Goal: Task Accomplishment & Management: Use online tool/utility

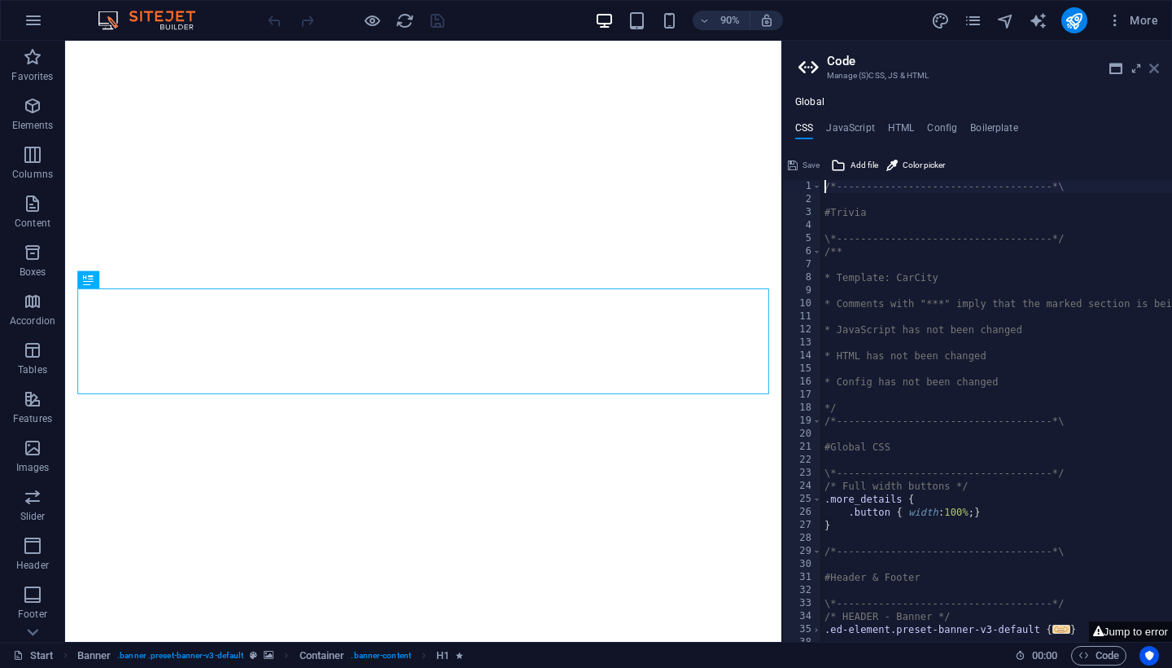
click at [1151, 70] on icon at bounding box center [1155, 68] width 10 height 13
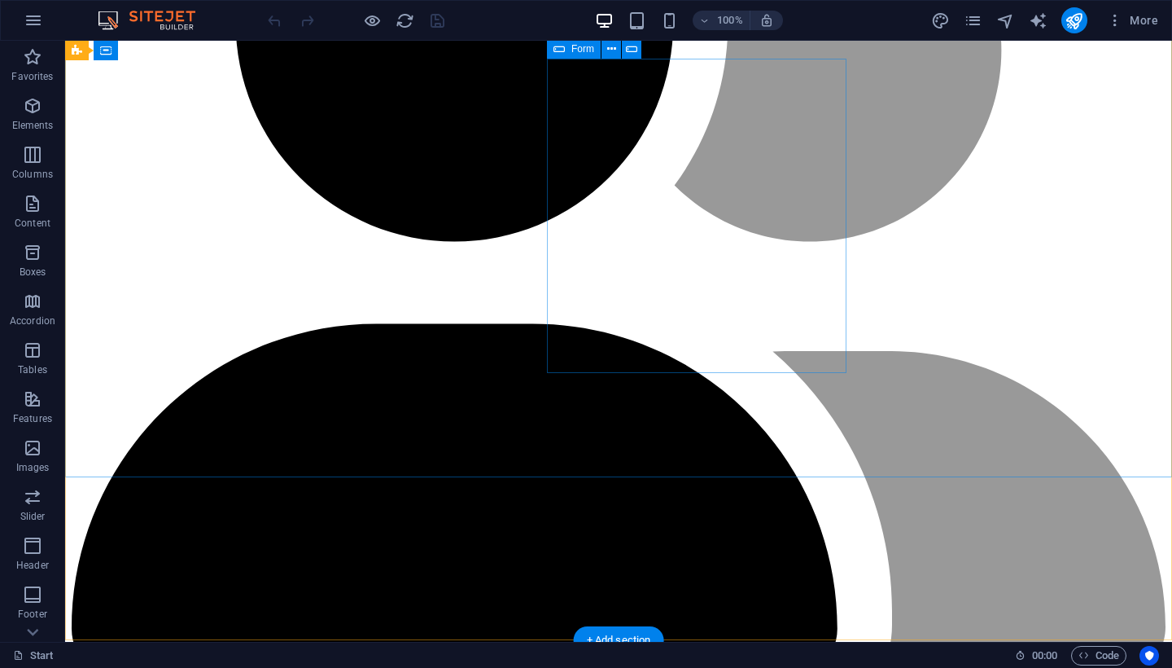
scroll to position [4139, 0]
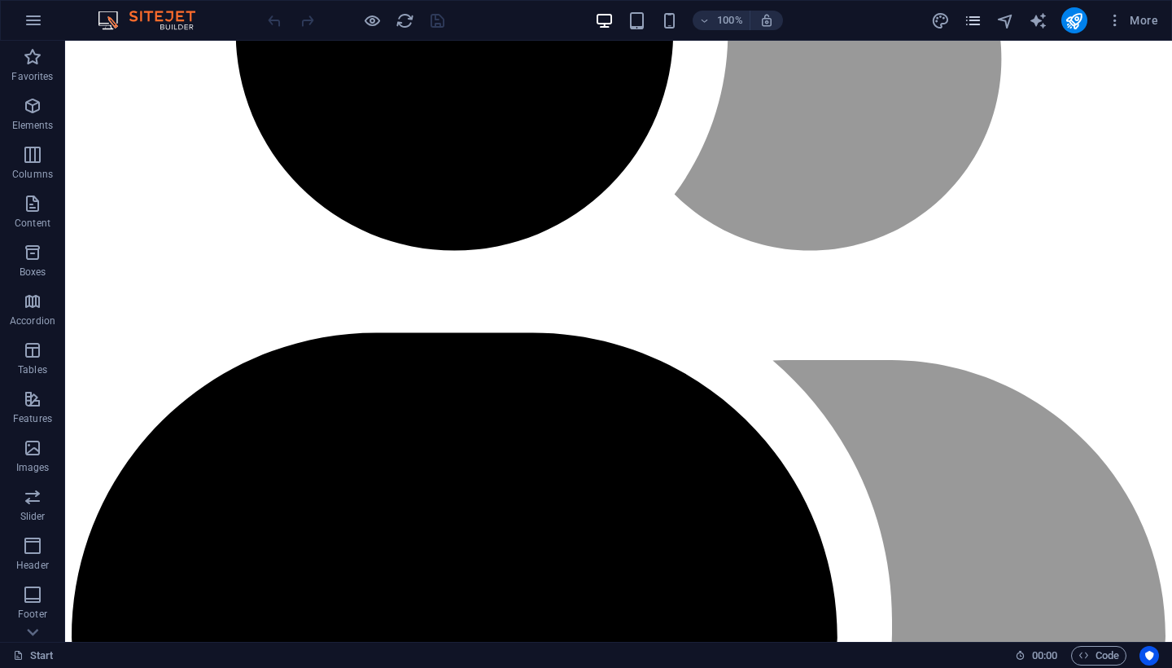
click at [973, 16] on icon "pages" at bounding box center [973, 20] width 19 height 19
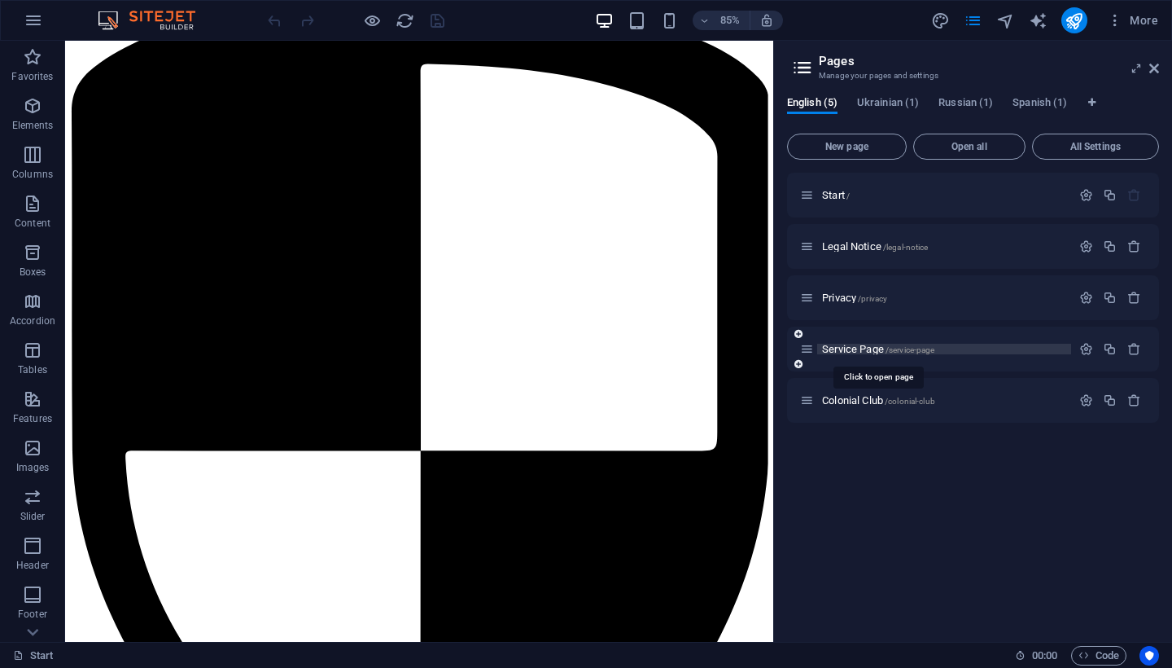
click at [858, 351] on span "Service Page /service-page" at bounding box center [878, 349] width 112 height 12
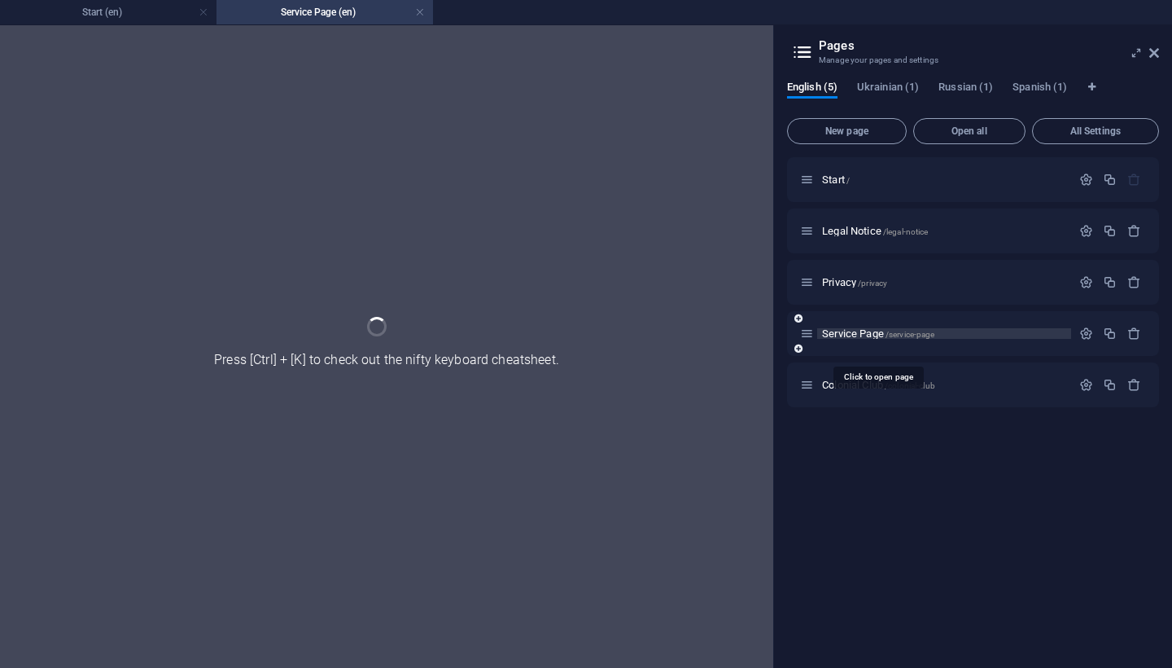
scroll to position [4091, 0]
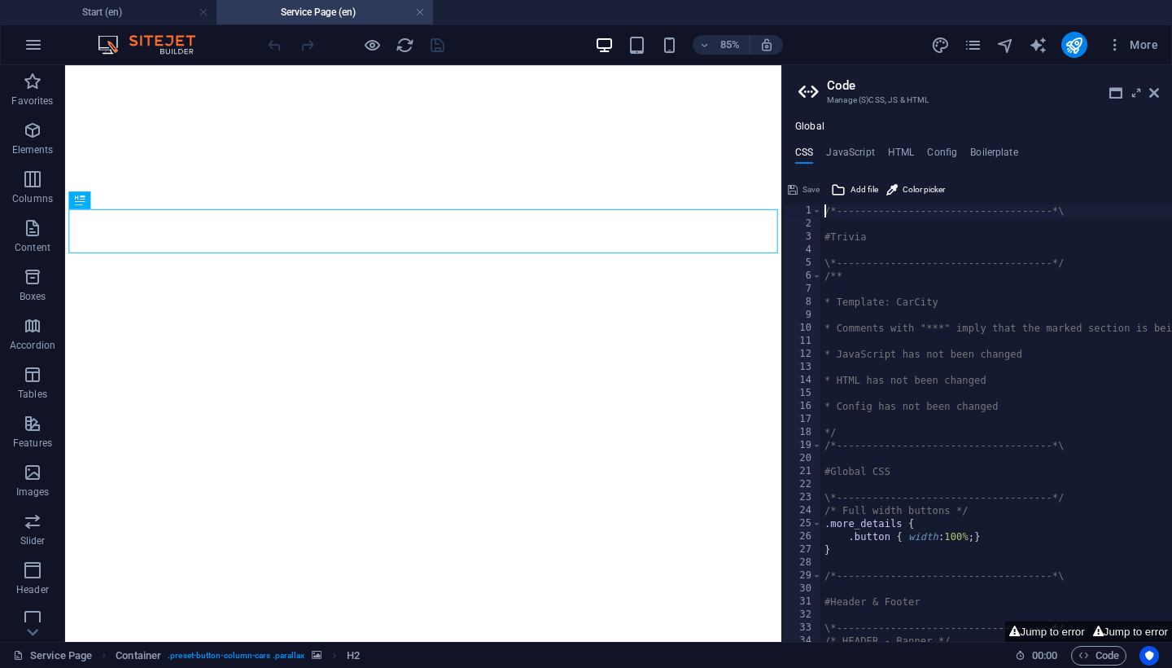
click at [1154, 92] on icon at bounding box center [1155, 92] width 10 height 13
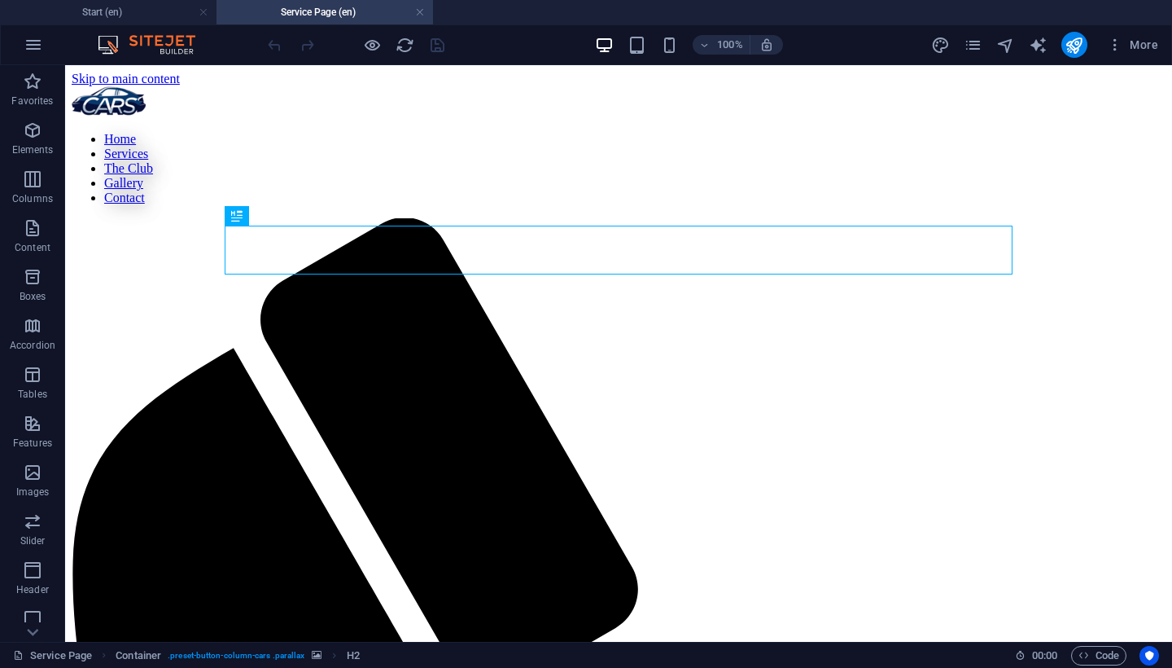
scroll to position [0, 0]
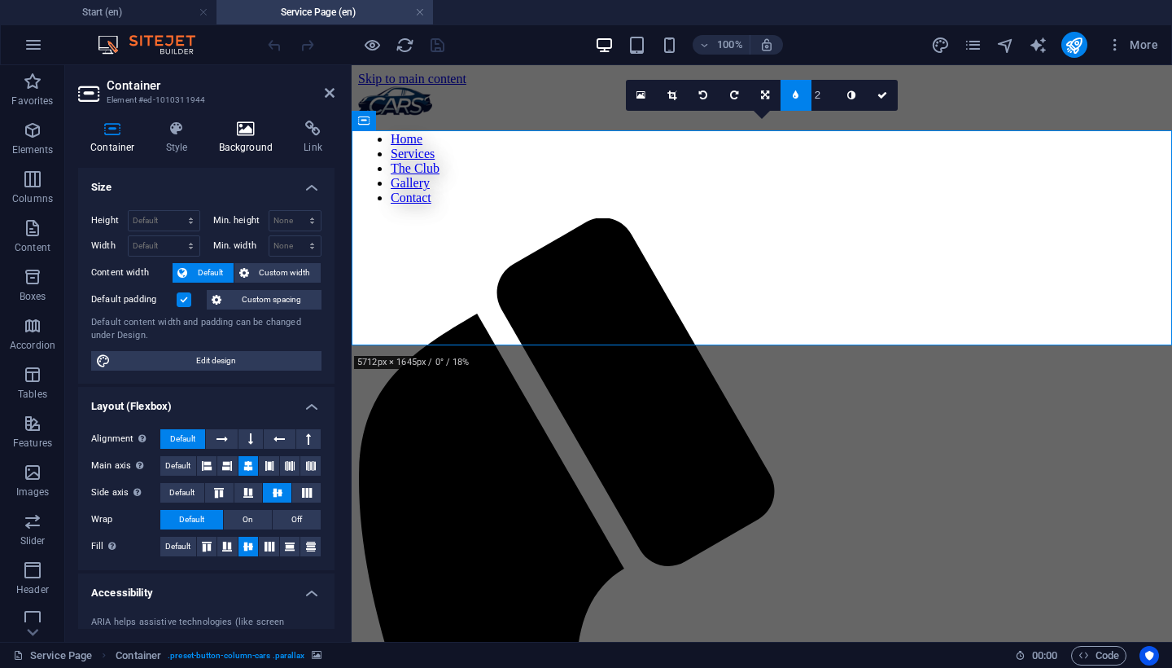
click at [248, 139] on h4 "Background" at bounding box center [249, 138] width 85 height 34
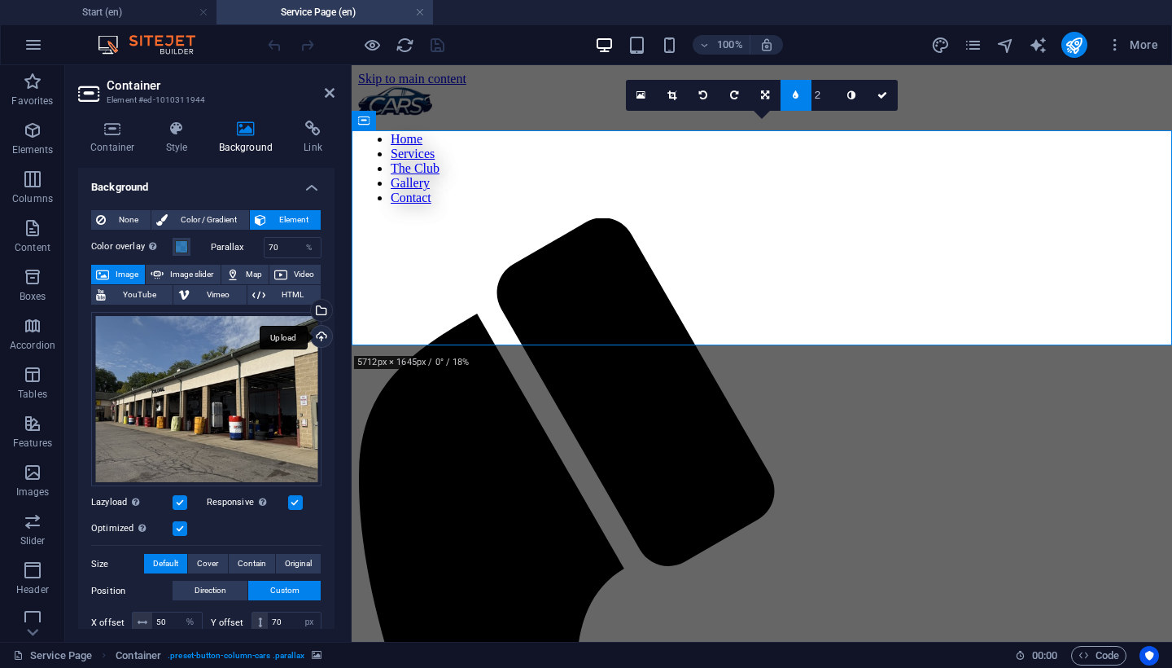
click at [317, 335] on div "Upload" at bounding box center [320, 338] width 24 height 24
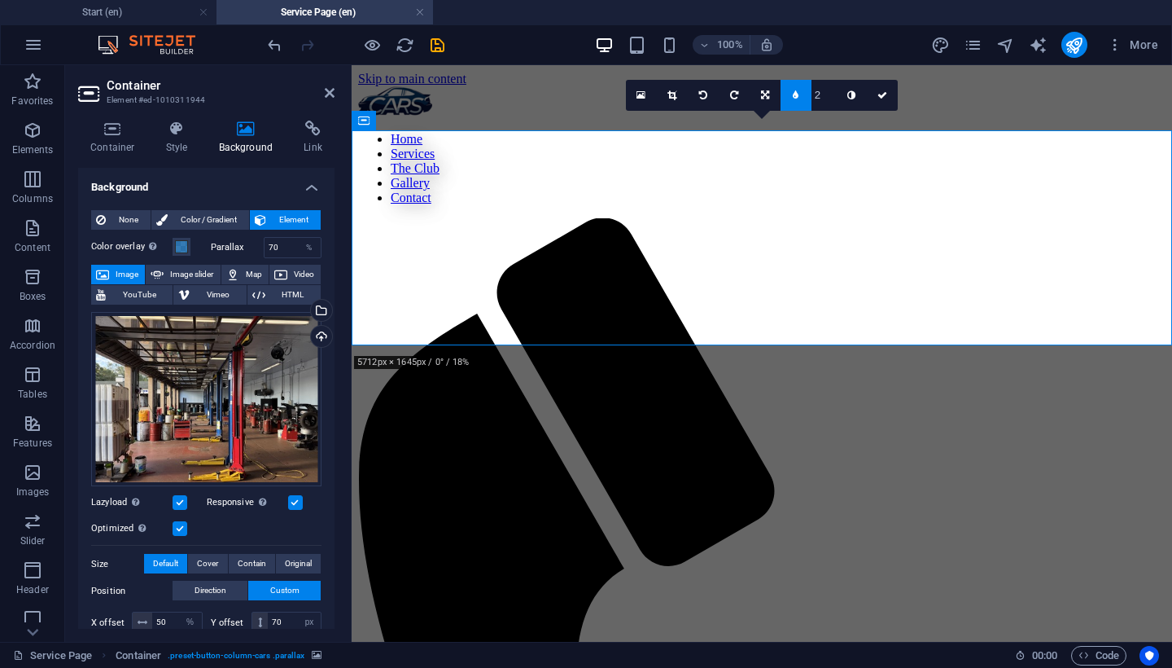
click at [122, 134] on icon at bounding box center [112, 129] width 69 height 16
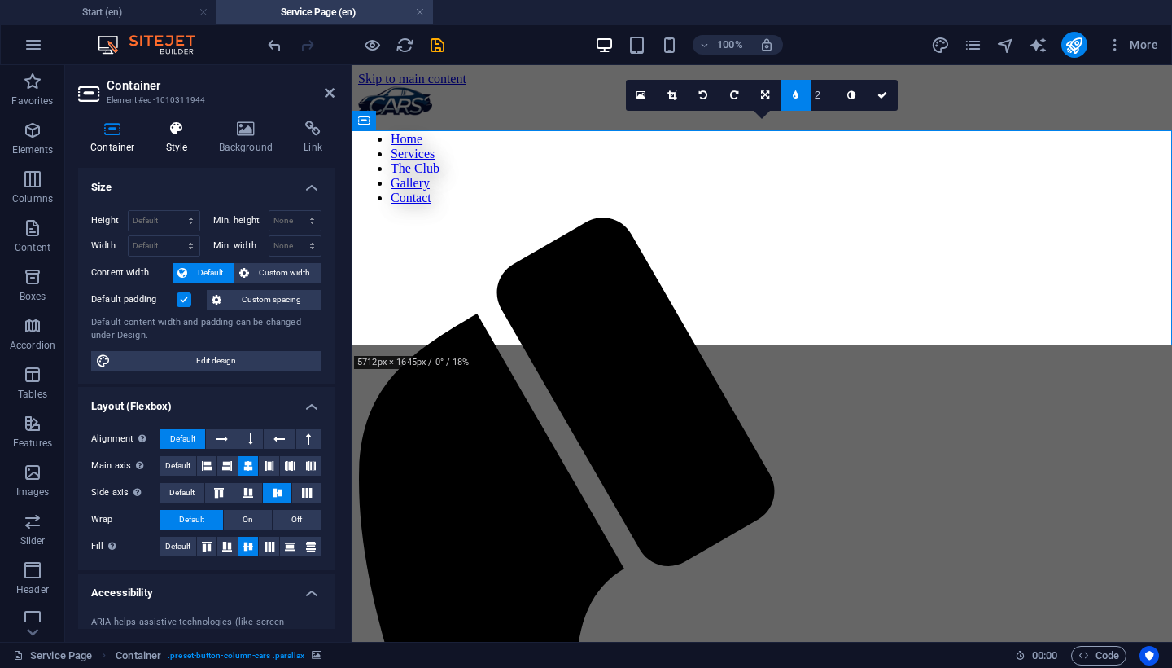
click at [178, 145] on h4 "Style" at bounding box center [180, 138] width 53 height 34
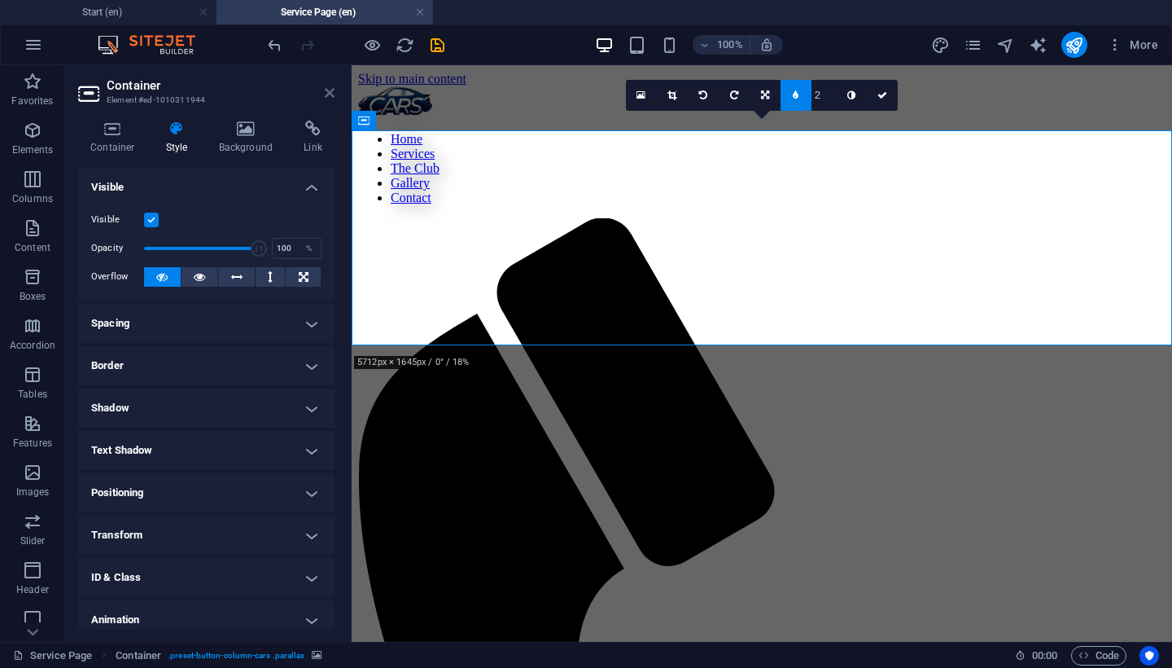
click at [331, 88] on icon at bounding box center [330, 92] width 10 height 13
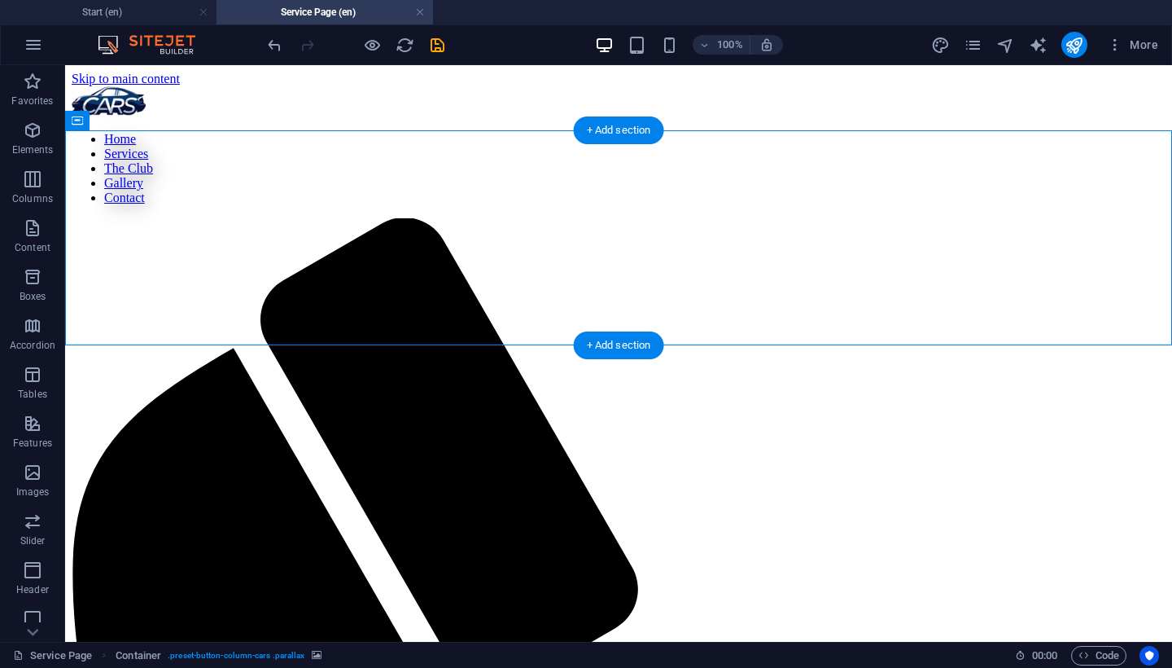
select select "%"
select select "px"
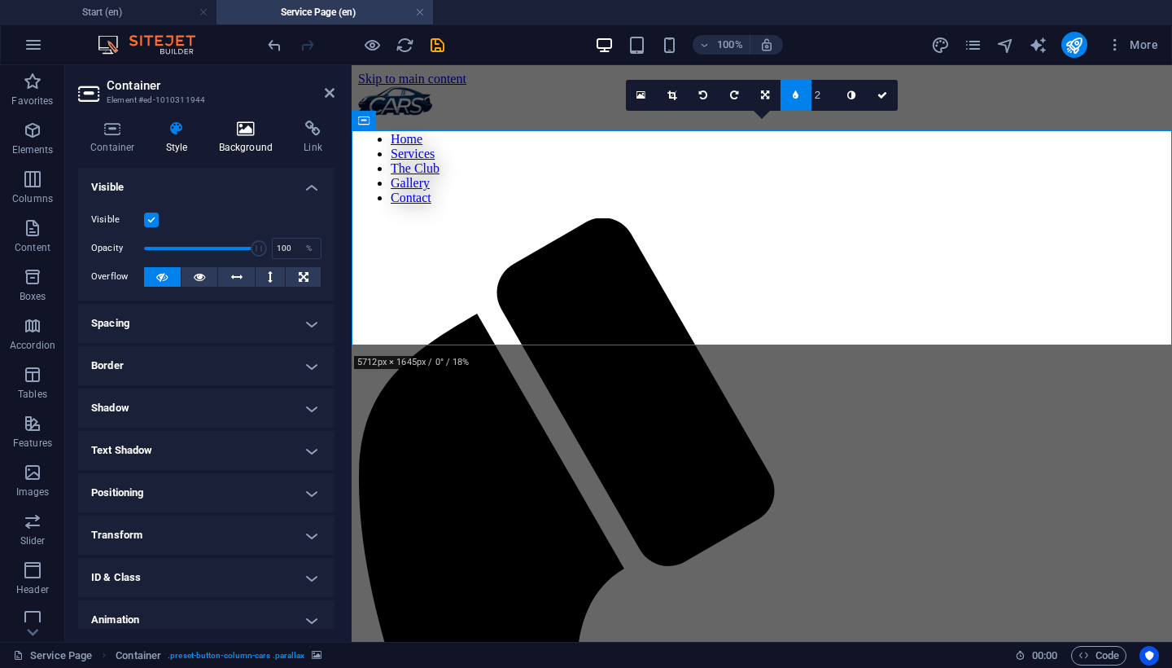
click at [252, 136] on icon at bounding box center [246, 129] width 79 height 16
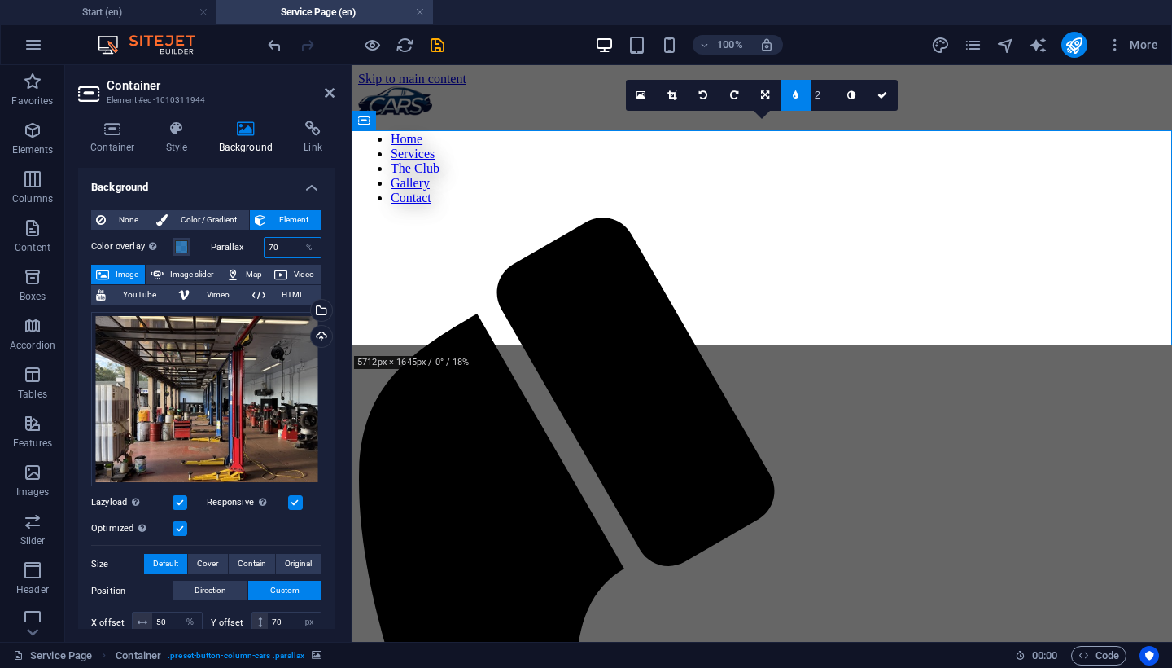
drag, startPoint x: 287, startPoint y: 247, endPoint x: 251, endPoint y: 247, distance: 35.8
click at [251, 247] on div "Parallax 70 %" at bounding box center [267, 247] width 112 height 21
type input "4"
type input "100"
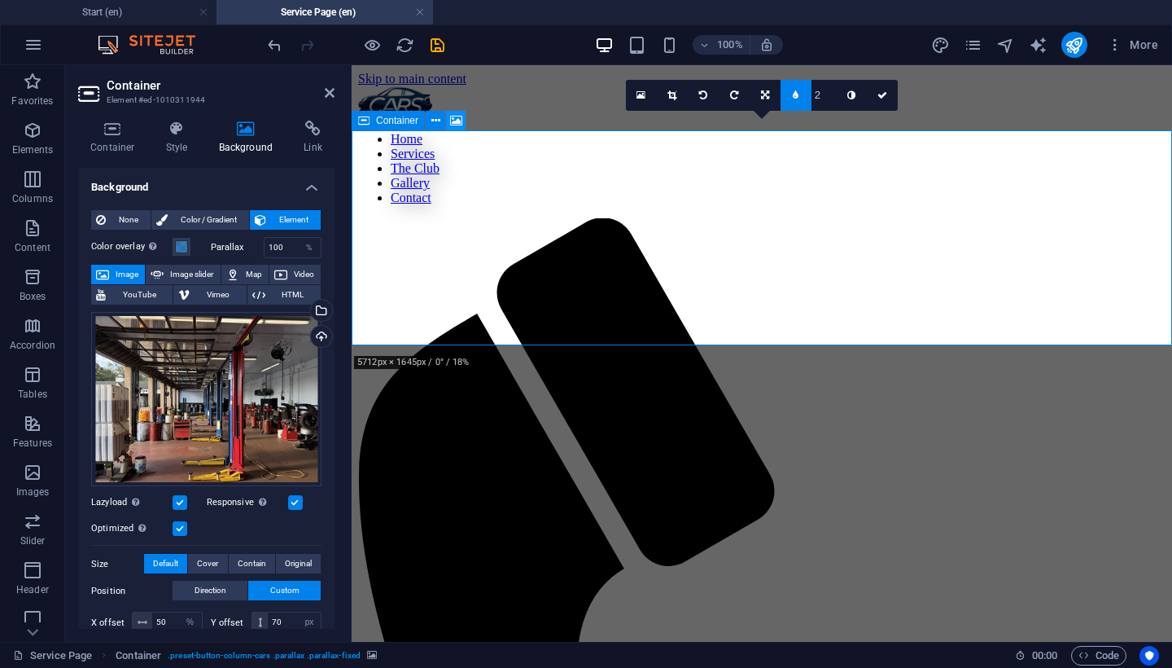
click at [451, 120] on icon at bounding box center [456, 120] width 12 height 17
click at [332, 98] on icon at bounding box center [330, 92] width 10 height 13
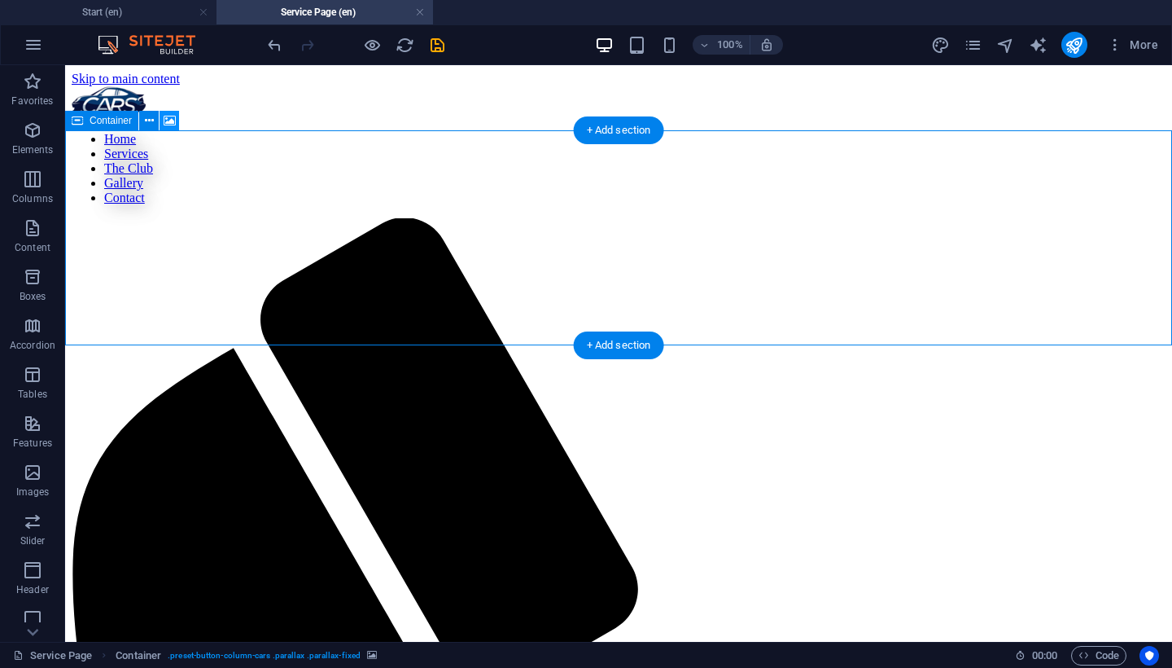
click at [164, 124] on icon at bounding box center [170, 120] width 12 height 17
select select "%"
select select "px"
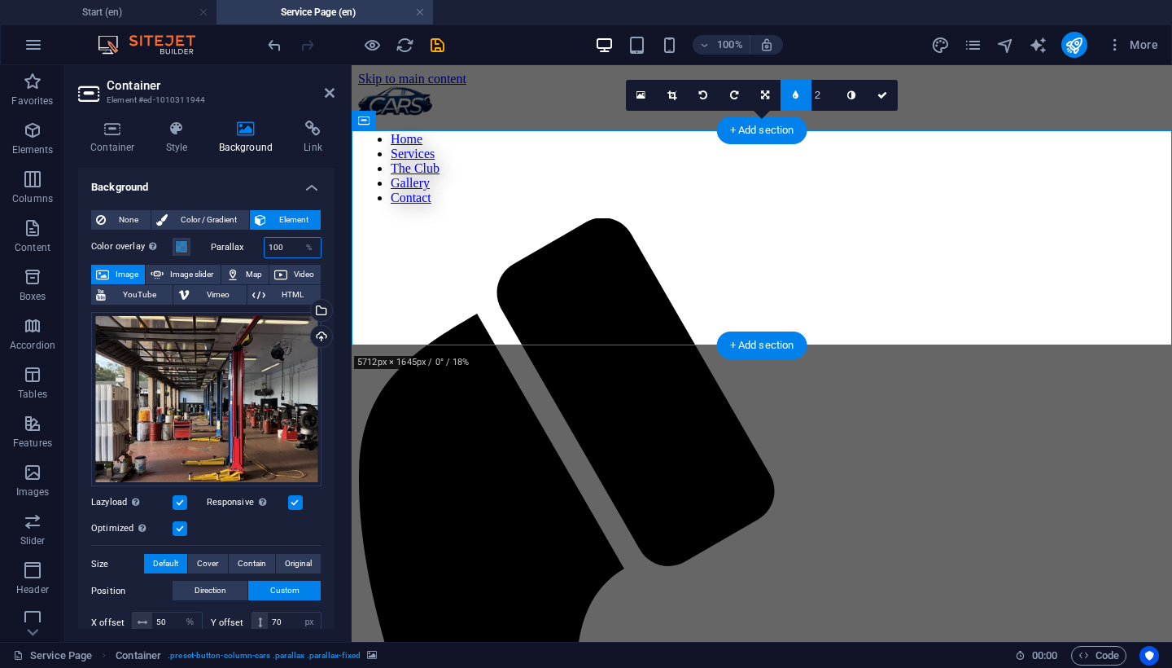
drag, startPoint x: 289, startPoint y: 248, endPoint x: 217, endPoint y: 235, distance: 73.6
click at [217, 235] on div "Color overlay Places an overlay over the background to colorize it Parallax 100…" at bounding box center [206, 505] width 230 height 550
type input "100"
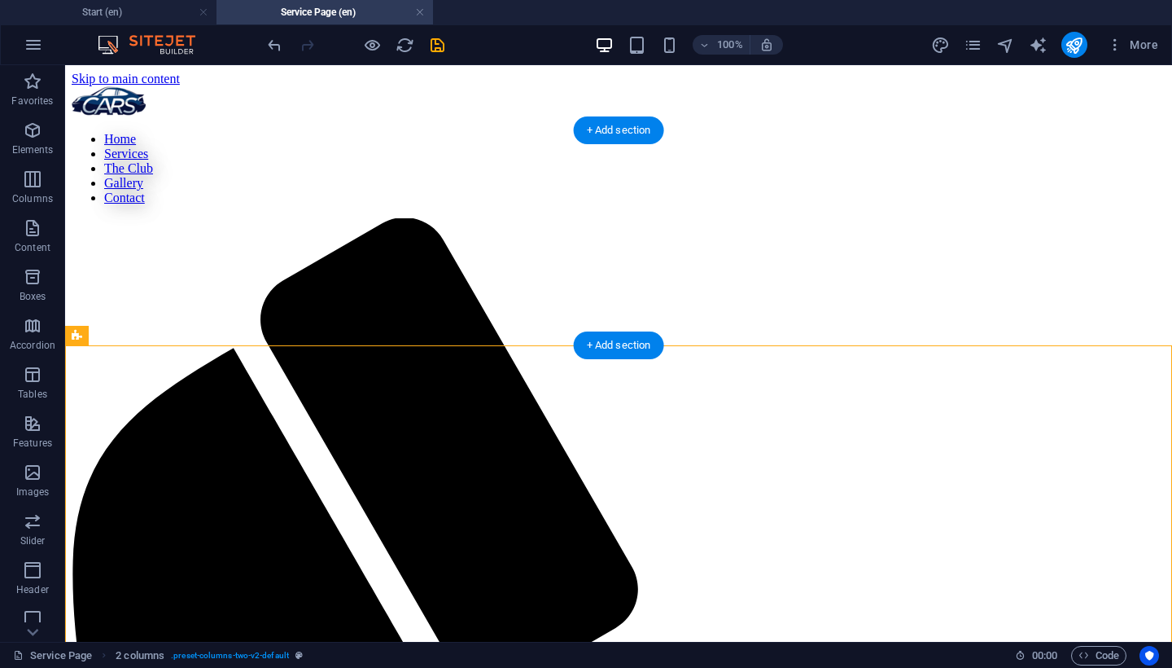
select select "%"
select select "px"
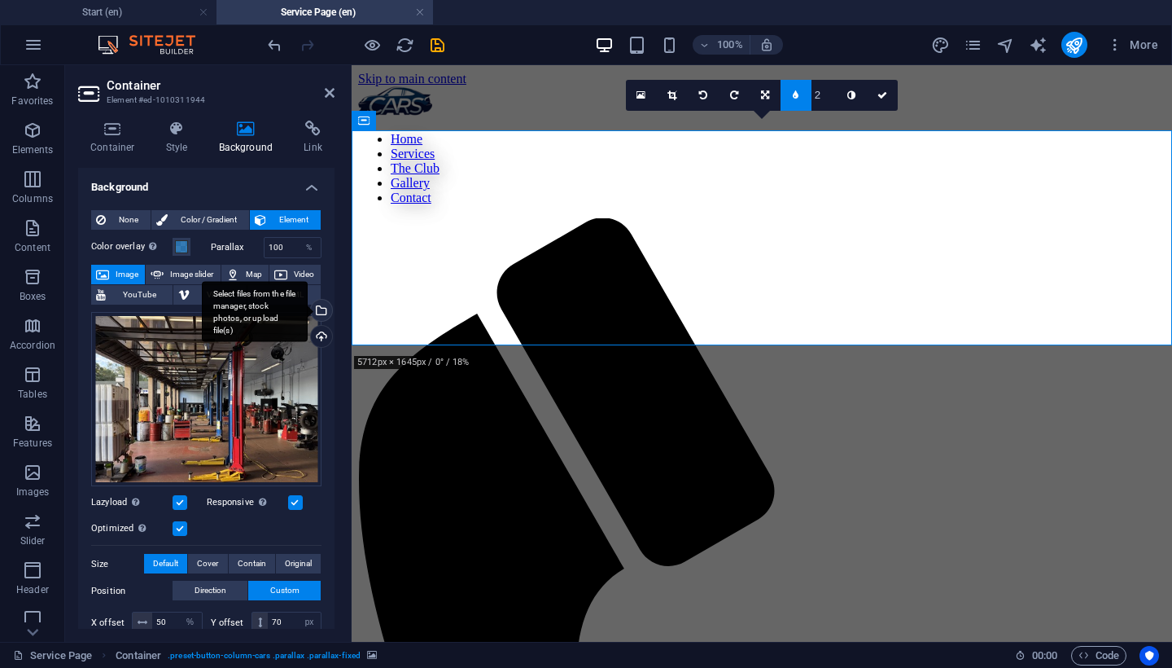
click at [308, 312] on div "Select files from the file manager, stock photos, or upload file(s)" at bounding box center [255, 311] width 106 height 61
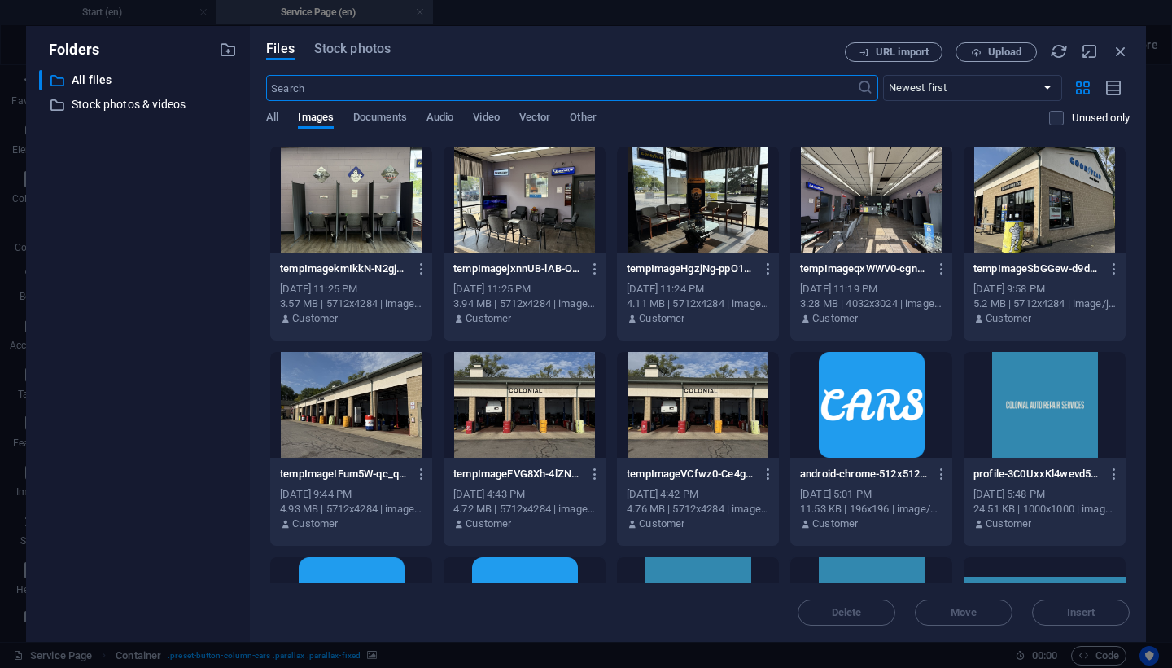
scroll to position [1024, 0]
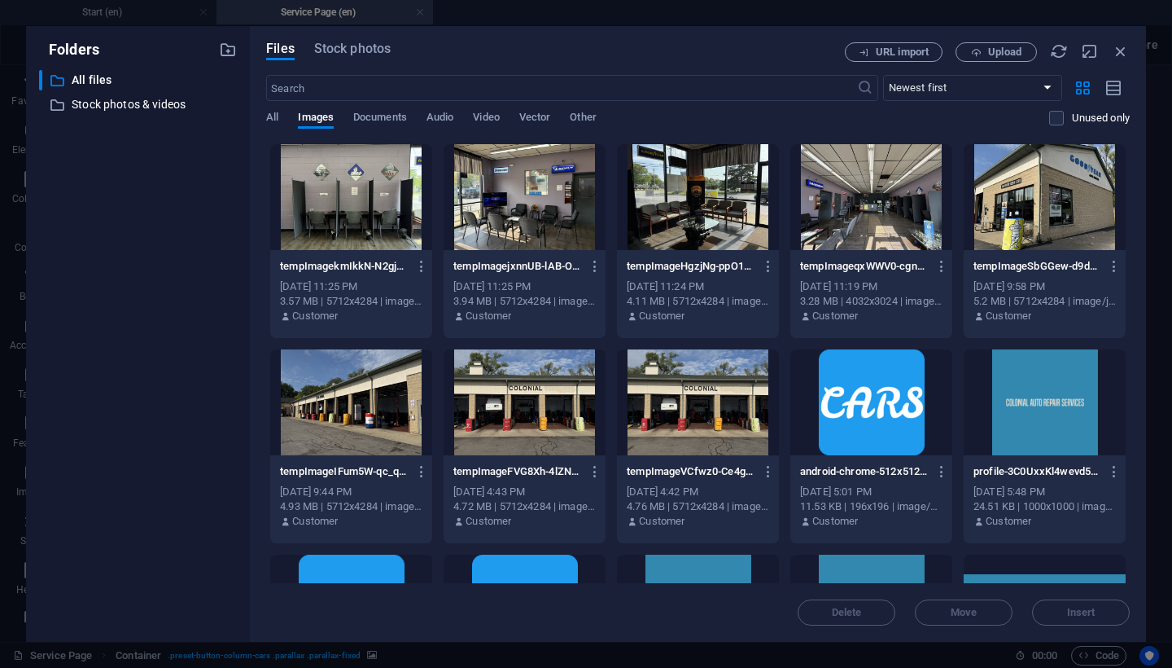
click at [689, 410] on div at bounding box center [698, 402] width 162 height 106
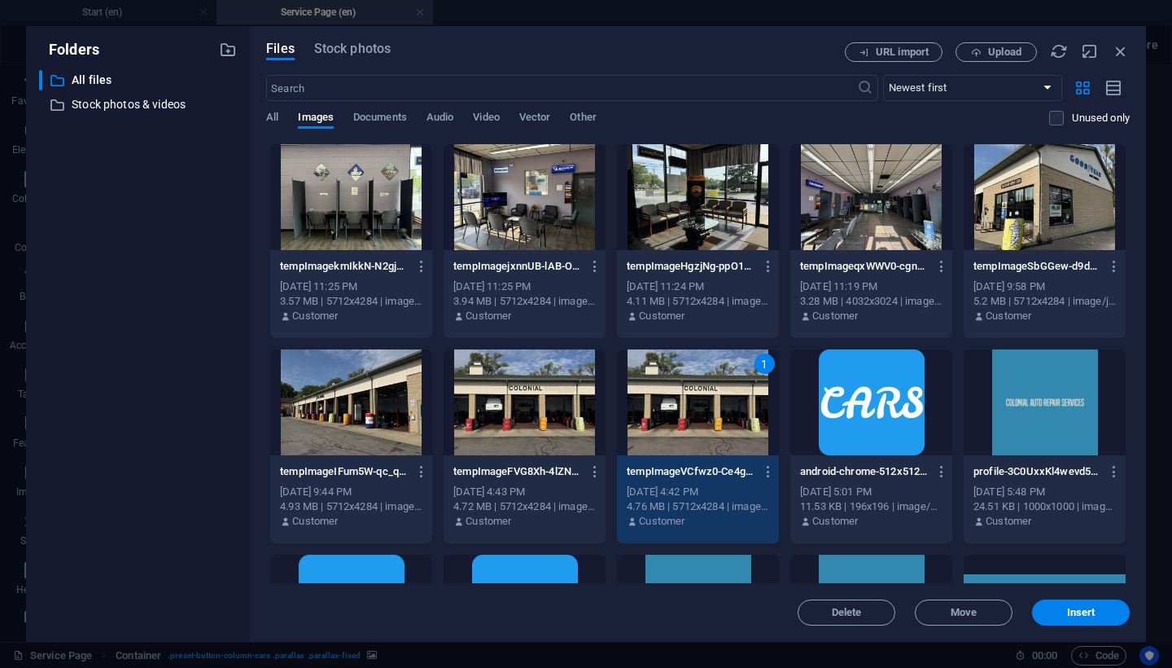
click at [689, 410] on div "1" at bounding box center [698, 402] width 162 height 106
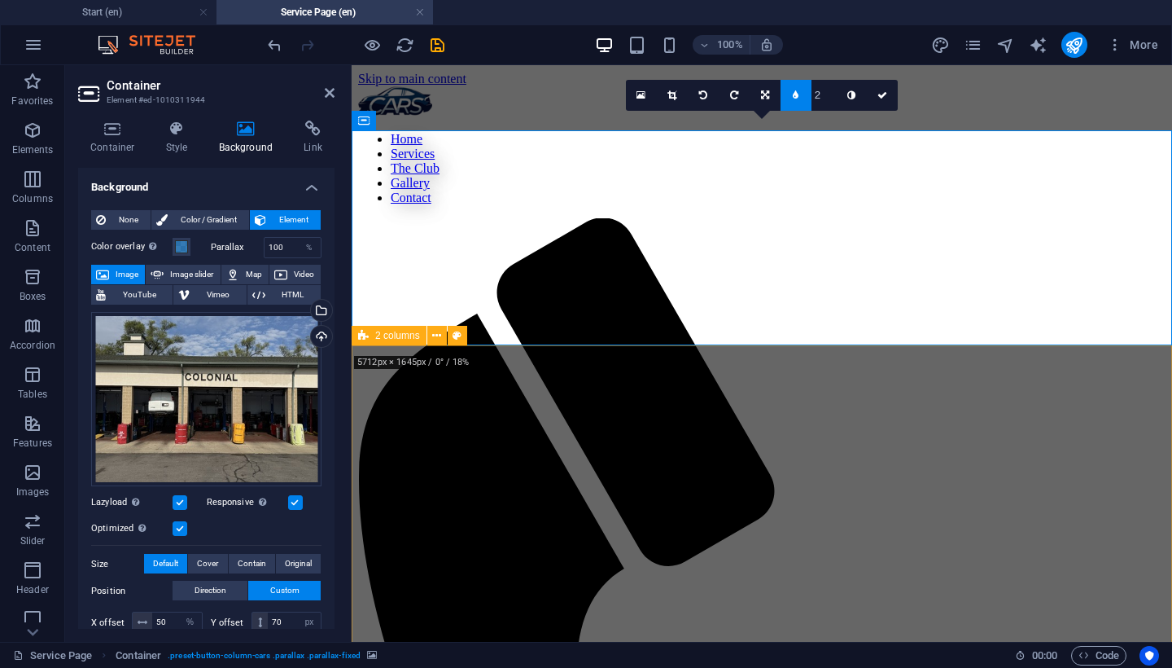
scroll to position [0, 0]
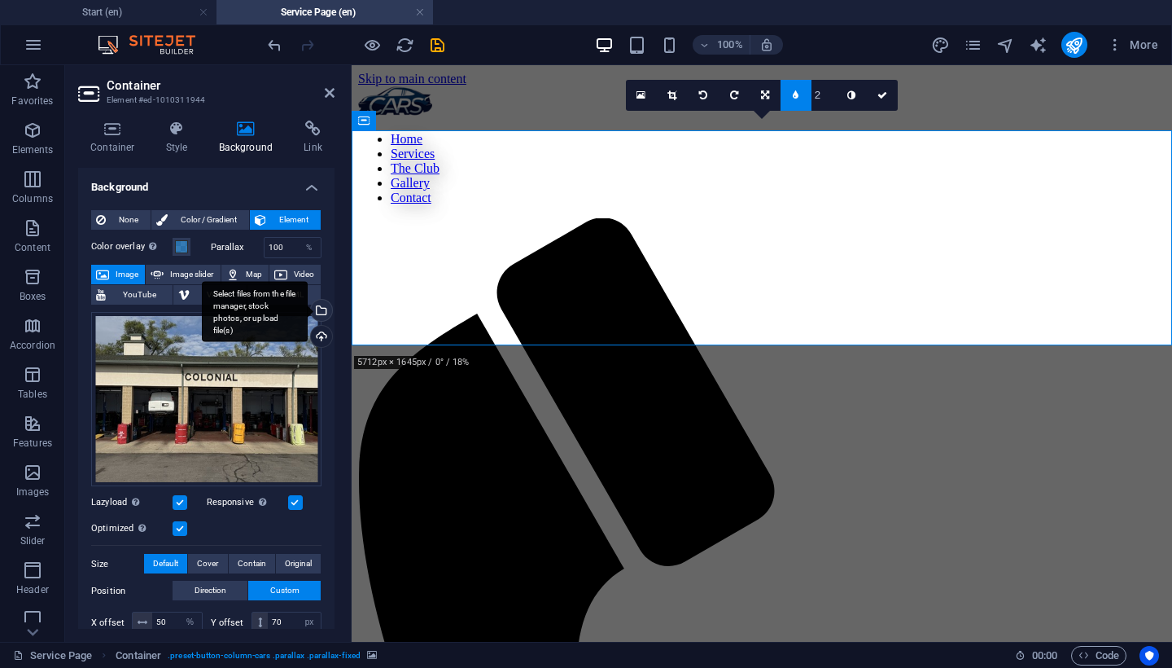
click at [322, 309] on div "Select files from the file manager, stock photos, or upload file(s)" at bounding box center [320, 312] width 24 height 24
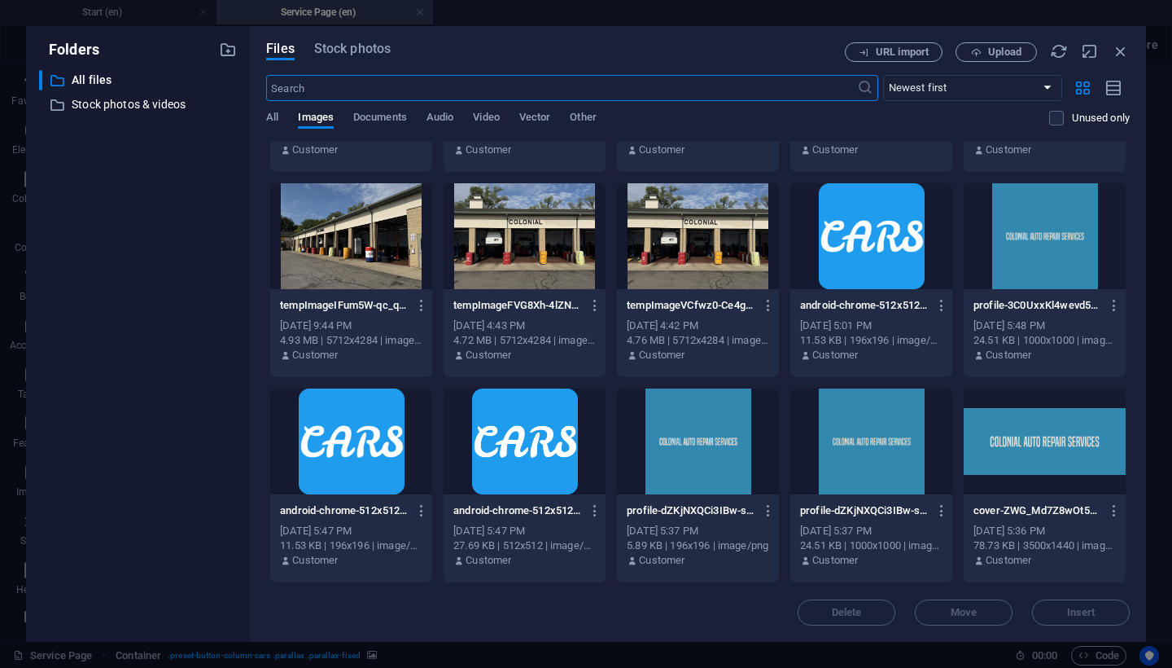
scroll to position [1190, 0]
click at [396, 268] on div at bounding box center [351, 236] width 162 height 106
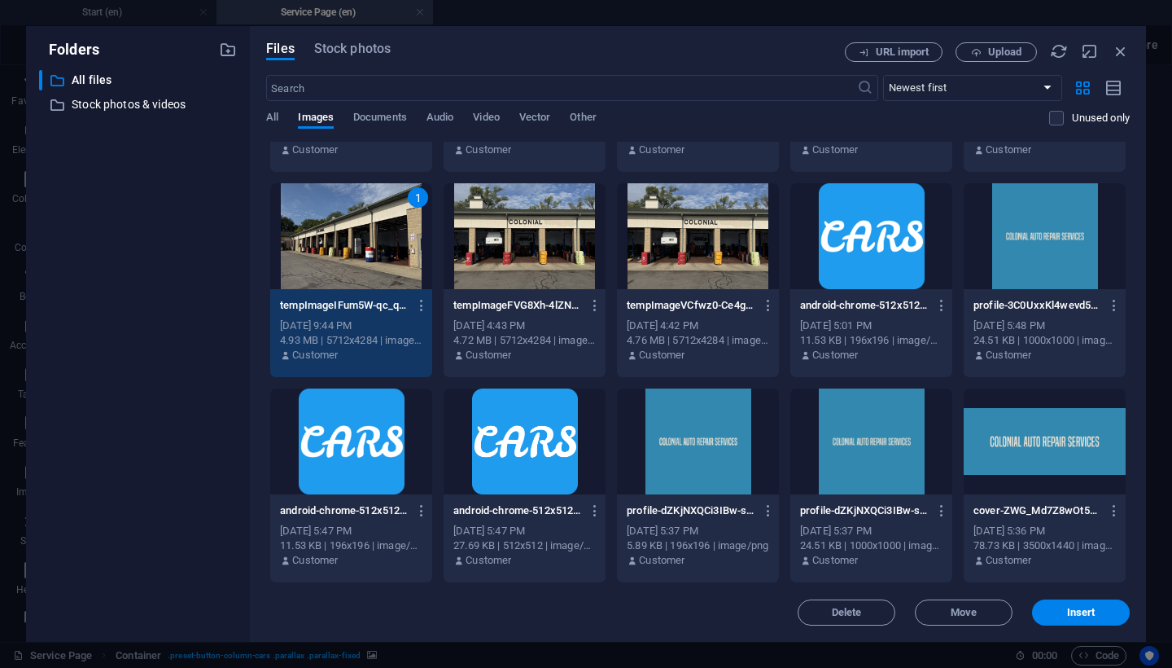
click at [396, 268] on div "1" at bounding box center [351, 236] width 162 height 106
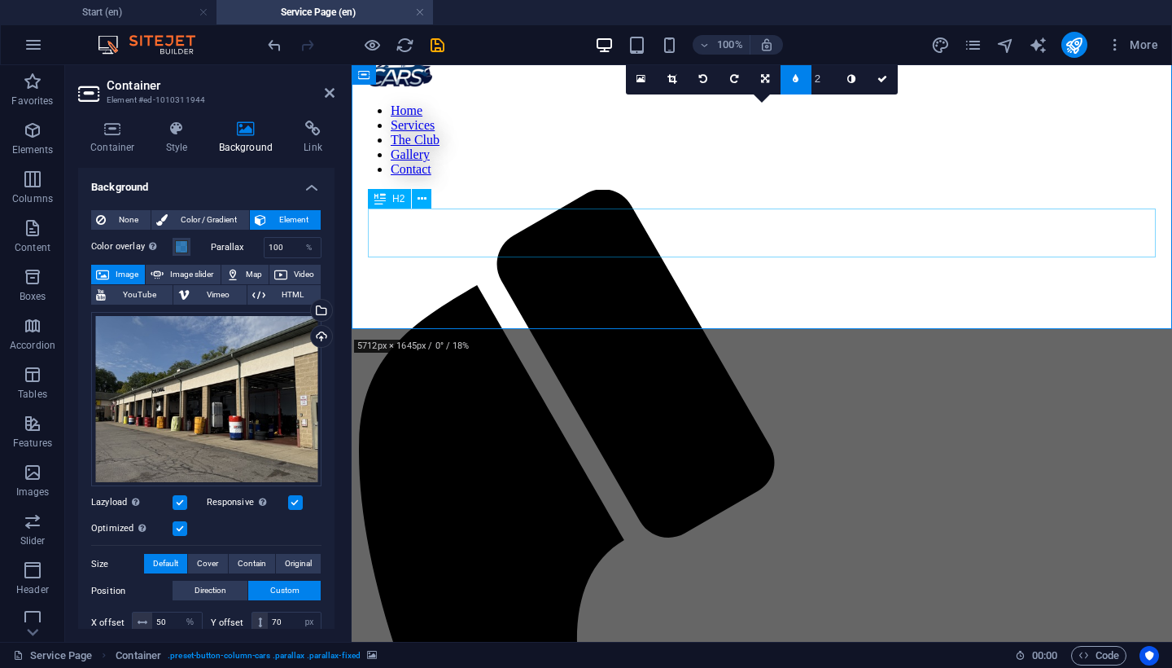
scroll to position [16, 0]
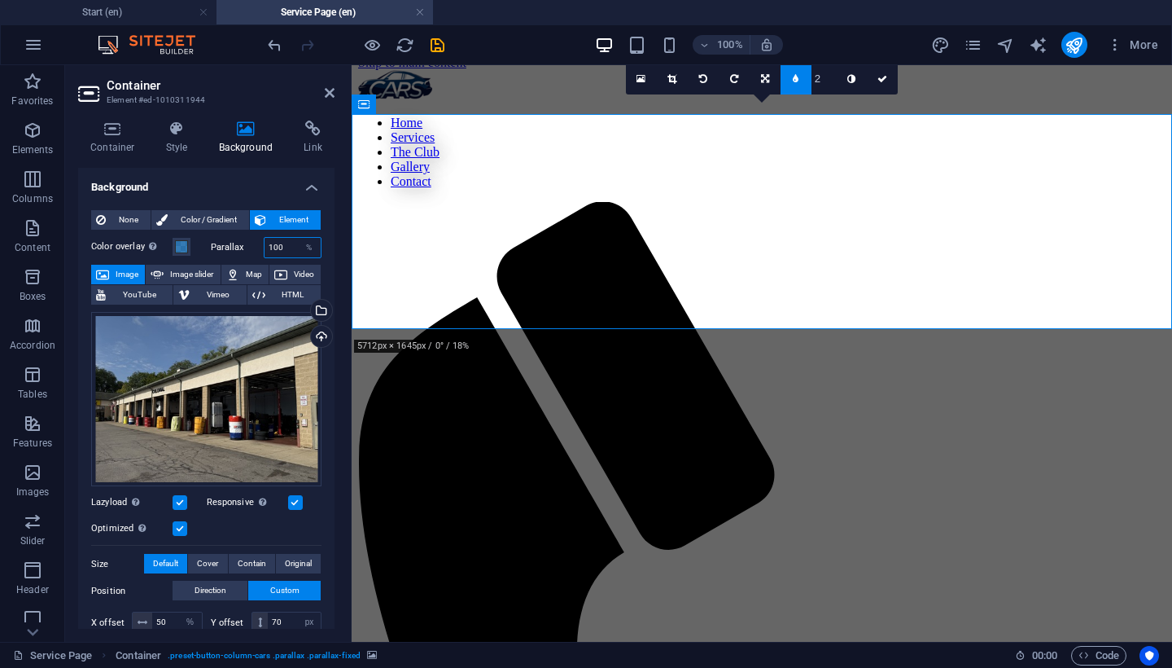
drag, startPoint x: 284, startPoint y: 251, endPoint x: 245, endPoint y: 248, distance: 39.2
click at [245, 248] on div "Parallax 100 %" at bounding box center [267, 247] width 112 height 21
type input "70"
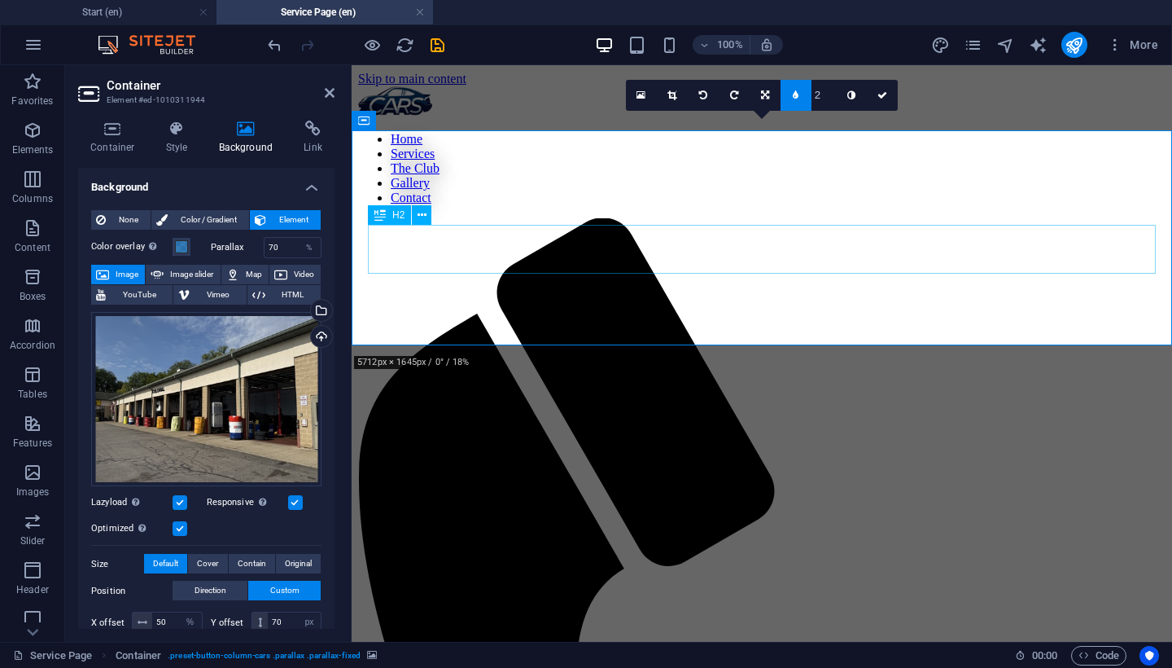
scroll to position [0, 0]
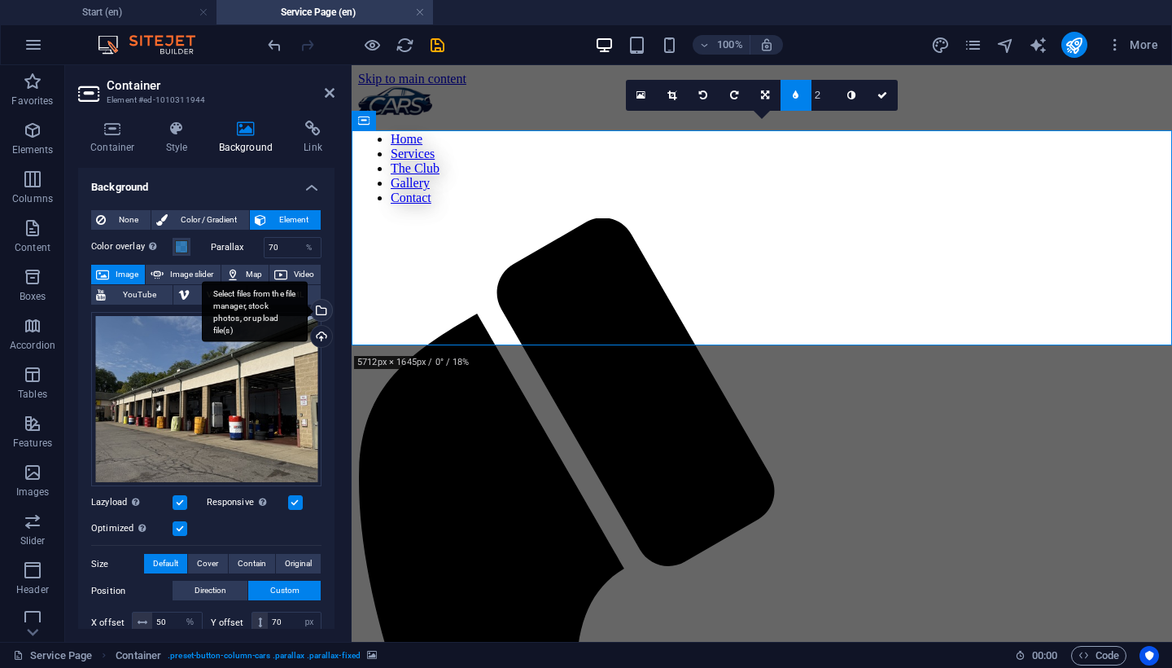
click at [317, 306] on div "Select files from the file manager, stock photos, or upload file(s)" at bounding box center [320, 312] width 24 height 24
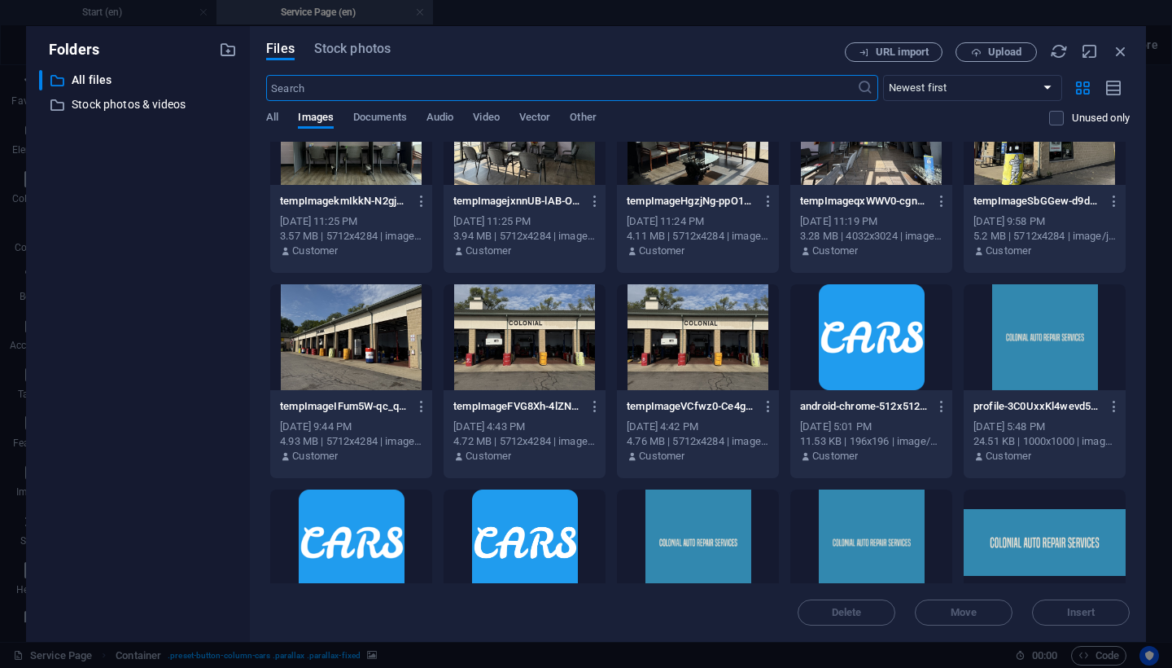
scroll to position [1190, 0]
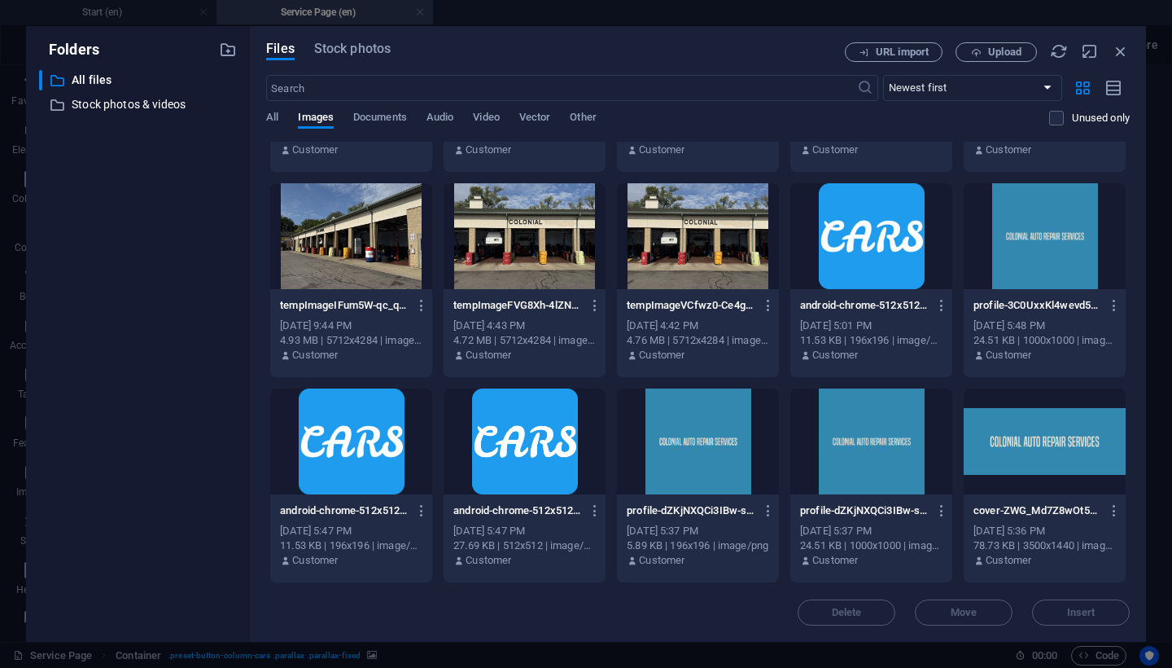
click at [550, 265] on div at bounding box center [525, 236] width 162 height 106
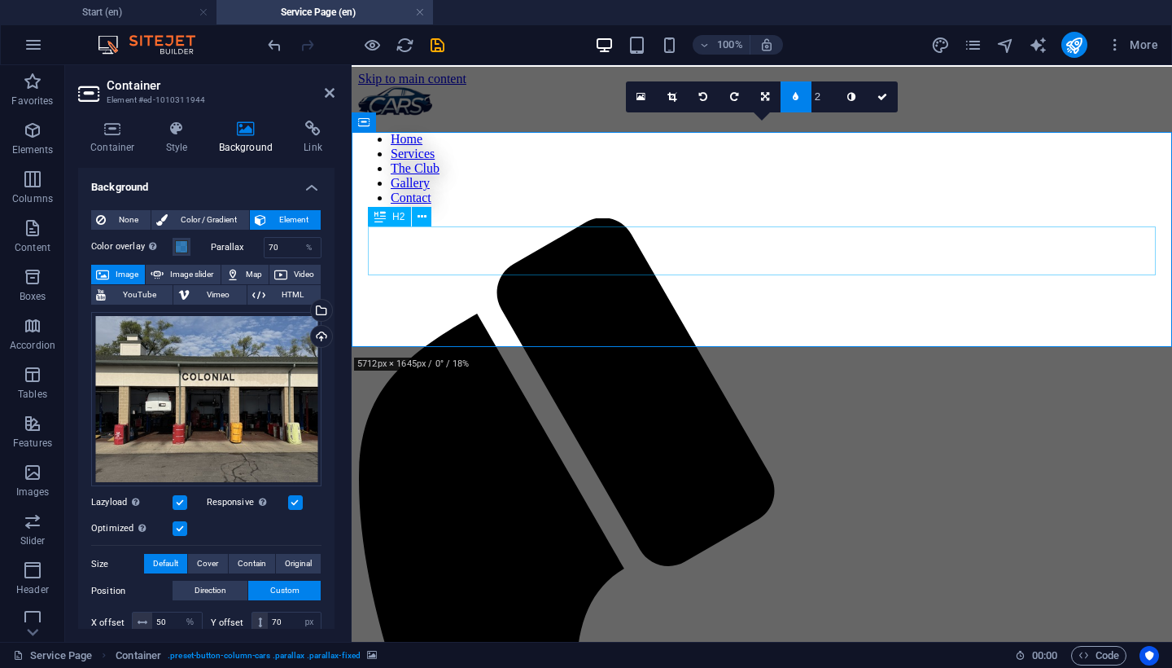
scroll to position [0, 0]
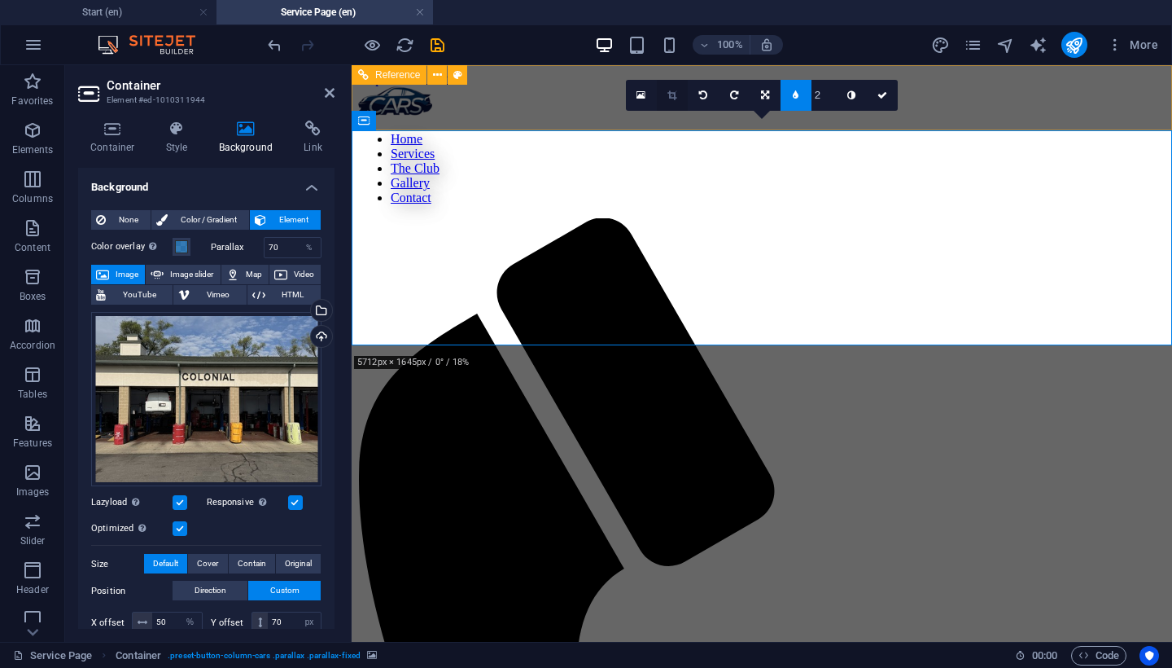
click at [664, 93] on link at bounding box center [672, 95] width 31 height 31
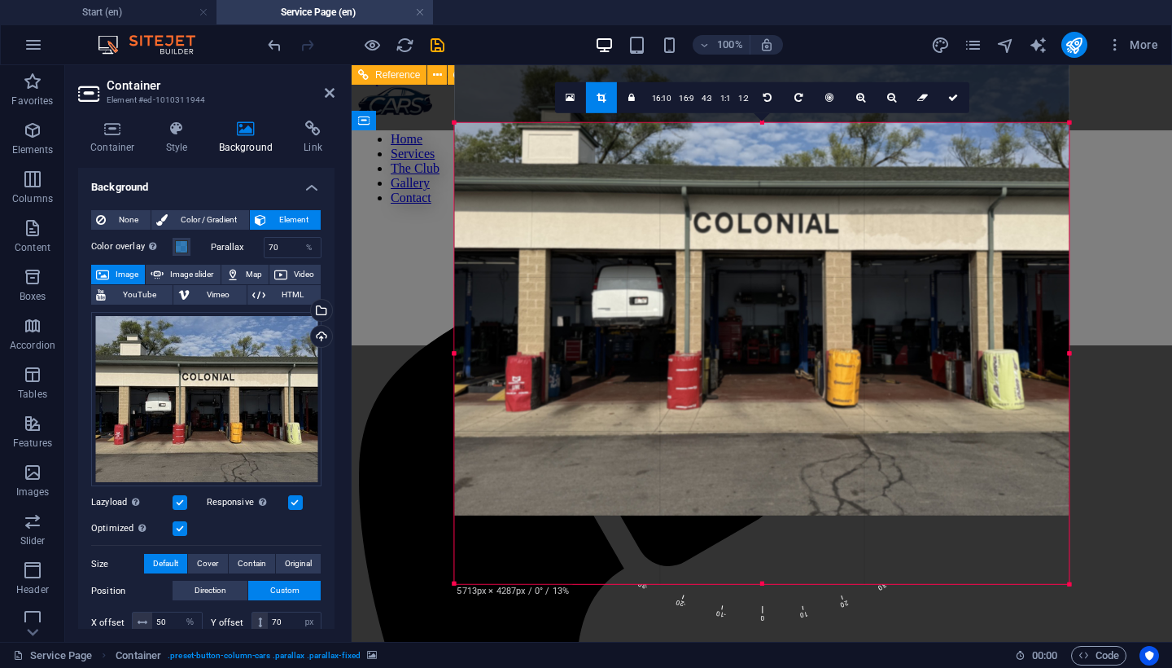
drag, startPoint x: 662, startPoint y: 325, endPoint x: 661, endPoint y: 256, distance: 68.4
click at [661, 256] on div at bounding box center [762, 285] width 615 height 461
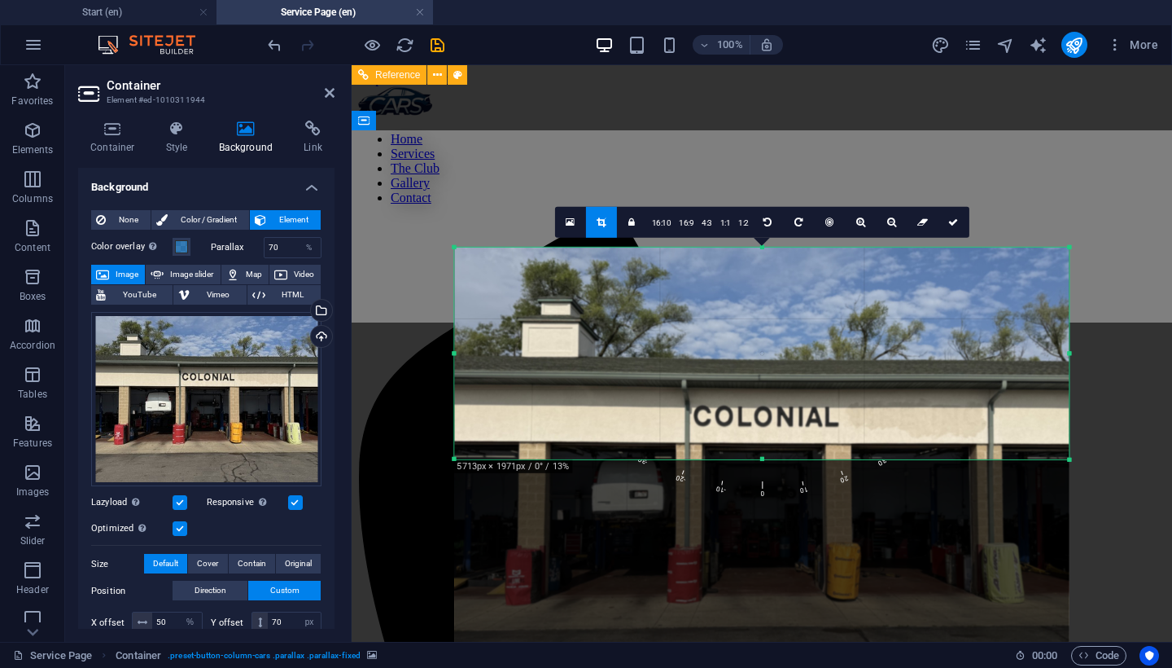
drag, startPoint x: 761, startPoint y: 585, endPoint x: 761, endPoint y: 336, distance: 249.1
click at [761, 336] on div "180 170 160 150 140 130 120 110 100 90 80 70 60 50 40 30 20 10 0 -10 -20 -30 -4…" at bounding box center [761, 354] width 615 height 212
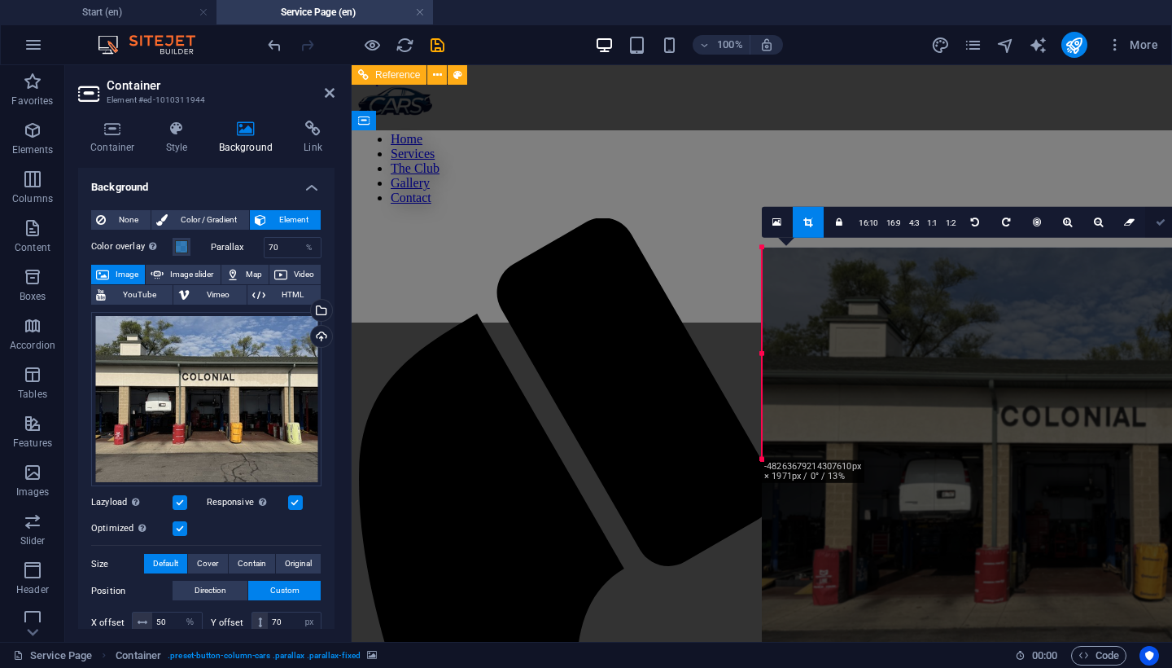
click at [1157, 231] on link at bounding box center [1161, 222] width 31 height 31
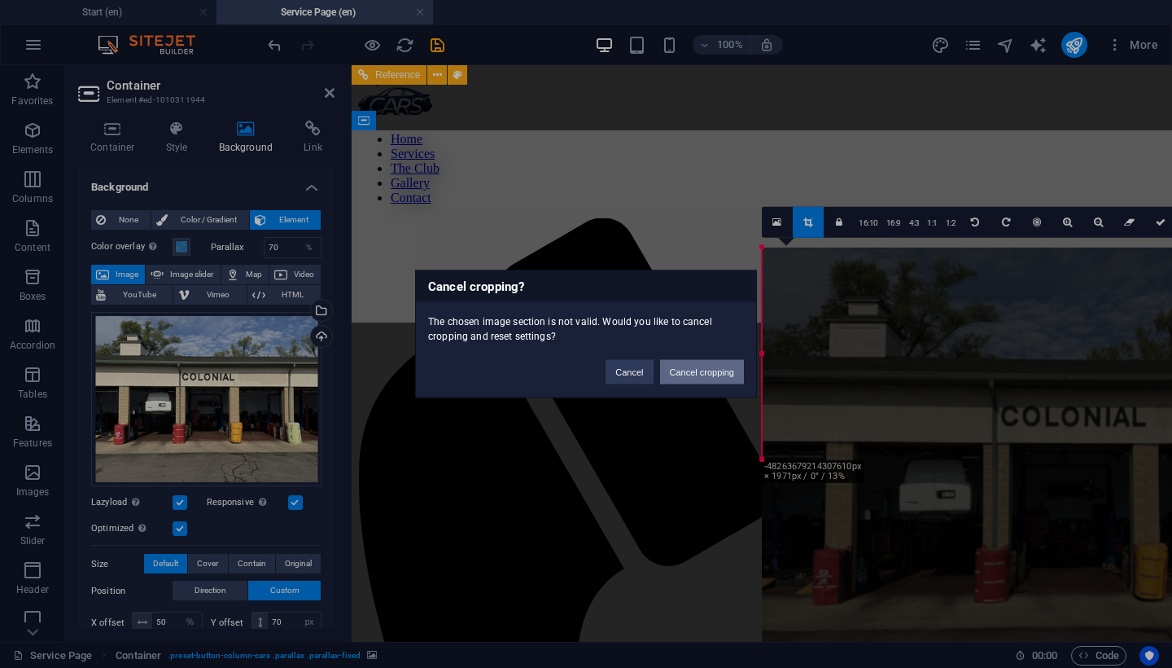
click at [673, 376] on button "Cancel cropping" at bounding box center [702, 372] width 85 height 24
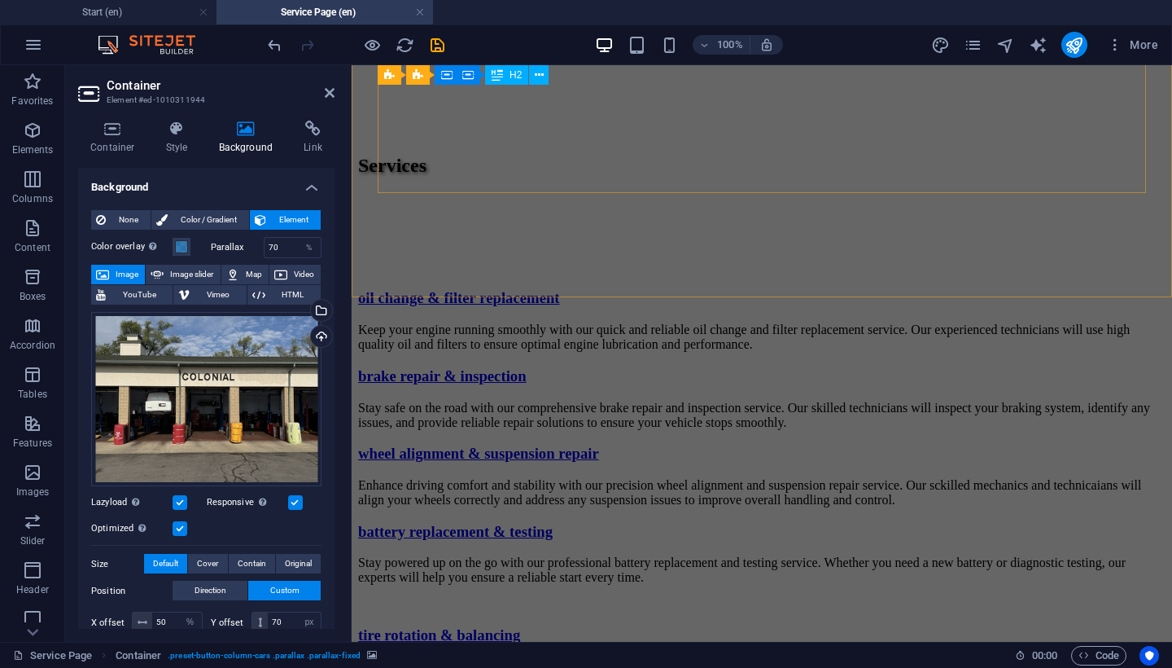
scroll to position [1655, 0]
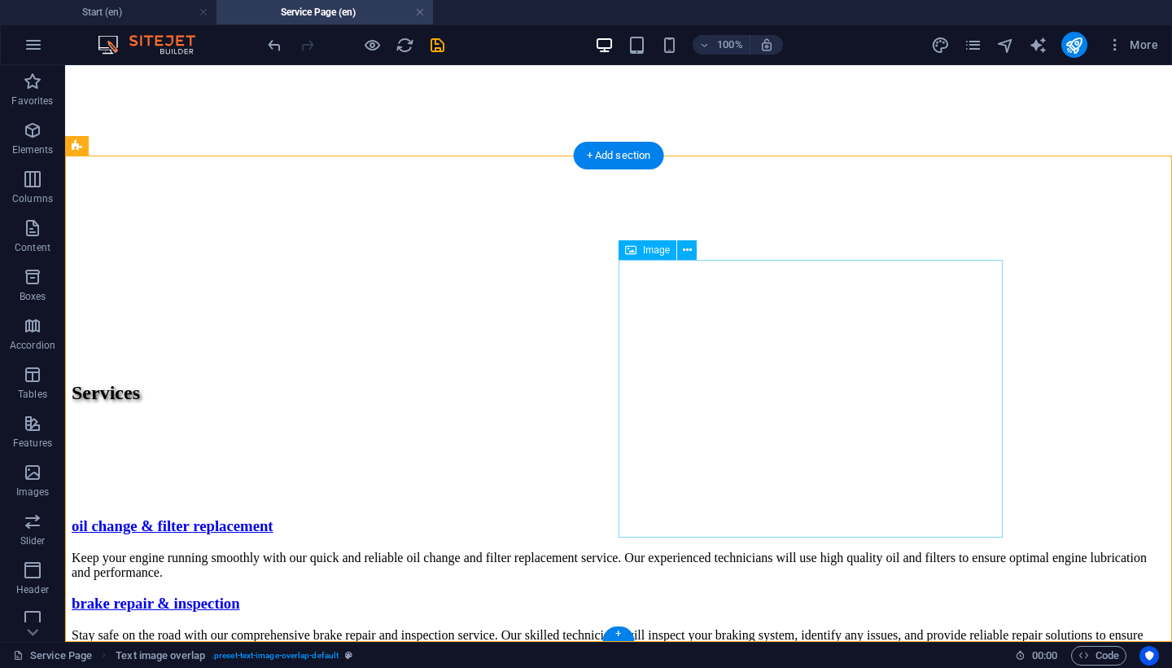
scroll to position [1795, 0]
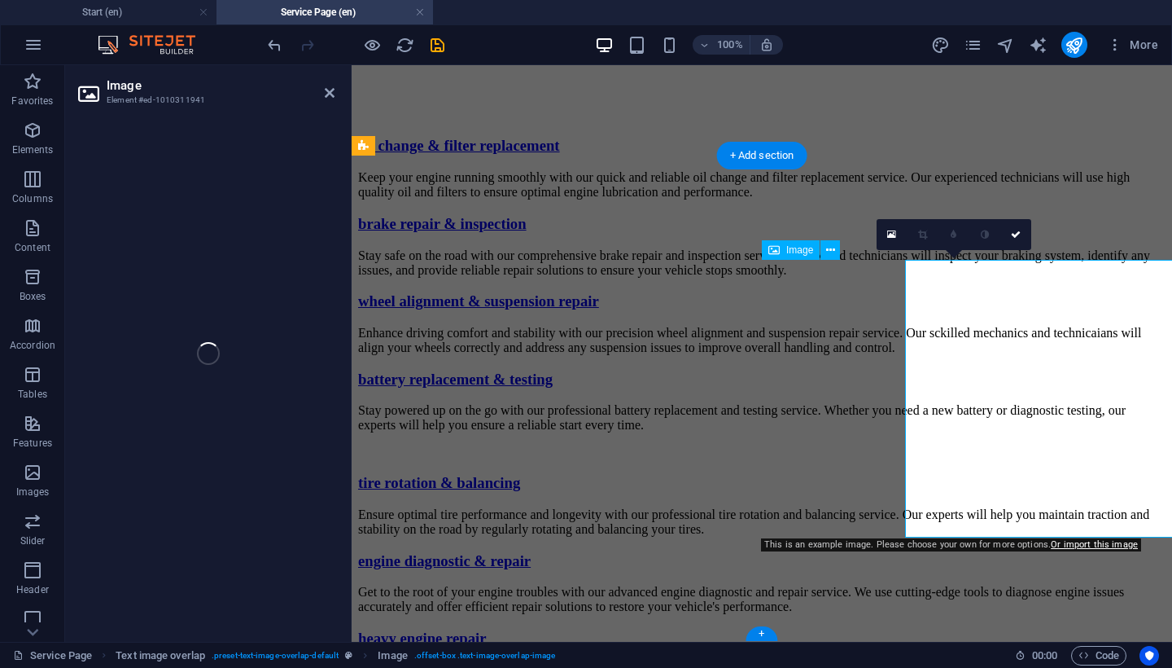
select select "%"
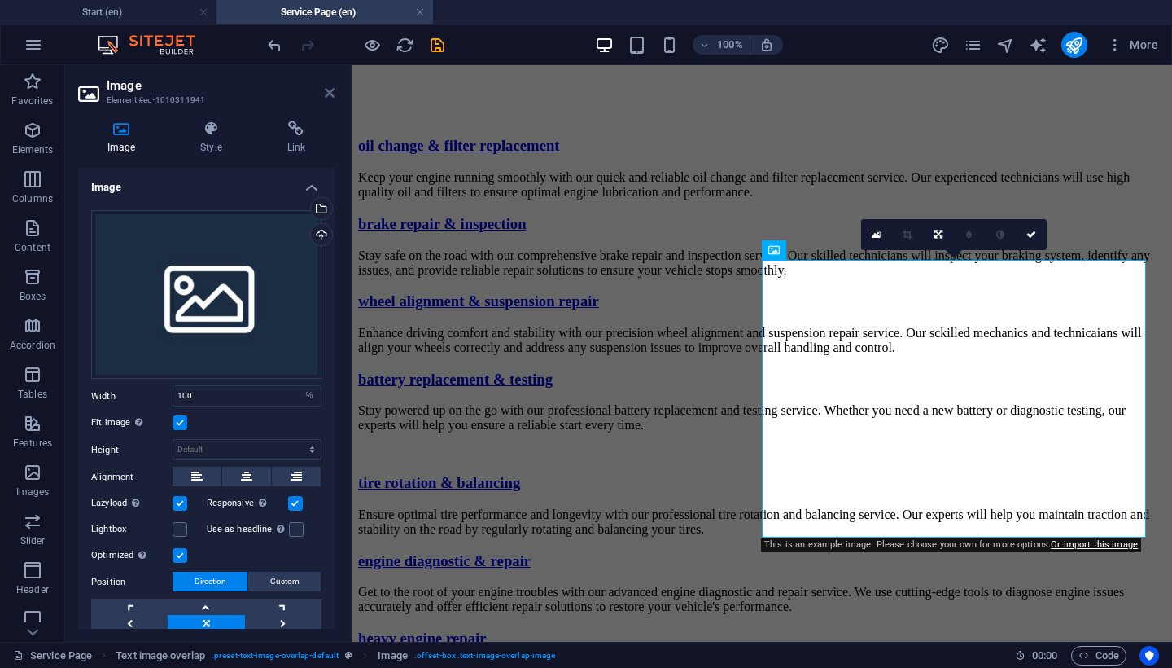
click at [331, 92] on icon at bounding box center [330, 92] width 10 height 13
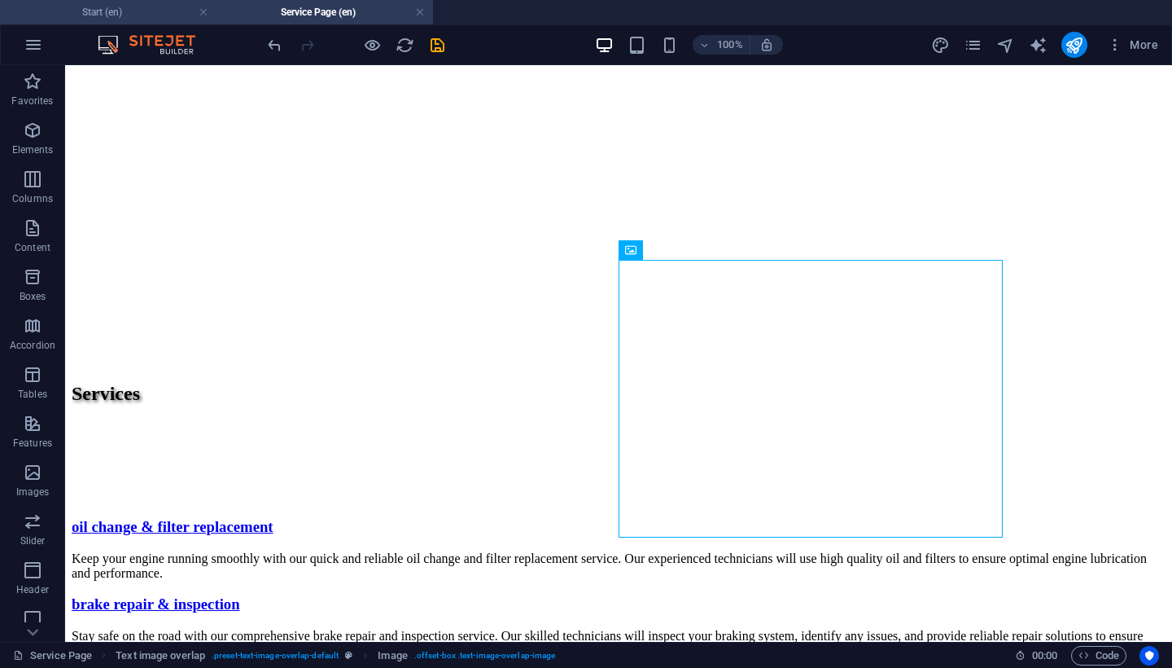
click at [160, 9] on h4 "Start (en)" at bounding box center [108, 12] width 217 height 18
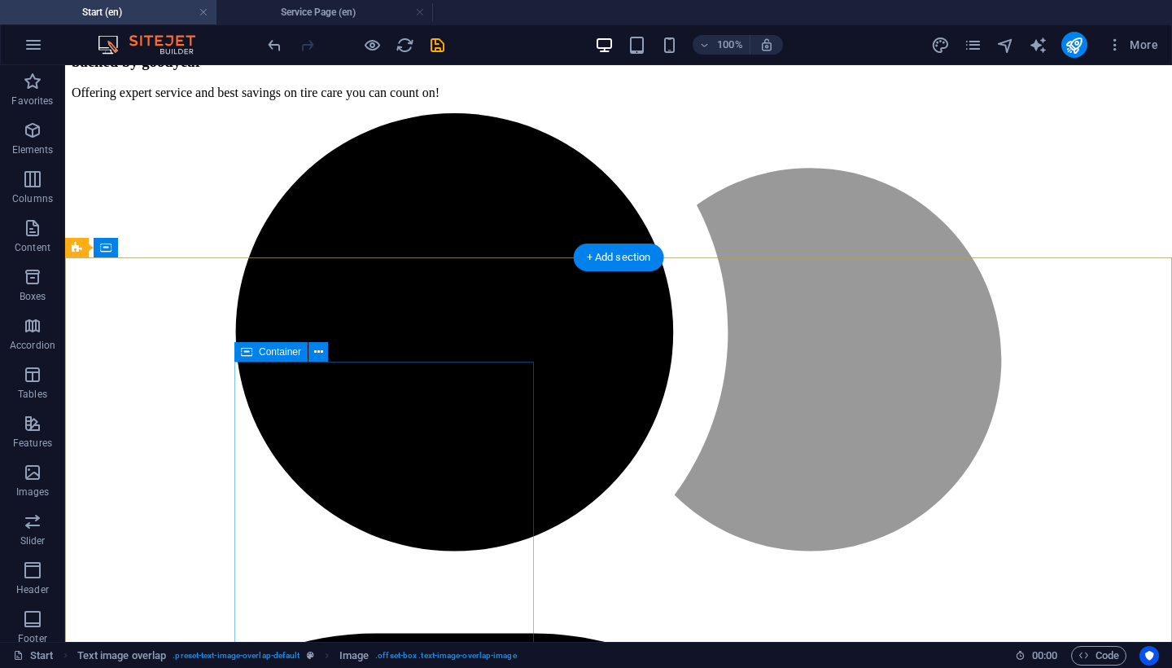
scroll to position [3838, 0]
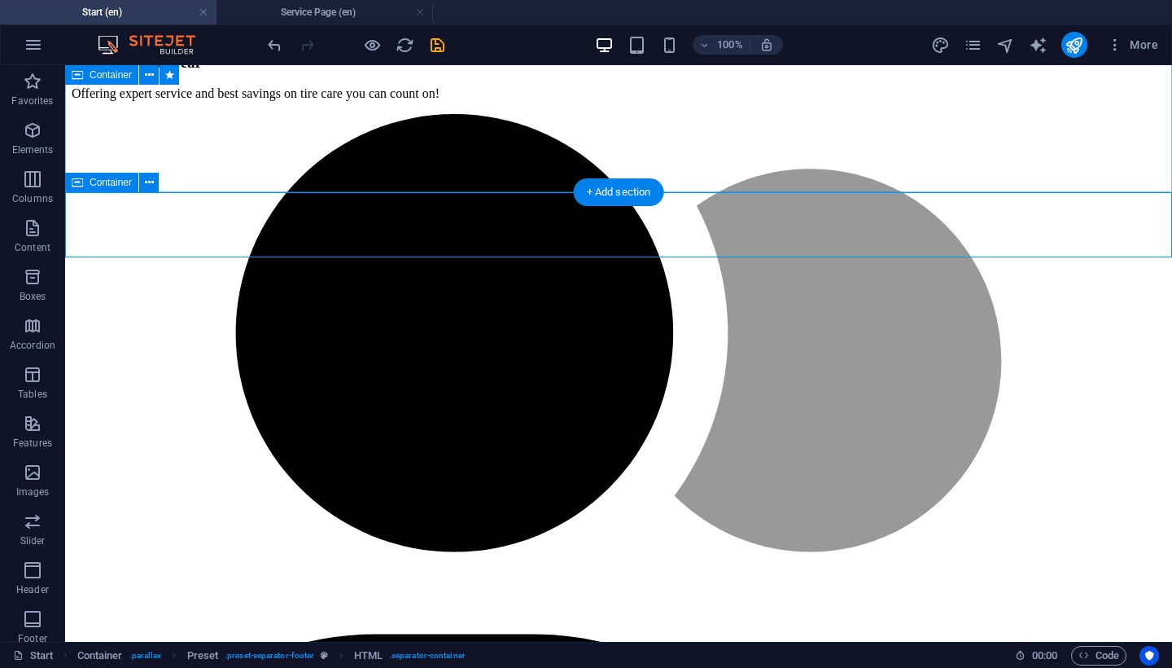
click at [77, 184] on icon at bounding box center [77, 183] width 11 height 20
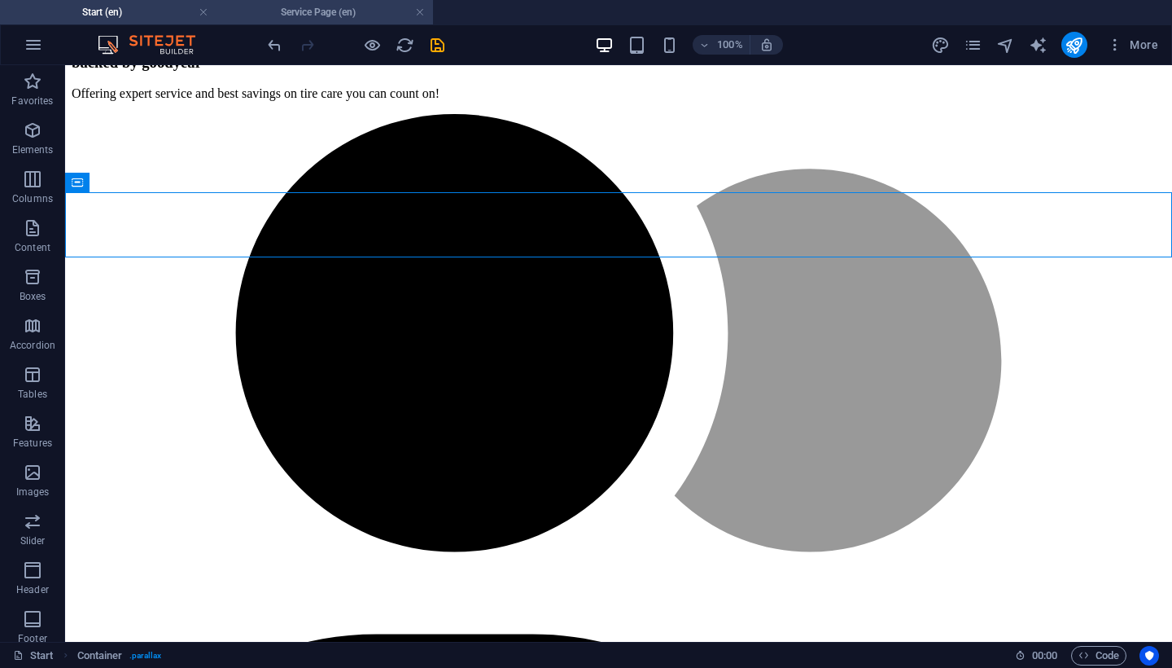
click at [298, 12] on h4 "Service Page (en)" at bounding box center [325, 12] width 217 height 18
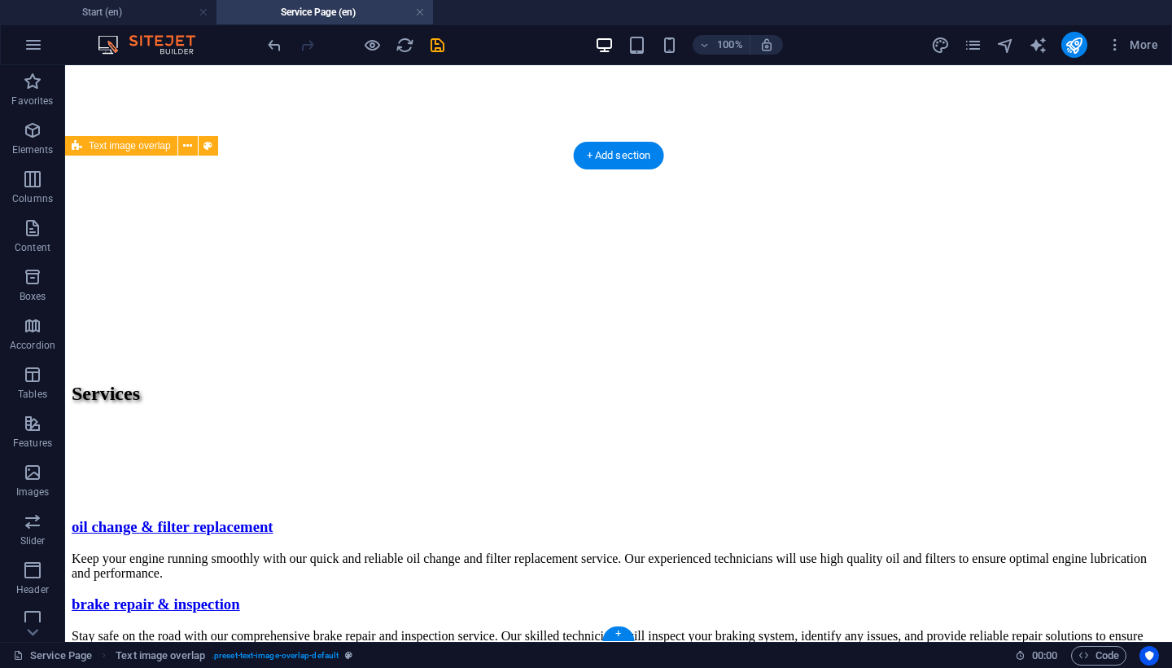
scroll to position [1860, 0]
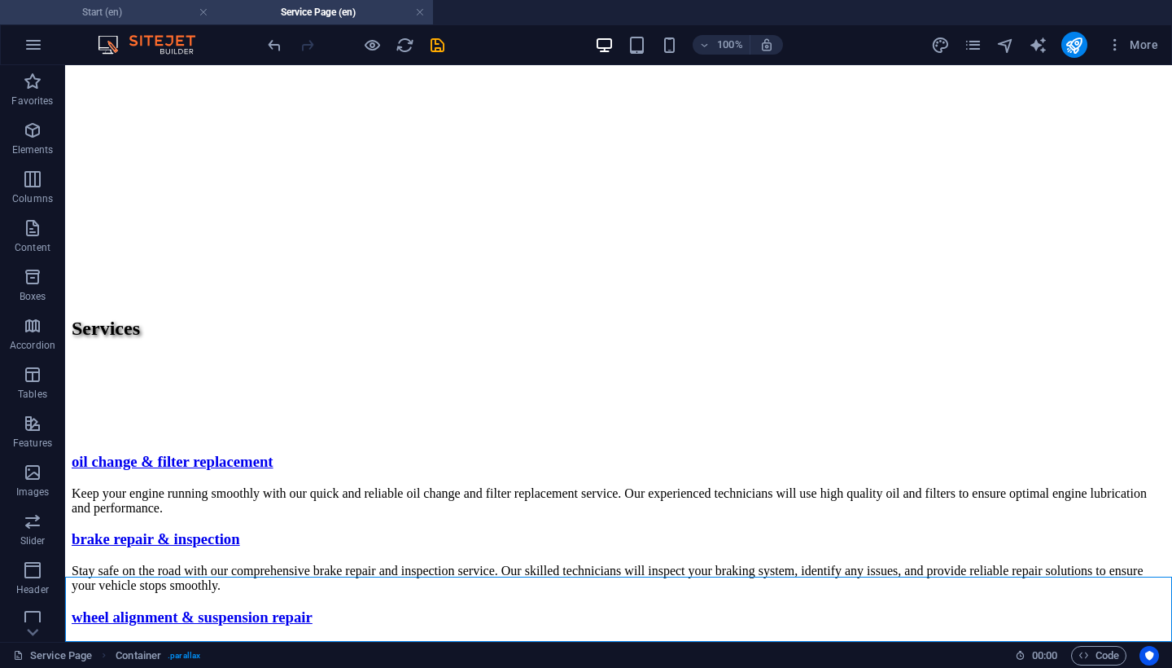
click at [139, 14] on h4 "Start (en)" at bounding box center [108, 12] width 217 height 18
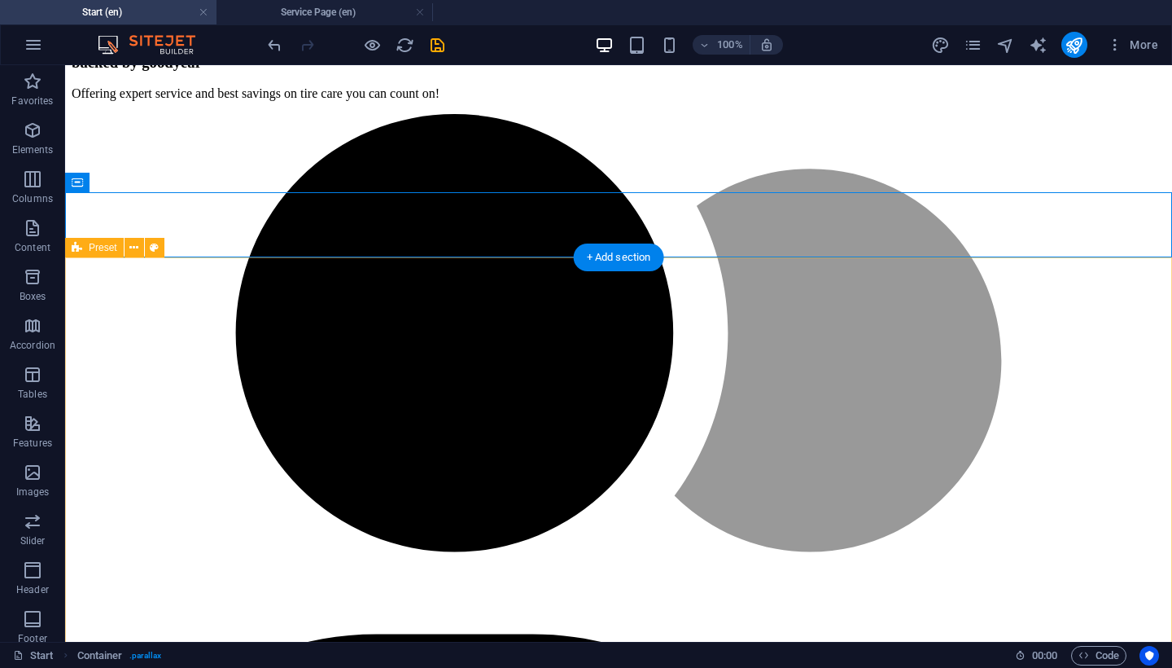
click at [81, 251] on icon at bounding box center [77, 248] width 11 height 20
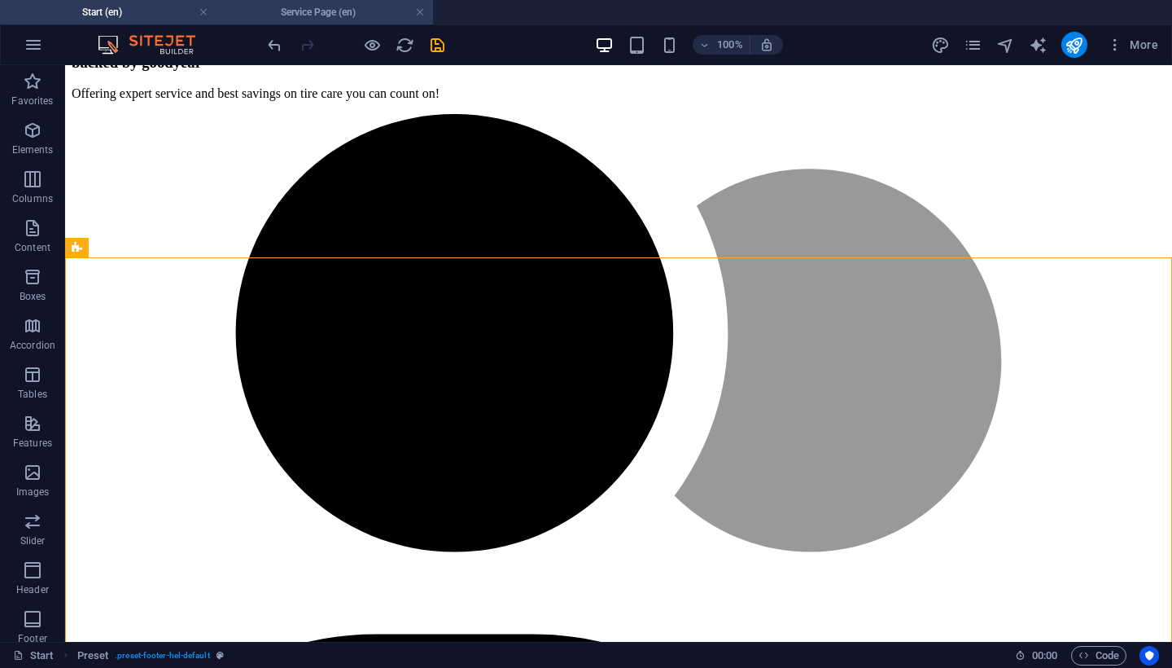
click at [274, 15] on h4 "Service Page (en)" at bounding box center [325, 12] width 217 height 18
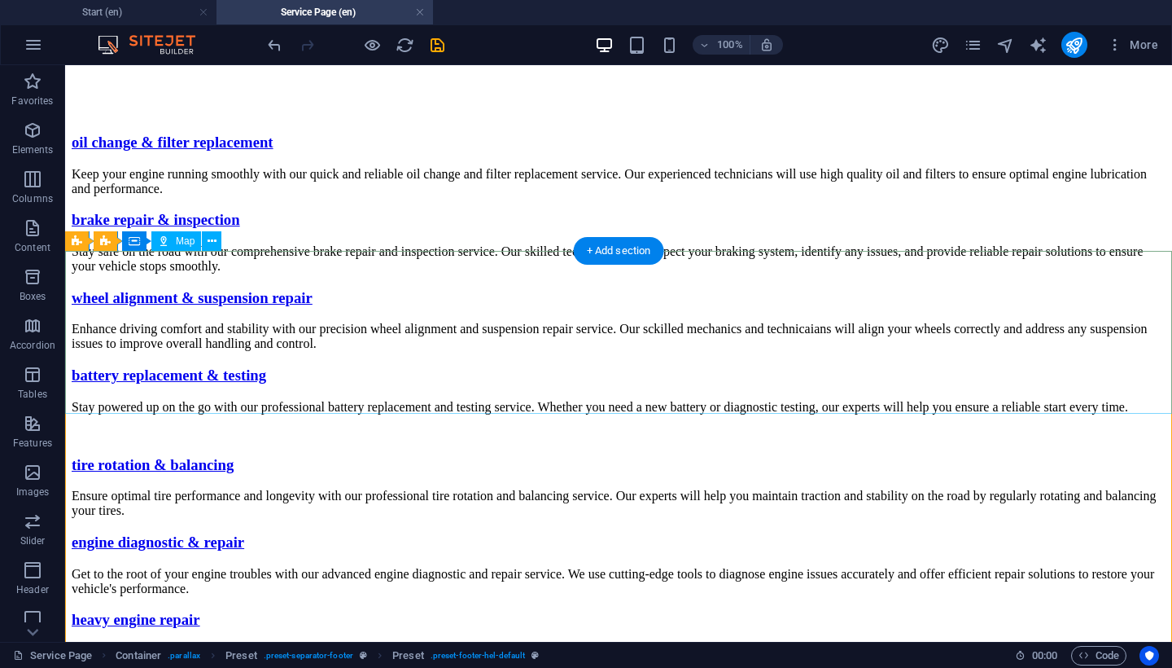
scroll to position [2186, 0]
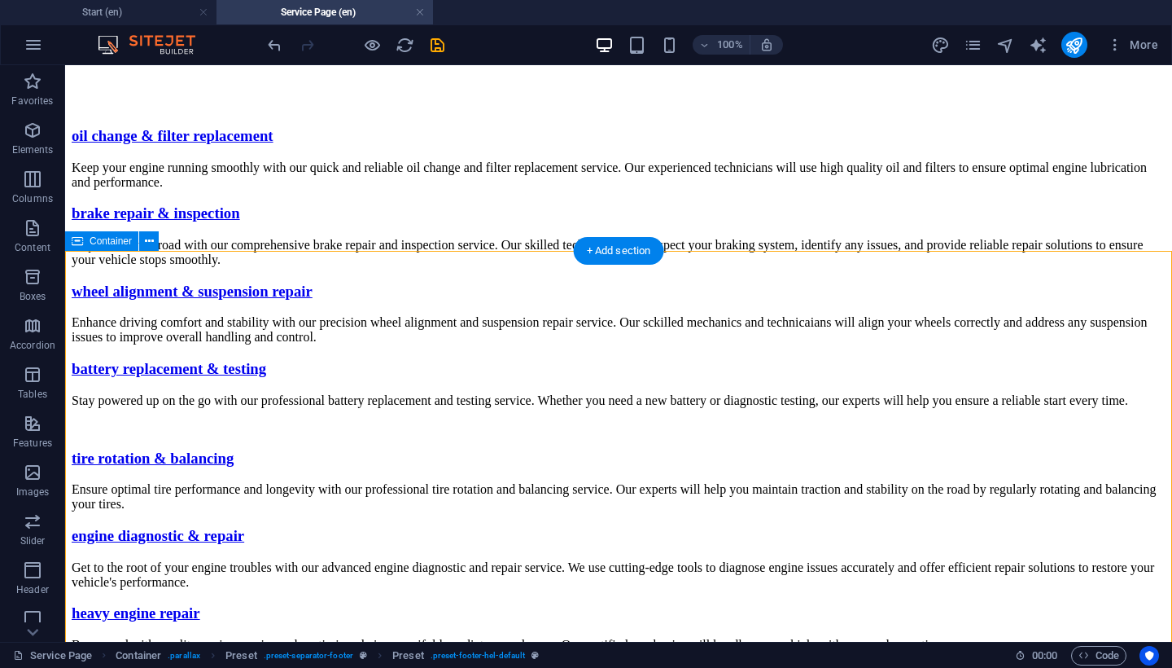
click at [77, 242] on icon at bounding box center [77, 241] width 11 height 20
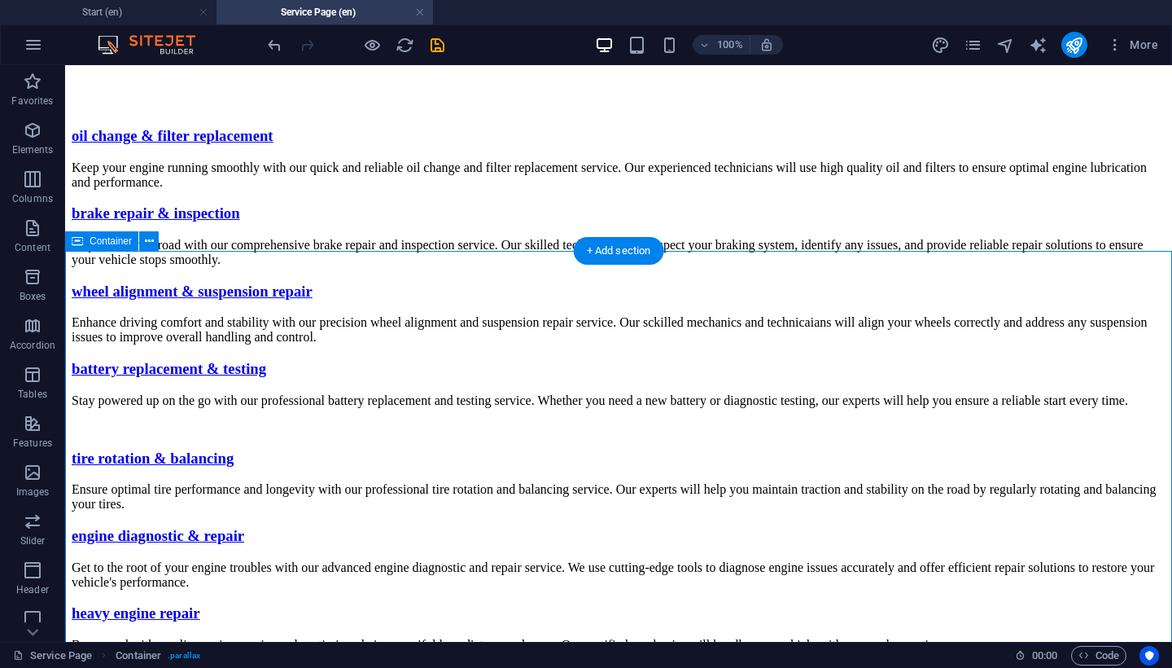
click at [77, 242] on icon at bounding box center [77, 241] width 11 height 20
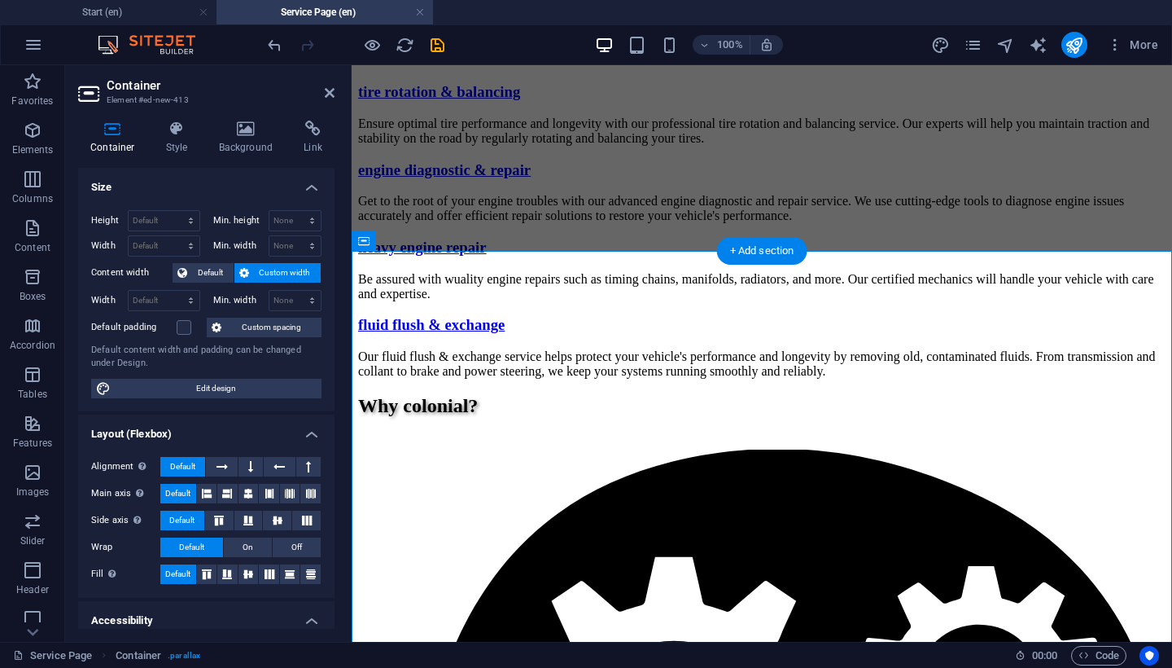
scroll to position [0, 0]
click at [170, 136] on icon at bounding box center [177, 129] width 46 height 16
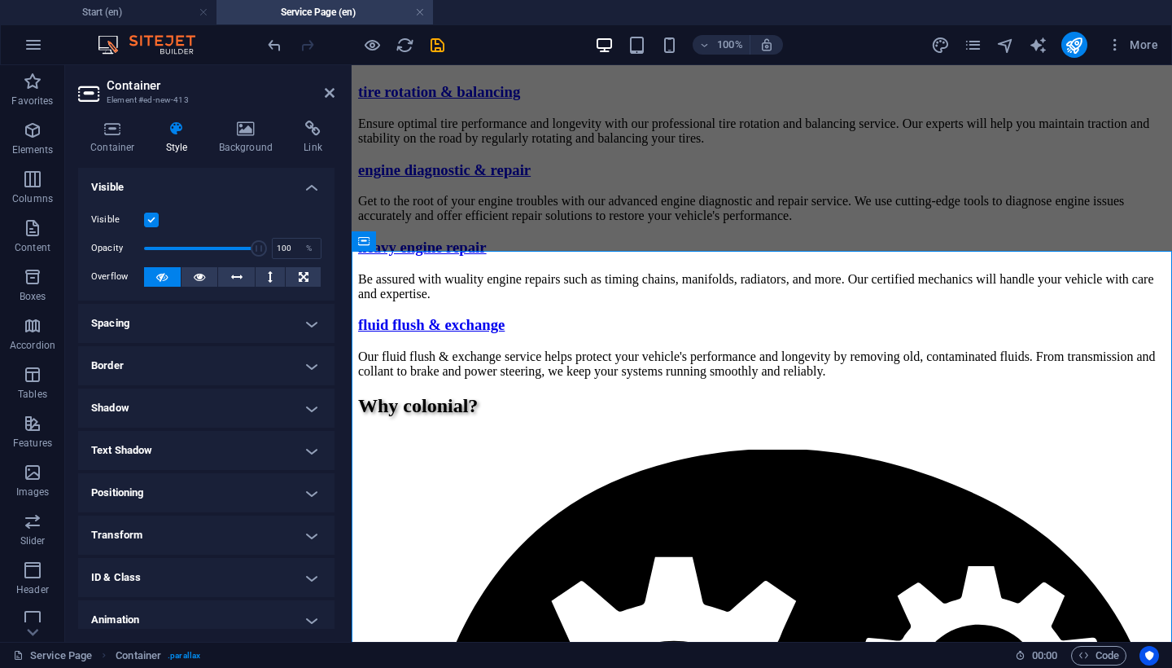
click at [219, 486] on h4 "Positioning" at bounding box center [206, 492] width 256 height 39
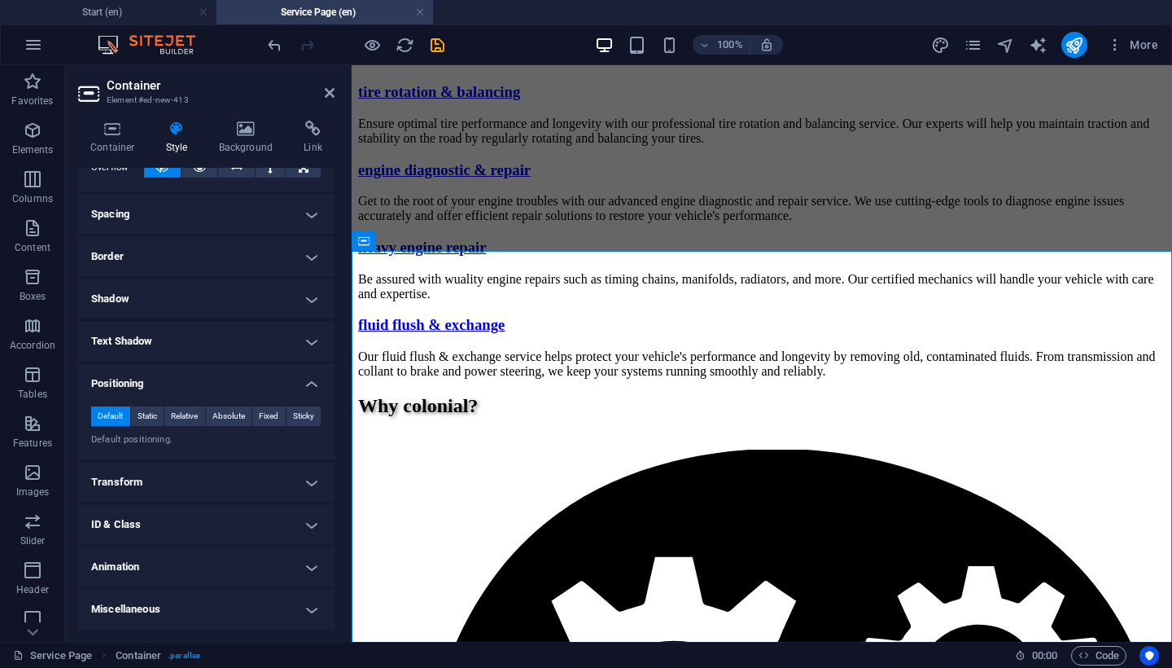
scroll to position [108, 0]
click at [204, 601] on h4 "Miscellaneous" at bounding box center [206, 609] width 256 height 39
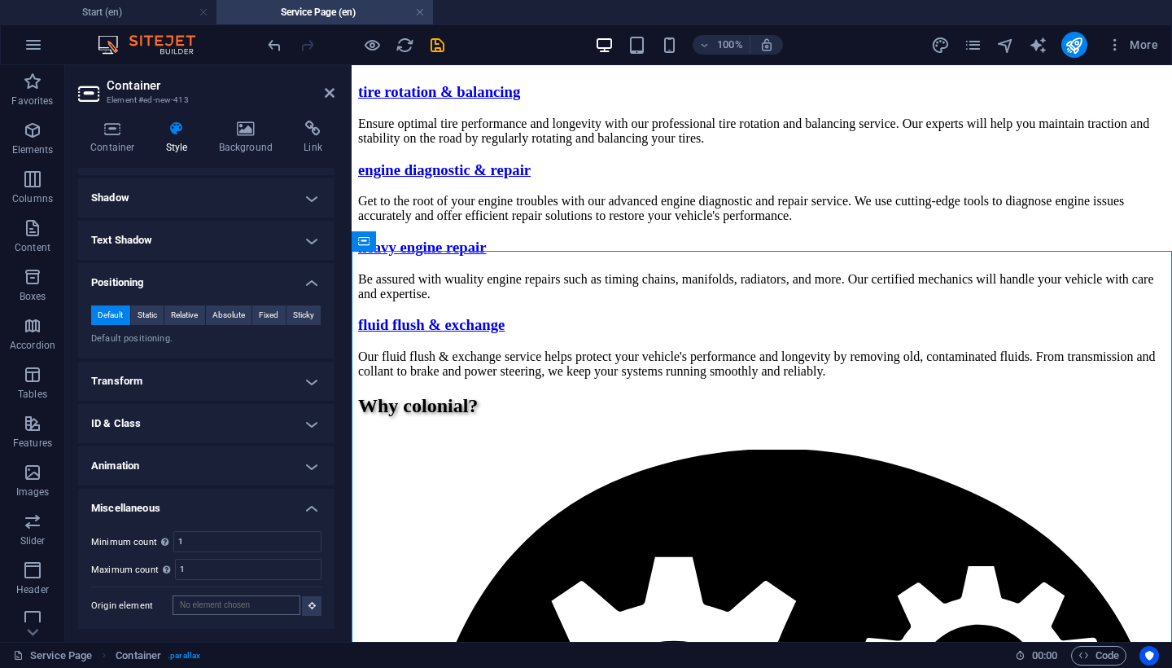
scroll to position [209, 0]
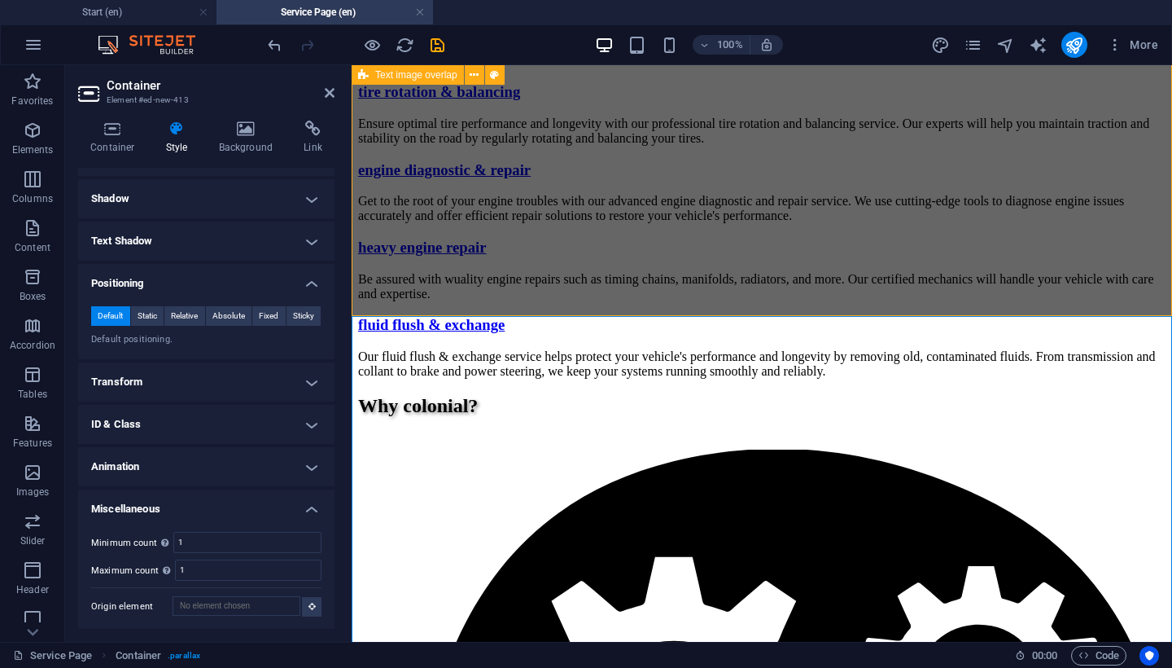
scroll to position [2121, 0]
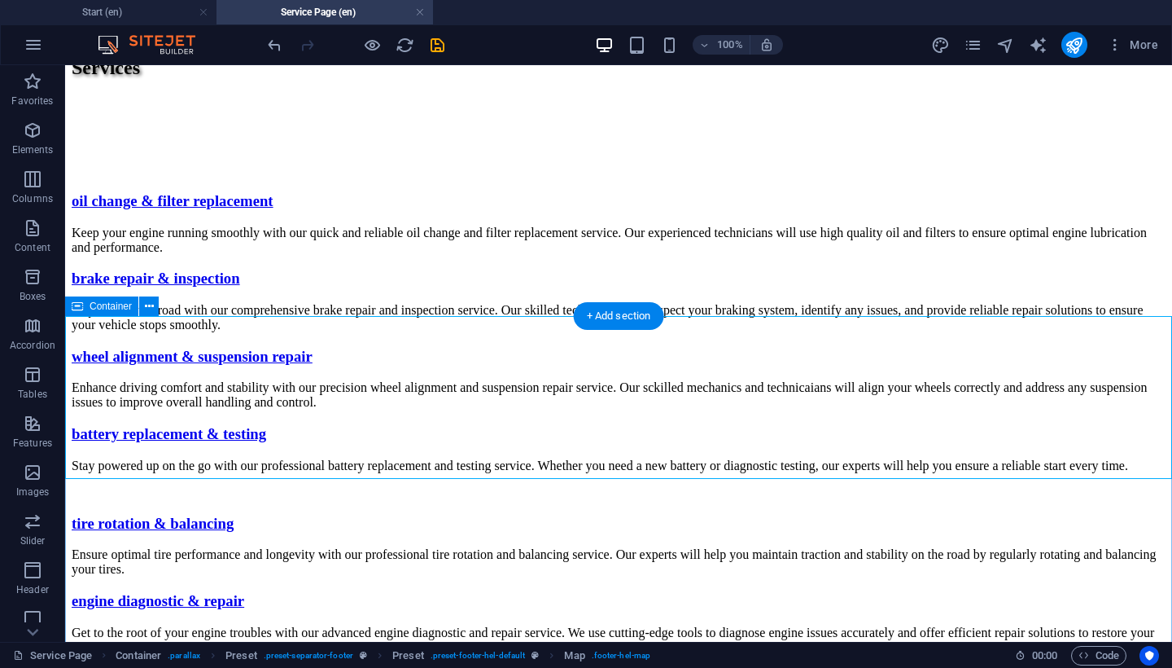
click at [77, 309] on icon at bounding box center [77, 306] width 11 height 20
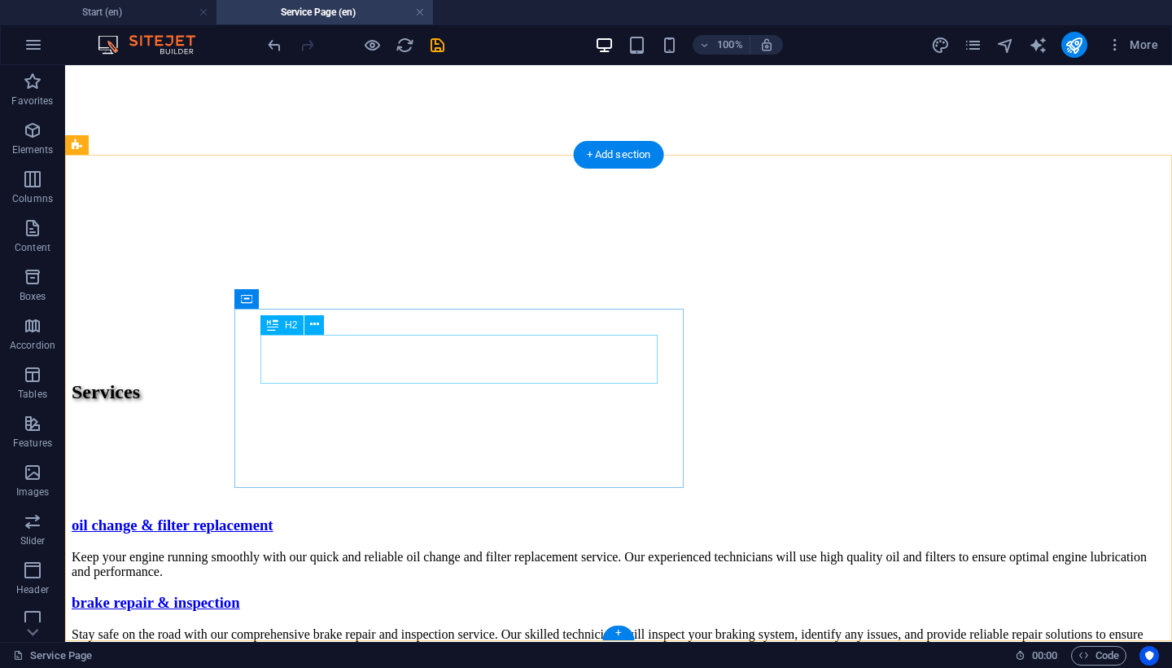
scroll to position [1795, 0]
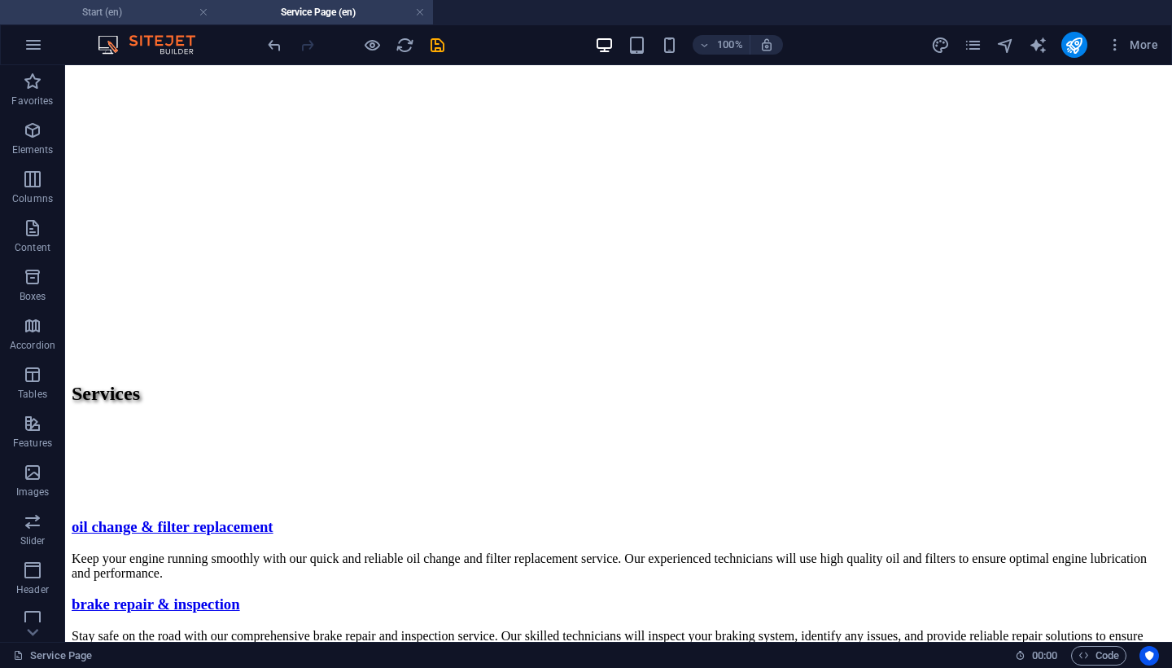
click at [116, 12] on h4 "Start (en)" at bounding box center [108, 12] width 217 height 18
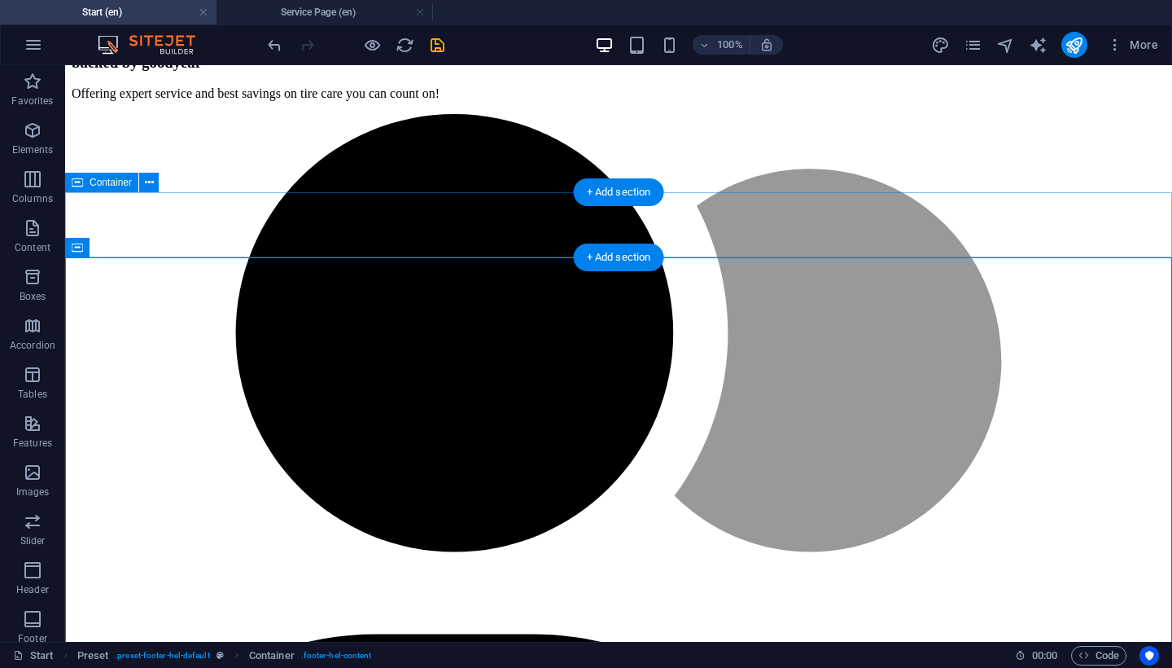
click at [80, 187] on icon at bounding box center [77, 183] width 11 height 20
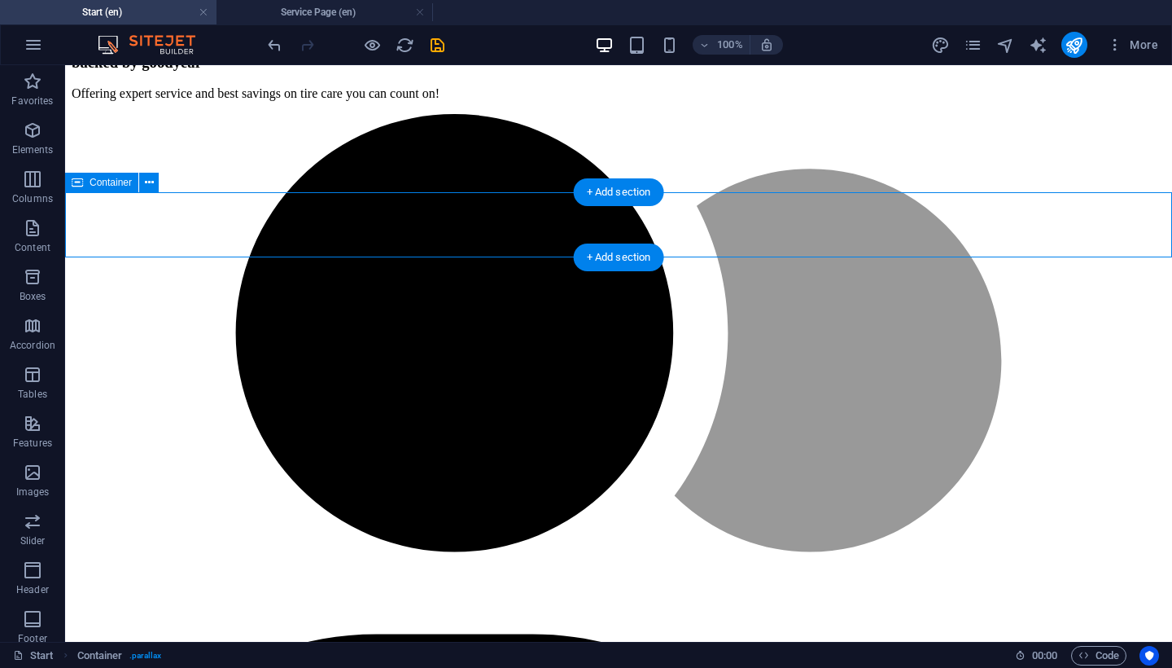
click at [79, 186] on icon at bounding box center [77, 183] width 11 height 20
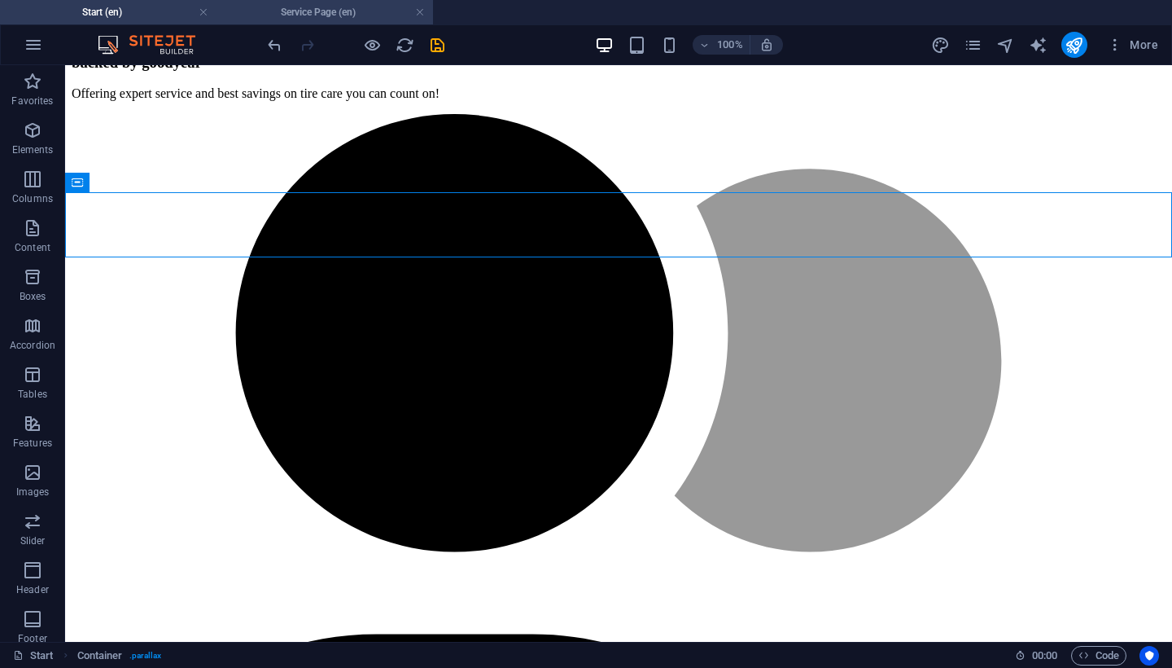
click at [310, 12] on h4 "Service Page (en)" at bounding box center [325, 12] width 217 height 18
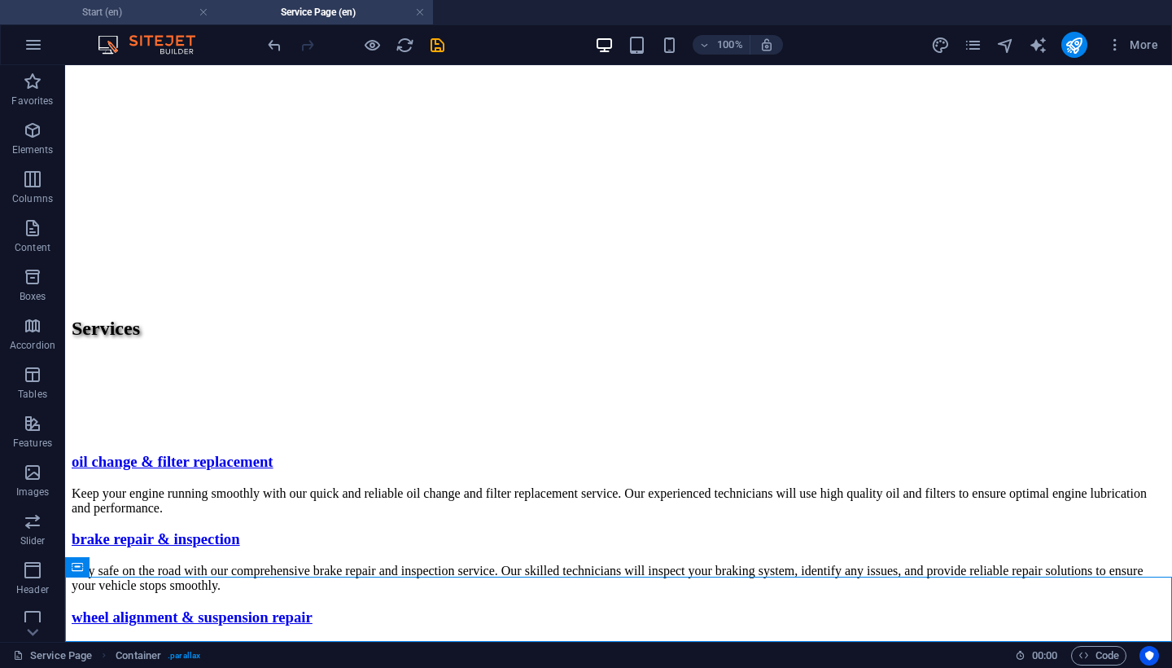
click at [142, 10] on h4 "Start (en)" at bounding box center [108, 12] width 217 height 18
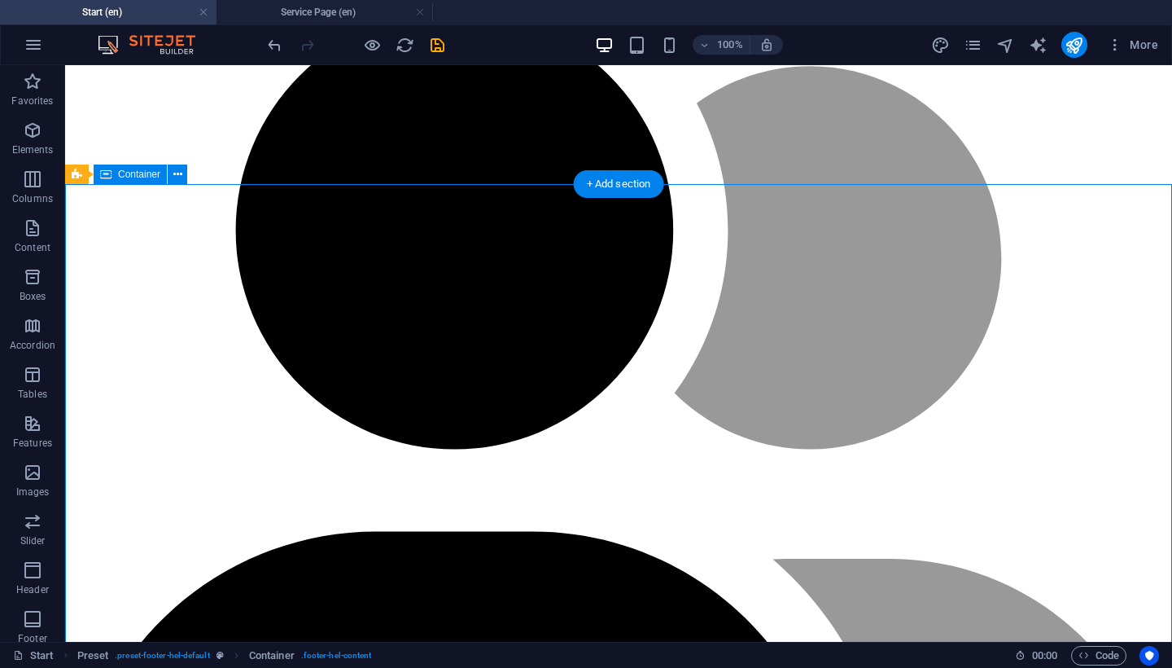
scroll to position [3911, 0]
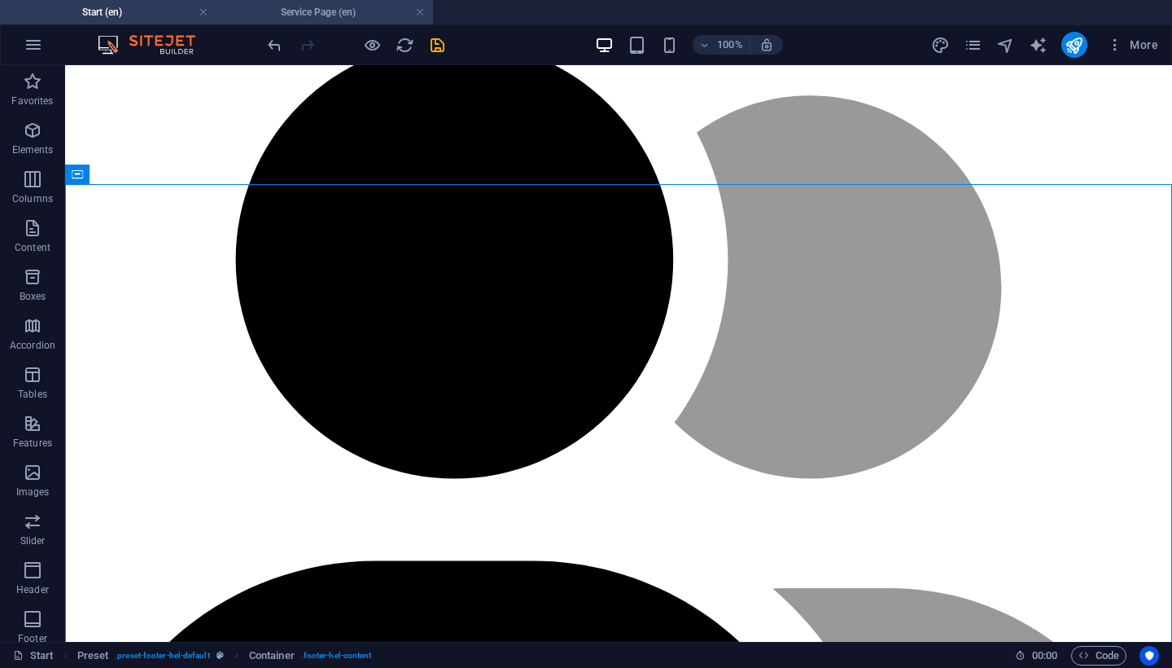
click at [330, 6] on h4 "Service Page (en)" at bounding box center [325, 12] width 217 height 18
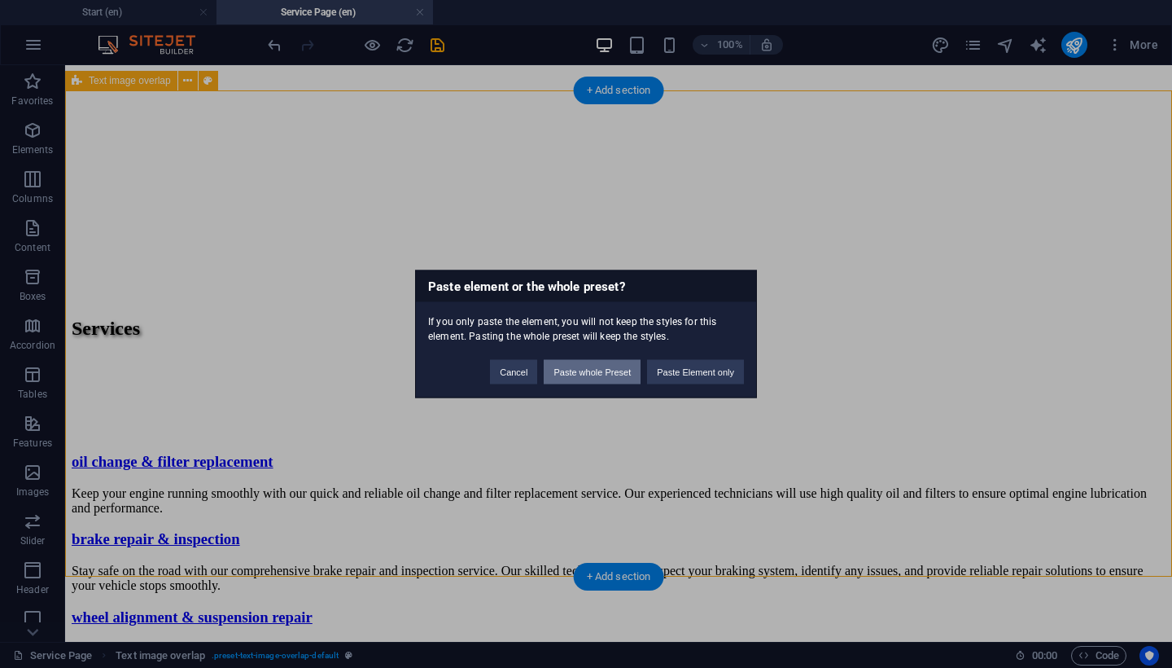
click at [611, 369] on button "Paste whole Preset" at bounding box center [592, 372] width 97 height 24
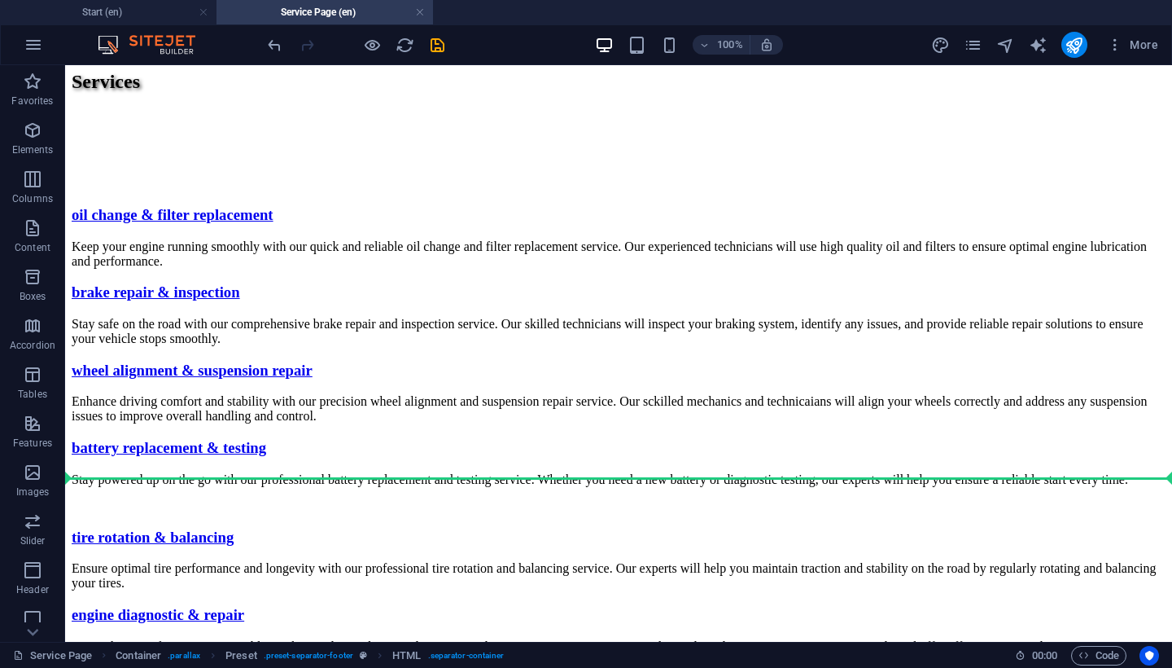
scroll to position [2064, 0]
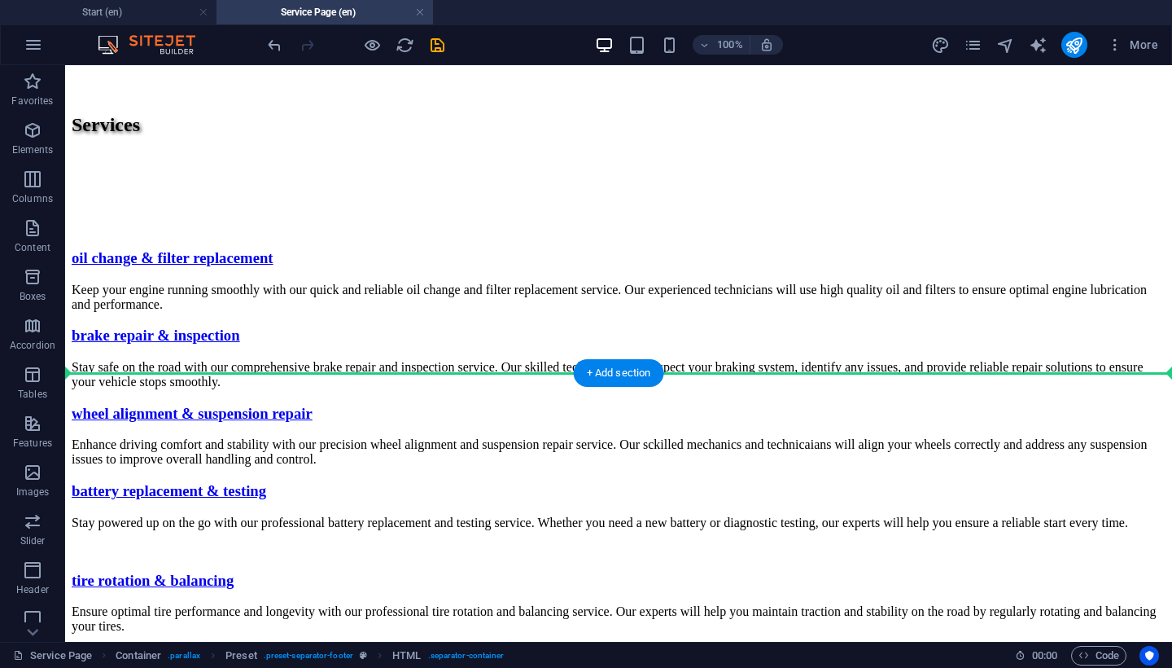
drag, startPoint x: 295, startPoint y: 603, endPoint x: 344, endPoint y: 354, distance: 253.1
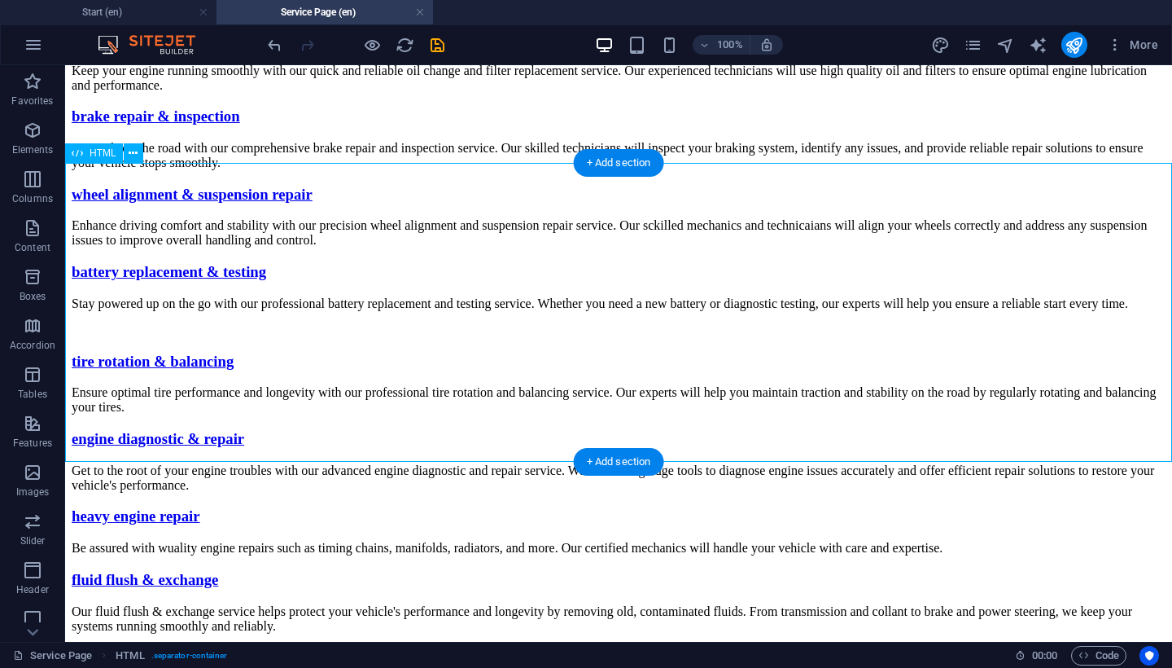
scroll to position [2274, 0]
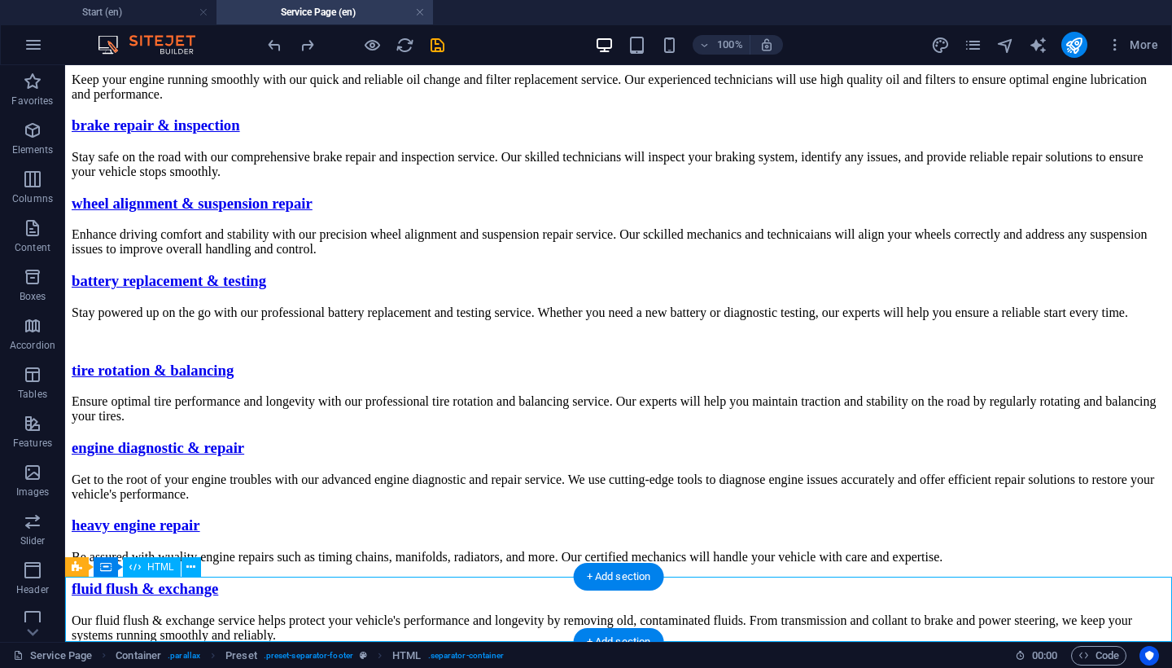
scroll to position [2546, 0]
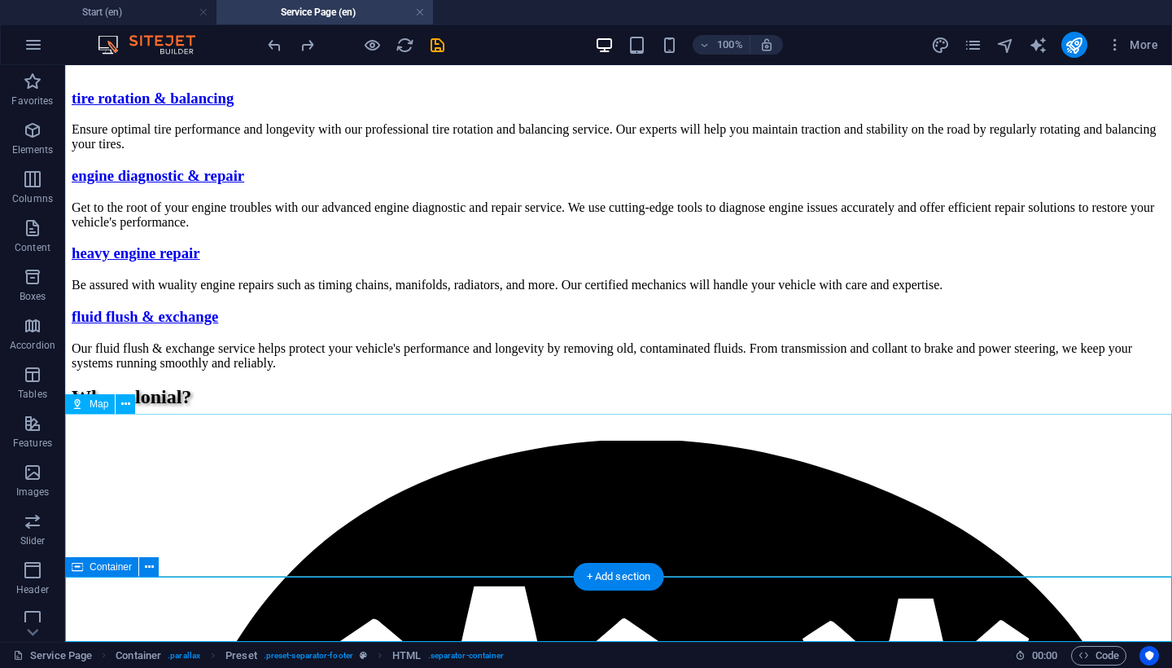
click at [80, 572] on icon at bounding box center [77, 567] width 11 height 20
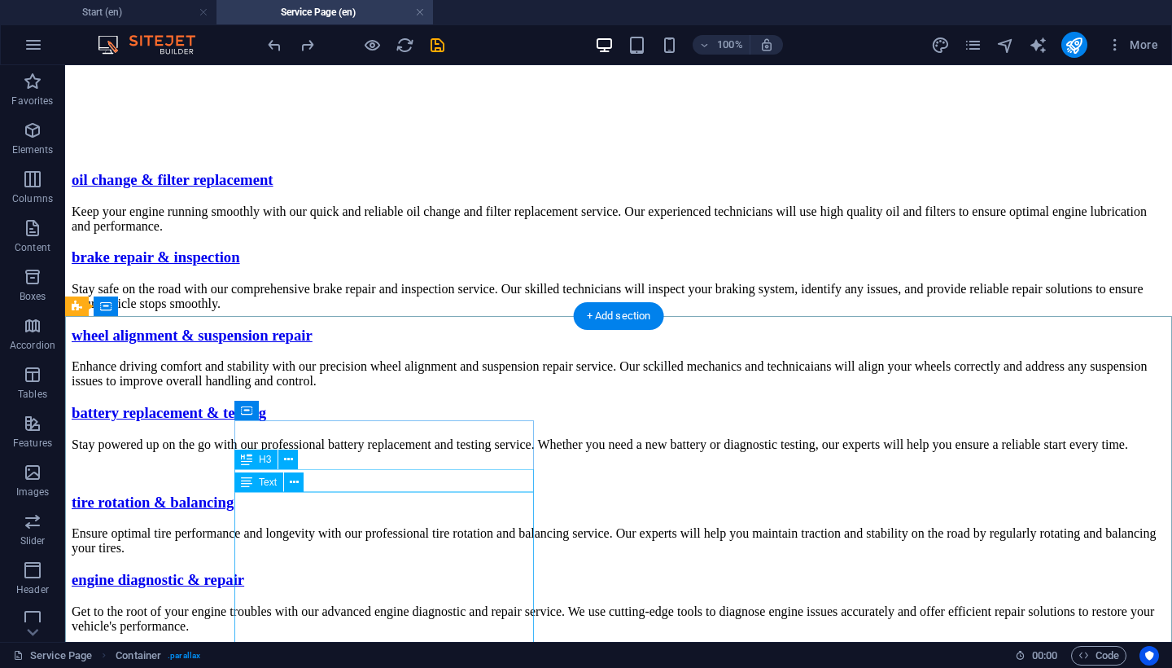
scroll to position [2121, 0]
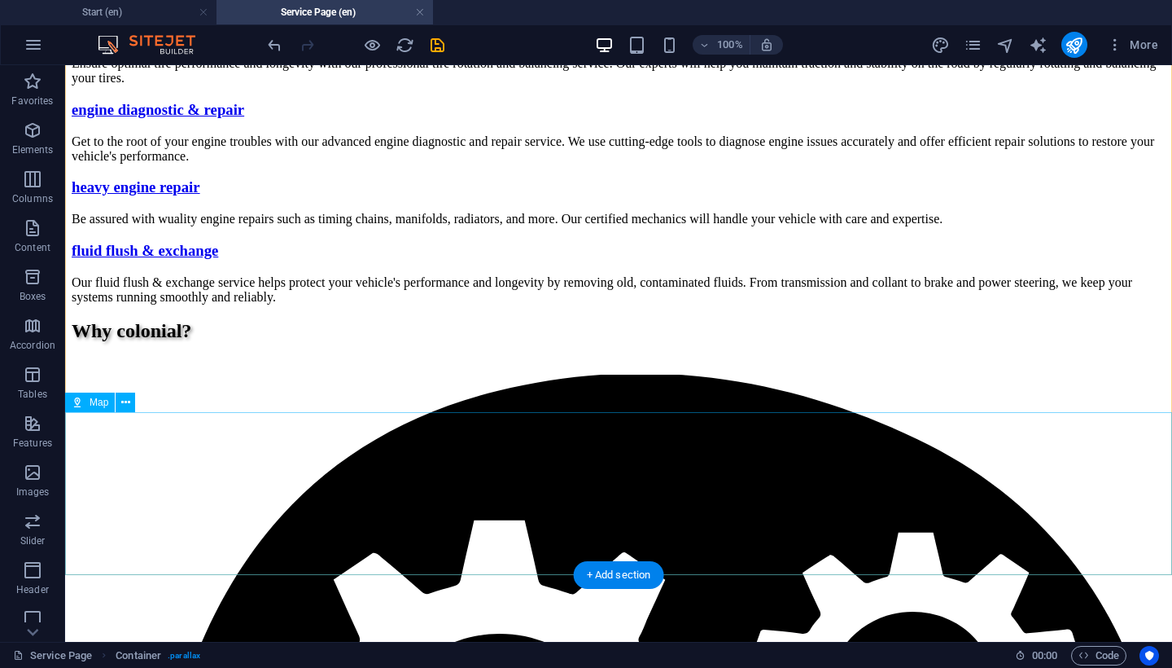
scroll to position [2611, 0]
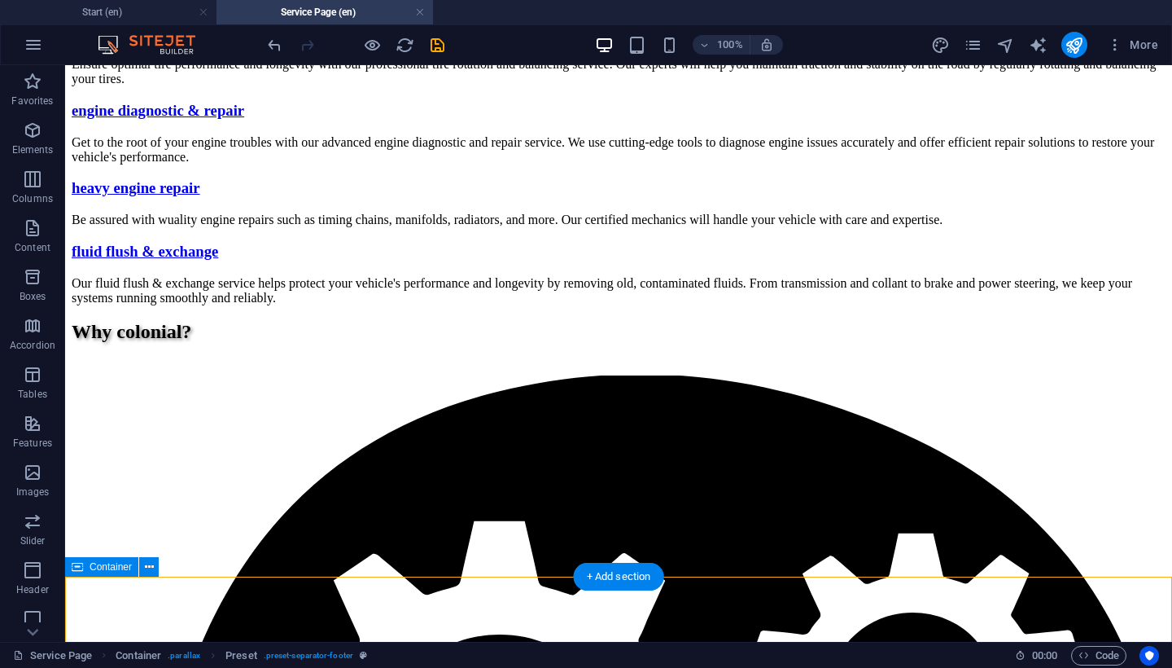
click at [78, 571] on icon at bounding box center [77, 567] width 11 height 20
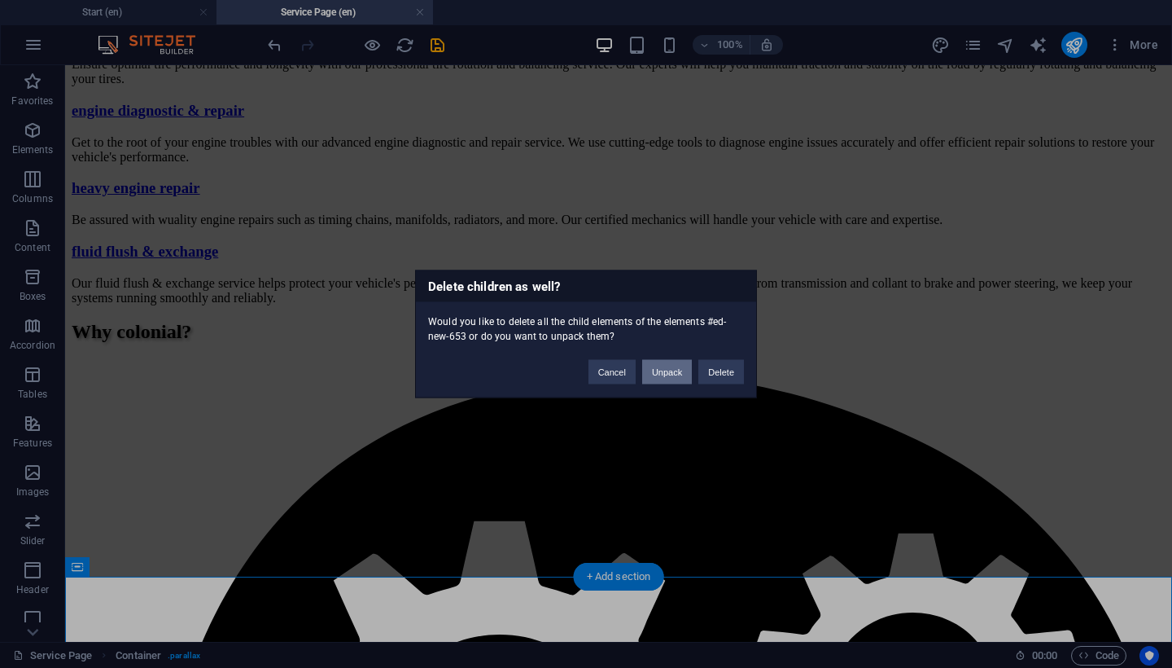
click at [675, 369] on button "Unpack" at bounding box center [667, 372] width 50 height 24
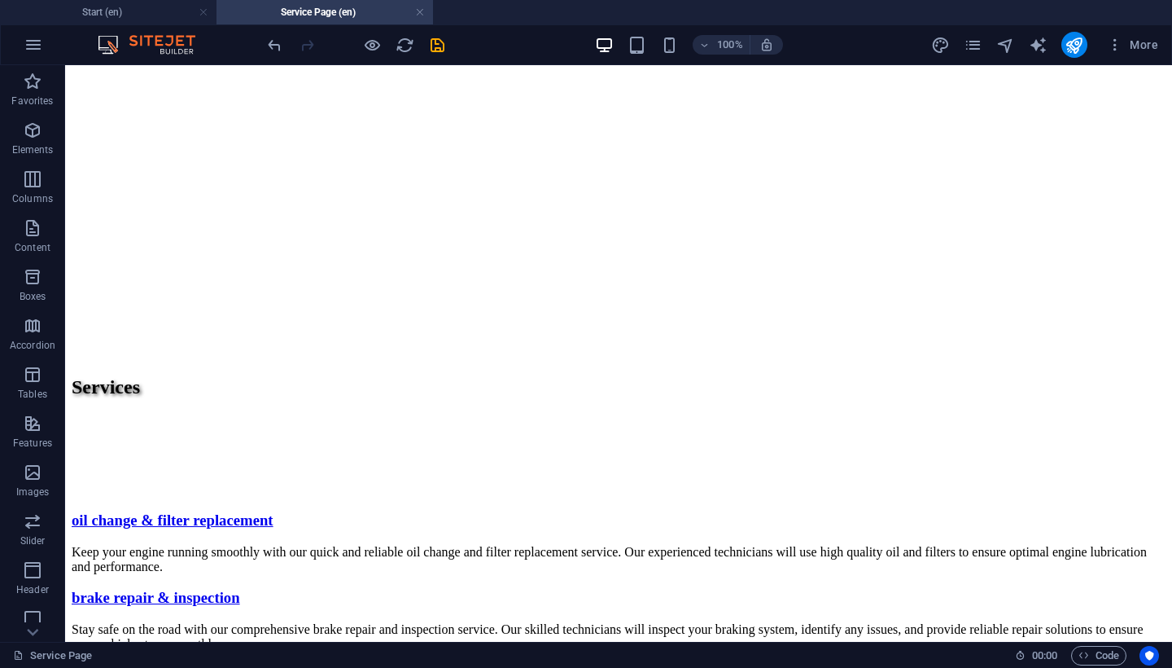
scroll to position [1592, 0]
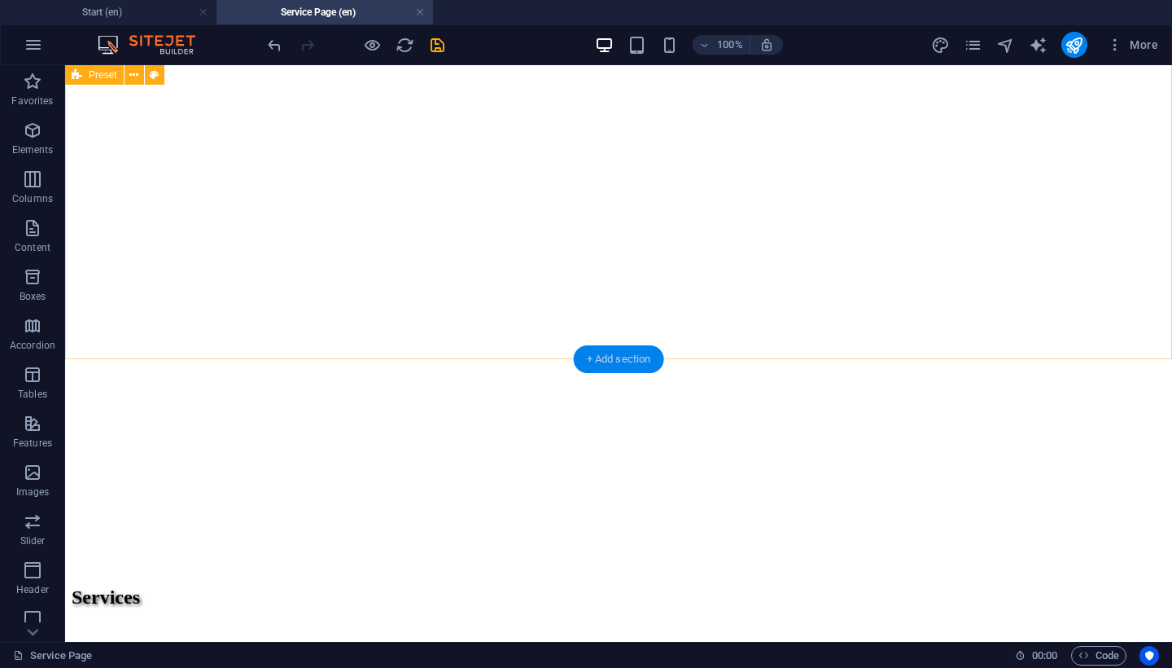
click at [596, 351] on div "+ Add section" at bounding box center [619, 359] width 90 height 28
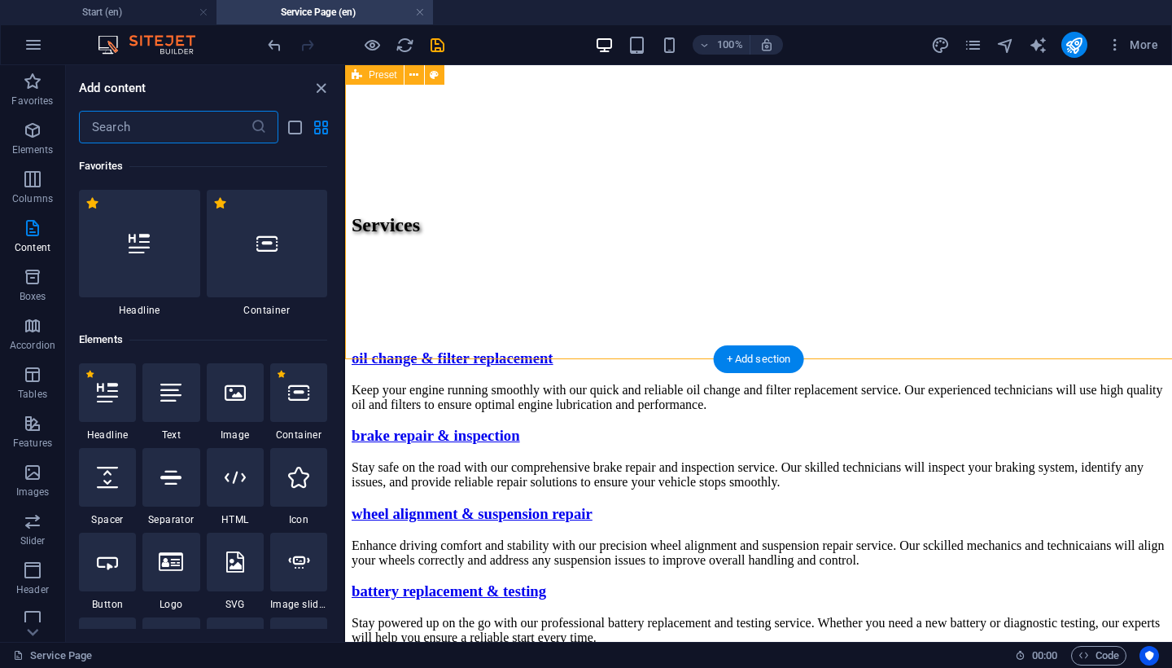
scroll to position [2355, 0]
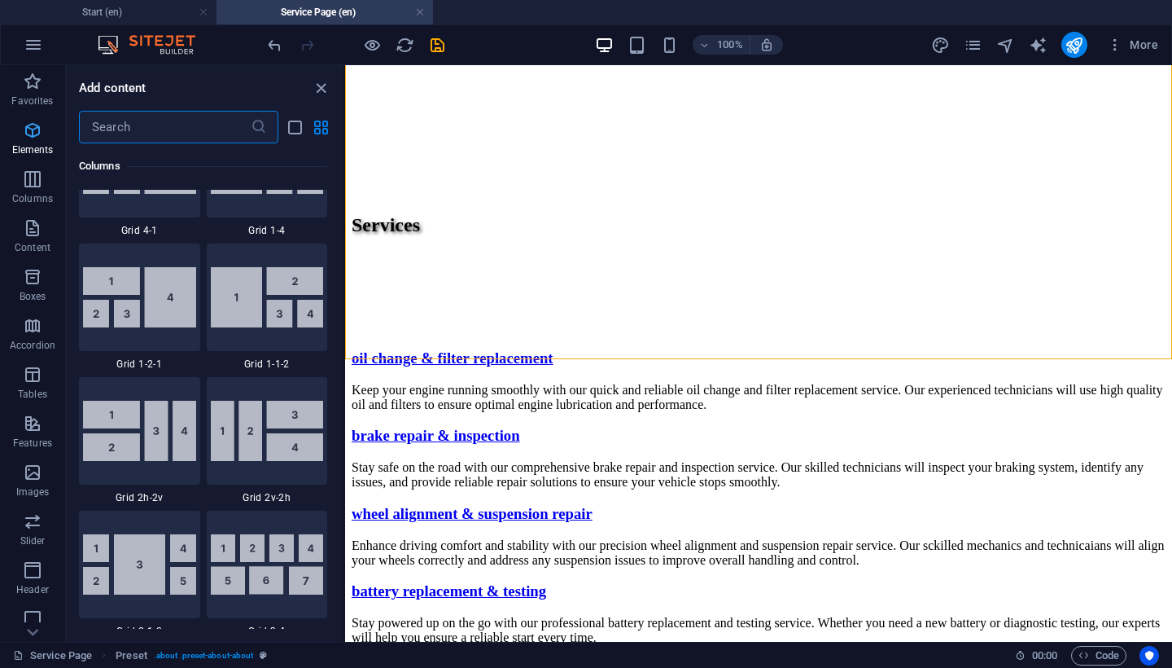
click at [33, 139] on icon "button" at bounding box center [33, 131] width 20 height 20
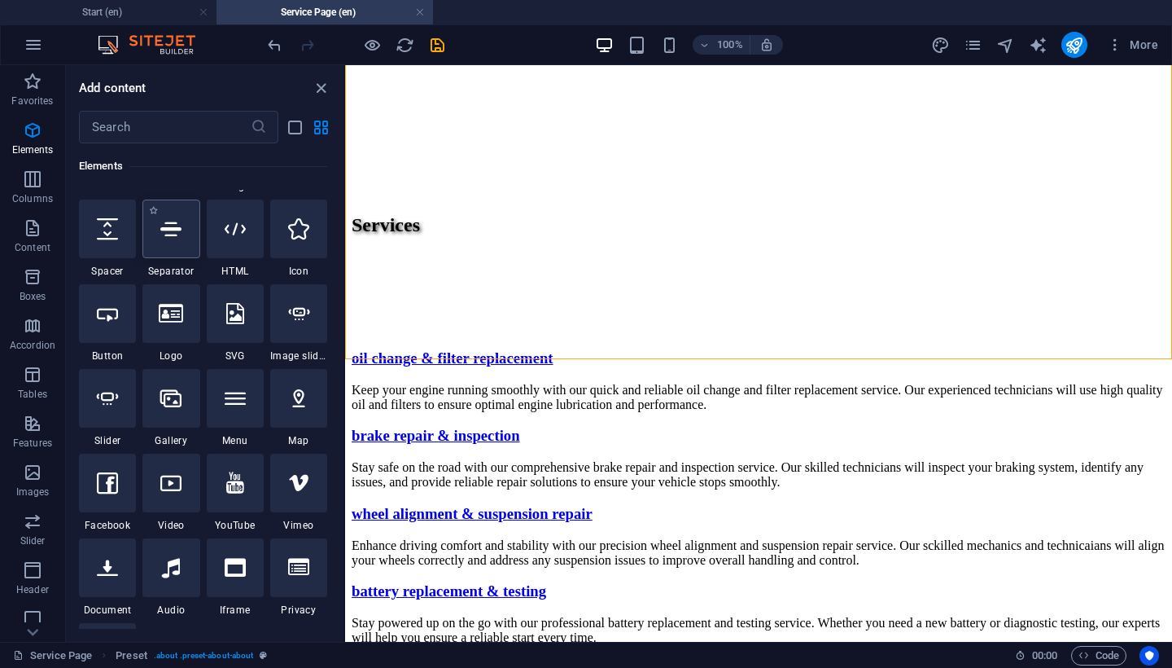
scroll to position [256, 0]
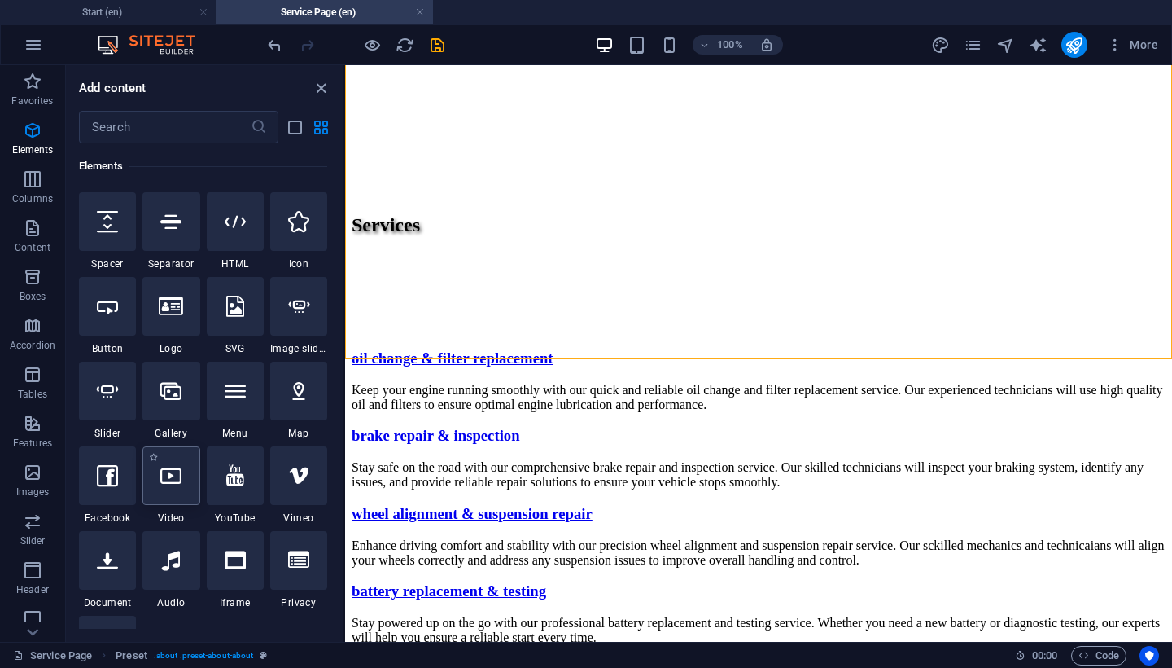
click at [181, 475] on icon at bounding box center [170, 475] width 21 height 21
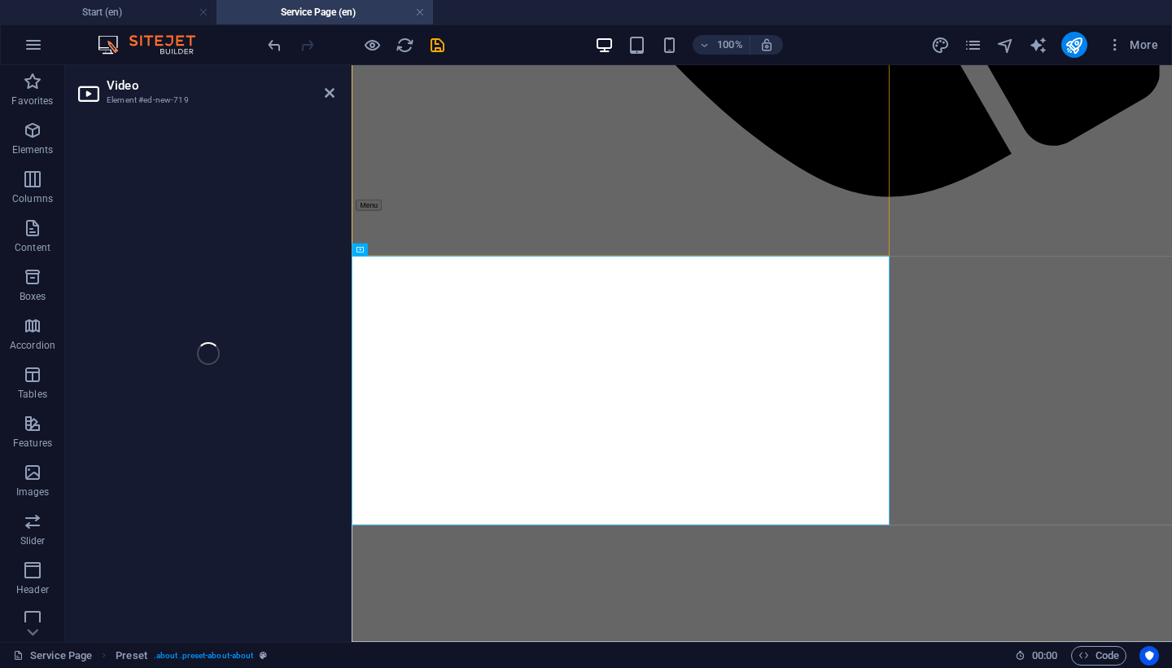
select select "%"
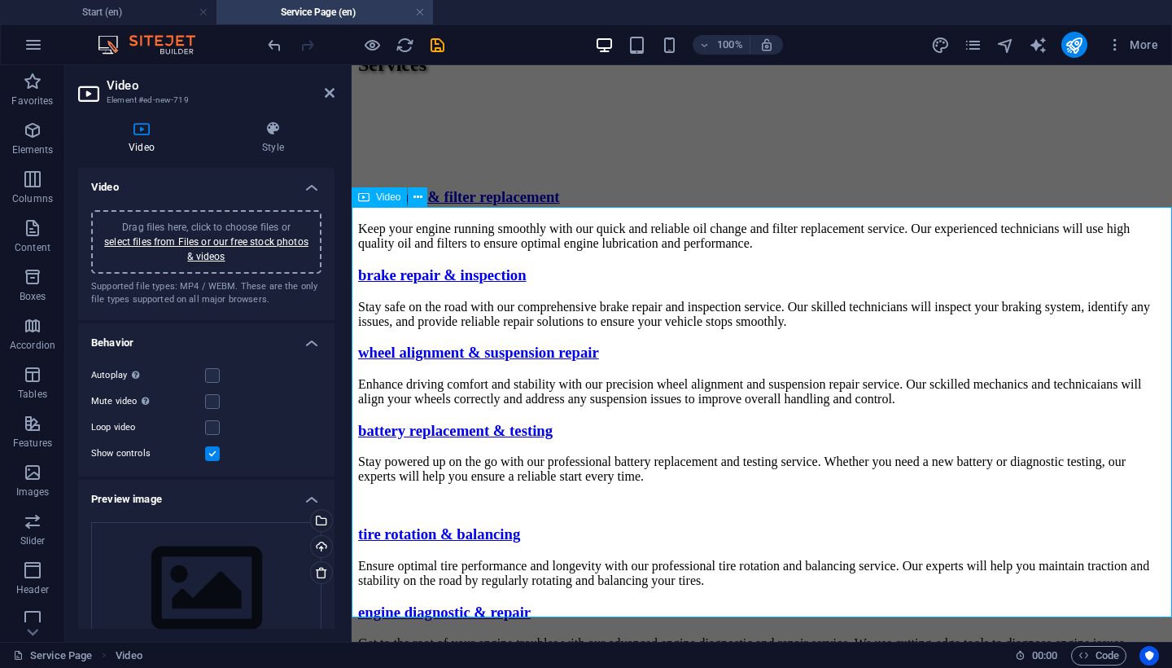
scroll to position [121, 0]
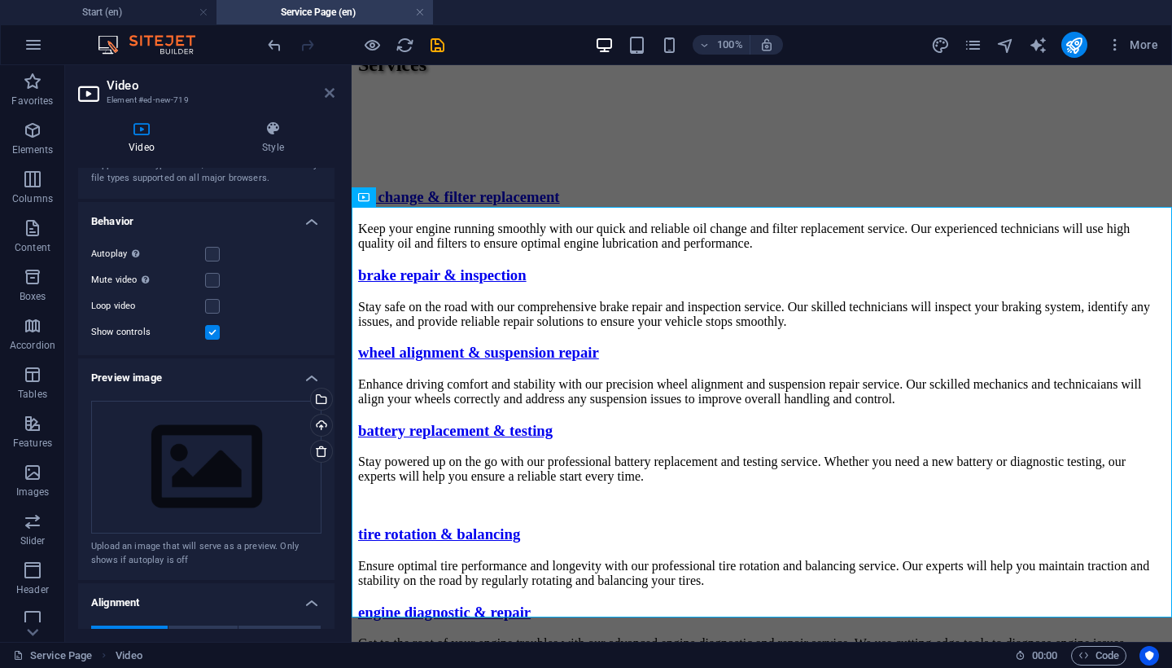
click at [330, 91] on icon at bounding box center [330, 92] width 10 height 13
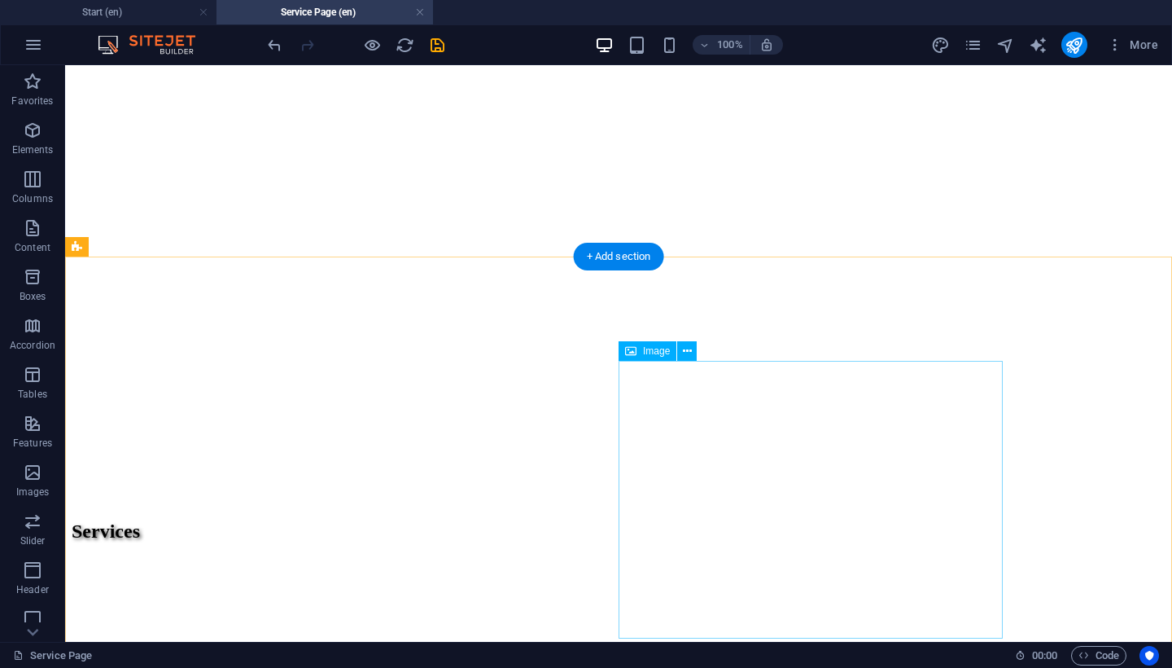
scroll to position [1779, 0]
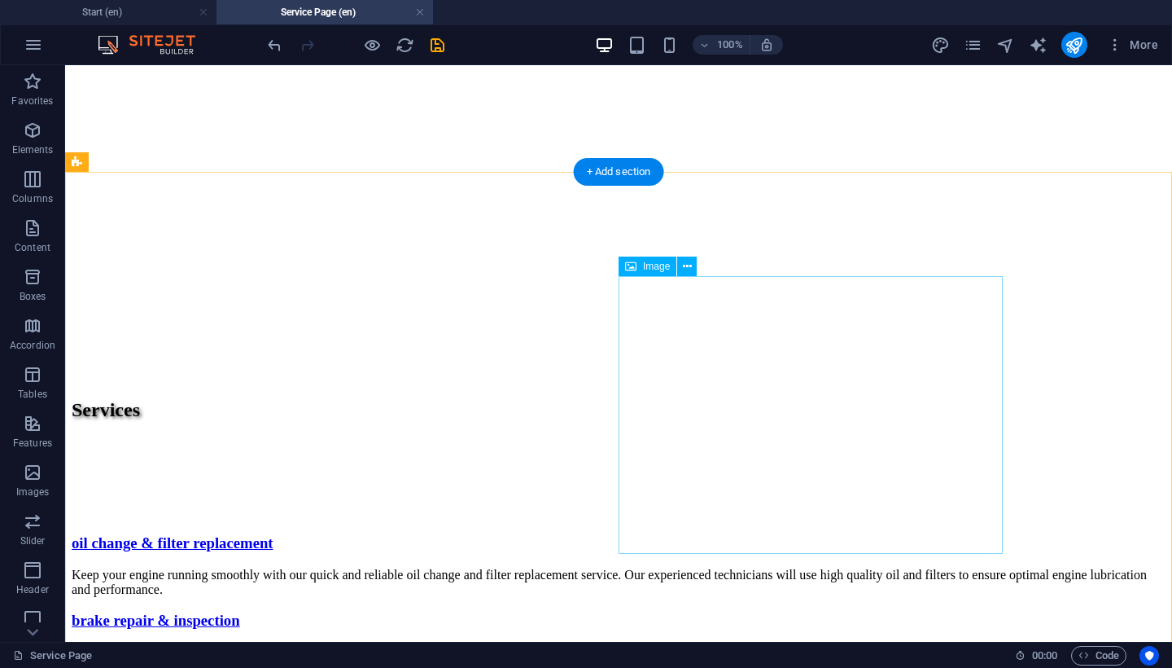
click at [649, 256] on div "Image" at bounding box center [648, 266] width 58 height 20
click at [646, 266] on span "Image" at bounding box center [656, 266] width 27 height 10
select select "%"
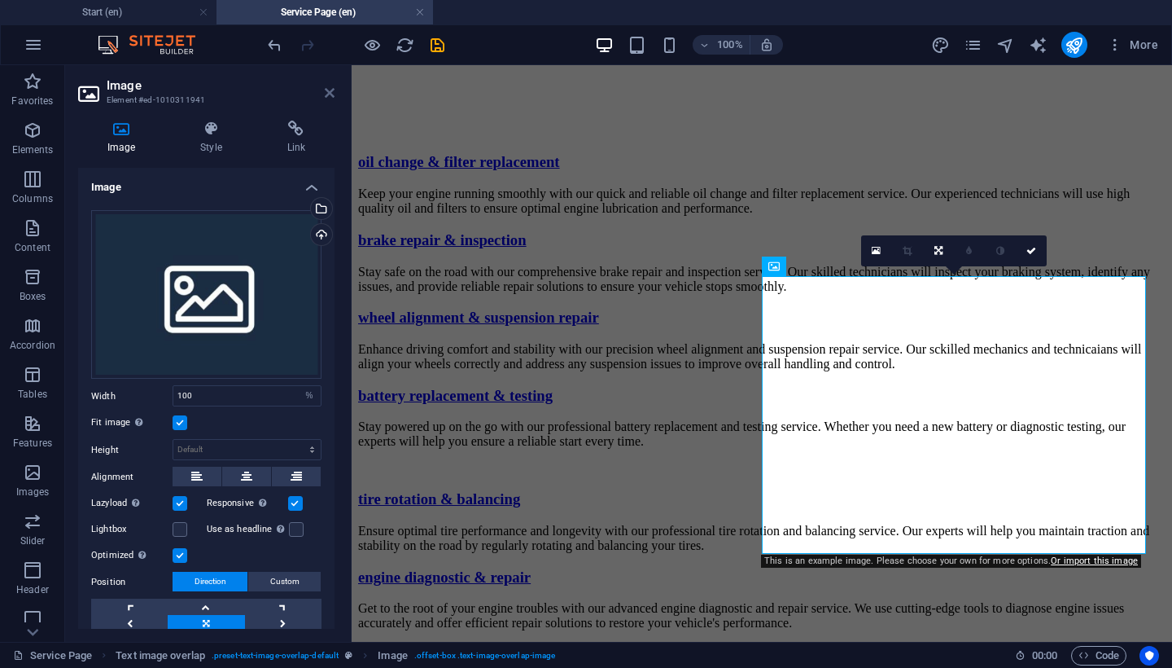
click at [329, 92] on icon at bounding box center [330, 92] width 10 height 13
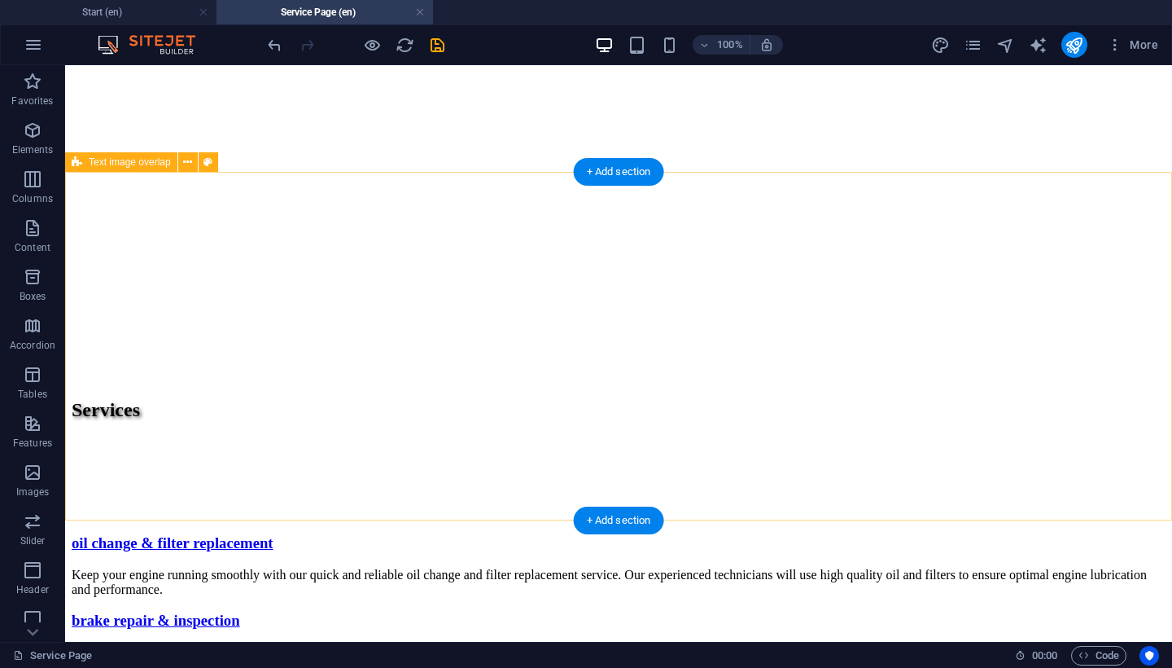
click at [154, 164] on span "Text image overlap" at bounding box center [130, 162] width 82 height 10
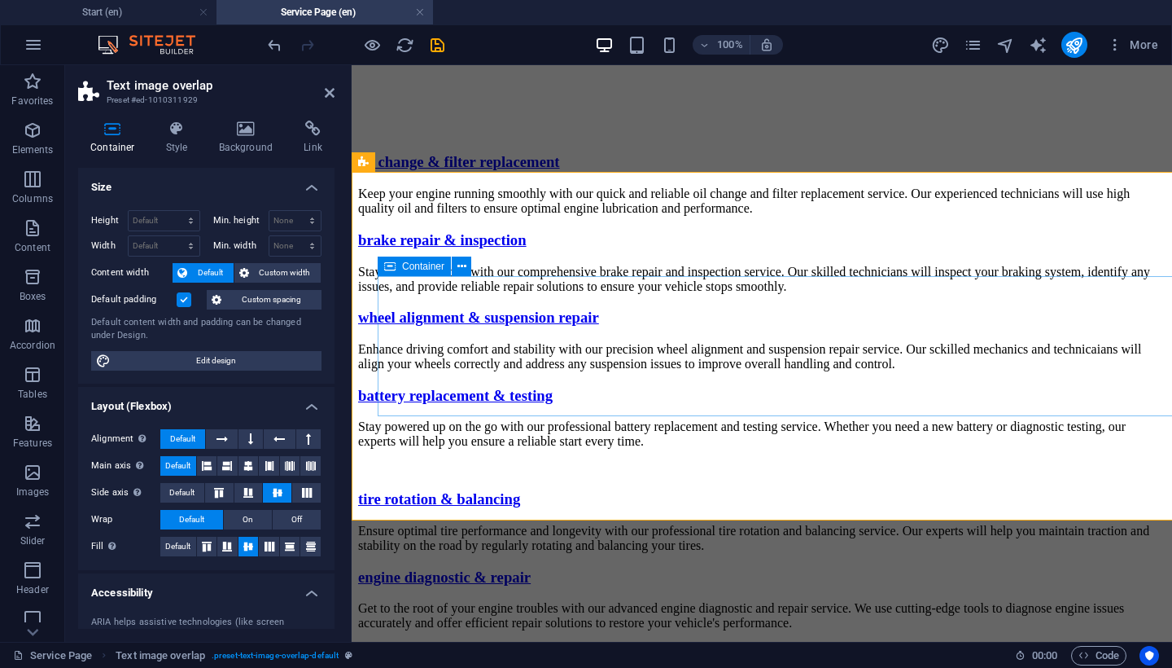
click at [325, 94] on icon at bounding box center [330, 92] width 10 height 13
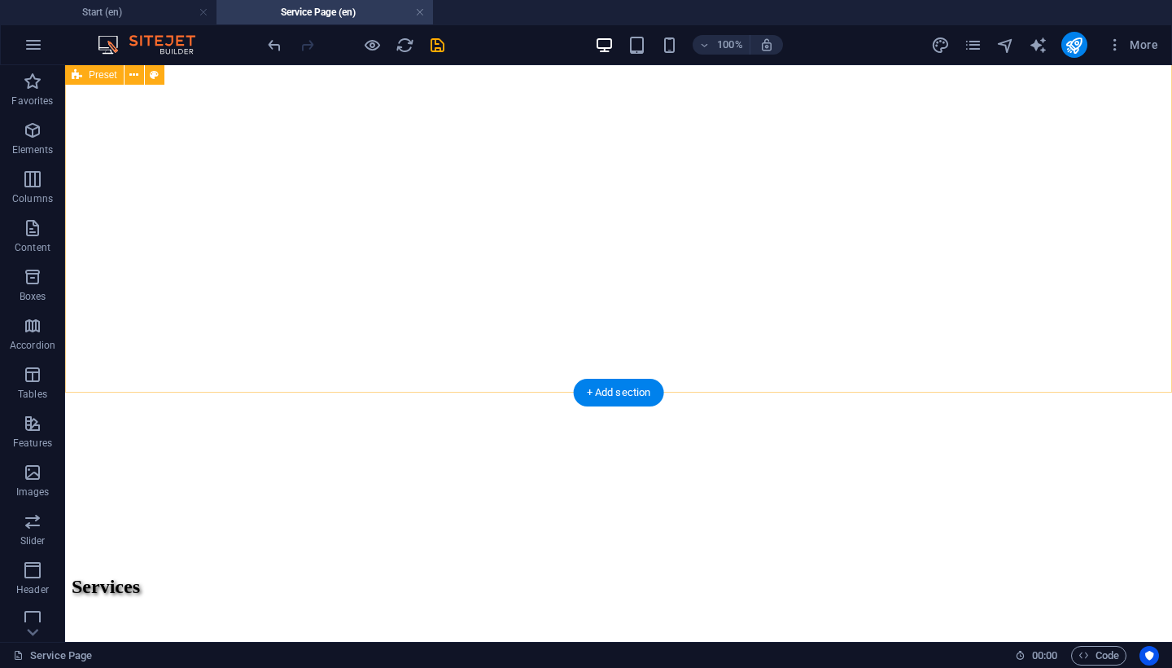
scroll to position [1549, 0]
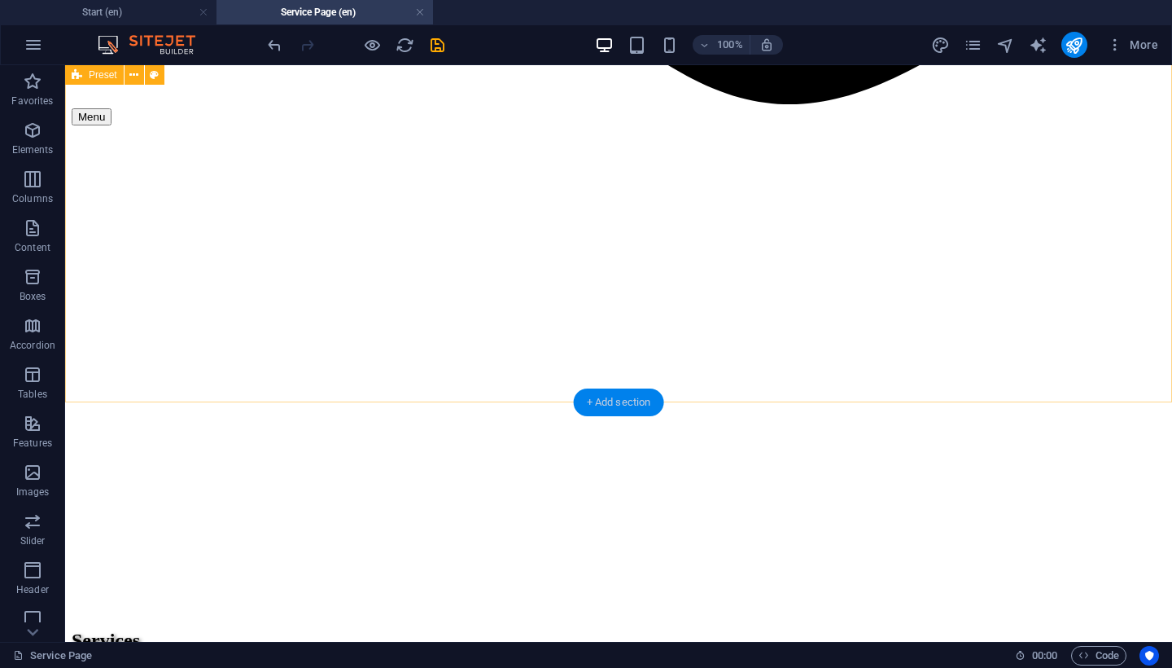
click at [633, 405] on div "+ Add section" at bounding box center [619, 402] width 90 height 28
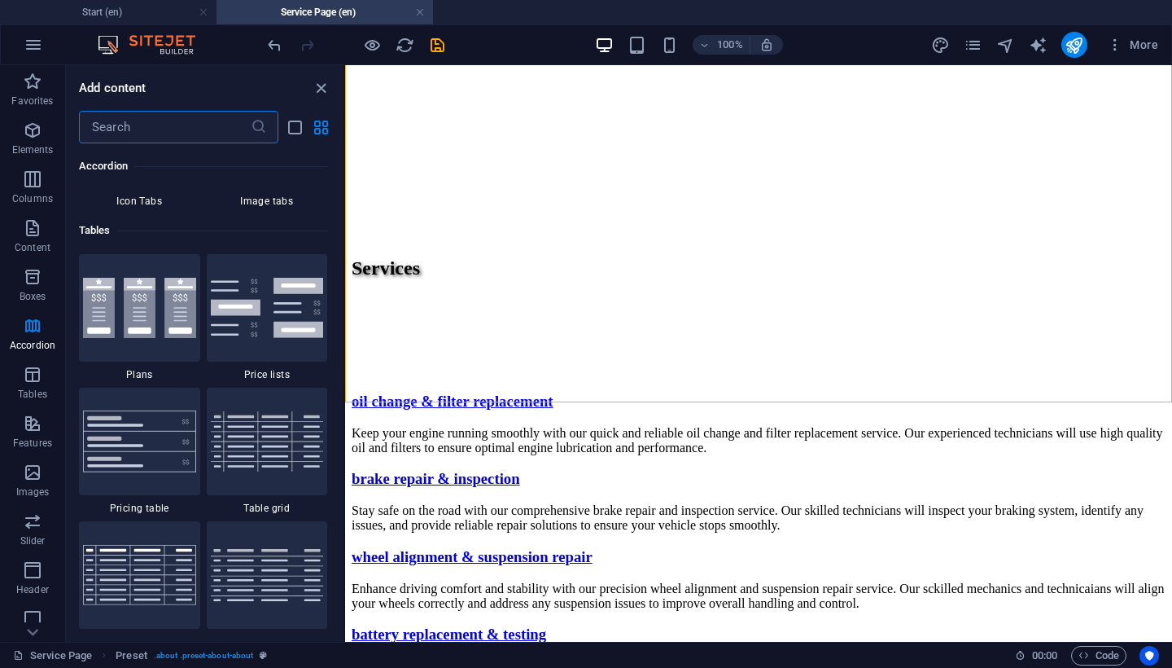
scroll to position [5620, 0]
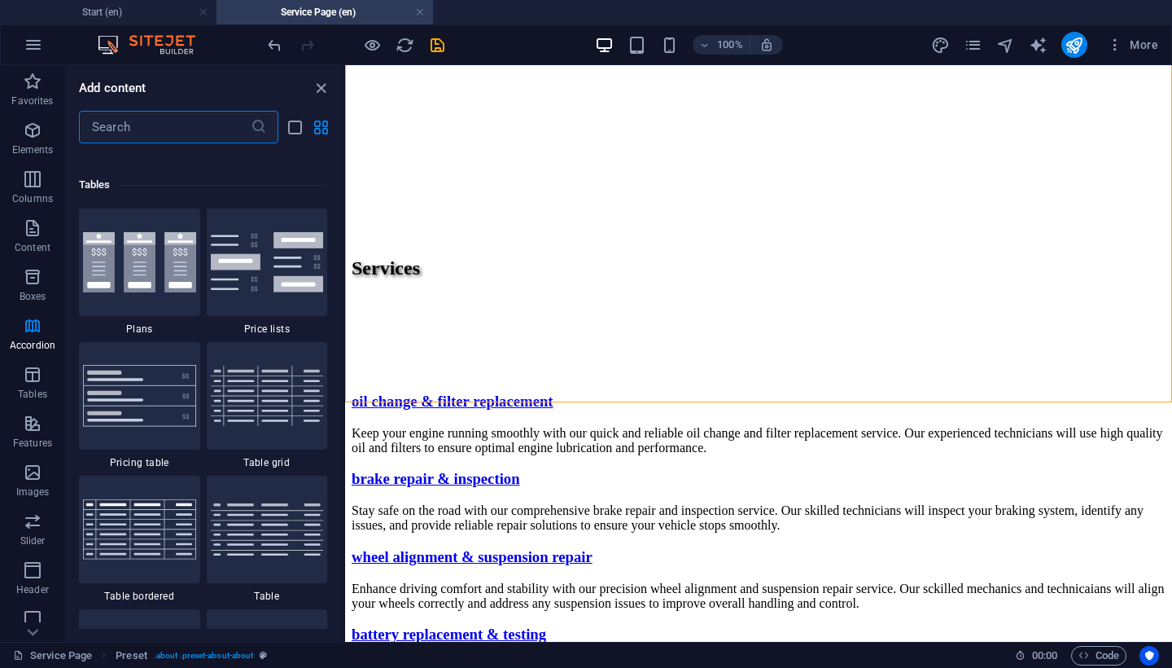
click at [143, 124] on input "text" at bounding box center [165, 127] width 172 height 33
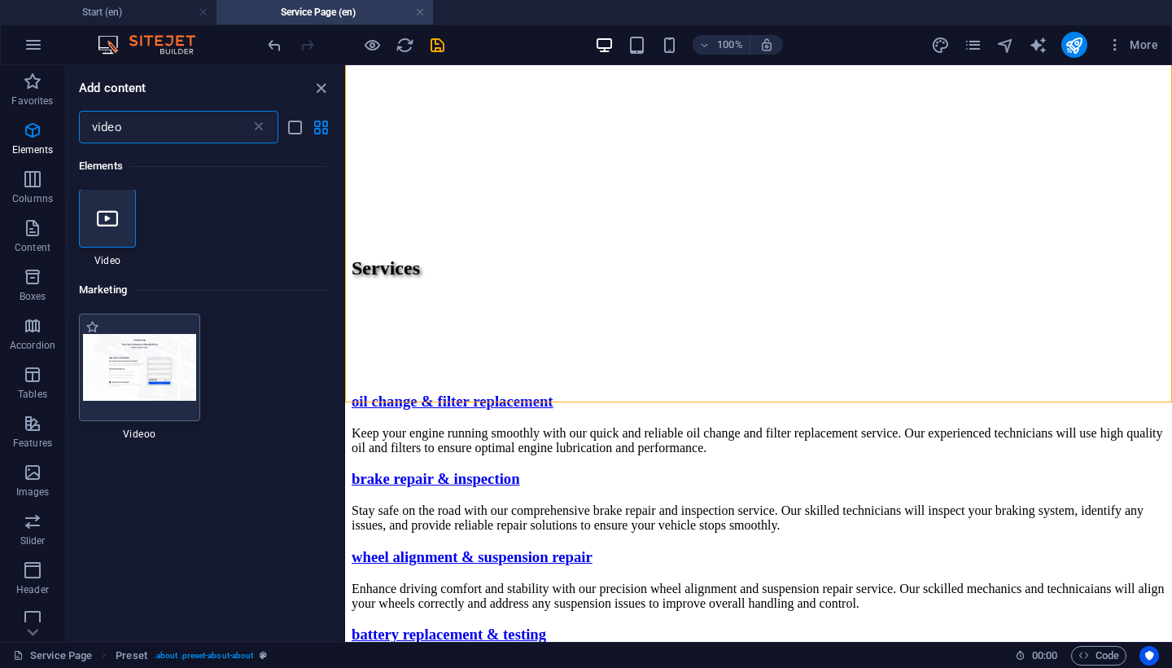
scroll to position [0, 0]
type input "video"
click at [182, 362] on img at bounding box center [139, 368] width 113 height 66
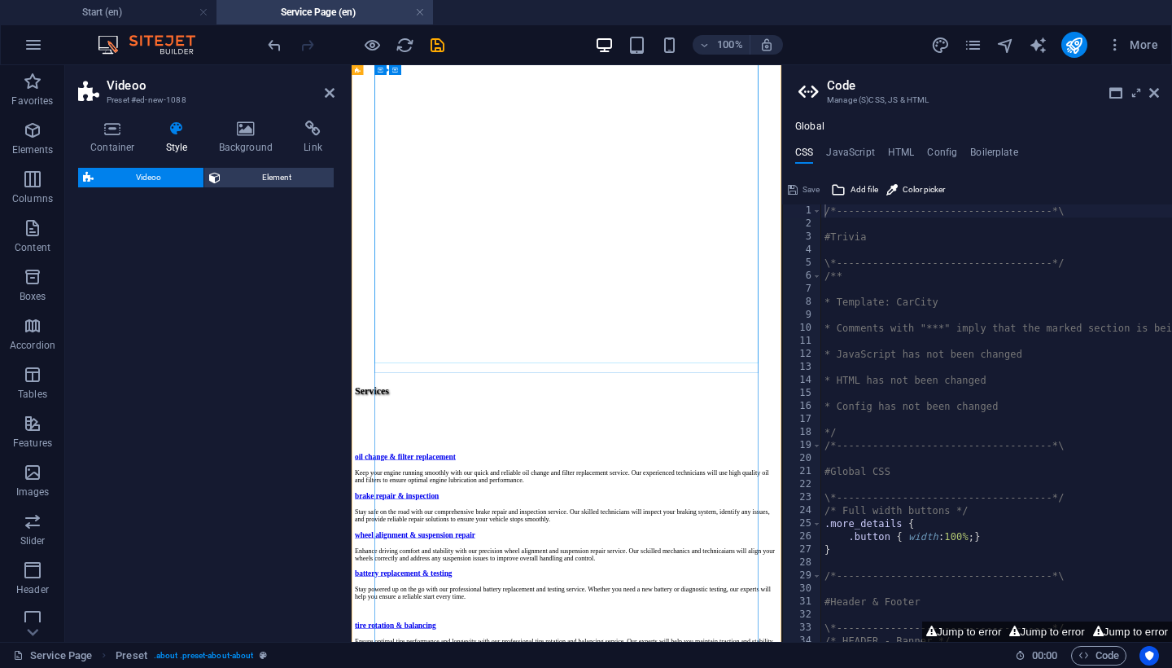
select select "%"
select select "rem"
select select "px"
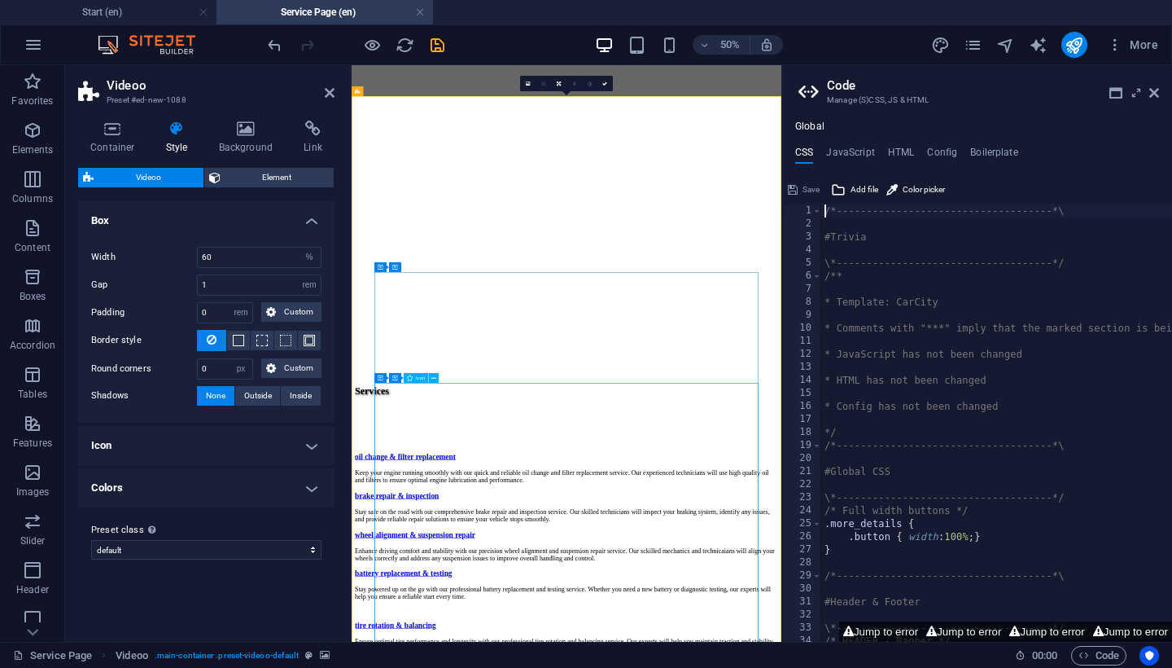
scroll to position [1824, 0]
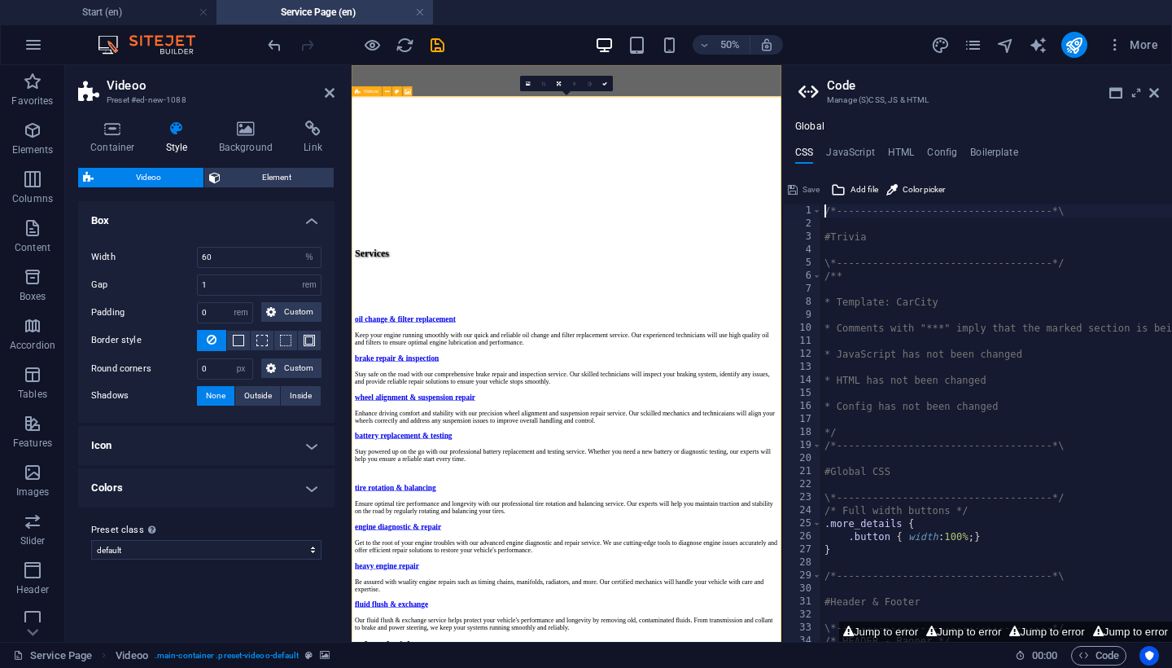
click at [357, 91] on icon at bounding box center [358, 91] width 6 height 10
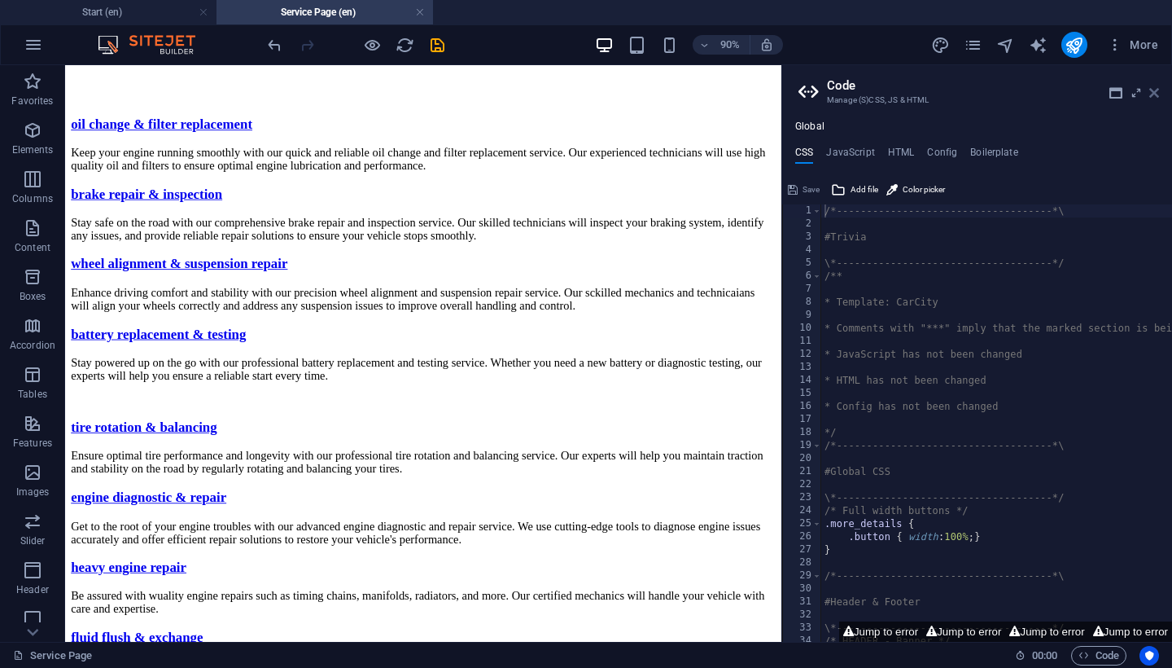
click at [1155, 93] on icon at bounding box center [1155, 92] width 10 height 13
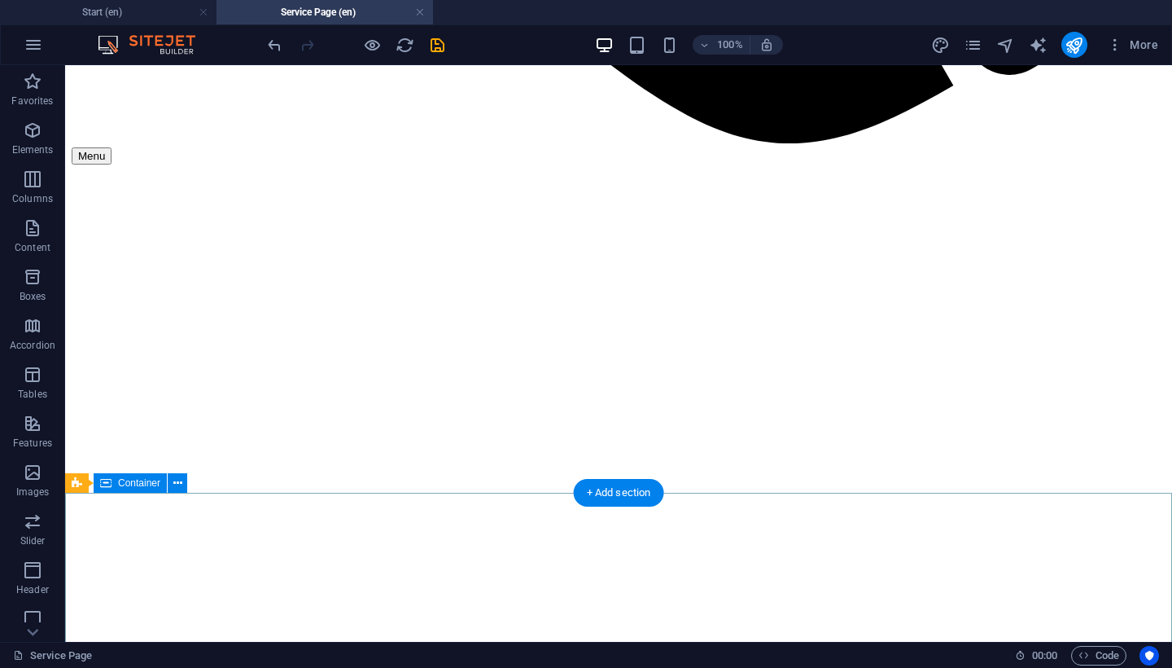
scroll to position [1547, 0]
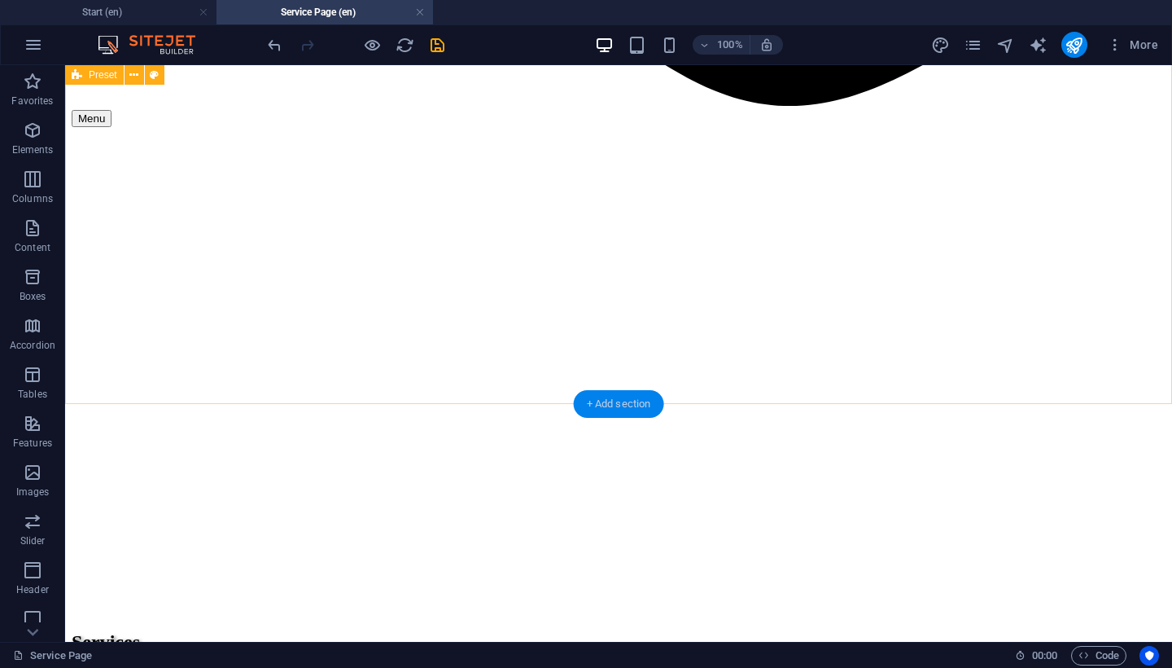
click at [610, 406] on div "+ Add section" at bounding box center [619, 404] width 90 height 28
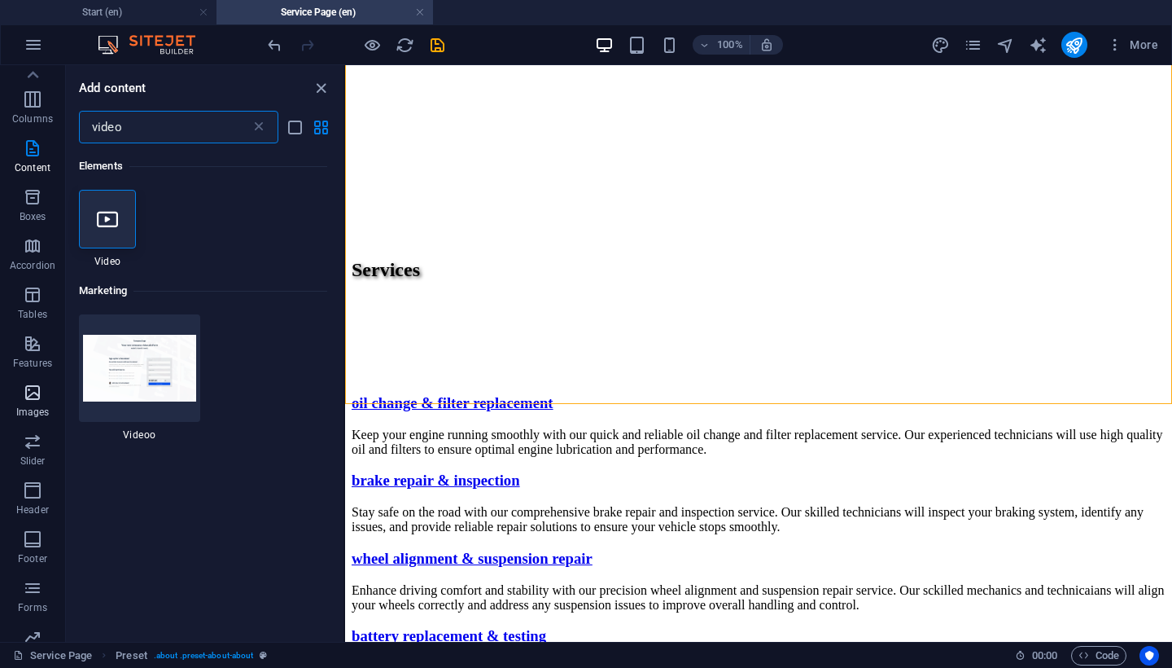
scroll to position [81, 0]
click at [28, 453] on span "Slider" at bounding box center [32, 450] width 65 height 39
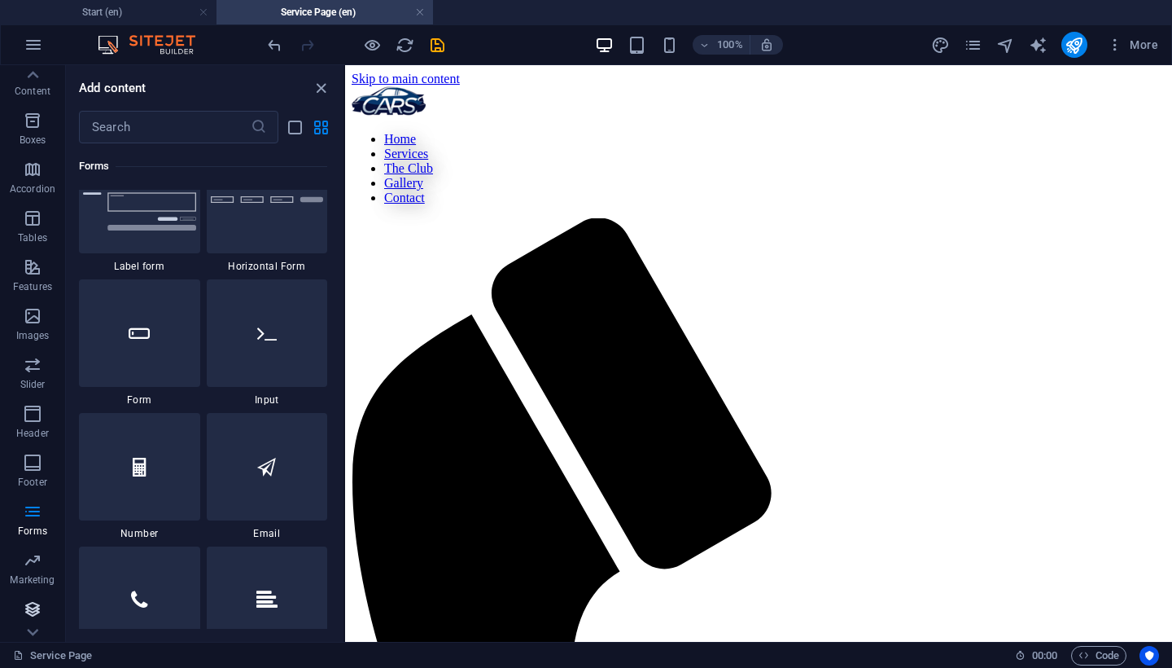
scroll to position [156, 0]
click at [29, 629] on p "Collections" at bounding box center [32, 628] width 50 height 13
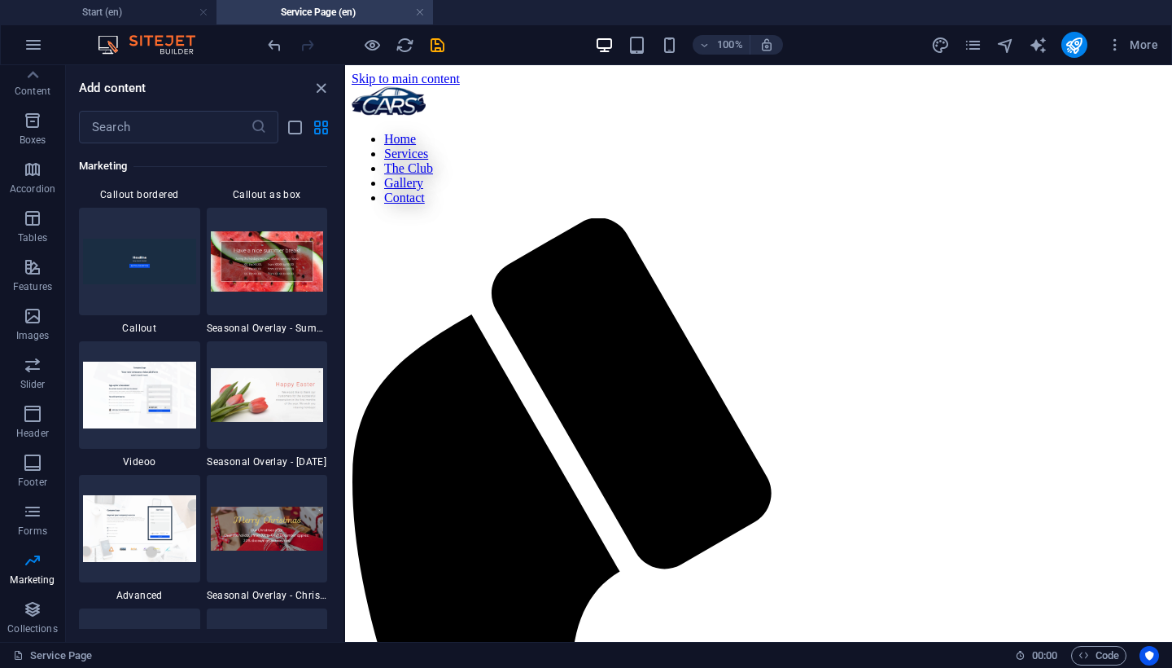
scroll to position [13540, 0]
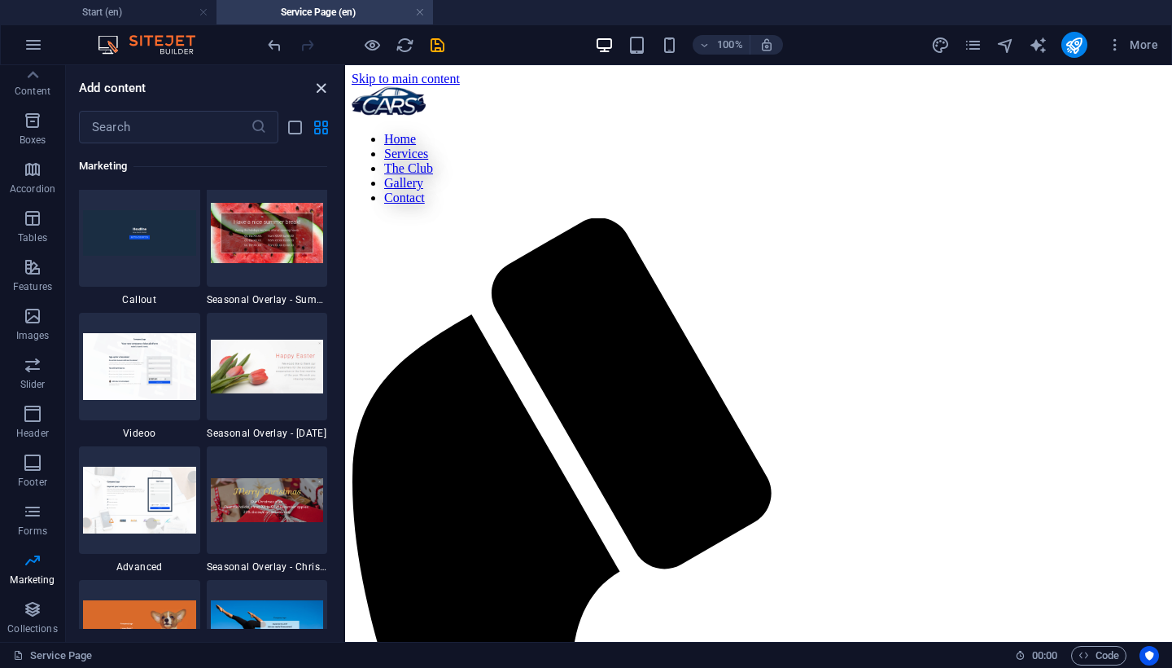
click at [320, 87] on icon "close panel" at bounding box center [321, 88] width 19 height 19
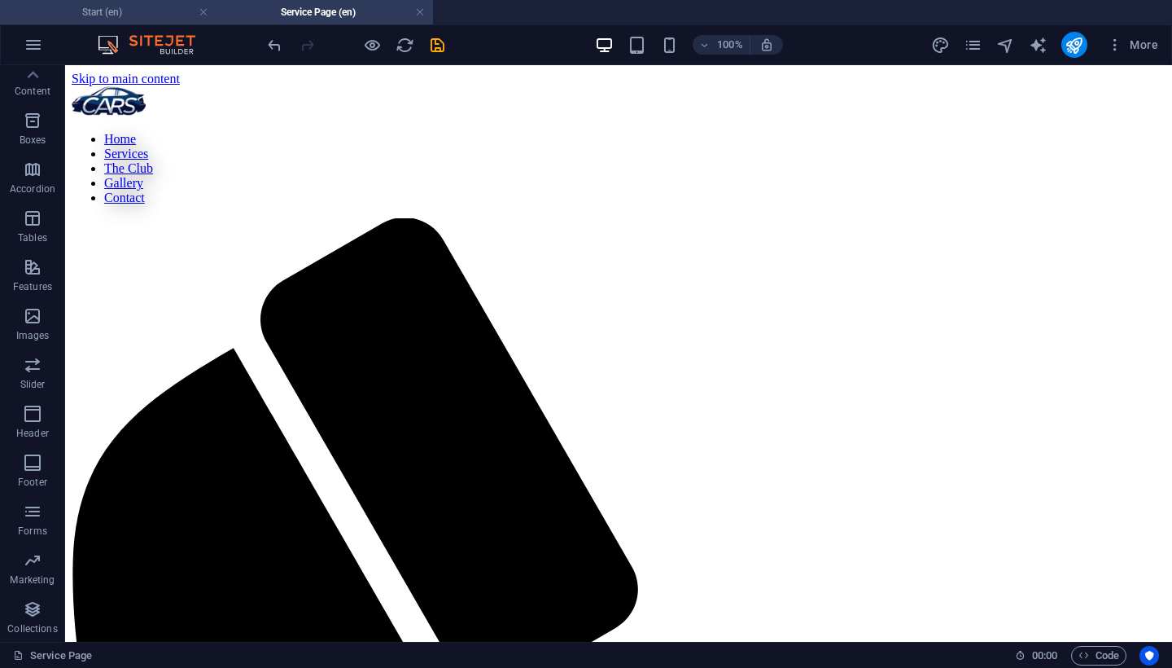
click at [119, 7] on h4 "Start (en)" at bounding box center [108, 12] width 217 height 18
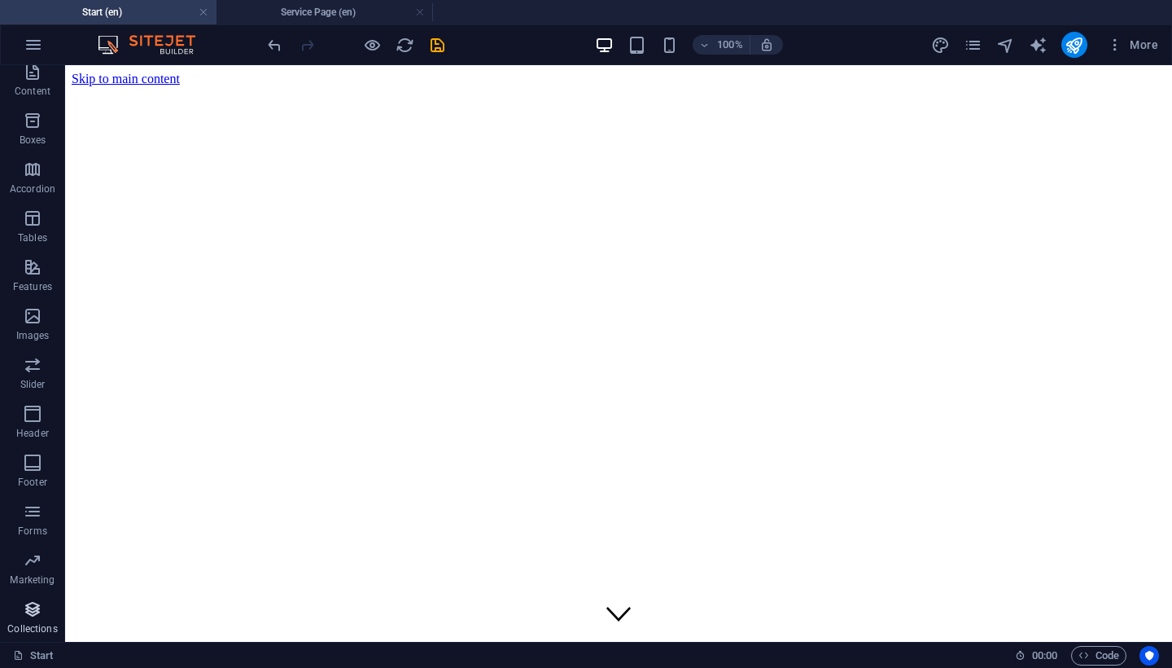
scroll to position [156, 0]
click at [37, 622] on p "Collections" at bounding box center [32, 628] width 50 height 13
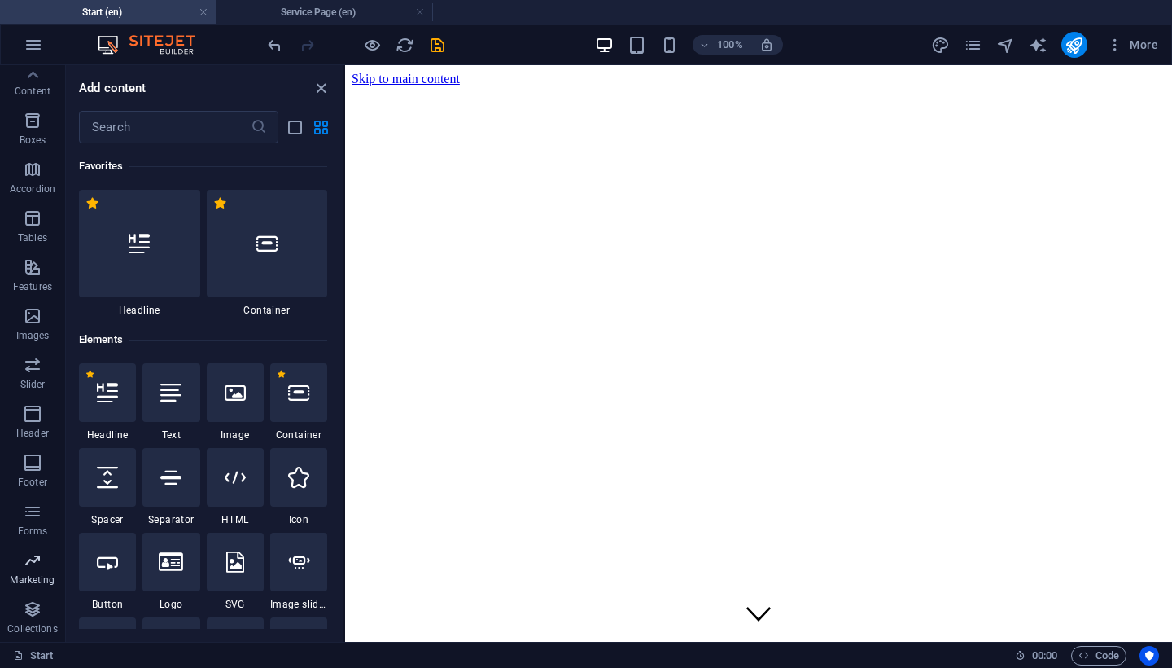
click at [31, 564] on icon "button" at bounding box center [33, 560] width 20 height 20
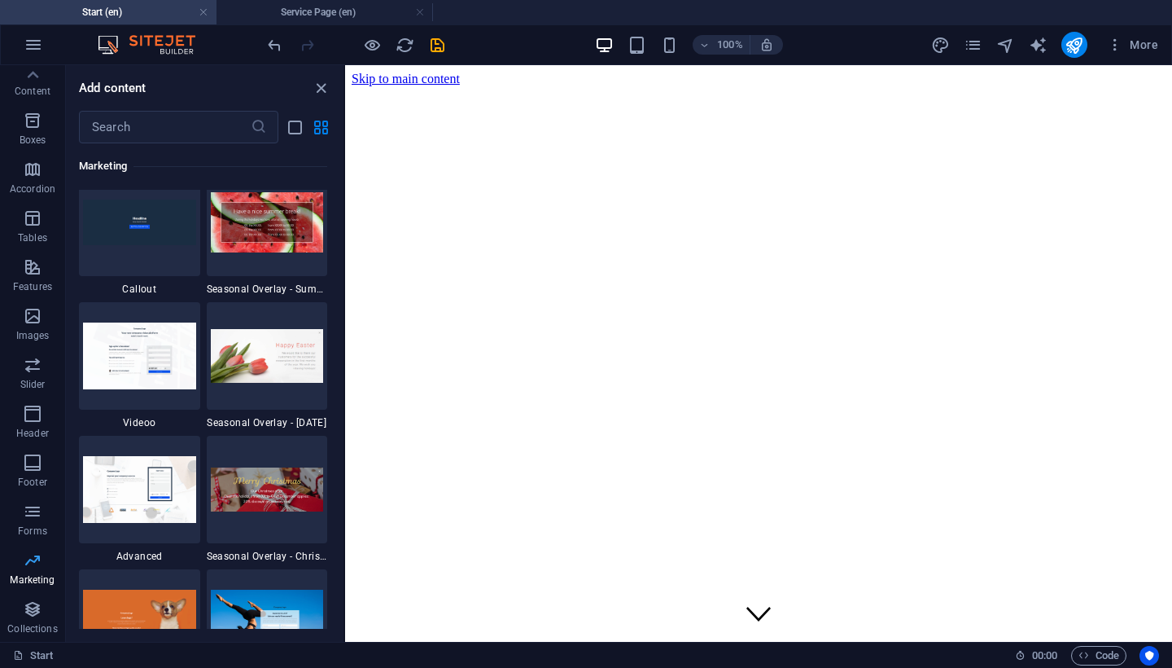
scroll to position [13545, 0]
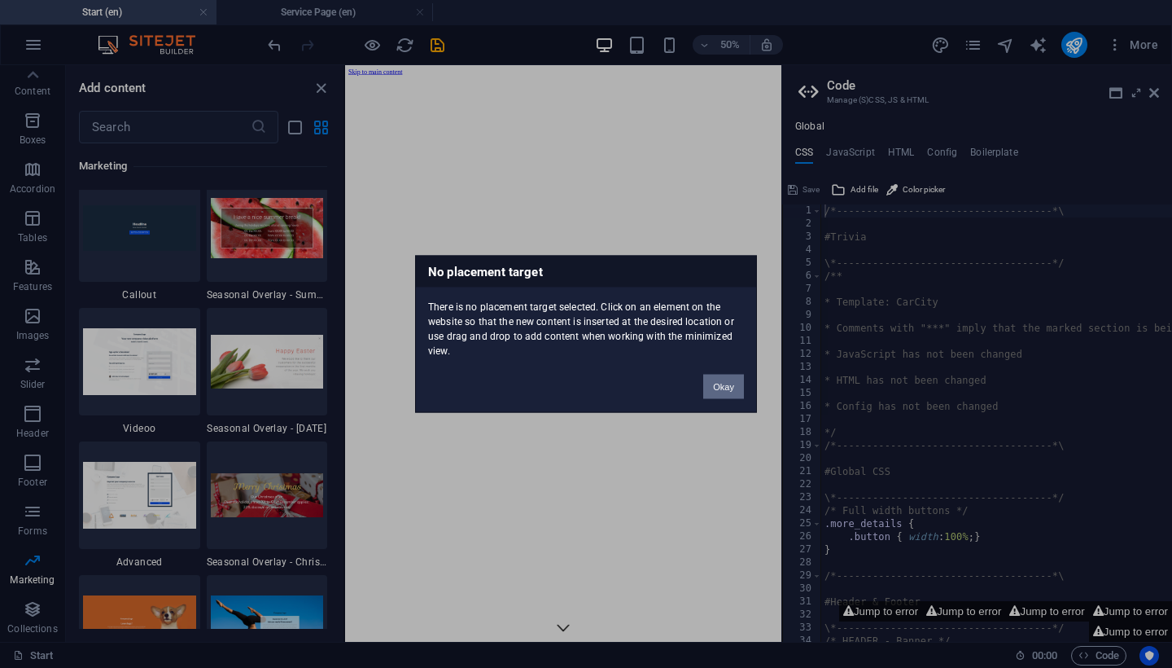
drag, startPoint x: 715, startPoint y: 388, endPoint x: 739, endPoint y: 645, distance: 258.4
click at [715, 388] on button "Okay" at bounding box center [723, 387] width 41 height 24
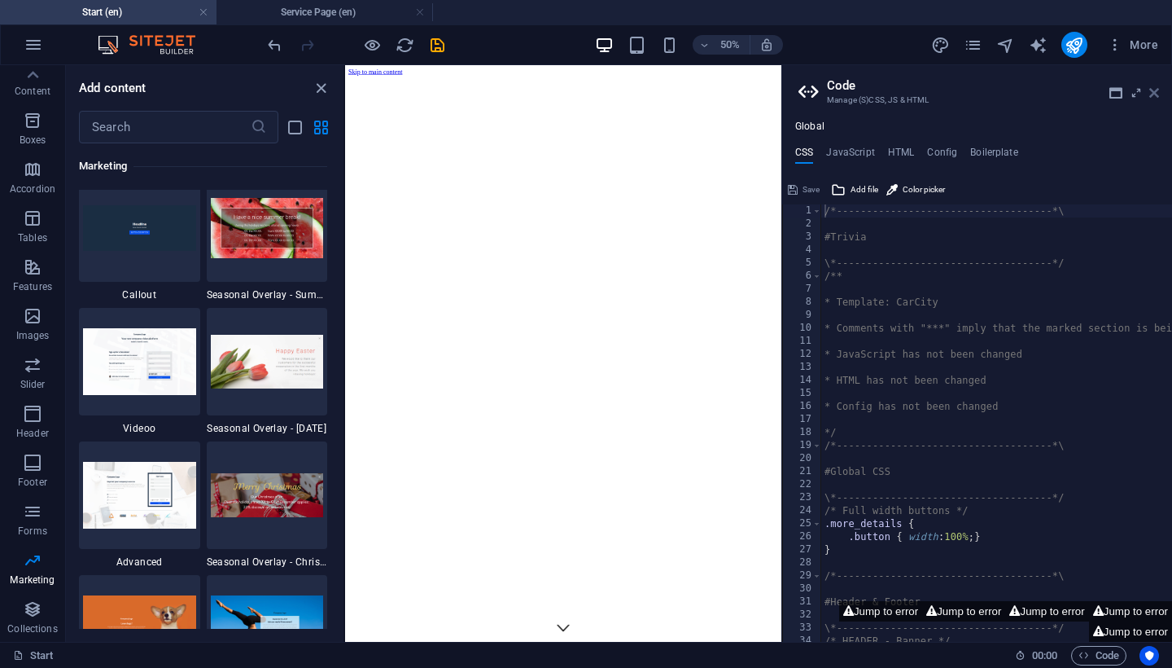
click at [1158, 93] on icon at bounding box center [1155, 92] width 10 height 13
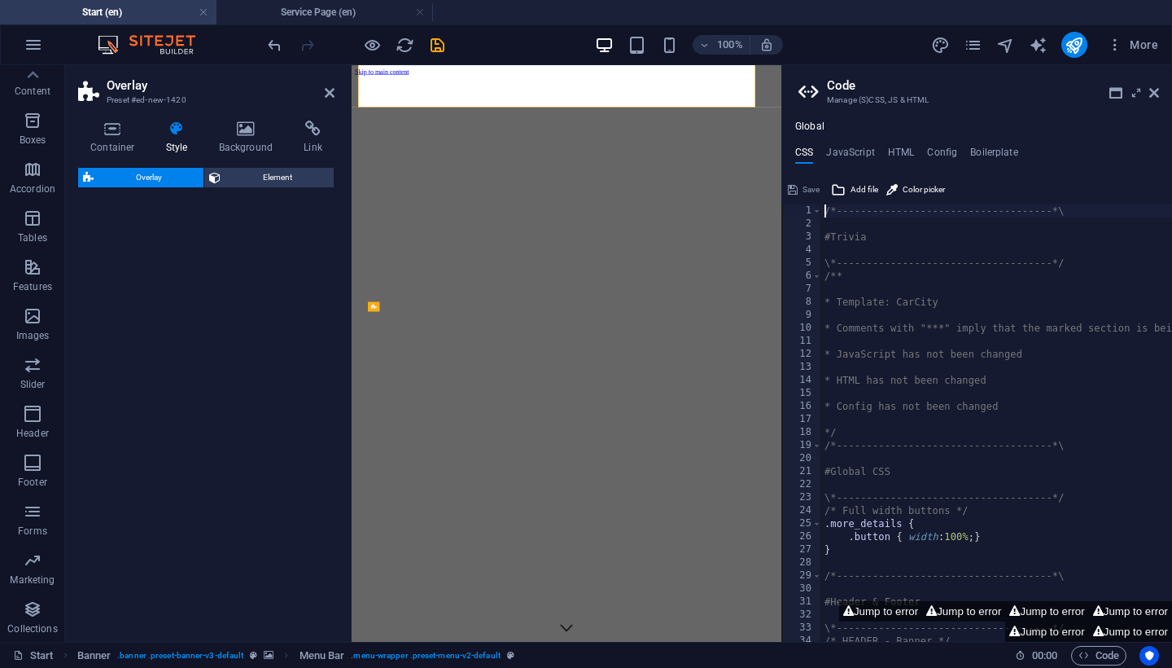
select select "rem"
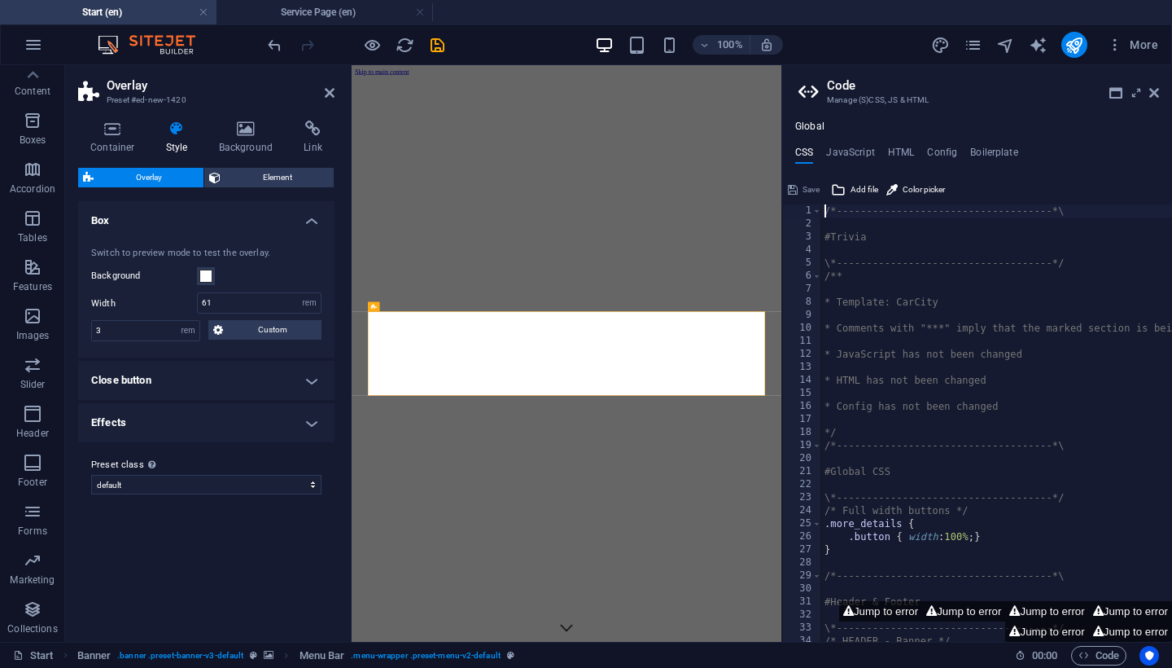
scroll to position [660, 0]
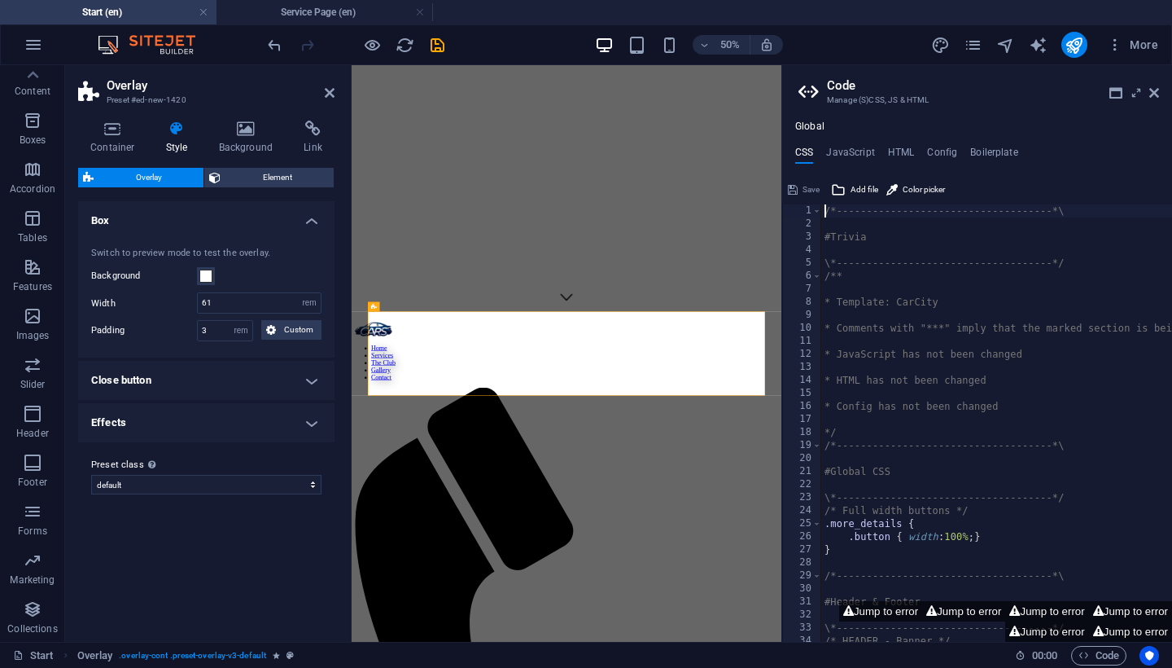
click at [187, 425] on h4 "Effects" at bounding box center [206, 422] width 256 height 39
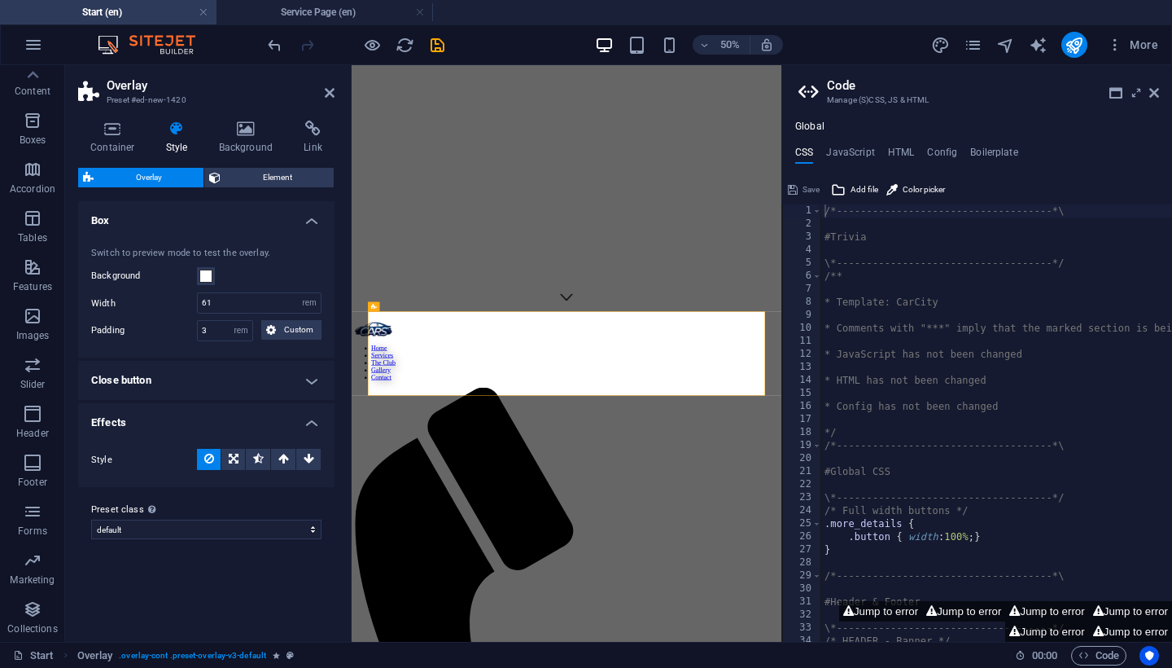
click at [201, 401] on ul "Box Switch to preview mode to test the overlay. Background Width 61 px rem % vh…" at bounding box center [206, 344] width 256 height 287
click at [198, 415] on h4 "Effects" at bounding box center [206, 417] width 256 height 29
click at [208, 377] on h4 "Close button" at bounding box center [206, 380] width 256 height 39
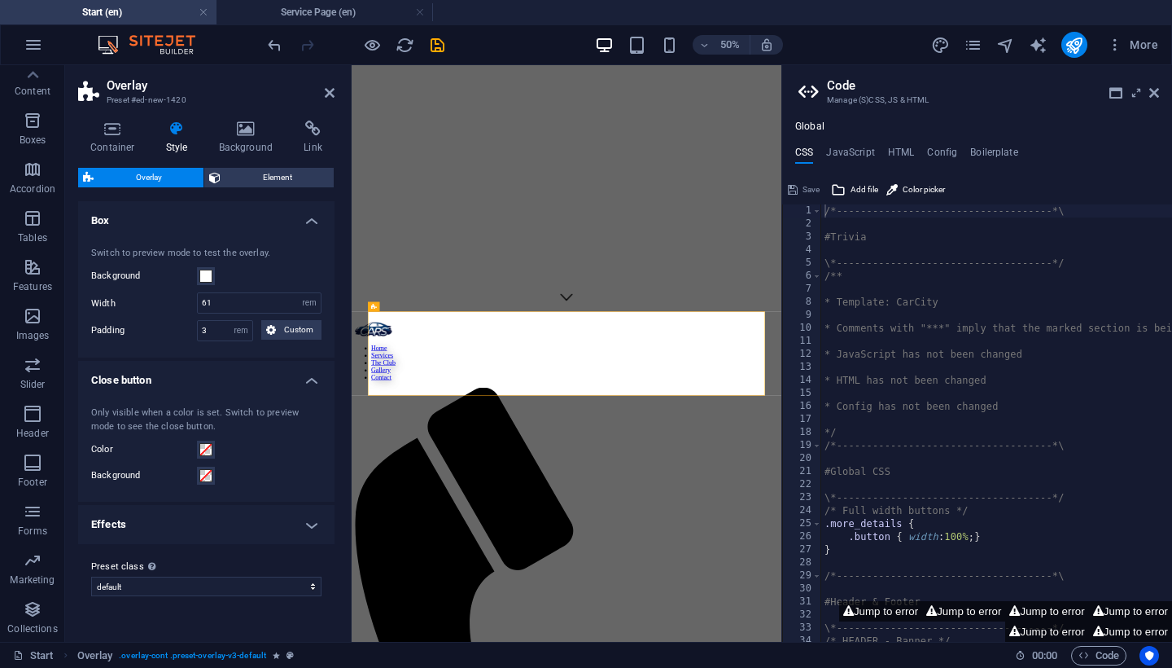
click at [221, 386] on h4 "Close button" at bounding box center [206, 375] width 256 height 29
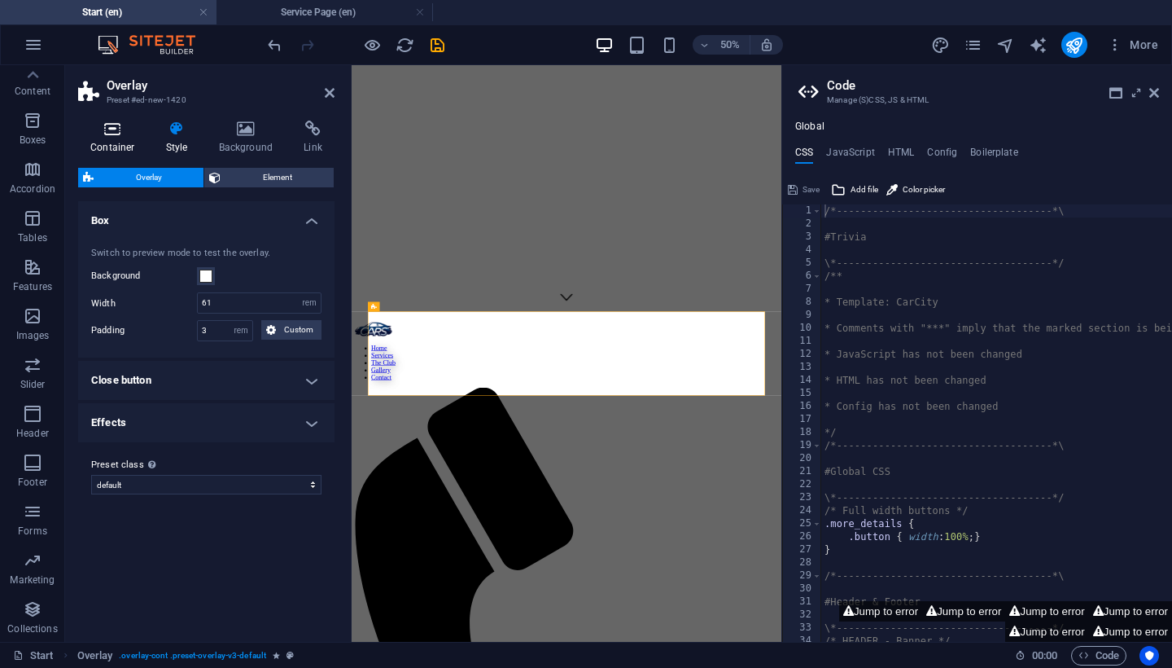
click at [128, 146] on h4 "Container" at bounding box center [116, 138] width 76 height 34
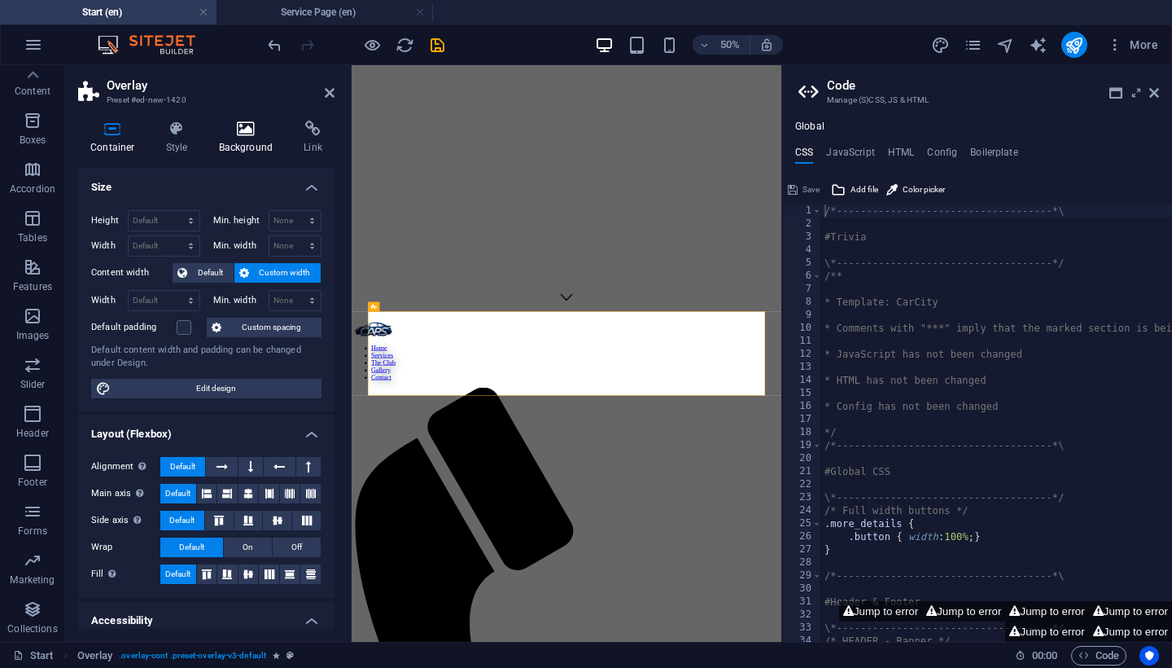
click at [250, 136] on icon at bounding box center [246, 129] width 79 height 16
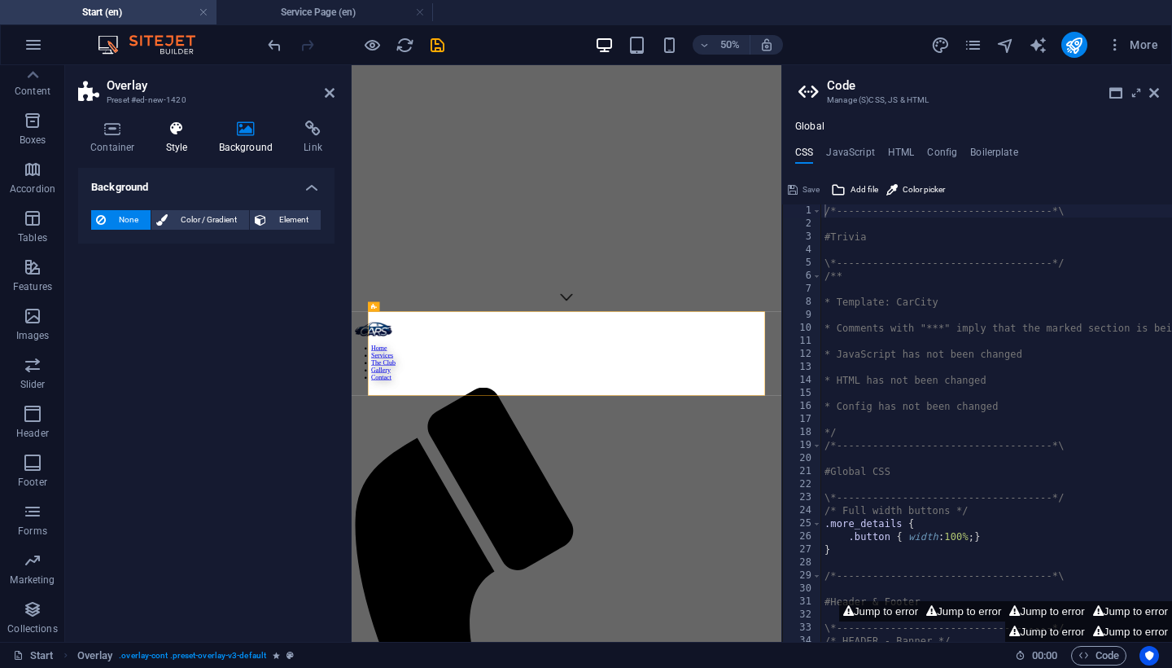
click at [187, 138] on h4 "Style" at bounding box center [180, 138] width 53 height 34
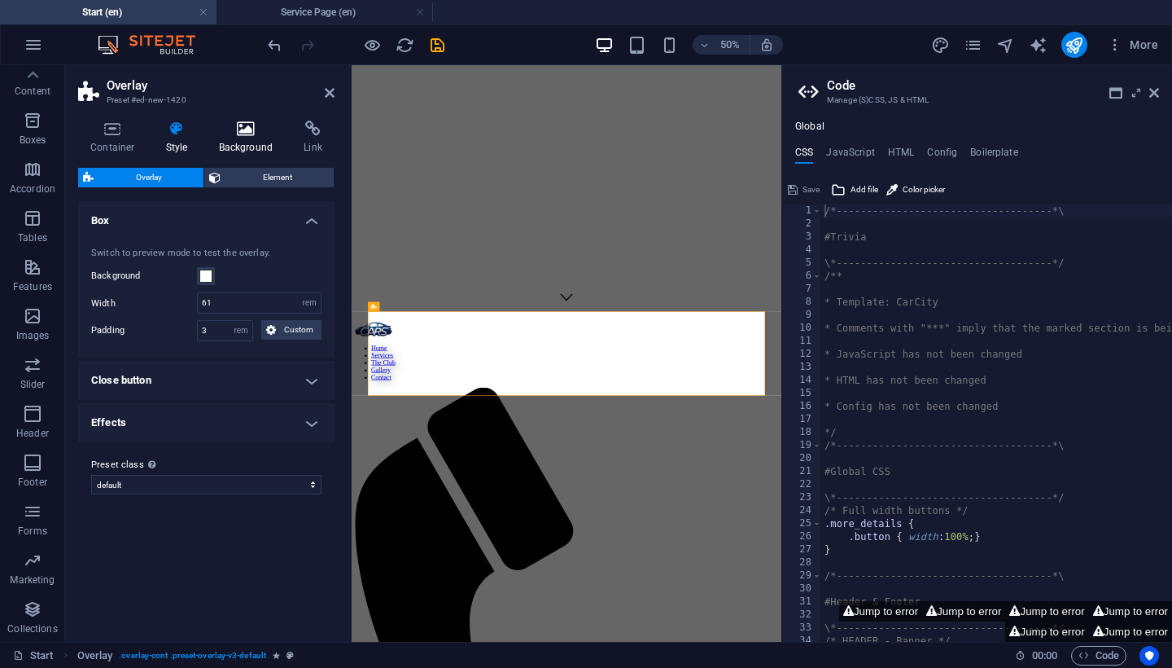
click at [235, 130] on icon at bounding box center [246, 129] width 79 height 16
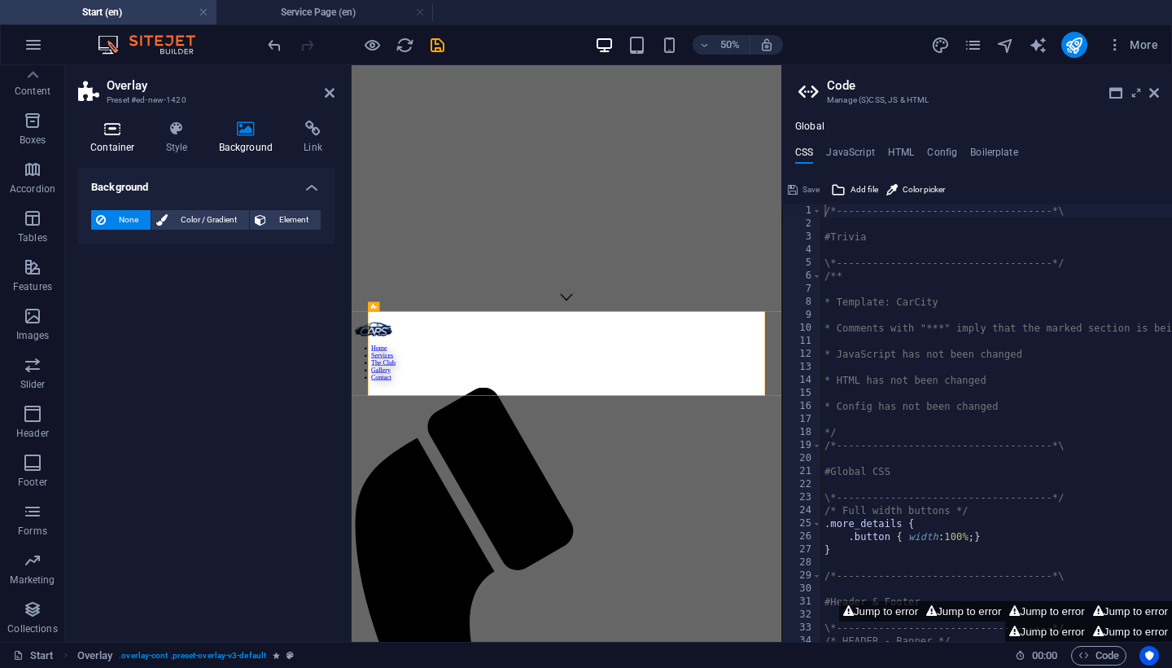
click at [114, 137] on h4 "Container" at bounding box center [116, 138] width 76 height 34
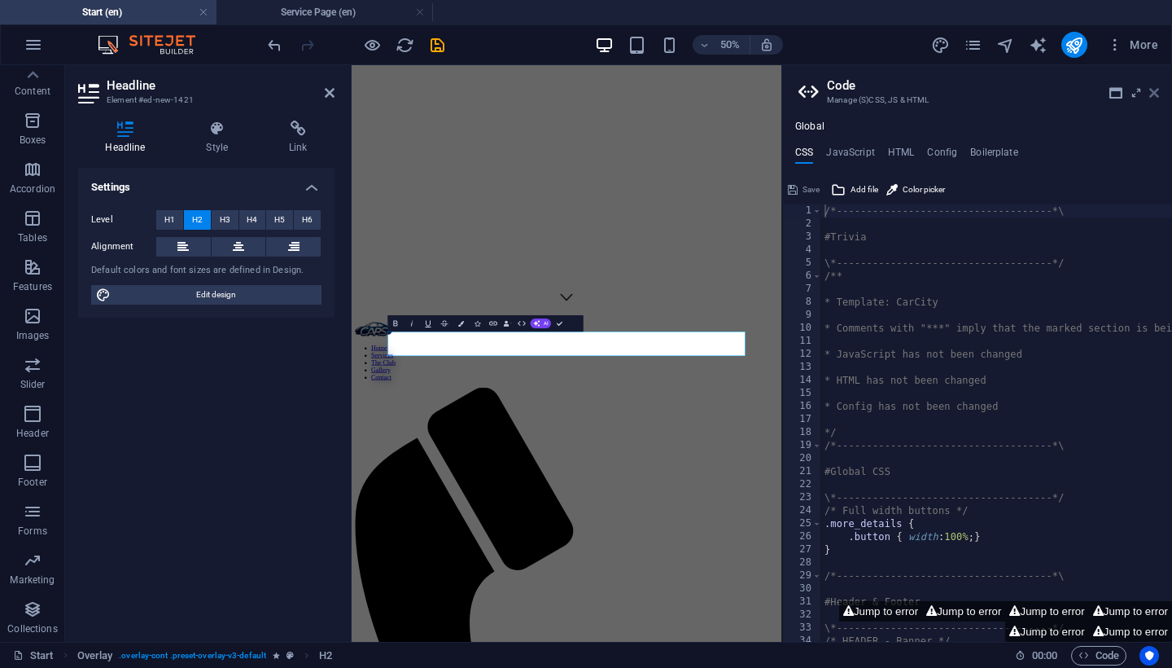
click at [1155, 97] on icon at bounding box center [1155, 92] width 10 height 13
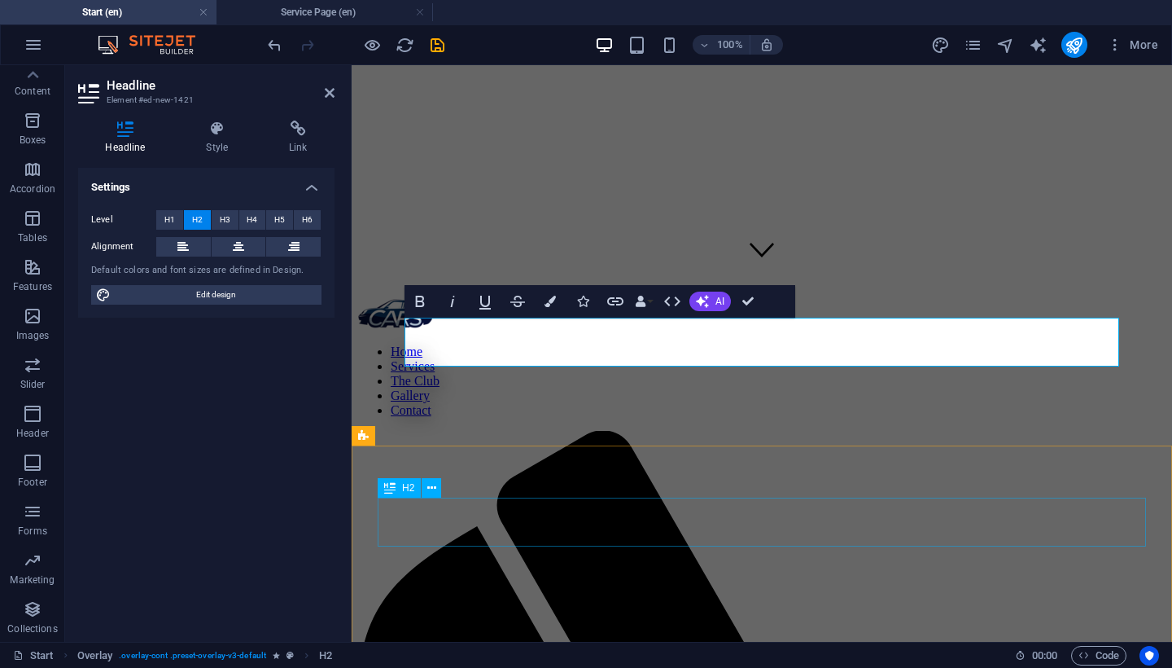
scroll to position [405, 0]
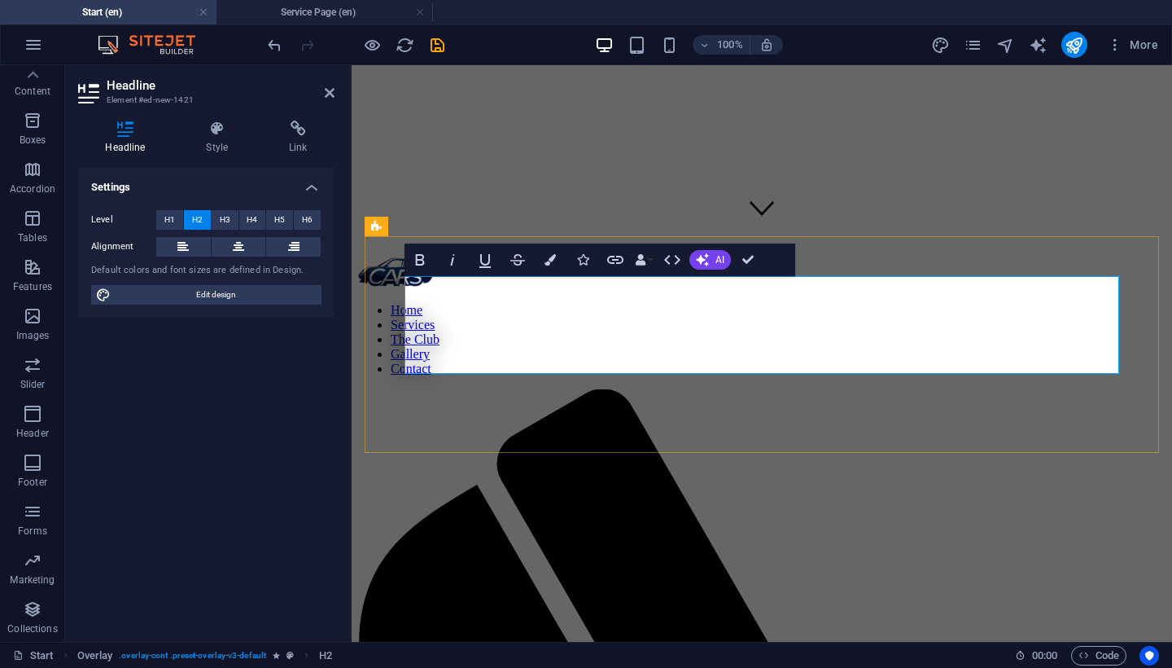
click at [177, 215] on button "H1" at bounding box center [169, 220] width 27 height 20
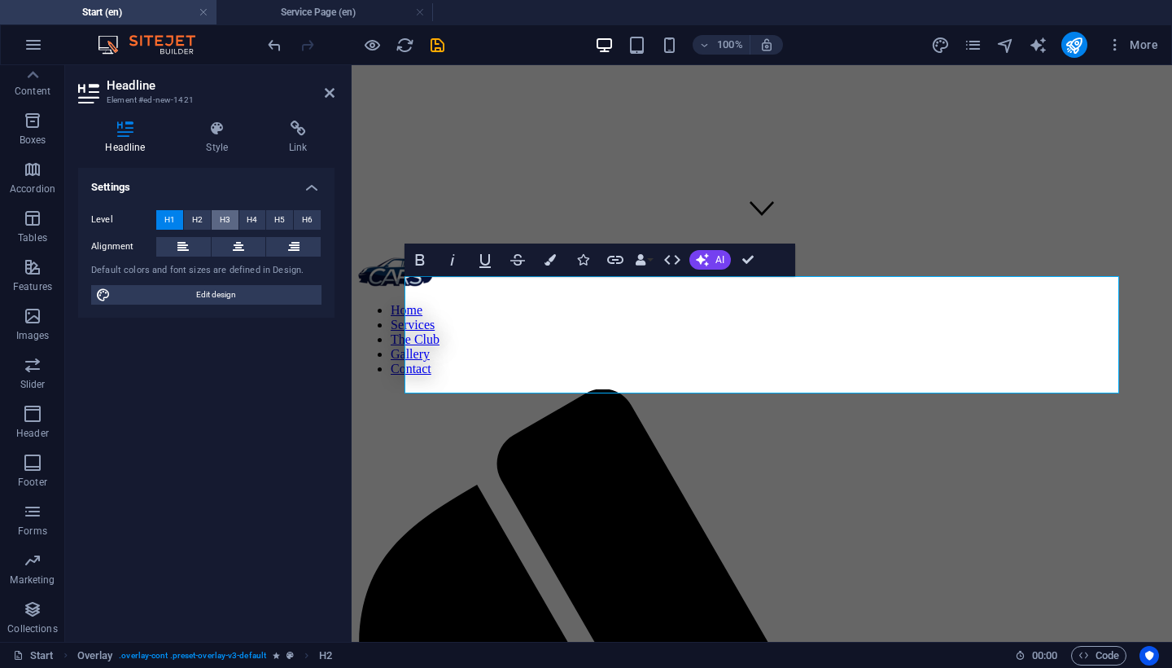
click at [222, 219] on span "H3" at bounding box center [225, 220] width 11 height 20
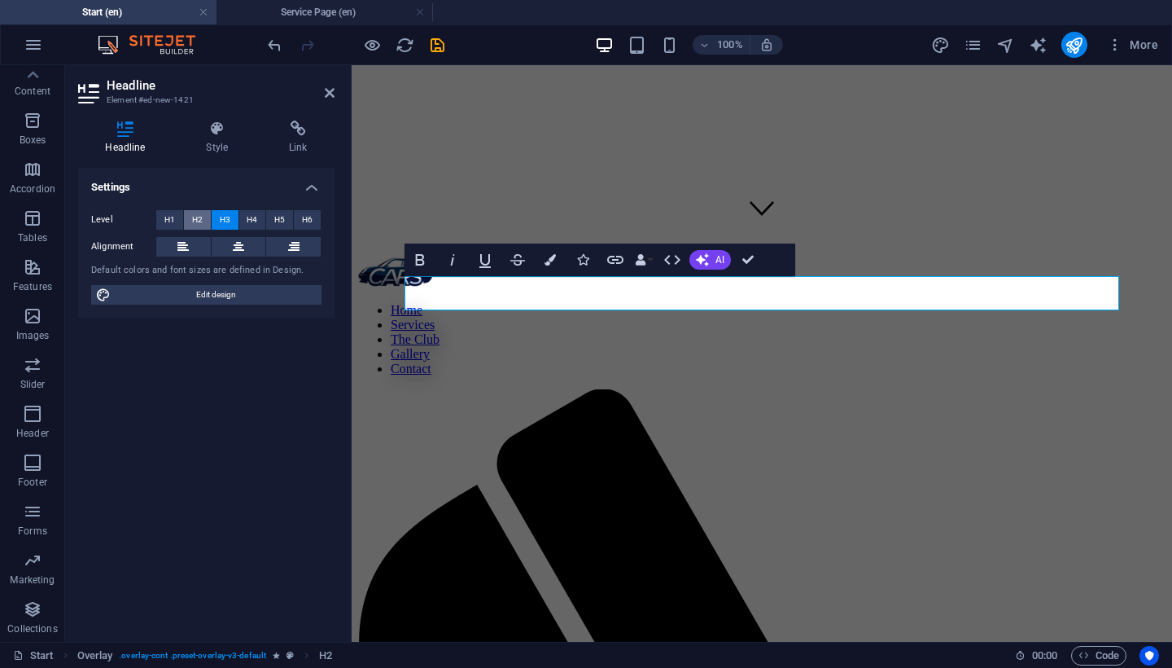
click at [194, 216] on span "H2" at bounding box center [197, 220] width 11 height 20
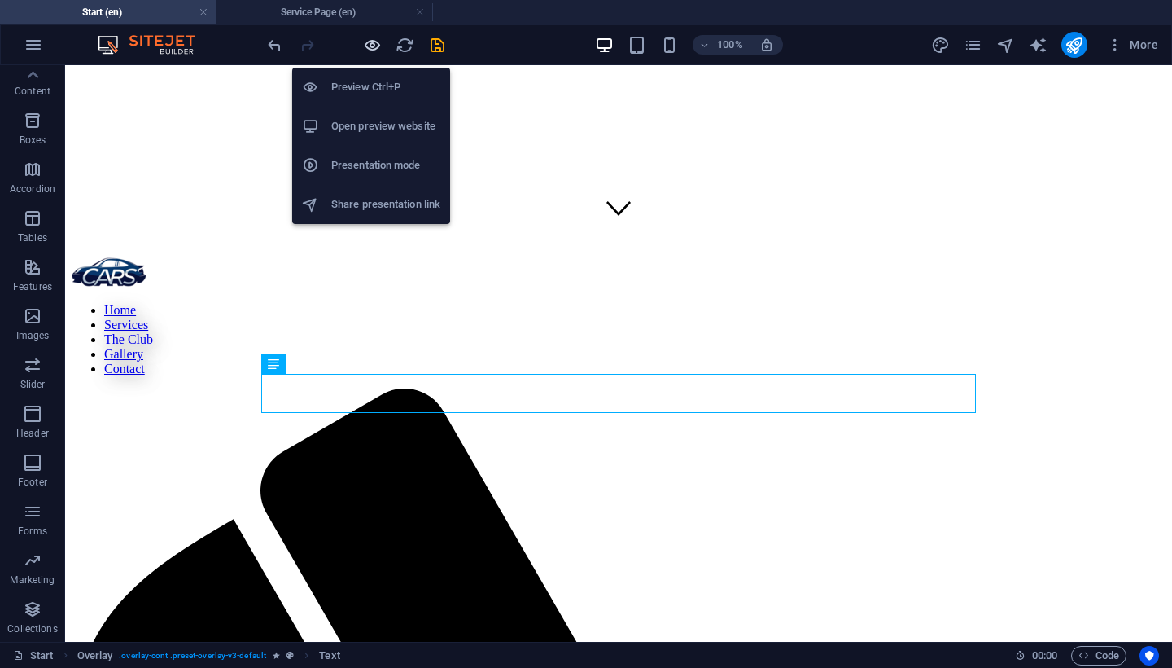
click at [371, 41] on icon "button" at bounding box center [372, 45] width 19 height 19
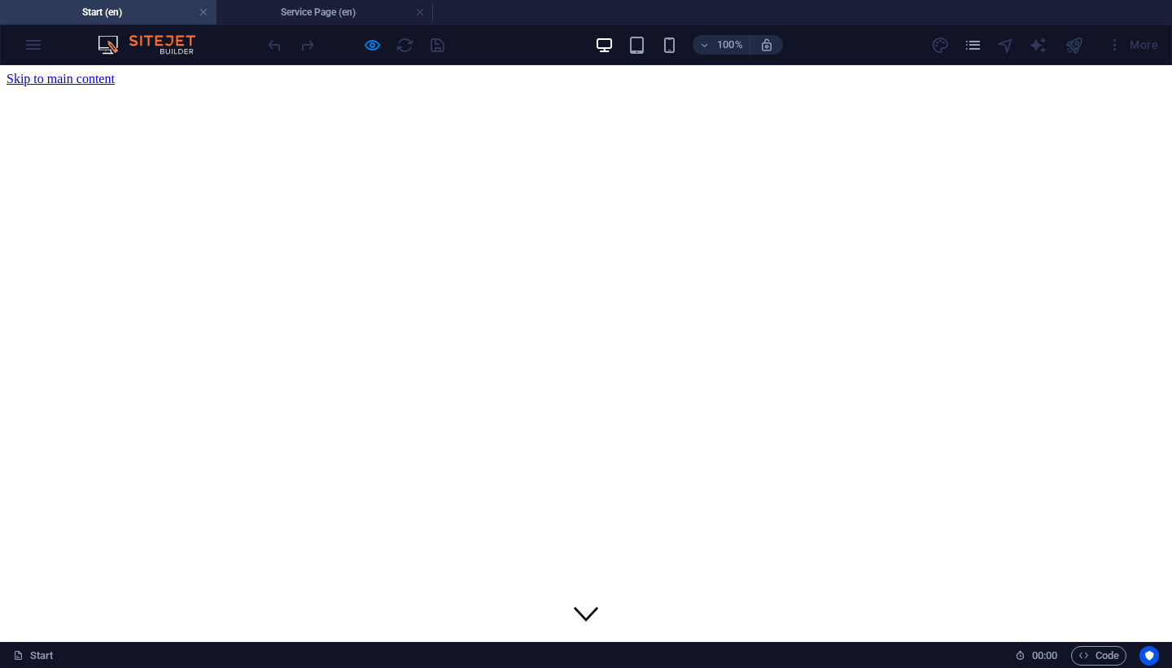
scroll to position [0, 0]
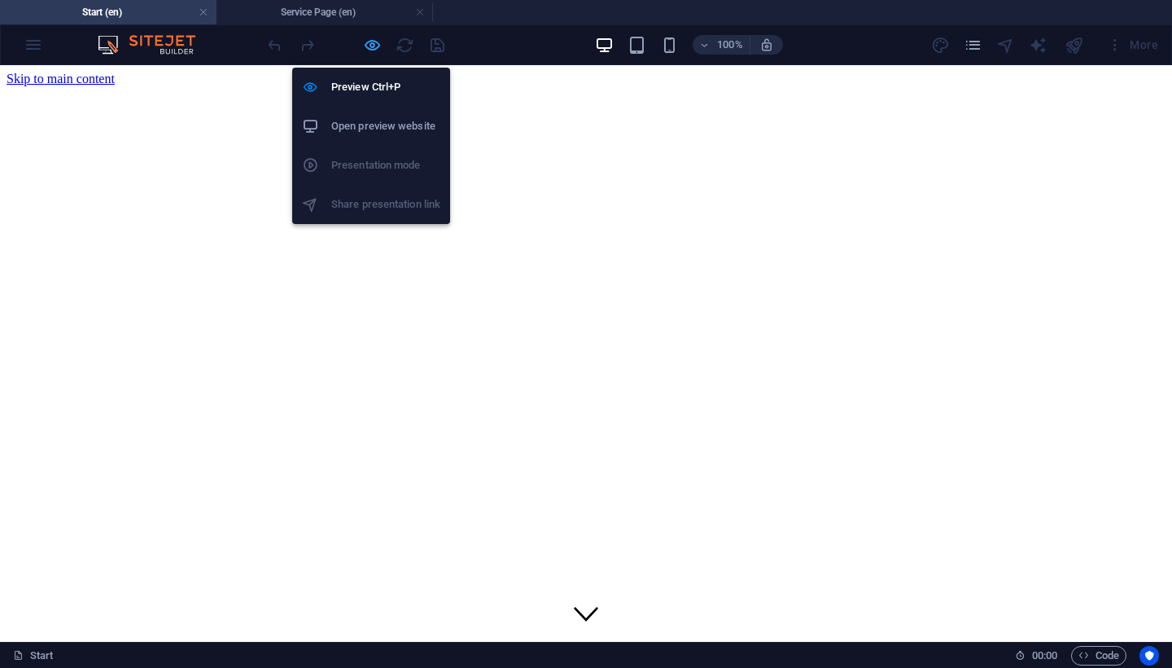
click at [371, 43] on icon "button" at bounding box center [372, 45] width 19 height 19
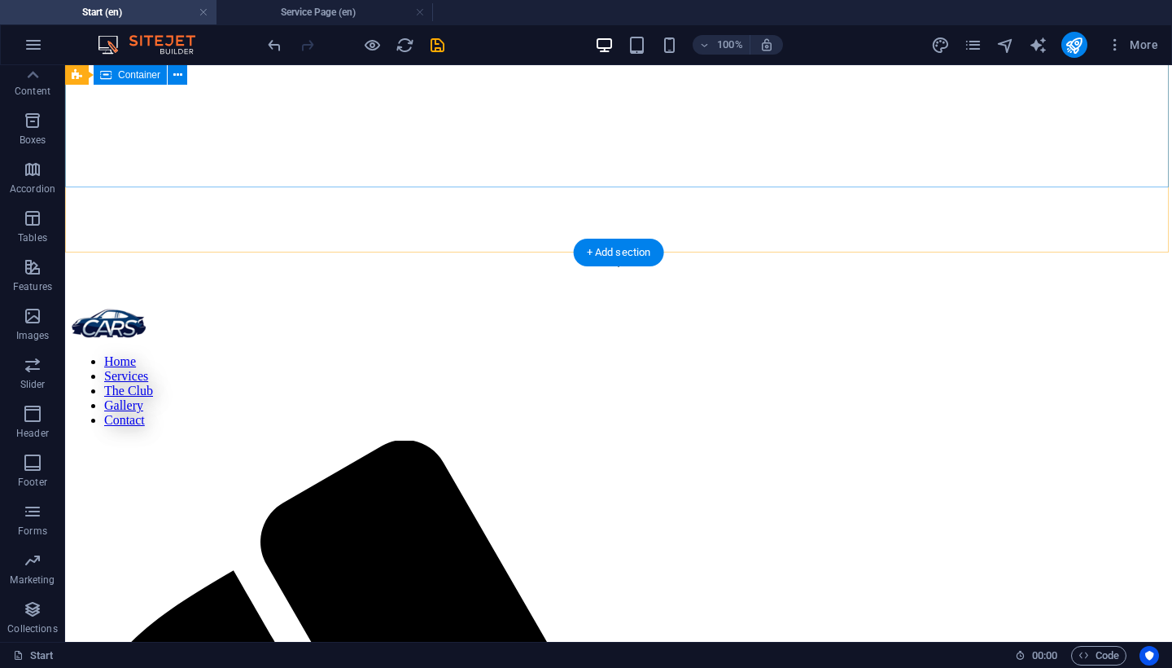
scroll to position [397, 0]
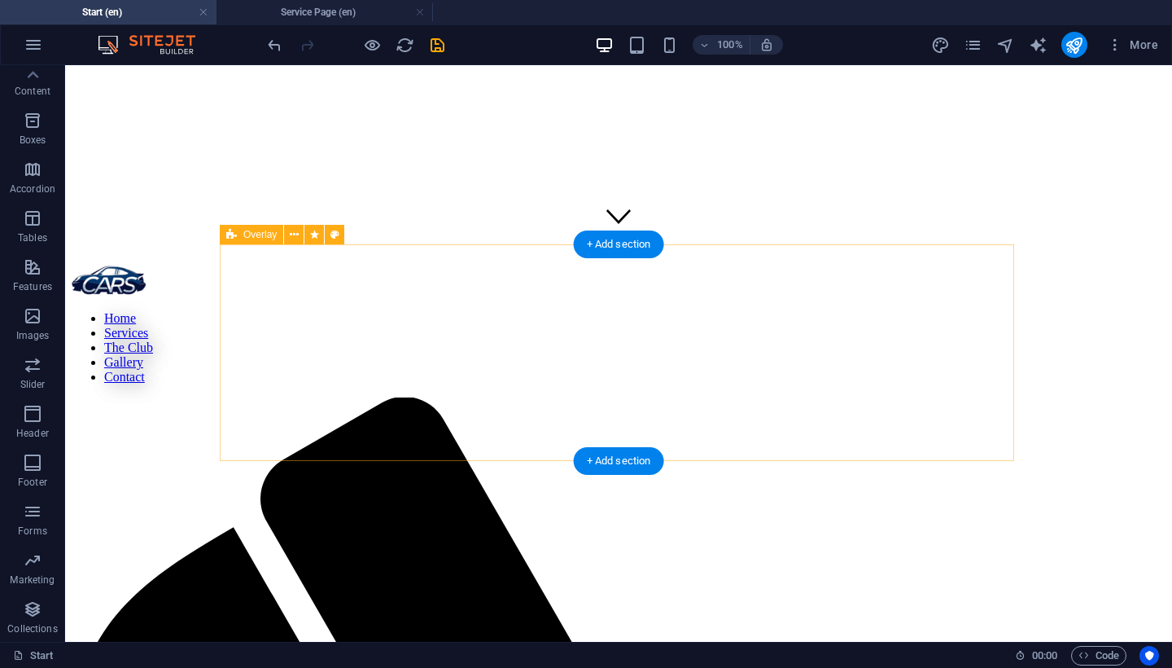
click at [251, 238] on span "Overlay" at bounding box center [259, 235] width 33 height 10
select select "rem"
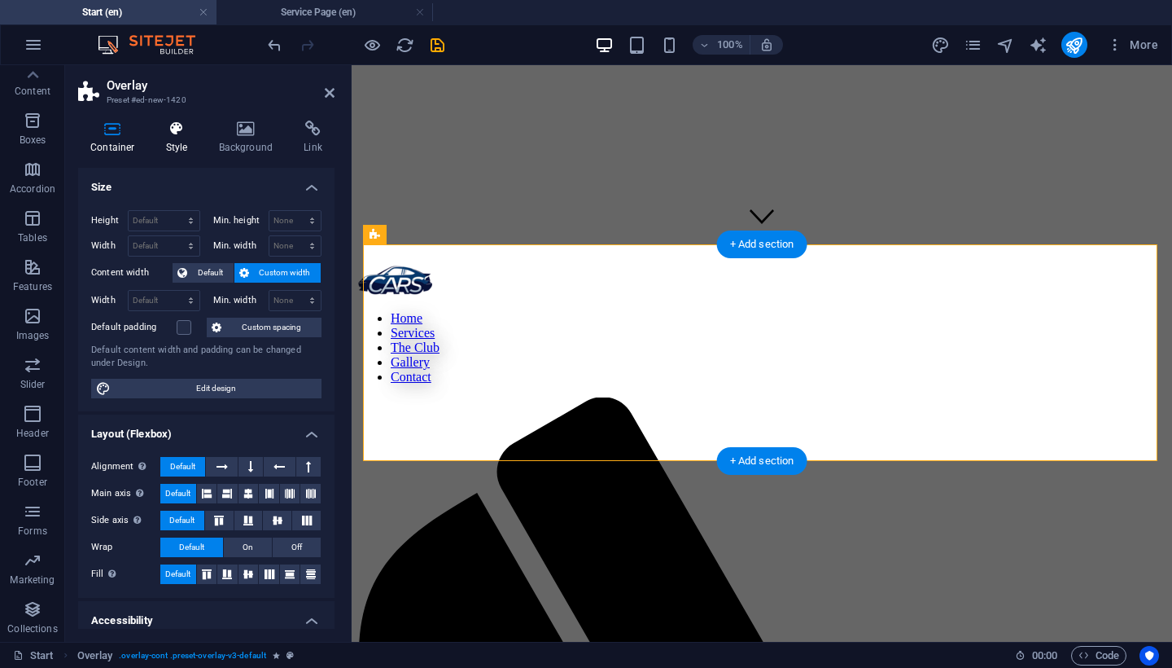
click at [183, 139] on h4 "Style" at bounding box center [180, 138] width 53 height 34
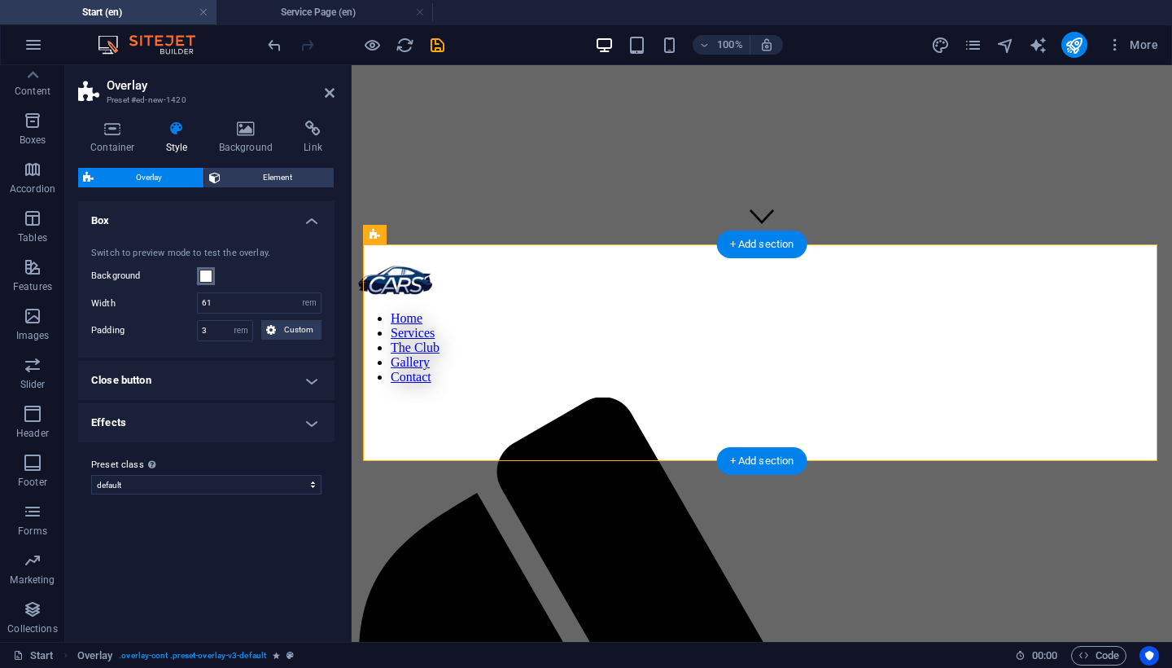
click at [205, 278] on span at bounding box center [205, 276] width 13 height 13
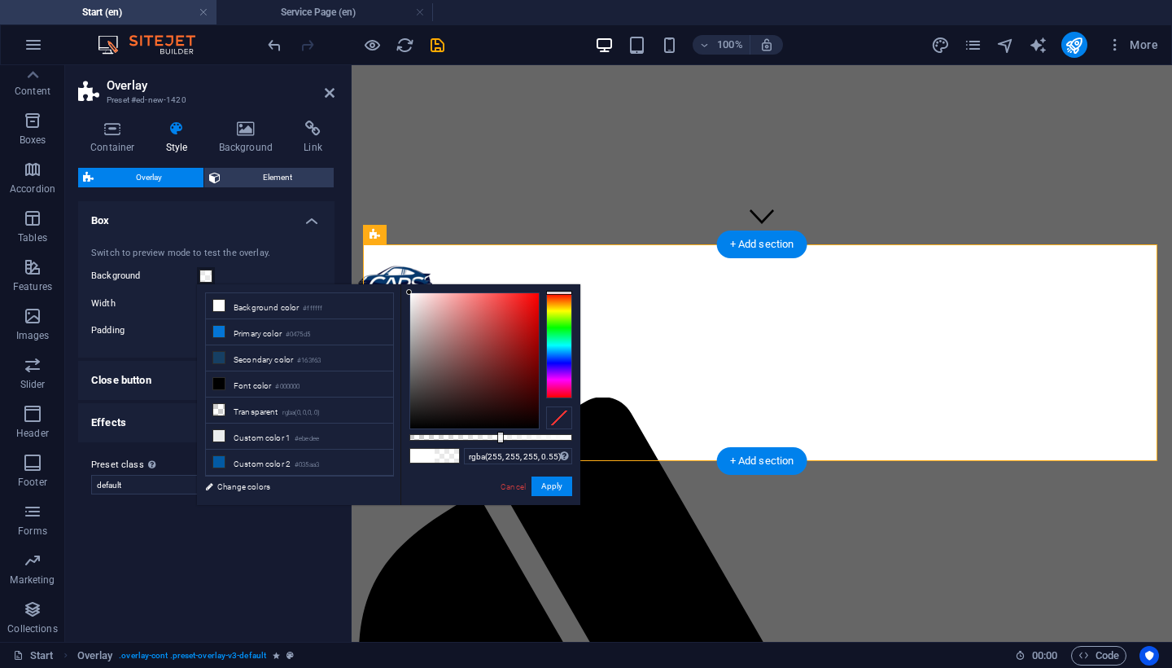
drag, startPoint x: 477, startPoint y: 436, endPoint x: 499, endPoint y: 440, distance: 22.2
click at [499, 440] on div at bounding box center [491, 437] width 163 height 7
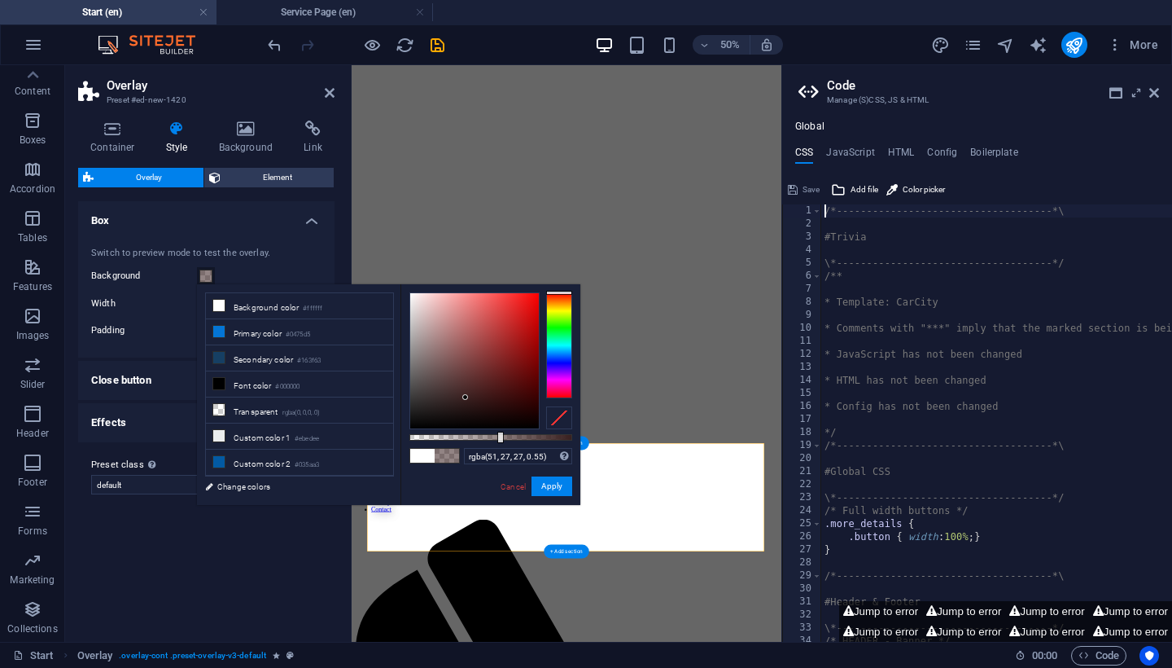
type input "rgba(48, 25, 25, 0.55)"
drag, startPoint x: 458, startPoint y: 381, endPoint x: 470, endPoint y: 402, distance: 24.0
click at [470, 402] on div at bounding box center [474, 360] width 129 height 135
click at [1155, 98] on icon at bounding box center [1155, 92] width 10 height 13
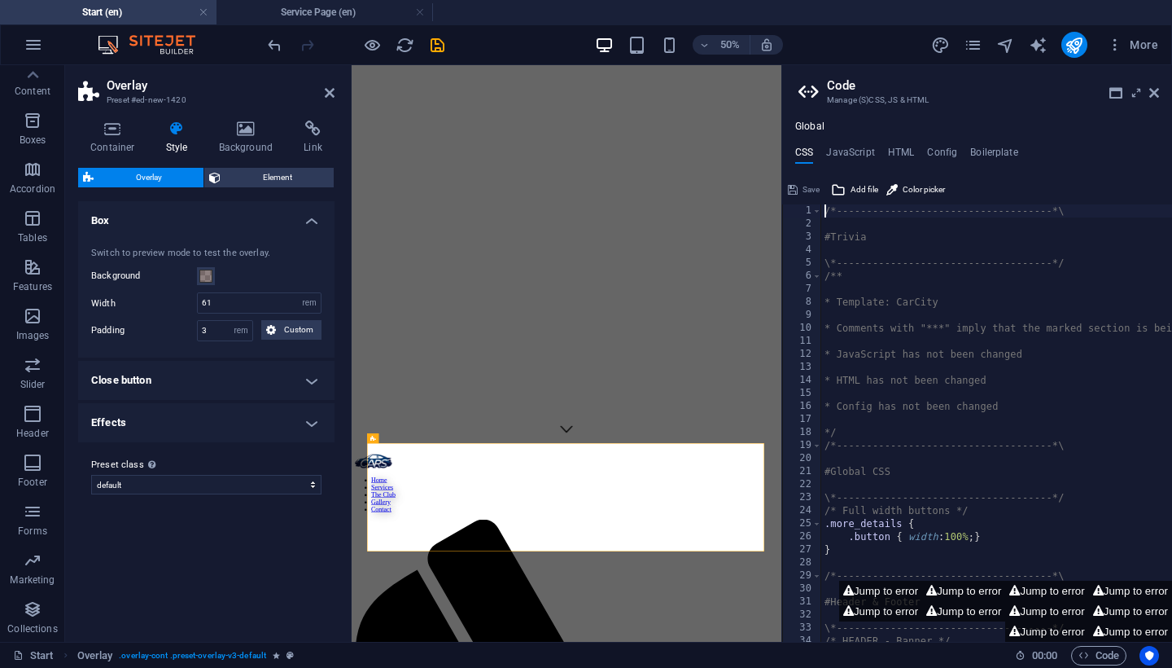
click at [269, 420] on h4 "Effects" at bounding box center [206, 422] width 256 height 39
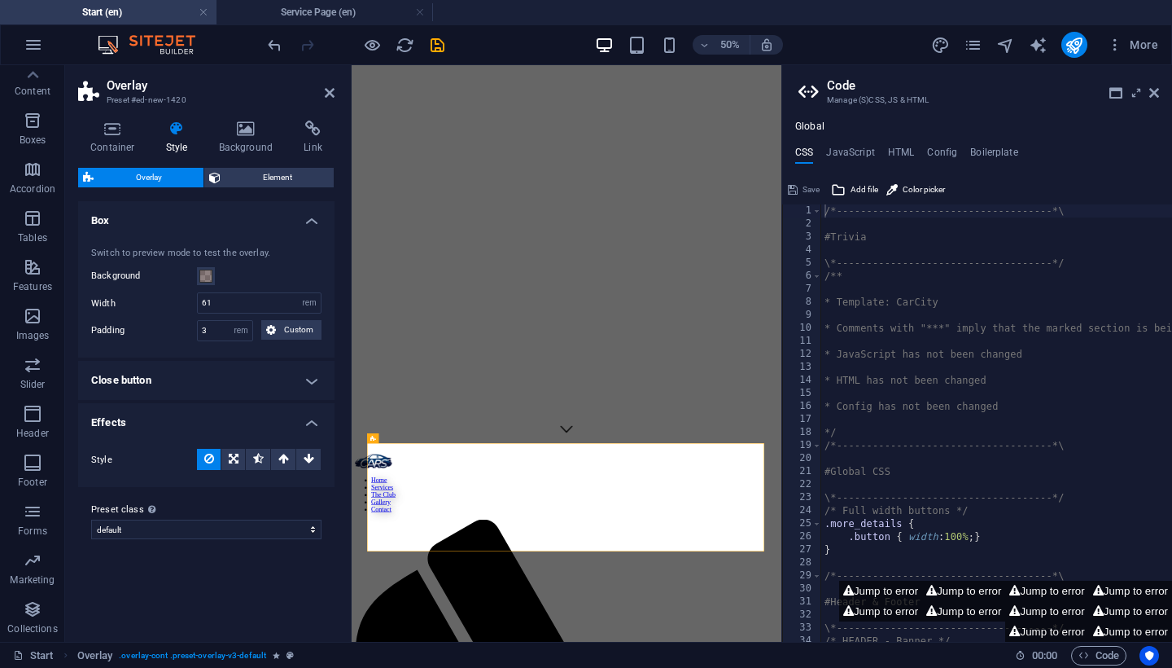
click at [269, 420] on h4 "Effects" at bounding box center [206, 417] width 256 height 29
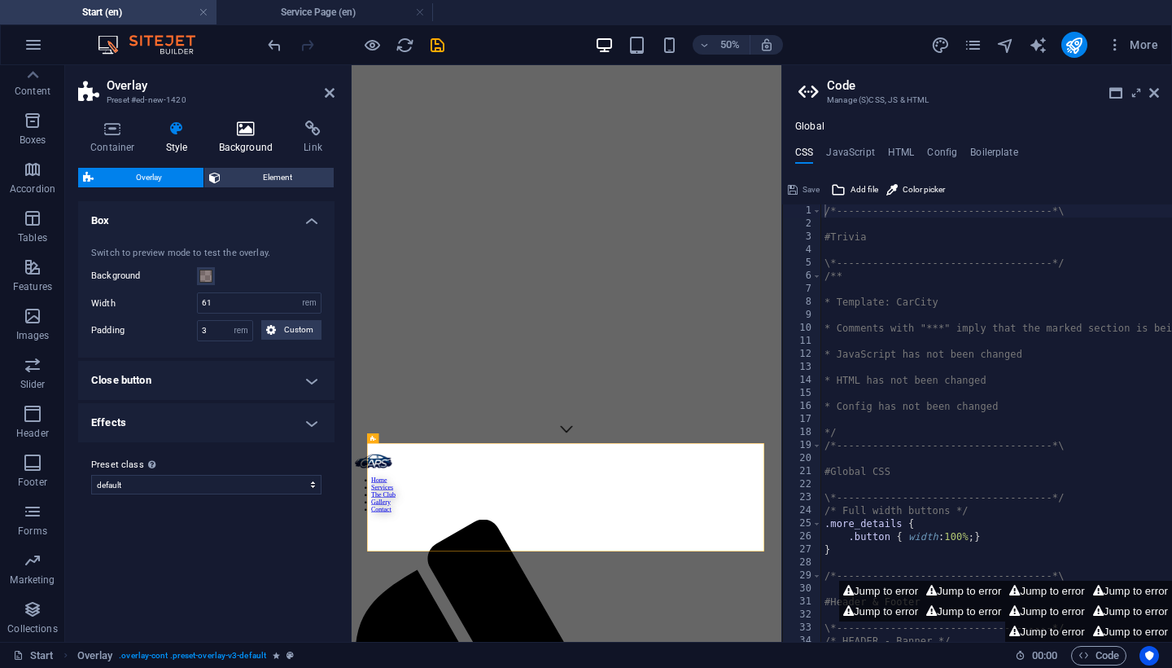
click at [259, 121] on icon at bounding box center [246, 129] width 79 height 16
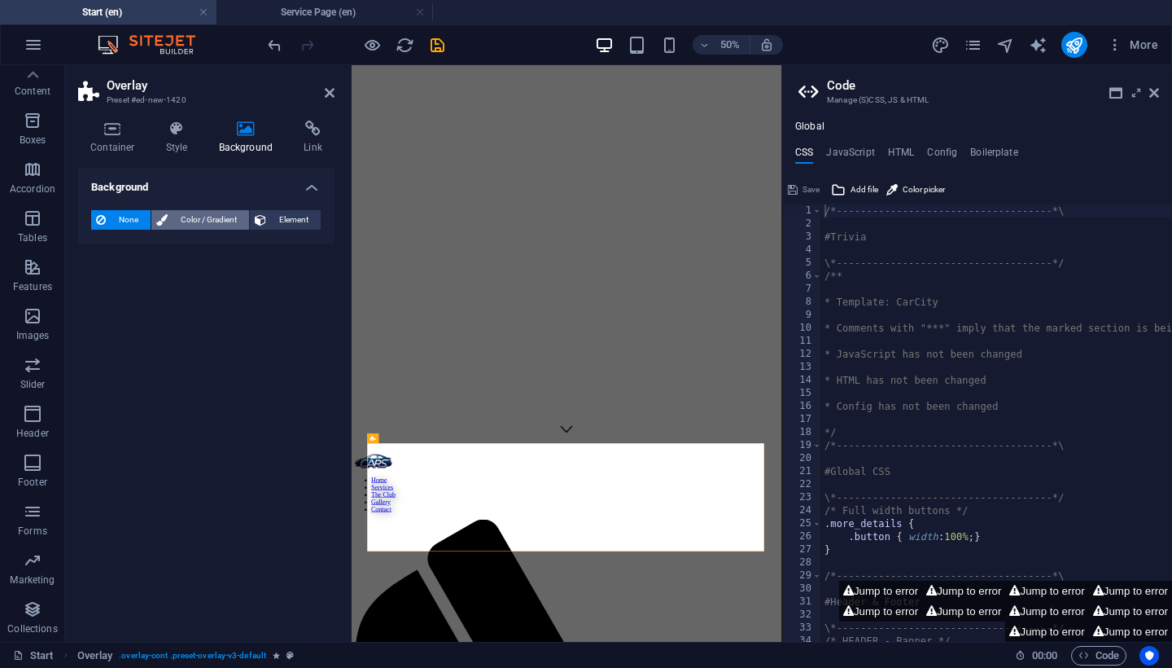
click at [215, 218] on span "Color / Gradient" at bounding box center [209, 220] width 72 height 20
click at [137, 278] on span "Color" at bounding box center [129, 284] width 23 height 13
click at [122, 283] on span "Color" at bounding box center [129, 284] width 23 height 13
click at [100, 286] on span at bounding box center [102, 285] width 18 height 18
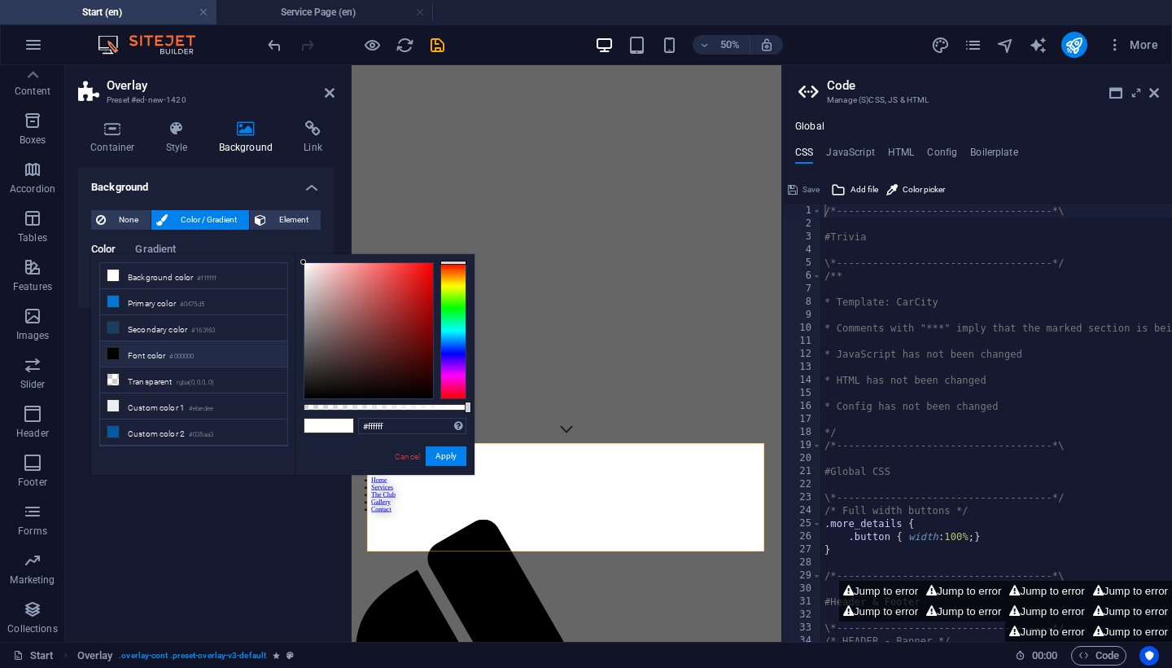
click at [213, 352] on li "Font color #000000" at bounding box center [193, 354] width 187 height 26
drag, startPoint x: 408, startPoint y: 408, endPoint x: 373, endPoint y: 408, distance: 35.0
click at [373, 408] on div at bounding box center [385, 407] width 163 height 7
type input "rgba(0, 0, 0, 0.38)"
drag, startPoint x: 373, startPoint y: 408, endPoint x: 366, endPoint y: 414, distance: 9.8
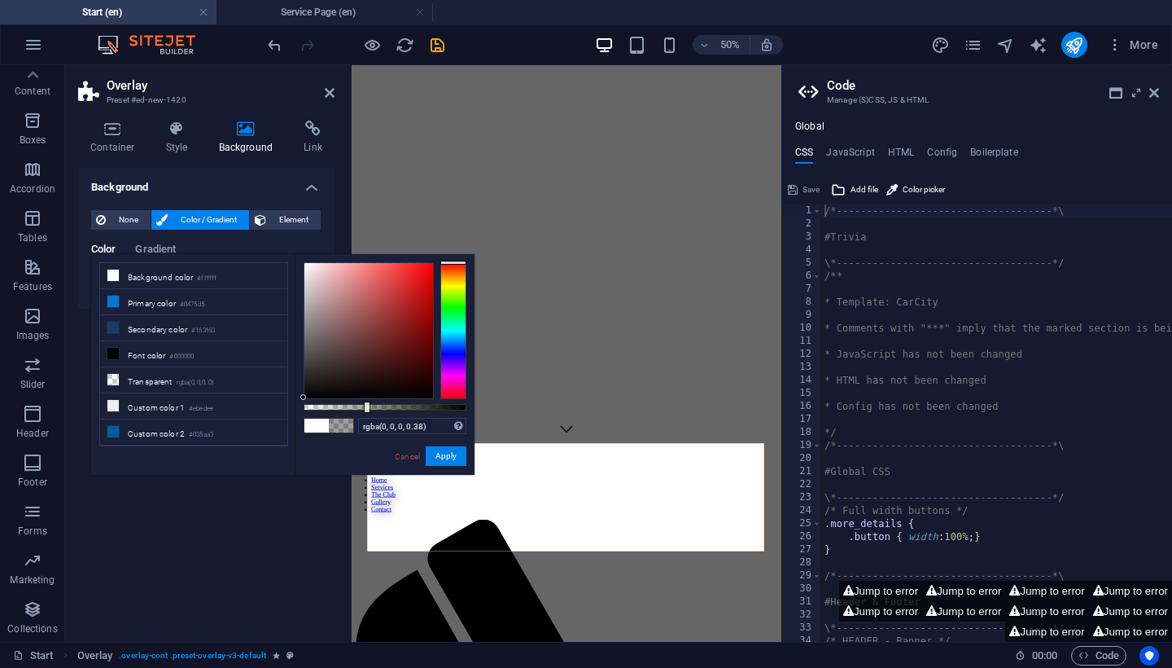
click at [366, 414] on div "rgba(0, 0, 0, 0.38) Supported formats #0852ed rgb(8, 82, 237) rgba(8, 82, 237, …" at bounding box center [385, 482] width 180 height 457
click at [442, 458] on button "Apply" at bounding box center [446, 456] width 41 height 20
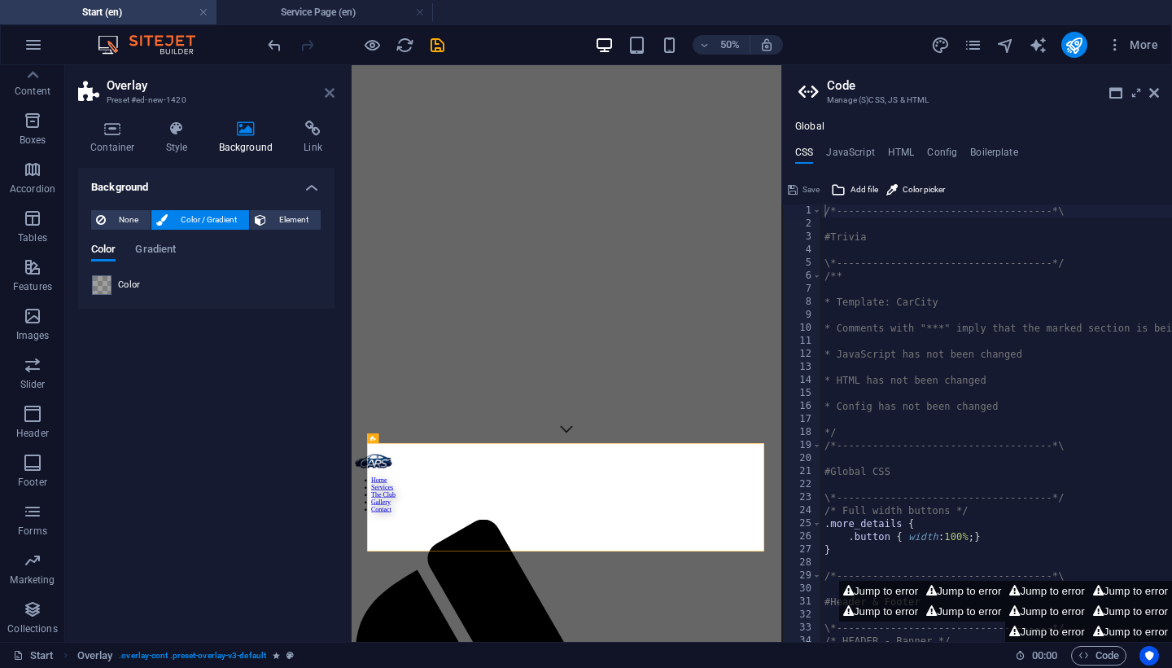
click at [328, 89] on icon at bounding box center [330, 92] width 10 height 13
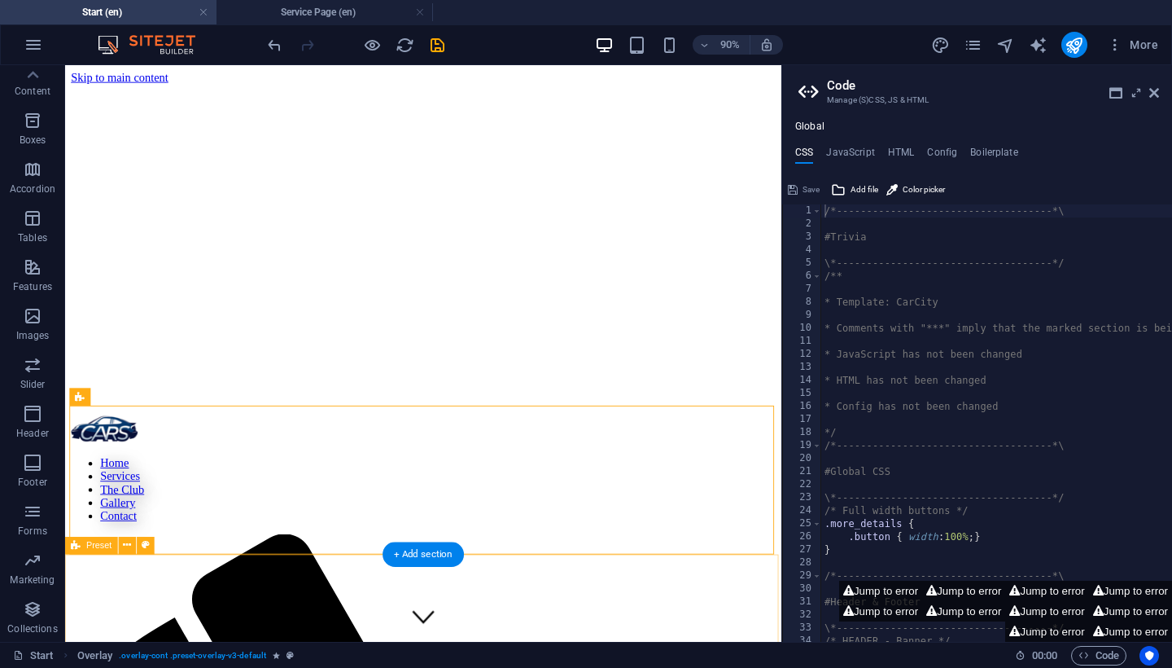
scroll to position [0, 0]
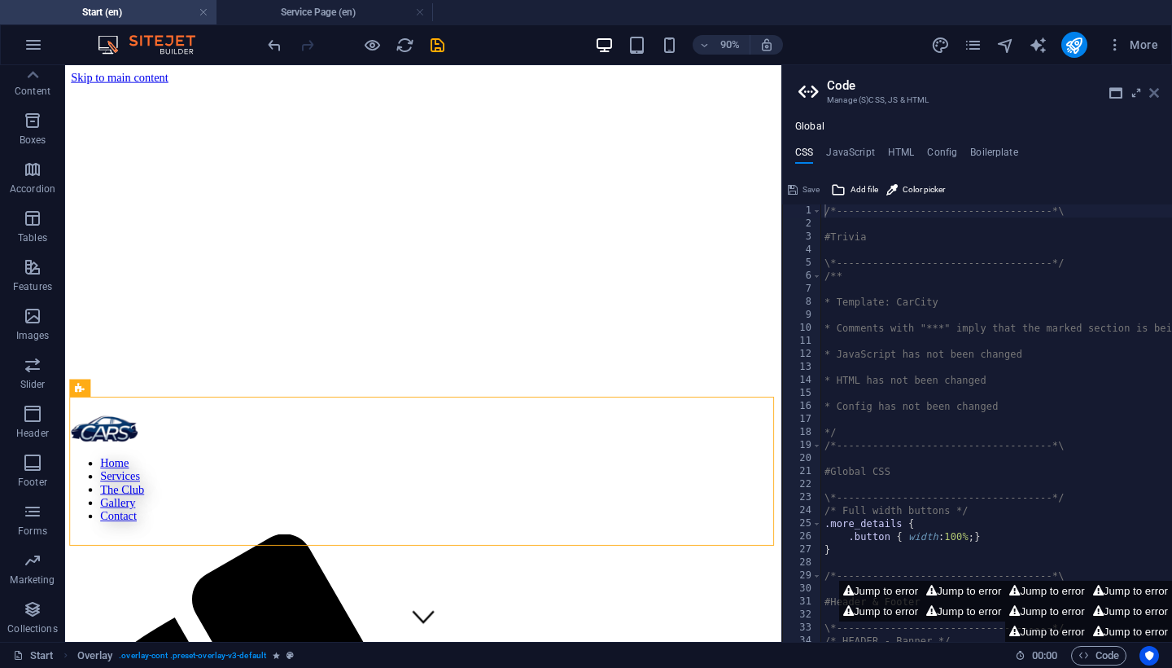
click at [1151, 94] on icon at bounding box center [1155, 92] width 10 height 13
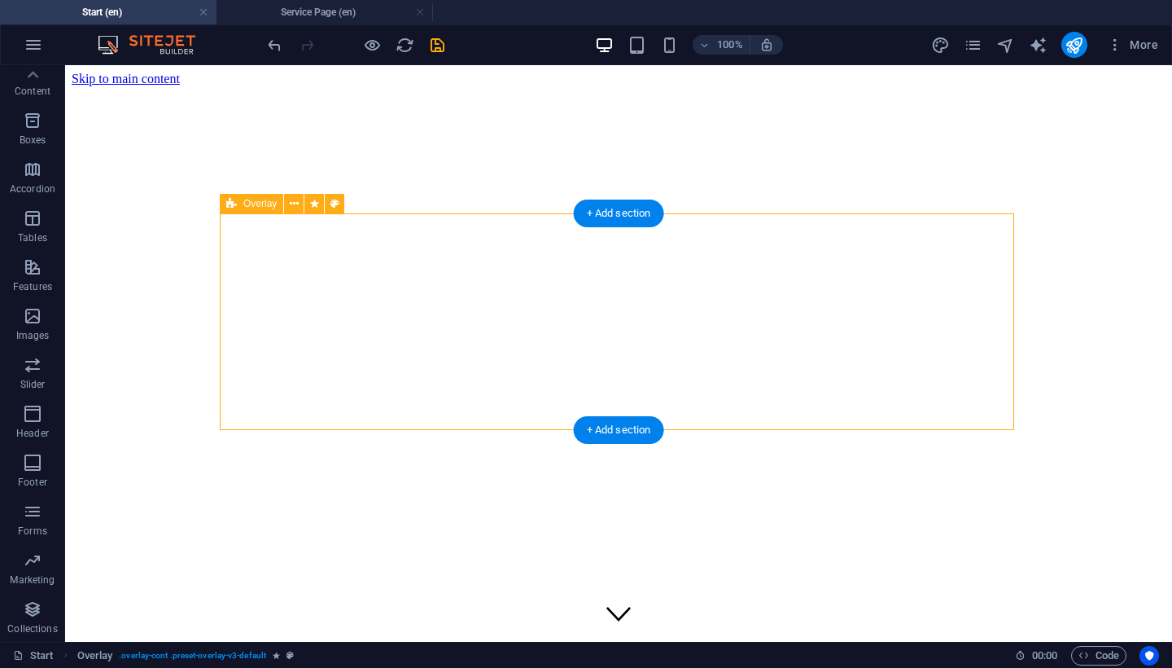
scroll to position [428, 0]
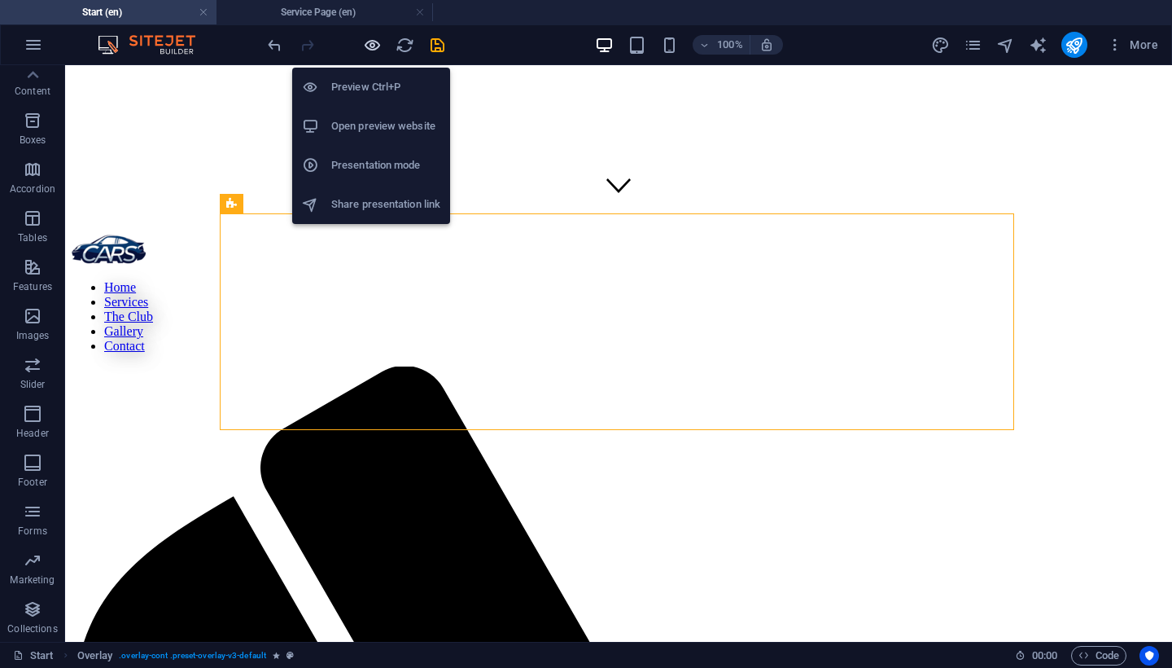
click at [375, 49] on icon "button" at bounding box center [372, 45] width 19 height 19
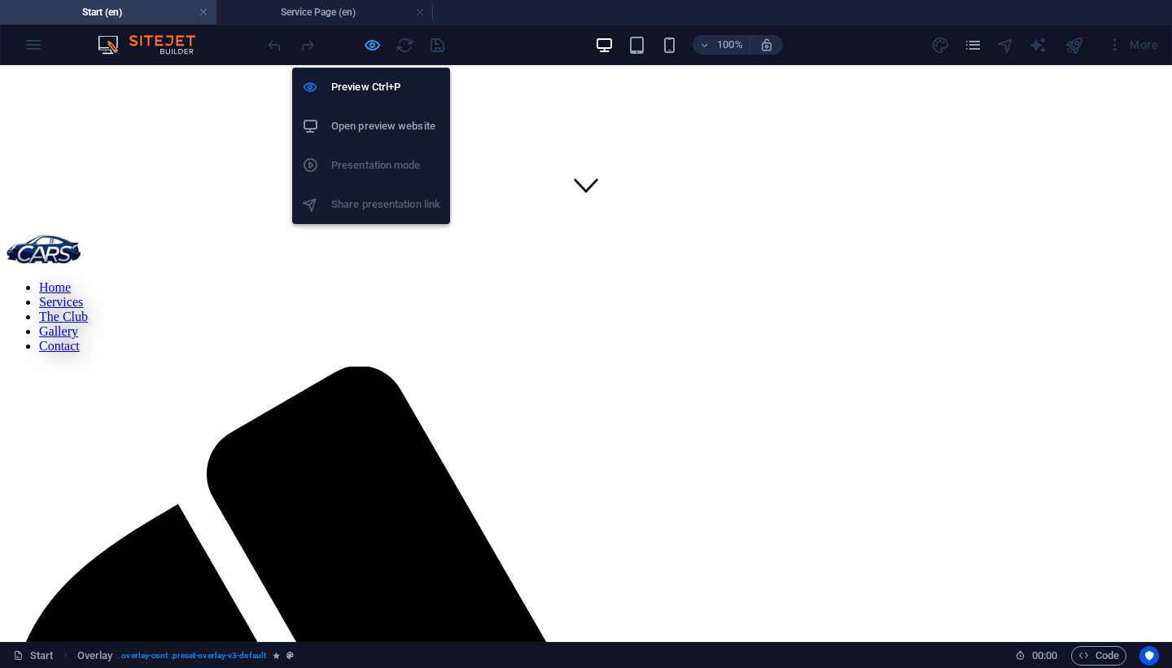
click at [370, 50] on icon "button" at bounding box center [372, 45] width 19 height 19
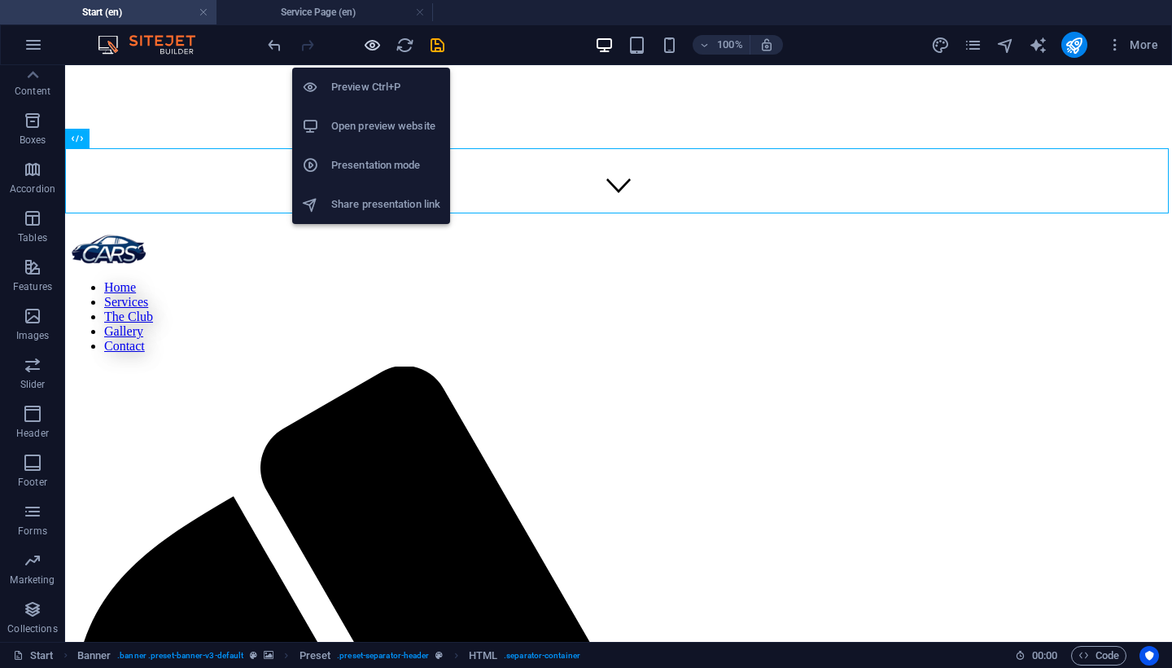
click at [379, 45] on icon "button" at bounding box center [372, 45] width 19 height 19
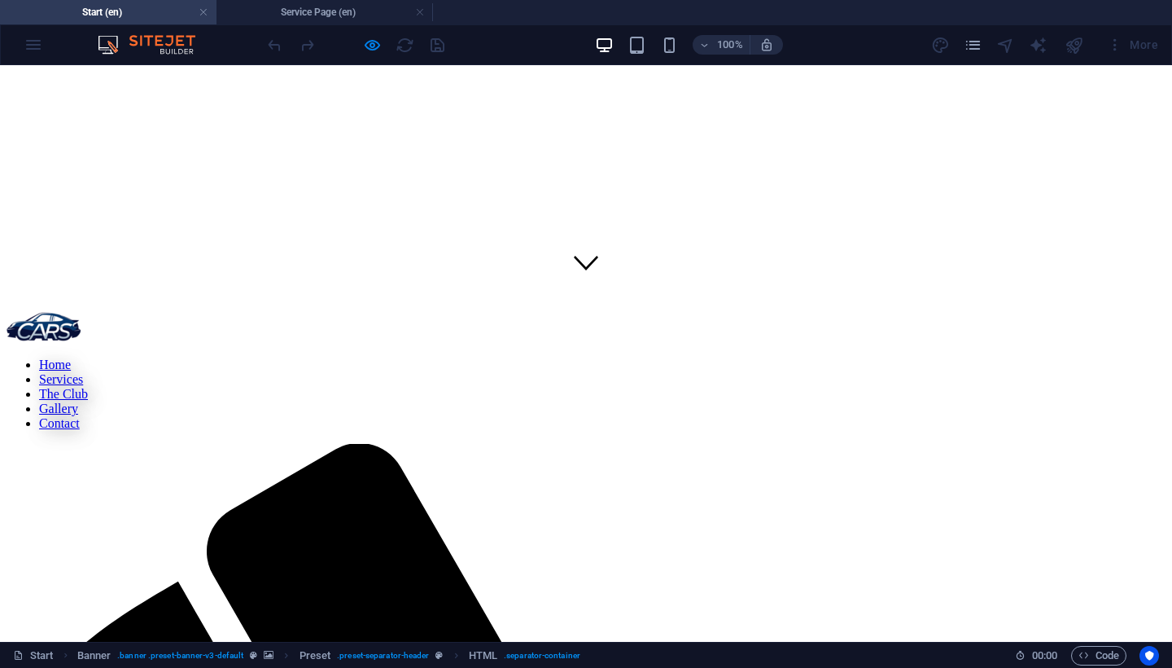
scroll to position [292, 0]
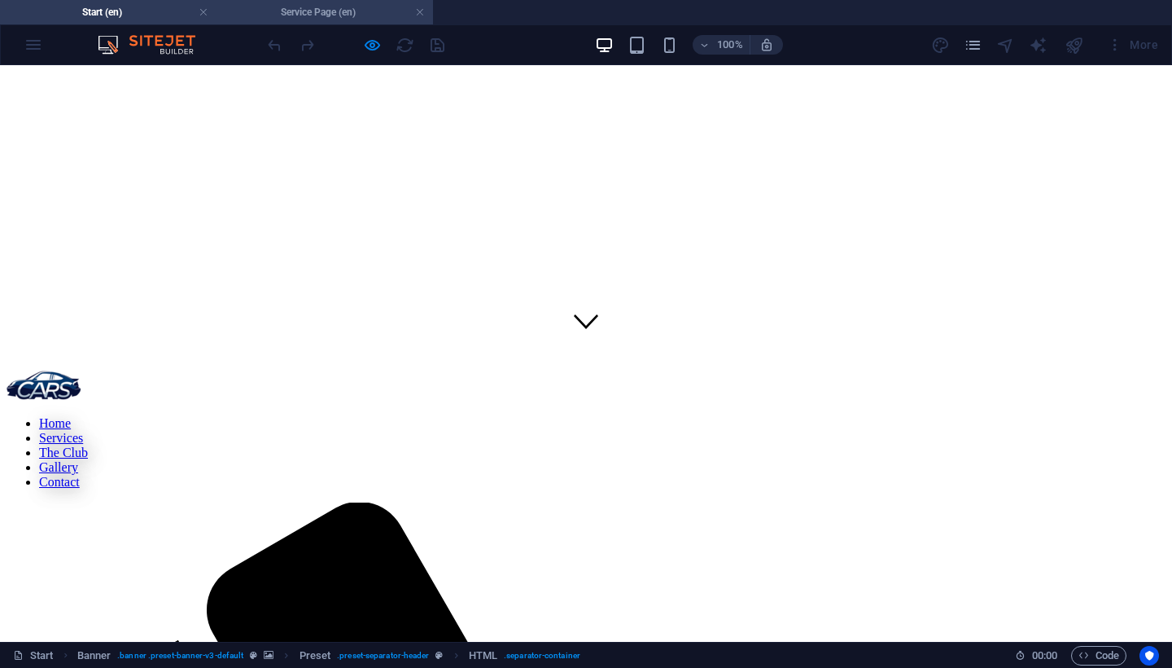
click at [320, 13] on h4 "Service Page (en)" at bounding box center [325, 12] width 217 height 18
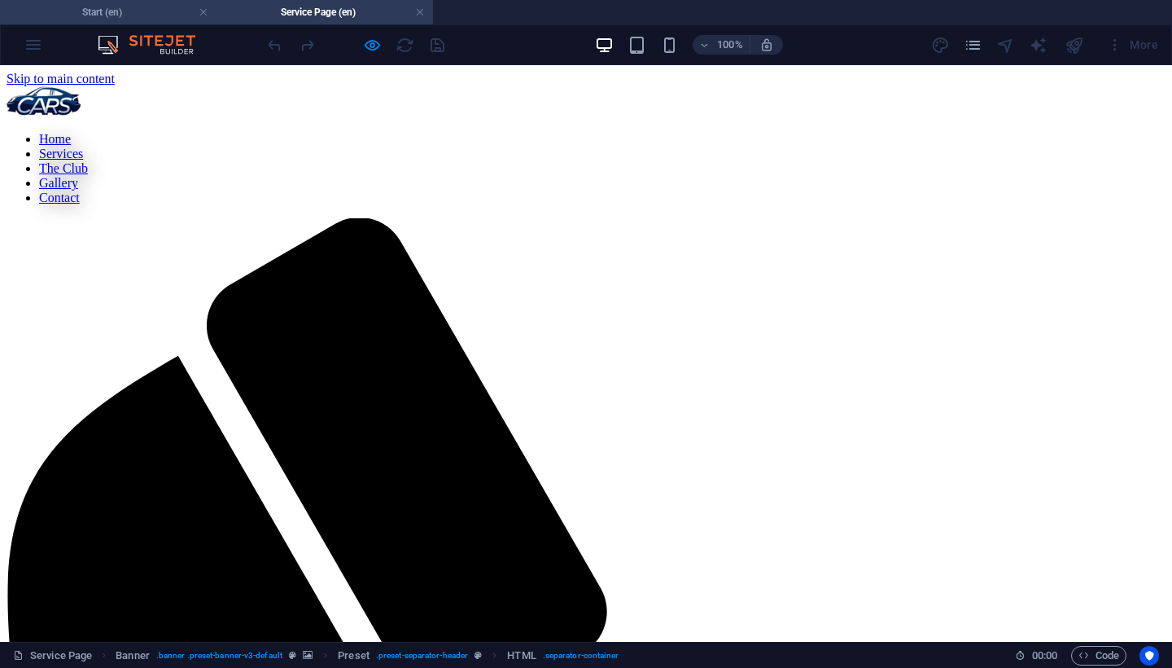
click at [138, 5] on h4 "Start (en)" at bounding box center [108, 12] width 217 height 18
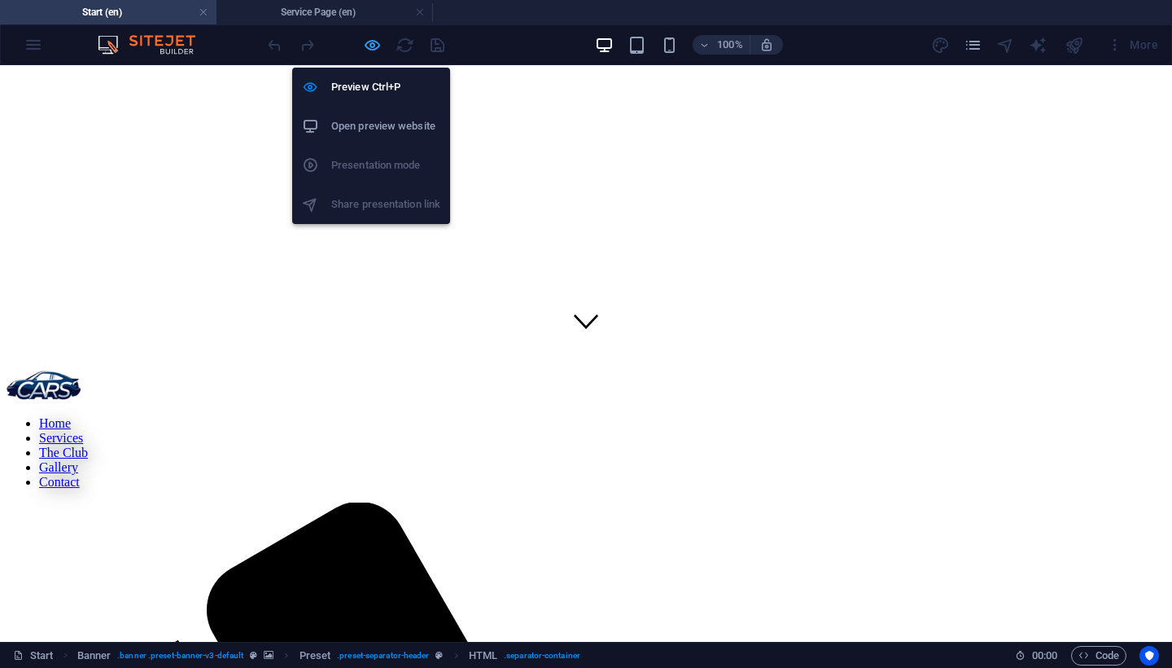
click at [368, 49] on icon "button" at bounding box center [372, 45] width 19 height 19
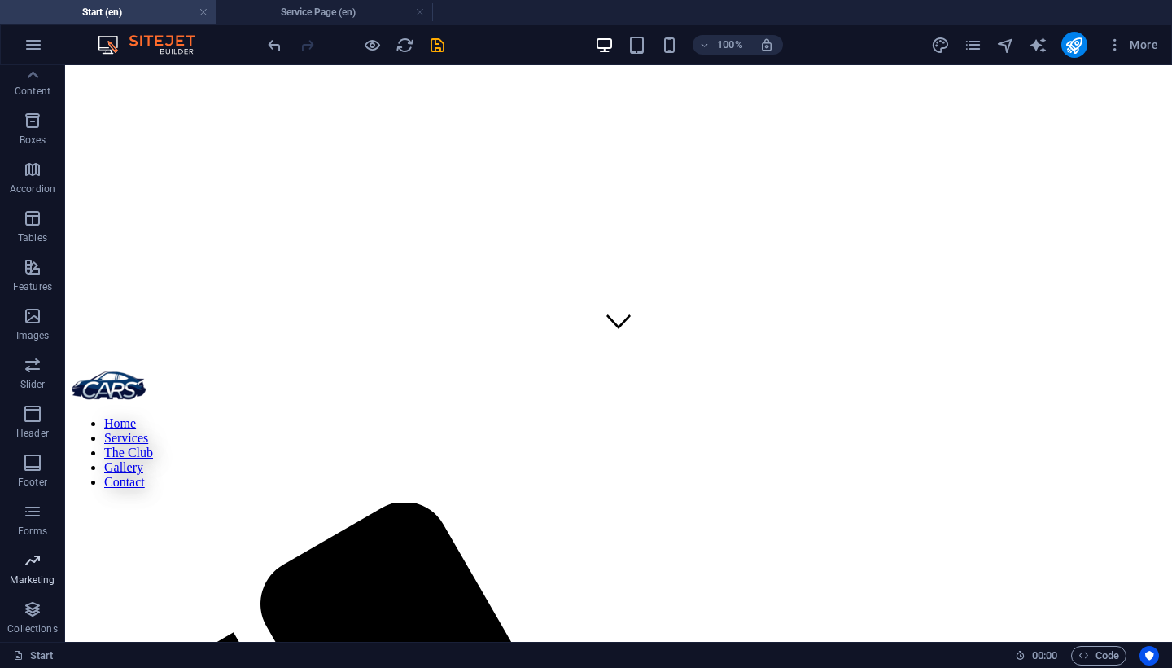
click at [27, 576] on p "Marketing" at bounding box center [32, 579] width 45 height 13
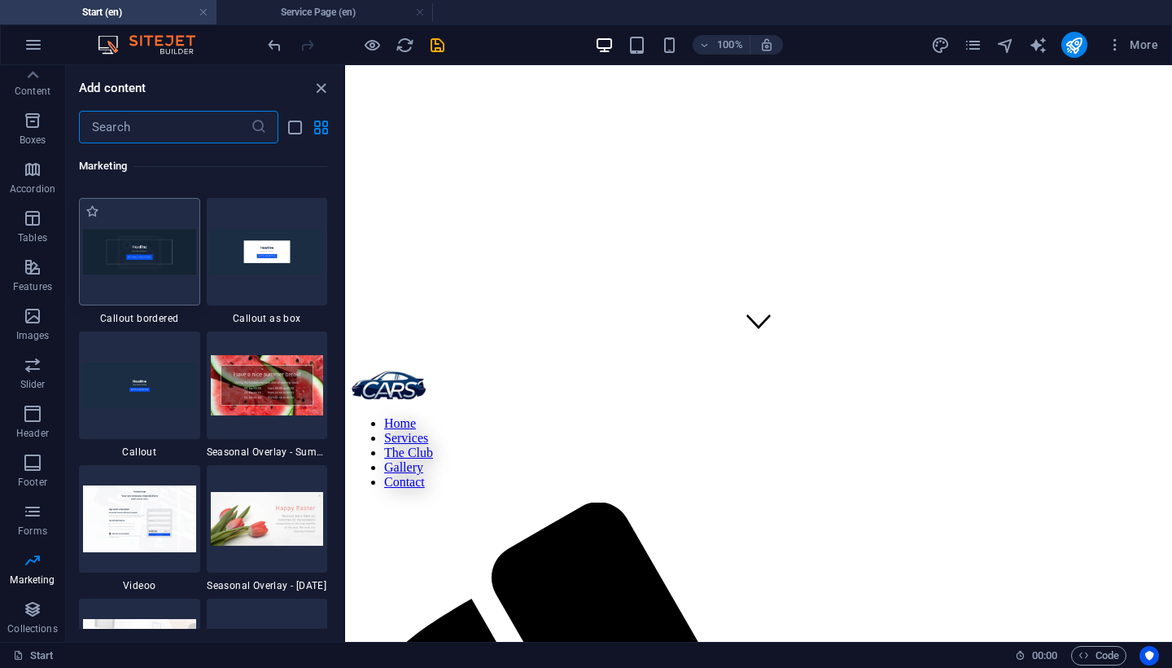
scroll to position [13486, 0]
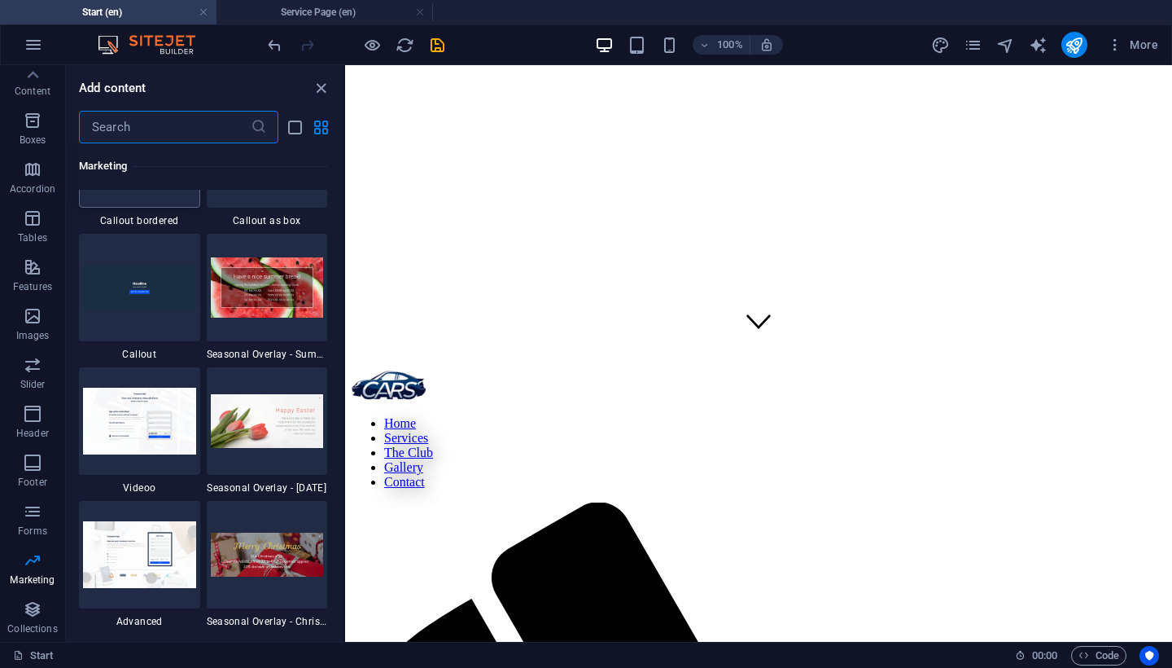
click at [186, 176] on img at bounding box center [139, 153] width 113 height 45
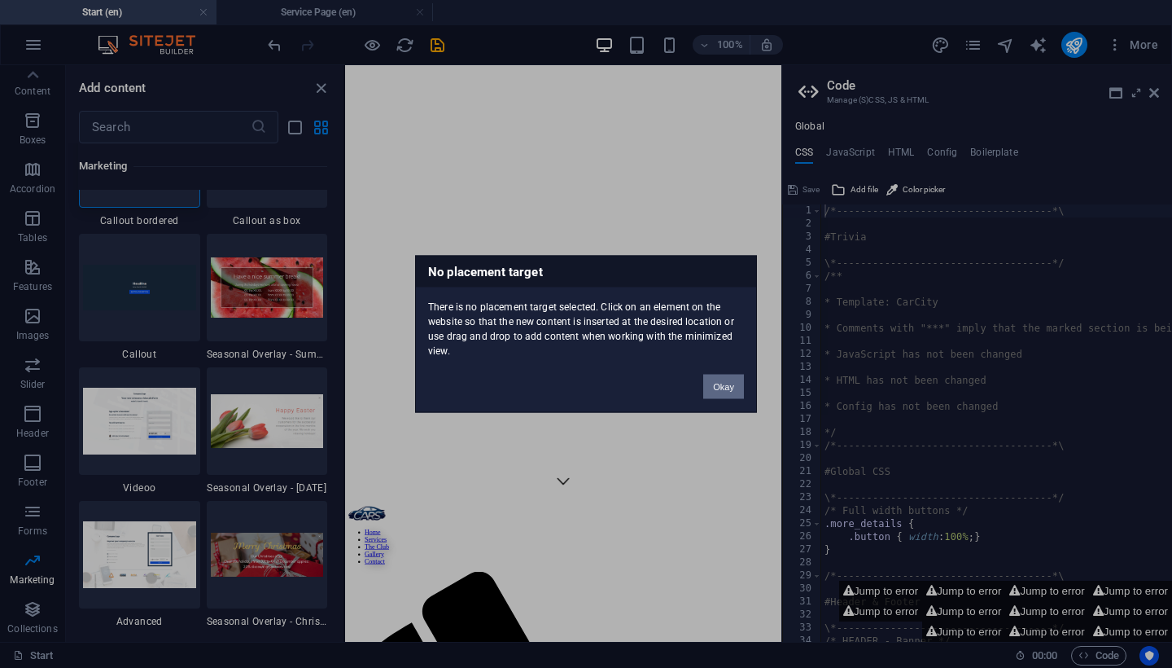
click at [727, 376] on button "Okay" at bounding box center [723, 387] width 41 height 24
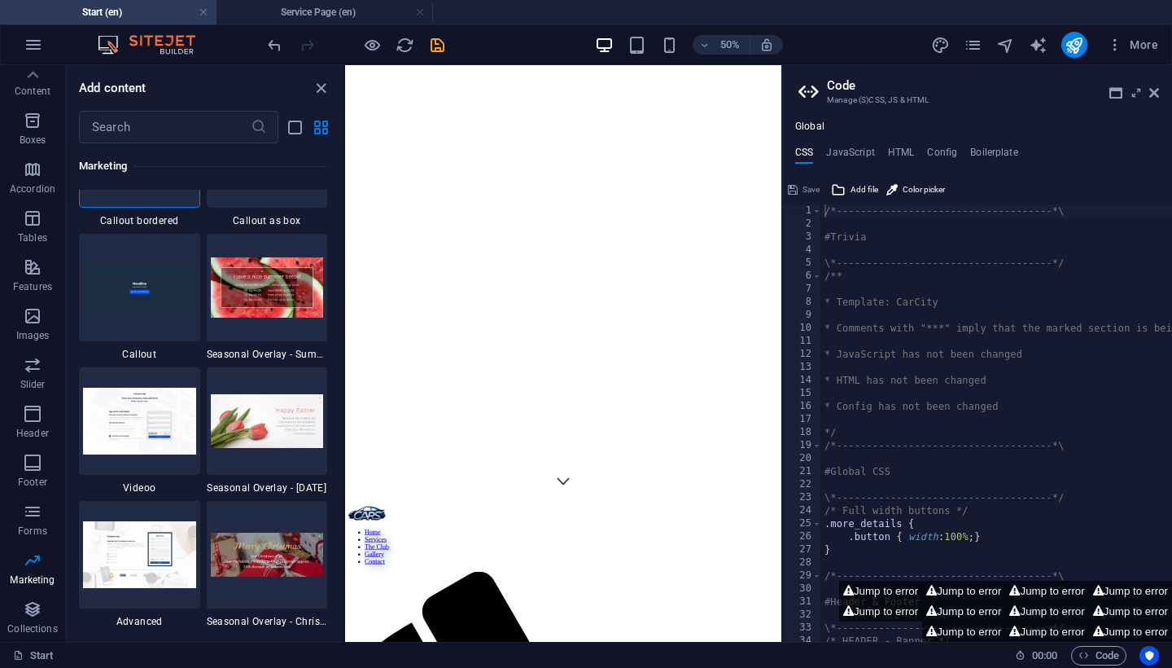
click at [1159, 97] on aside "Code Manage (S)CSS, JS & HTML Global CSS JavaScript HTML Config Boilerplate /*-…" at bounding box center [977, 353] width 391 height 576
drag, startPoint x: 1155, startPoint y: 95, endPoint x: 809, endPoint y: 30, distance: 352.1
click at [1155, 95] on icon at bounding box center [1155, 92] width 10 height 13
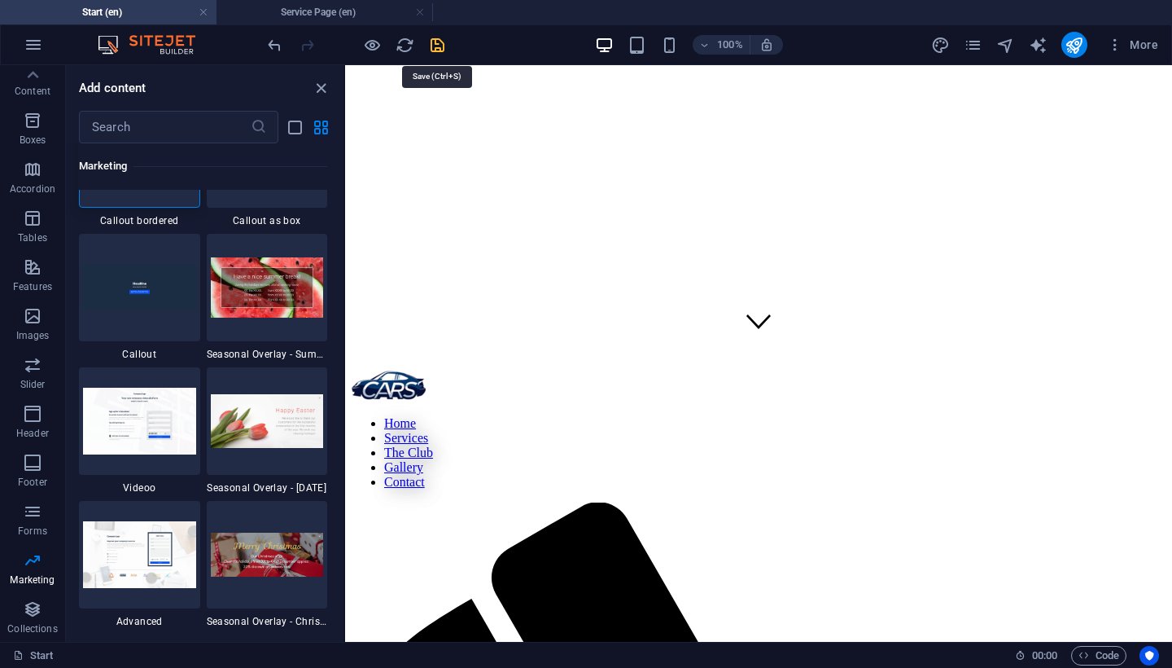
click at [436, 42] on icon "save" at bounding box center [437, 45] width 19 height 19
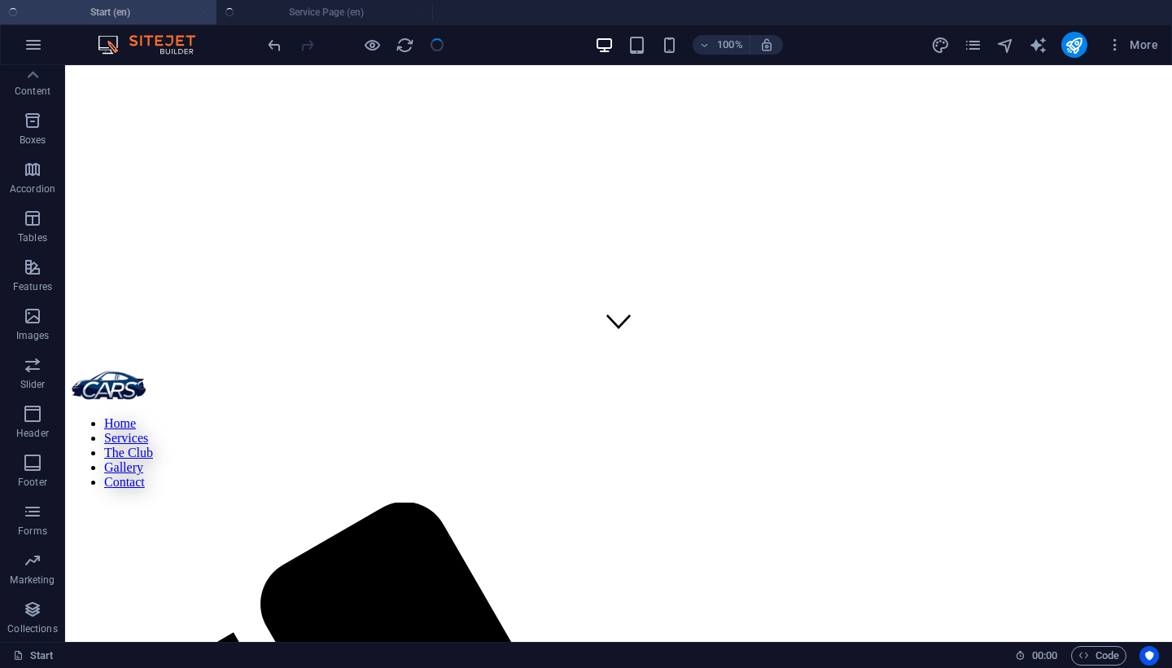
checkbox input "false"
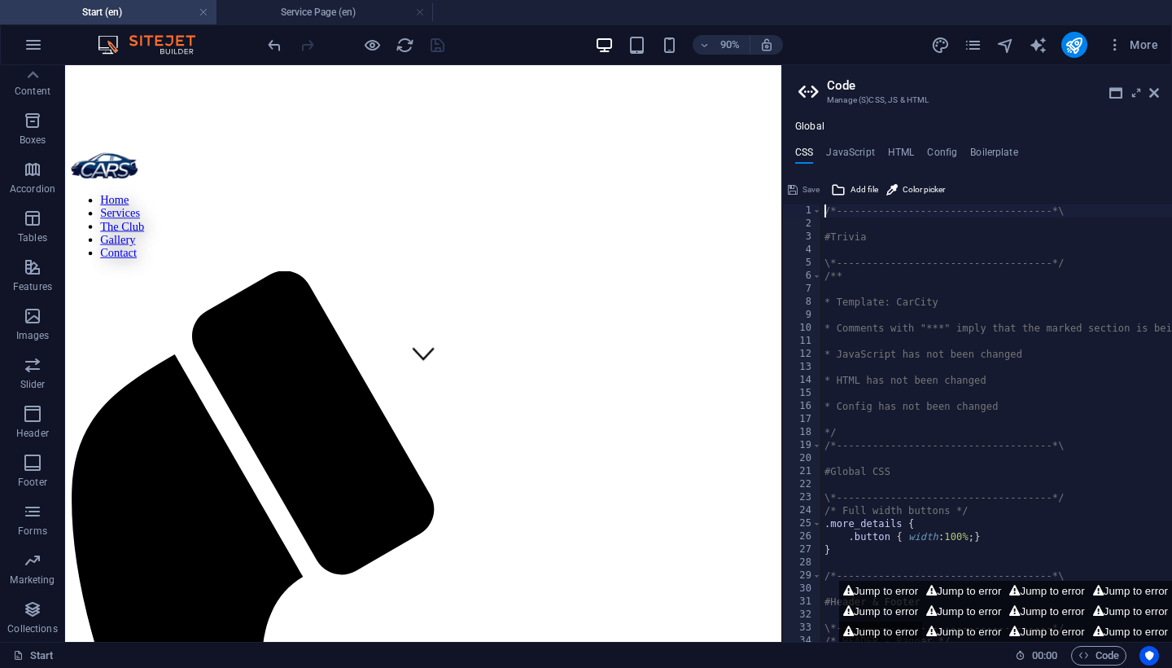
click at [922, 631] on button "Jump to error" at bounding box center [880, 631] width 83 height 20
type textarea "$menu-logo-background: $menu-wrapper-background,"
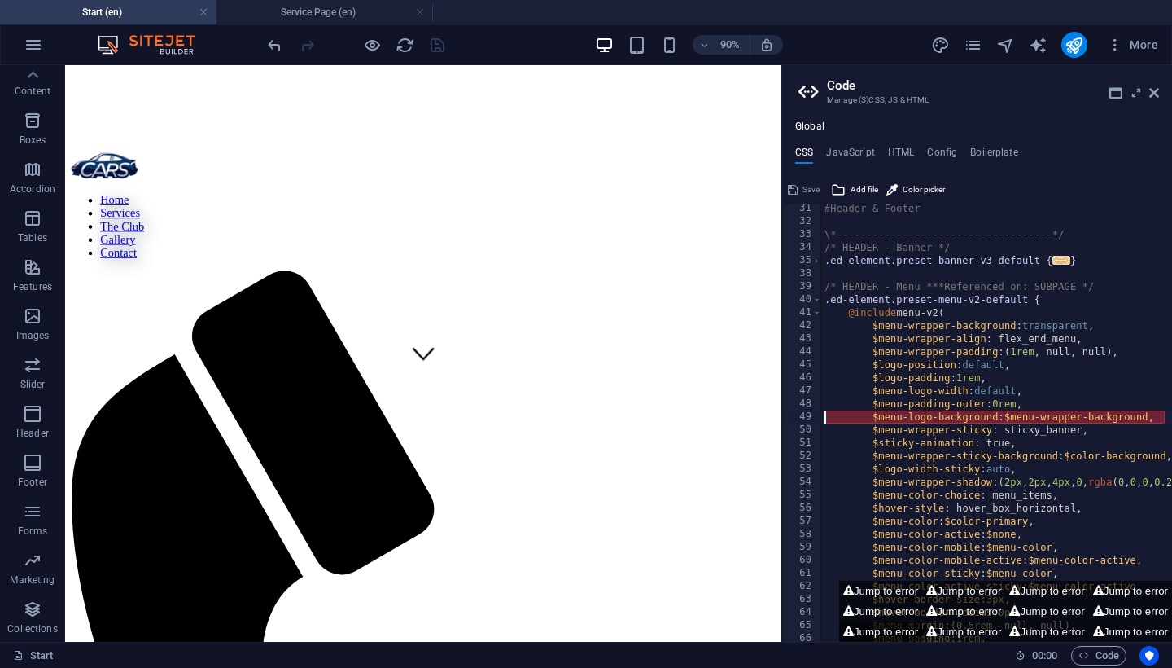
scroll to position [393, 0]
click at [1154, 95] on icon at bounding box center [1155, 92] width 10 height 13
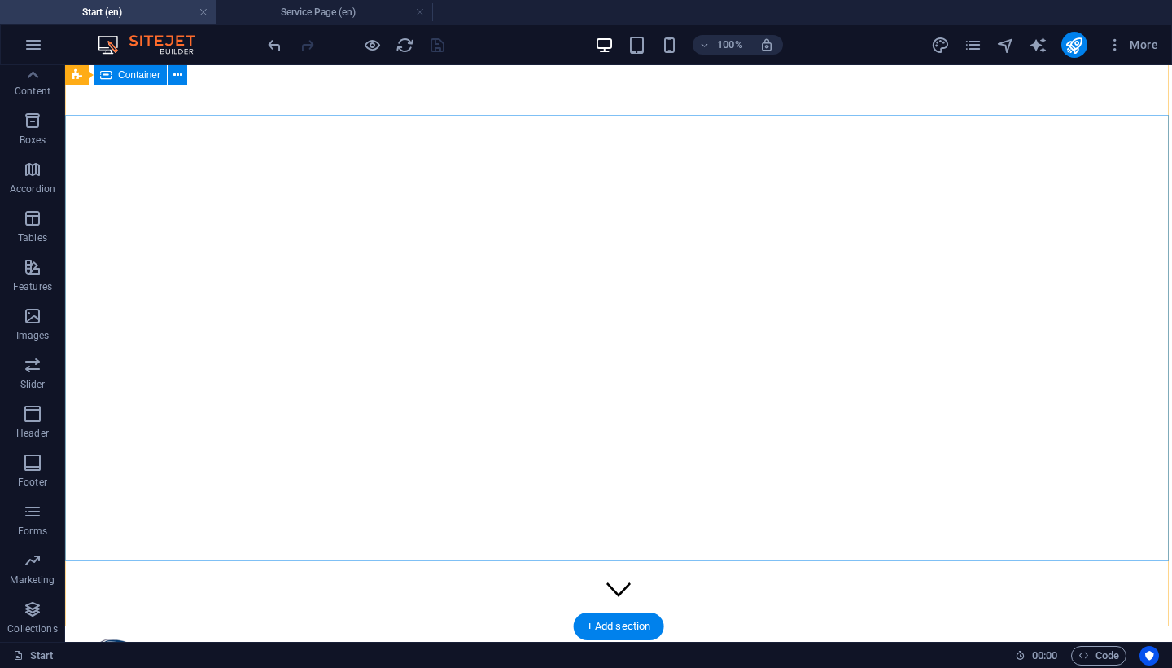
scroll to position [15, 0]
click at [20, 612] on span "Collections" at bounding box center [32, 618] width 65 height 39
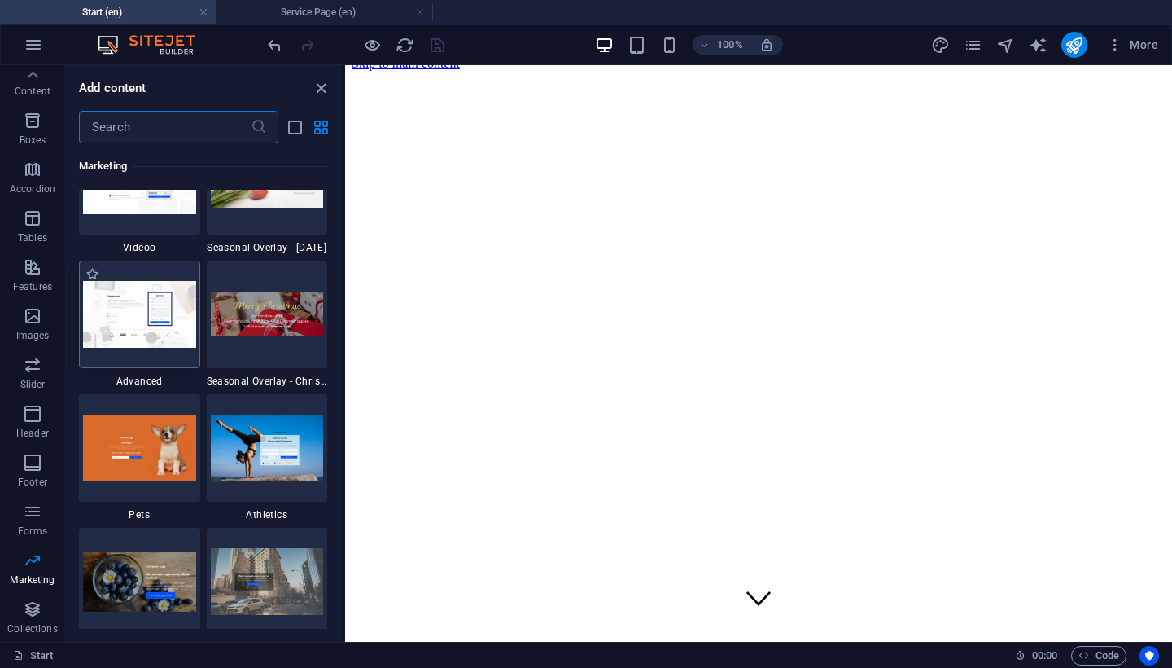
scroll to position [13724, 0]
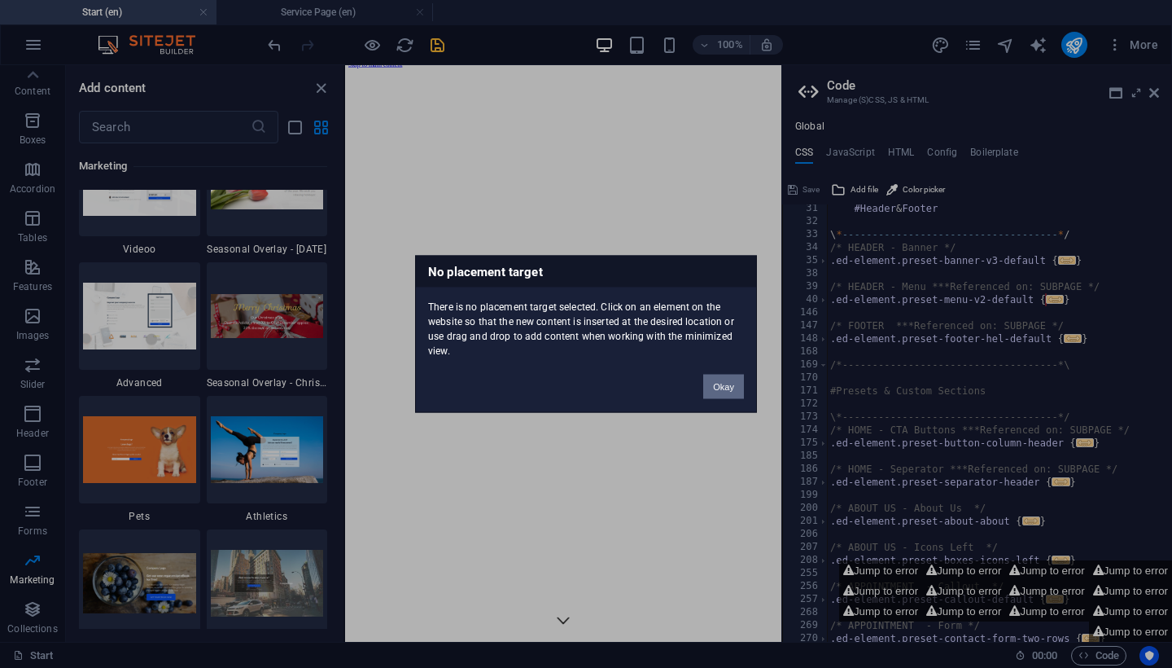
click at [738, 392] on button "Okay" at bounding box center [723, 387] width 41 height 24
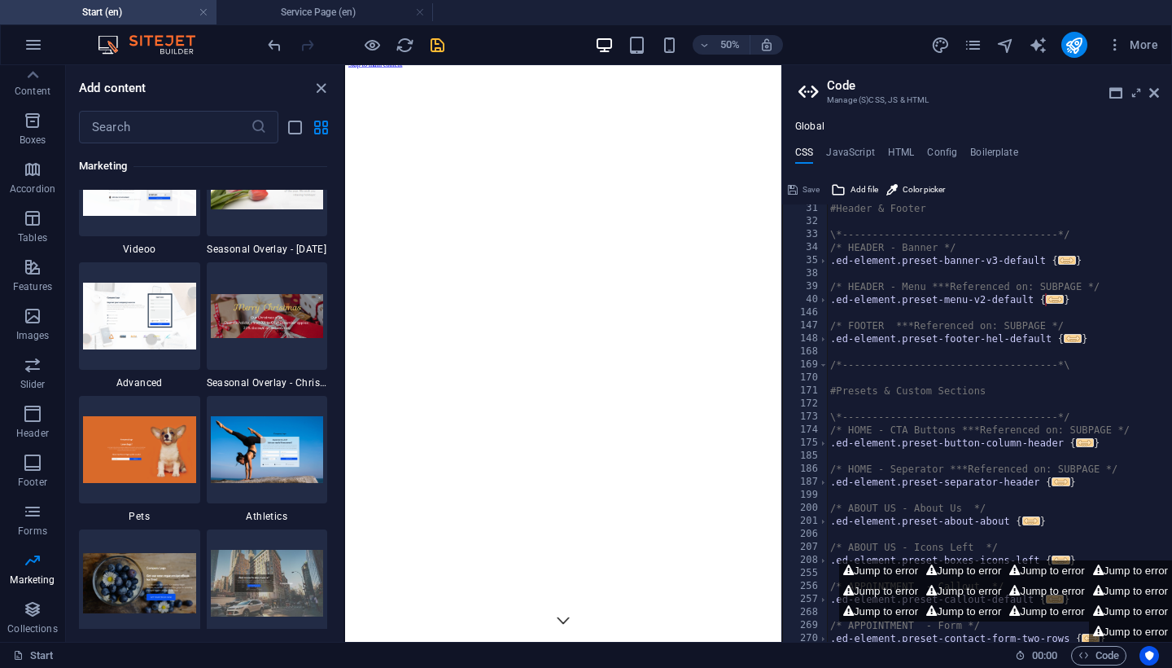
scroll to position [393, 0]
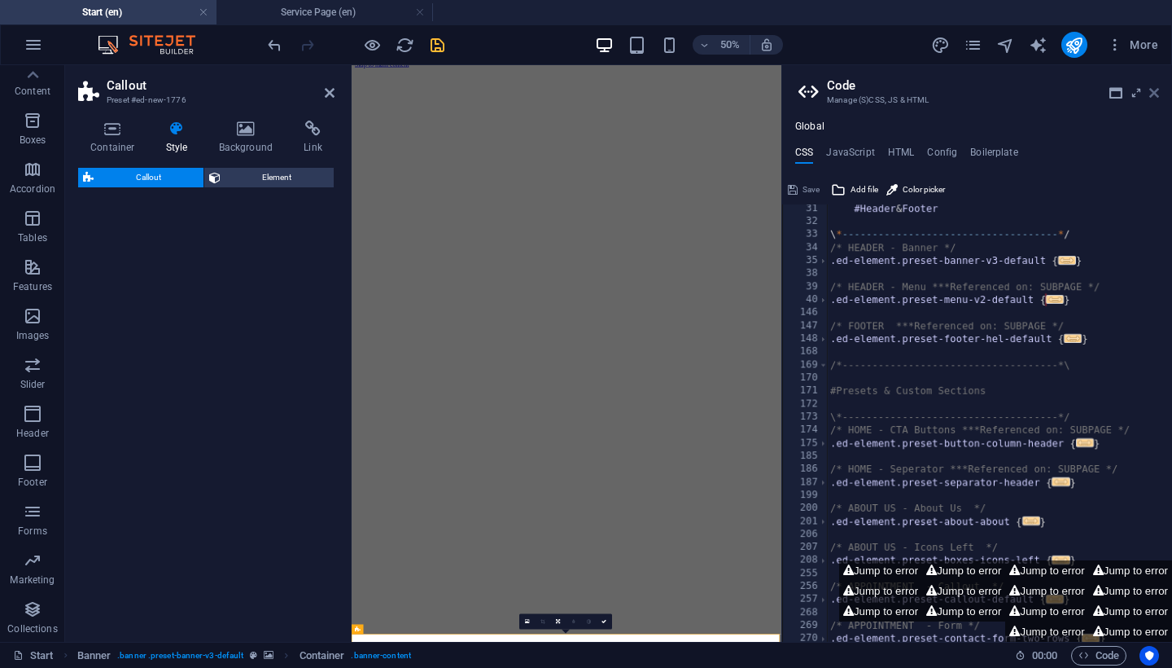
drag, startPoint x: 1155, startPoint y: 95, endPoint x: 475, endPoint y: 194, distance: 687.0
click at [1155, 95] on icon at bounding box center [1155, 92] width 10 height 13
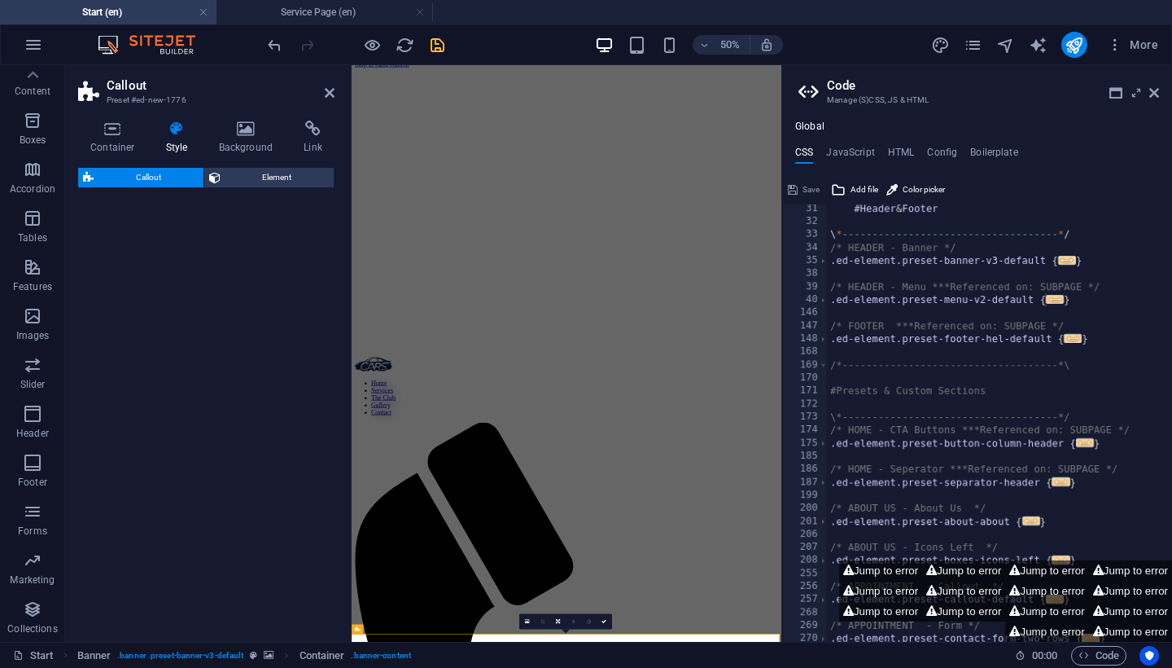
select select "rem"
select select "px"
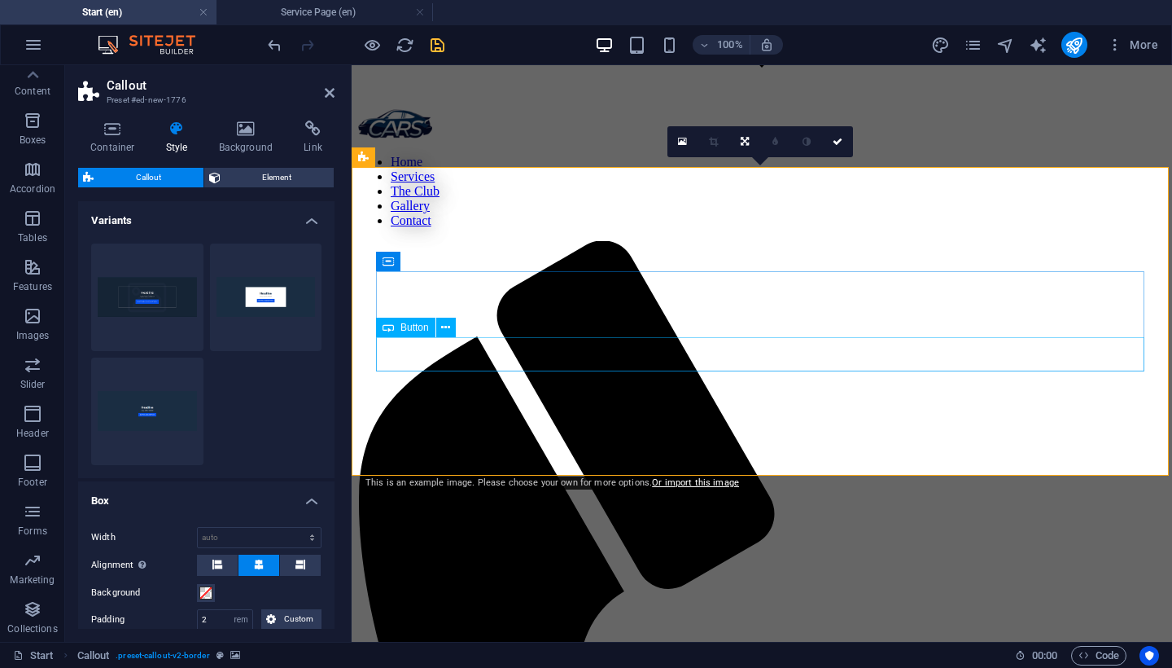
scroll to position [440, 0]
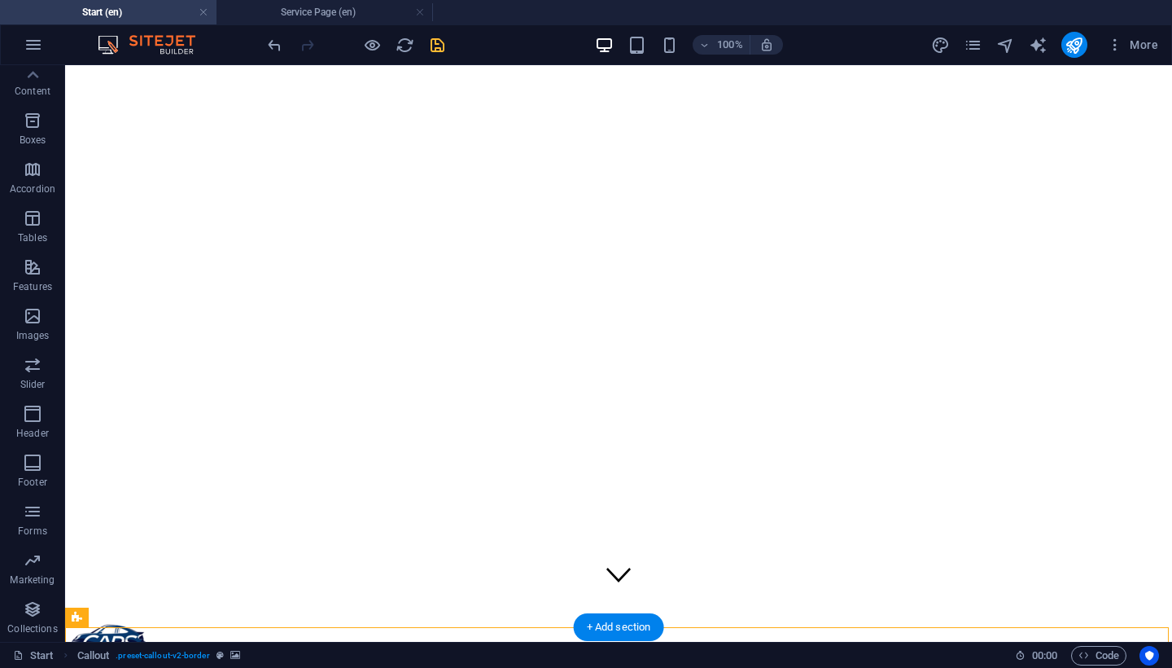
scroll to position [15, 0]
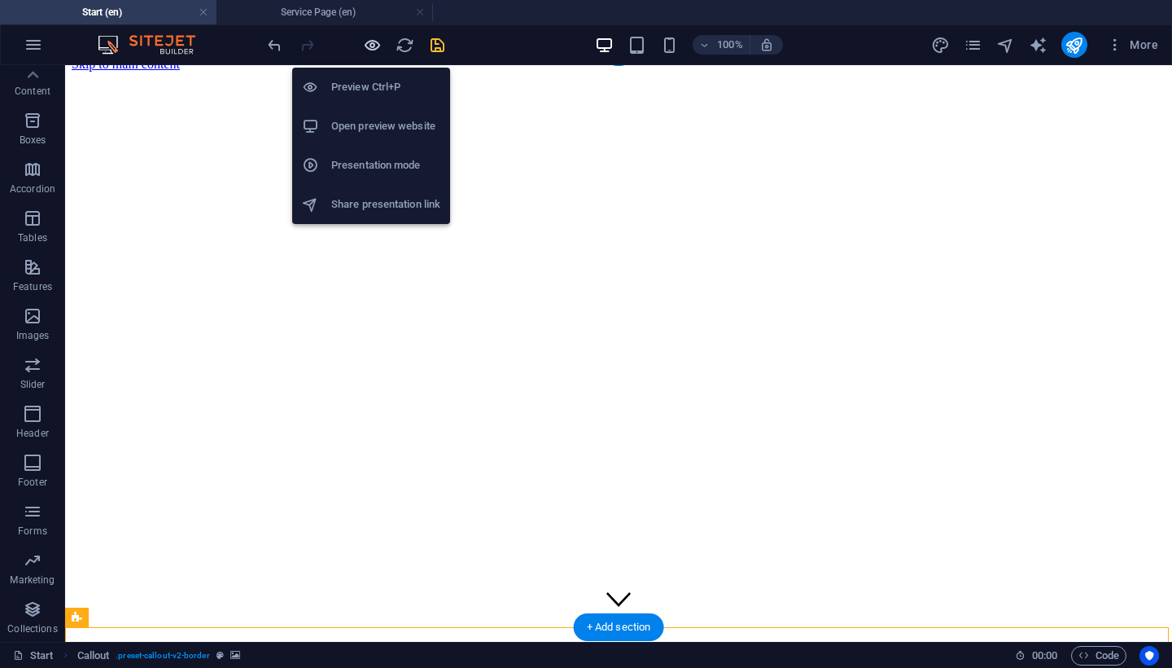
click at [376, 50] on icon "button" at bounding box center [372, 45] width 19 height 19
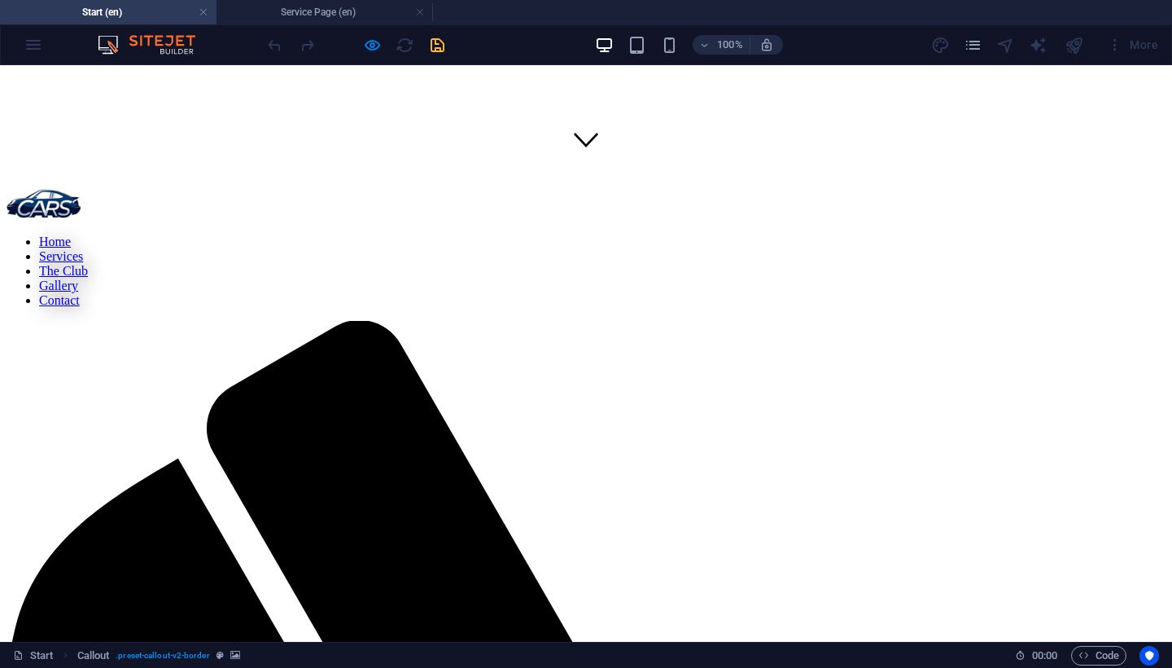
scroll to position [478, 0]
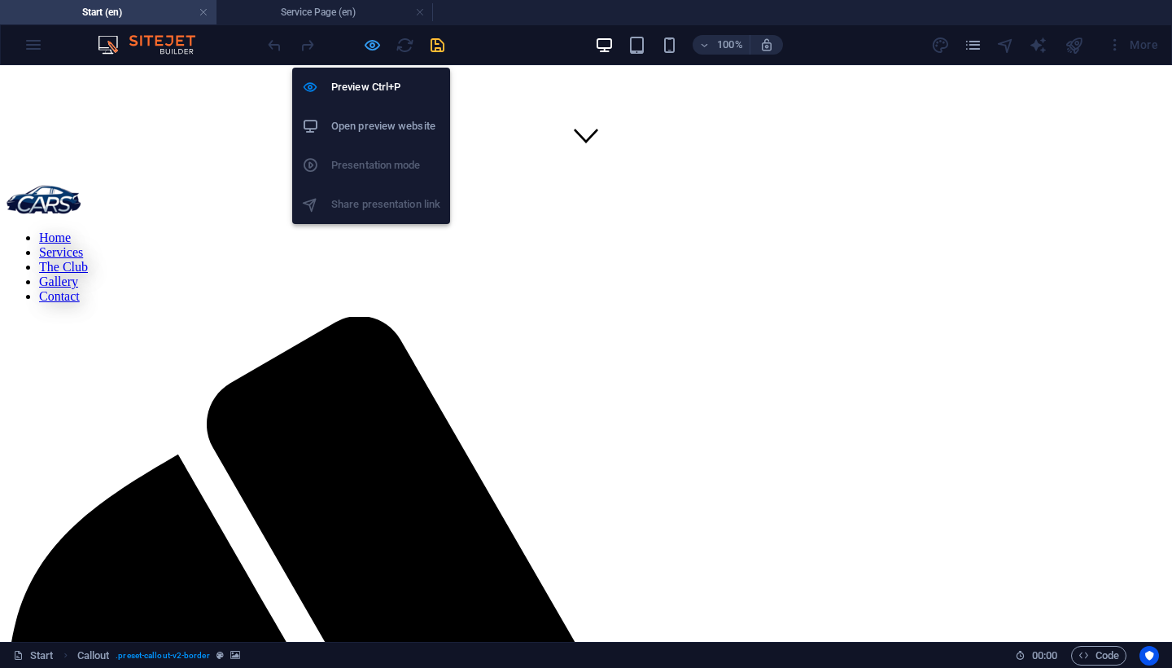
click at [370, 52] on icon "button" at bounding box center [372, 45] width 19 height 19
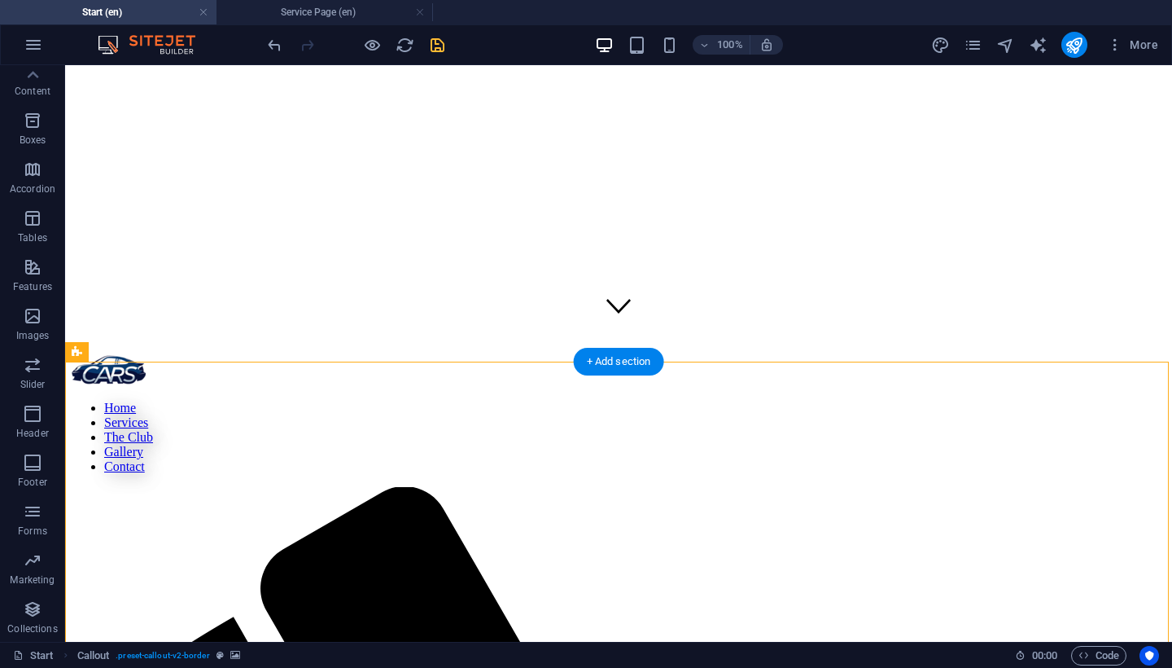
scroll to position [280, 0]
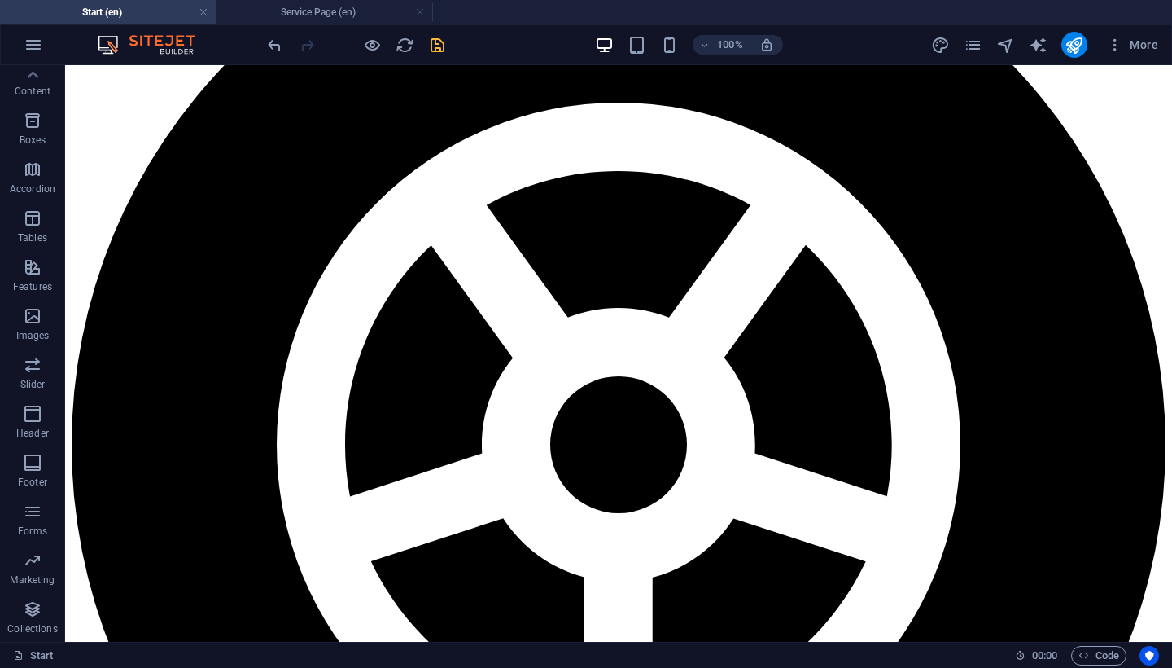
scroll to position [3315, 0]
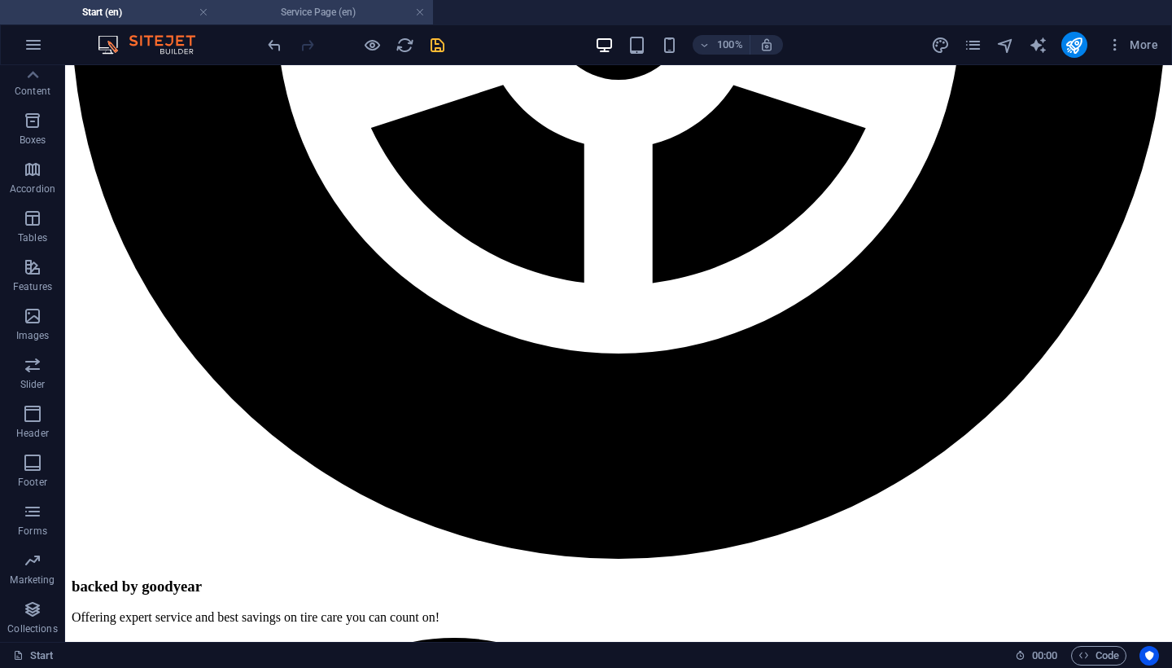
click at [341, 16] on h4 "Service Page (en)" at bounding box center [325, 12] width 217 height 18
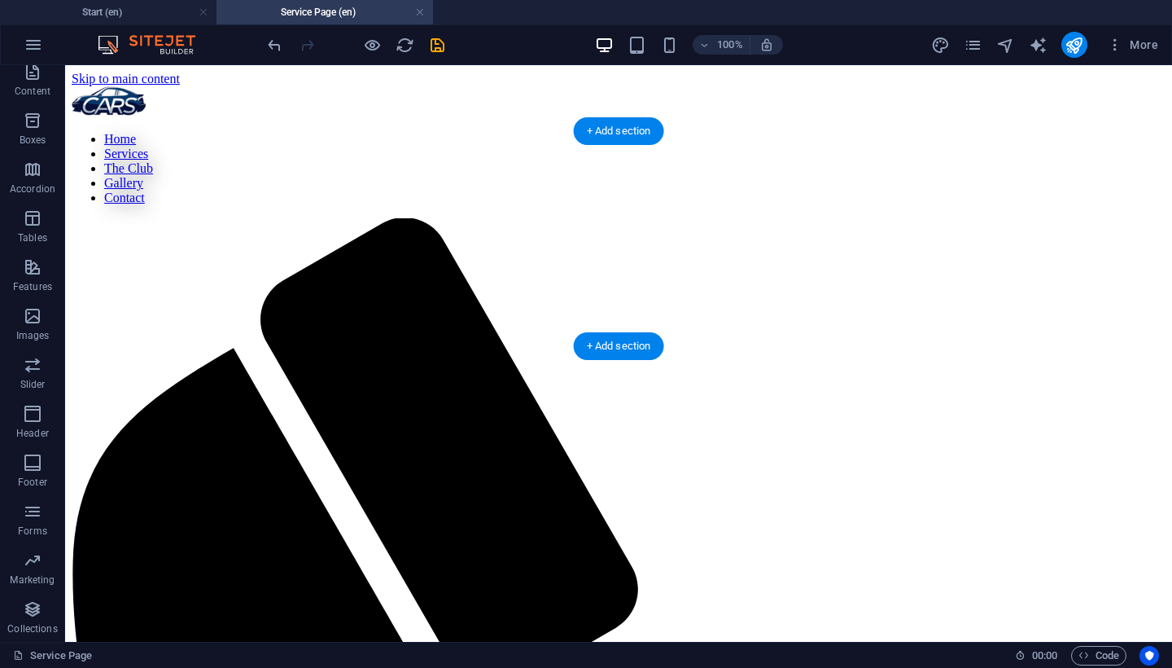
scroll to position [0, 0]
click at [432, 46] on icon "save" at bounding box center [437, 45] width 19 height 19
checkbox input "false"
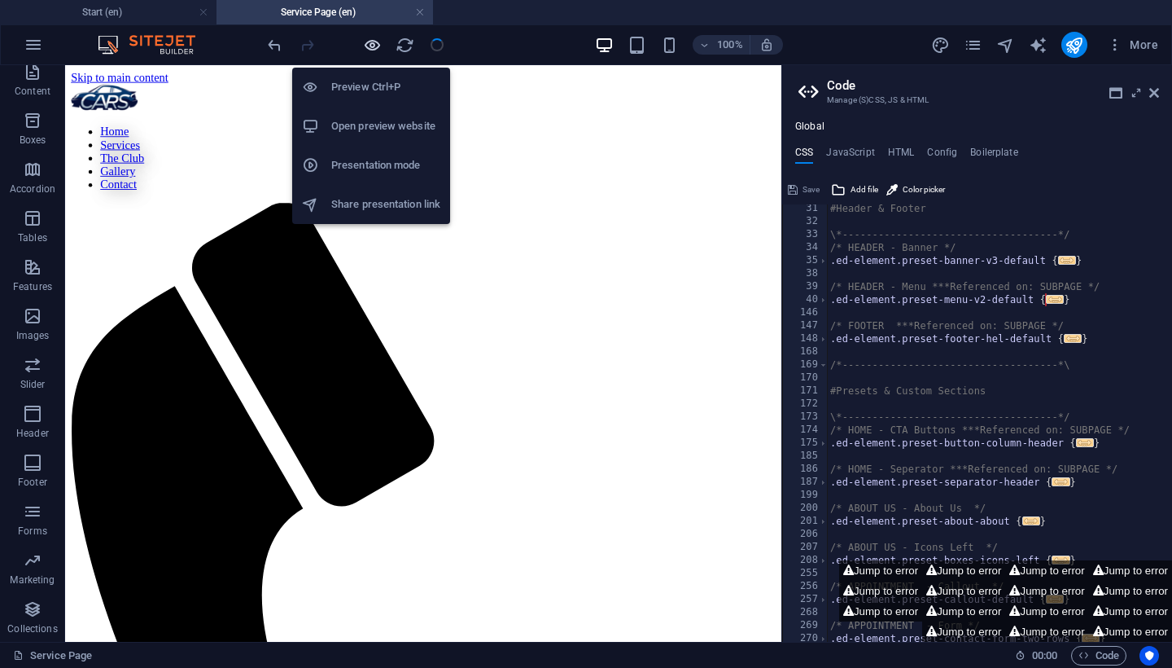
scroll to position [393, 0]
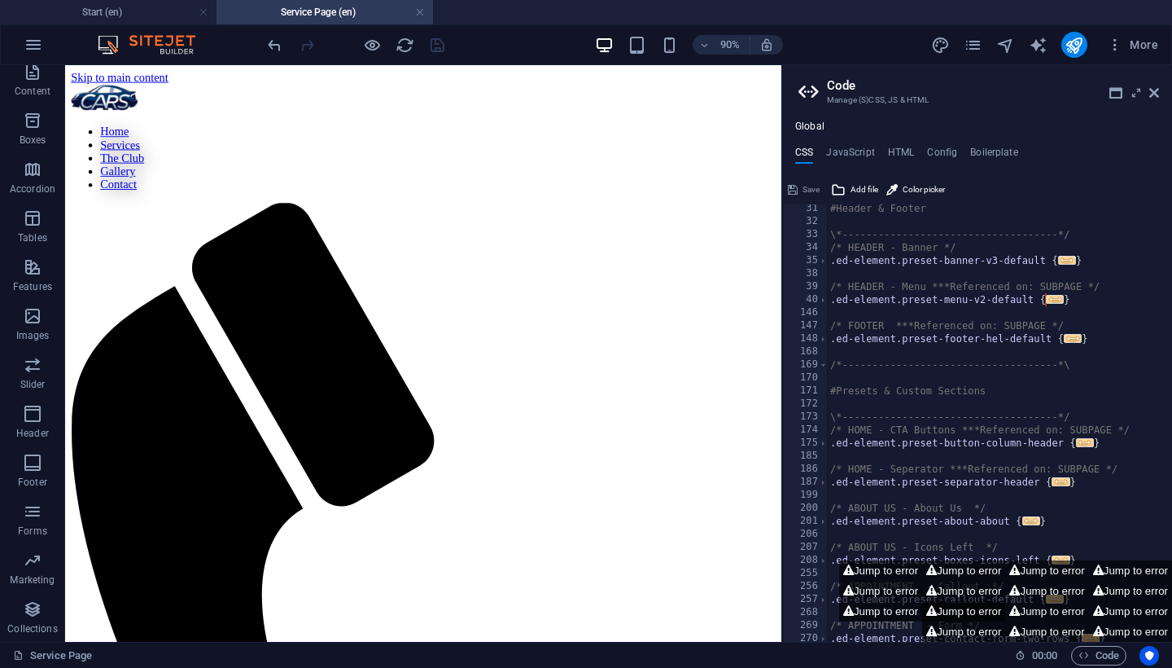
click at [1006, 621] on button "Jump to error" at bounding box center [963, 611] width 83 height 20
type textarea "$menu-logo-background: $menu-wrapper-background,"
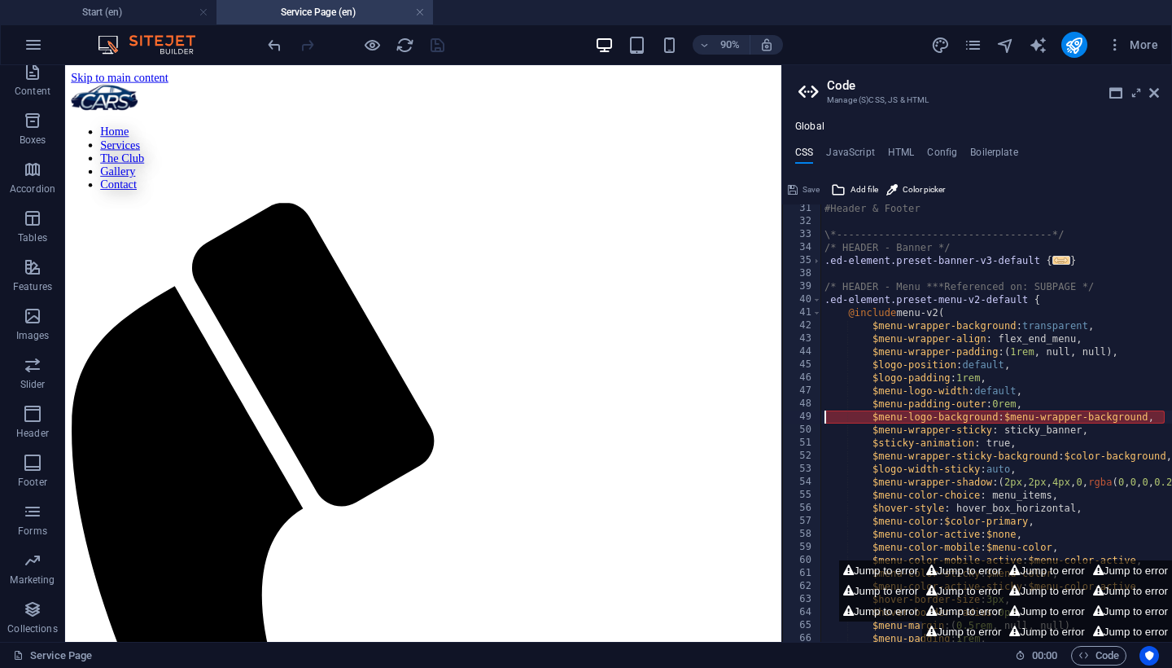
click at [865, 414] on div "#Header & Footer \*------------------------------------*/ /* HEADER - Banner */…" at bounding box center [1088, 434] width 532 height 464
click at [1154, 93] on icon at bounding box center [1155, 92] width 10 height 13
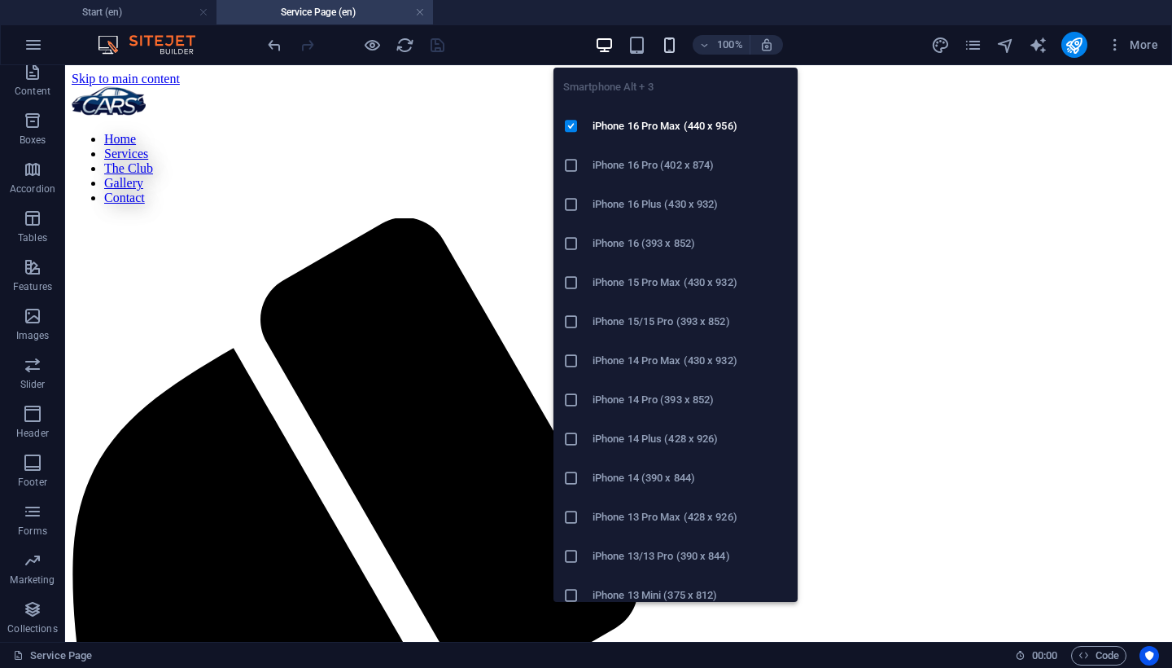
click at [664, 42] on icon "button" at bounding box center [669, 45] width 19 height 19
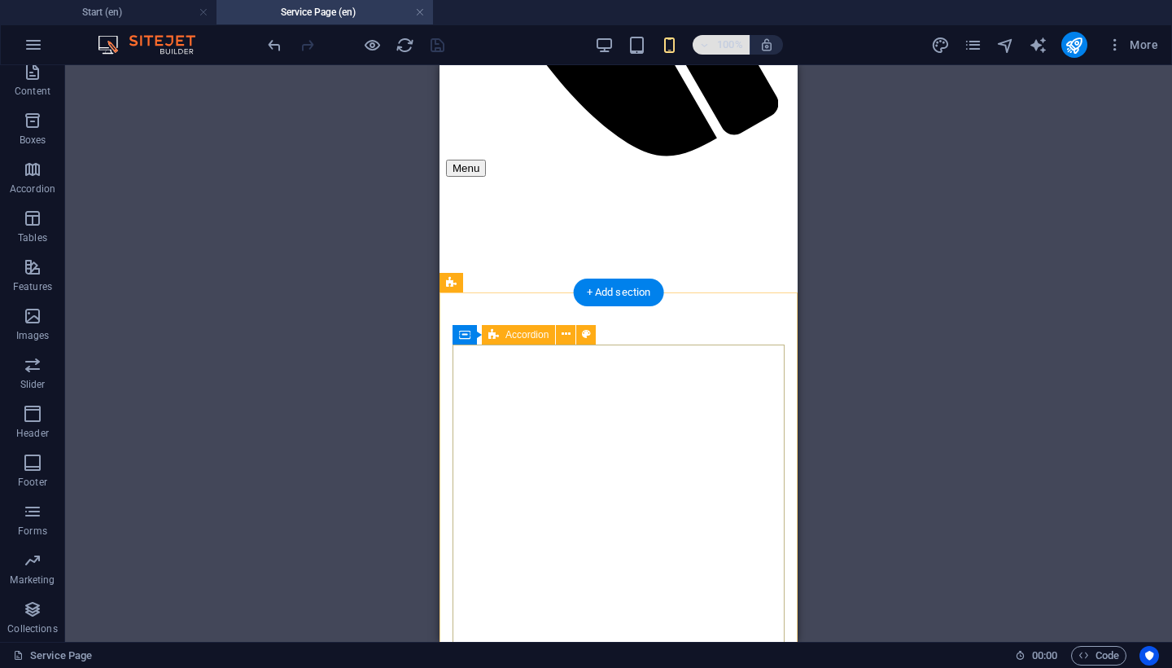
scroll to position [0, 0]
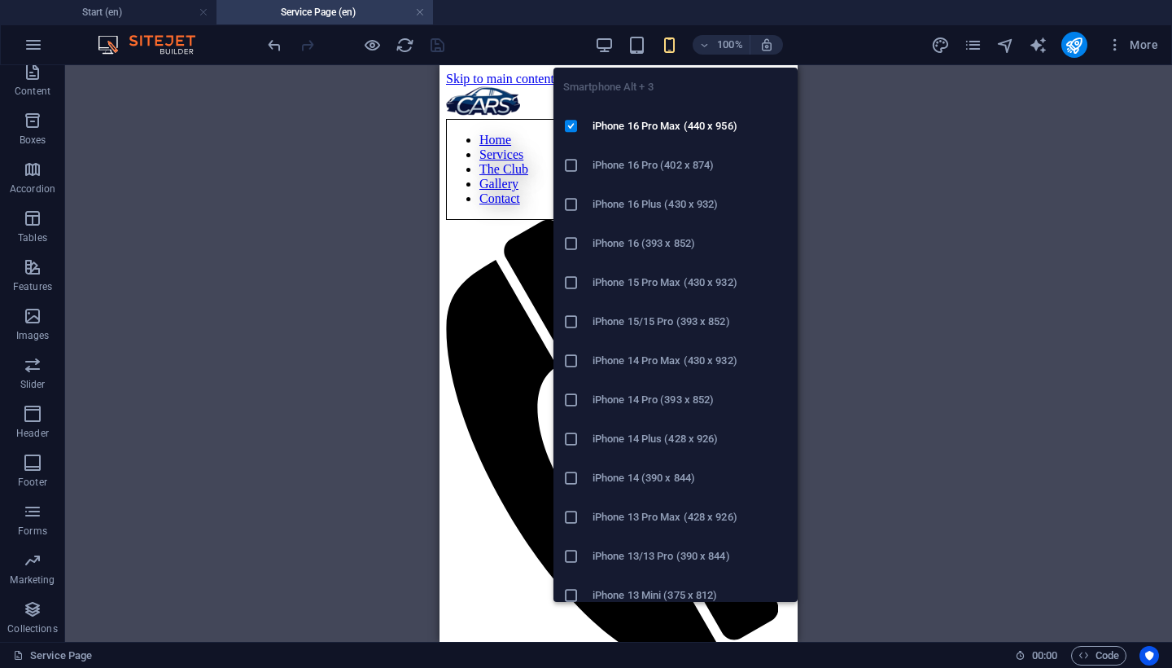
click at [668, 50] on icon "button" at bounding box center [669, 45] width 19 height 19
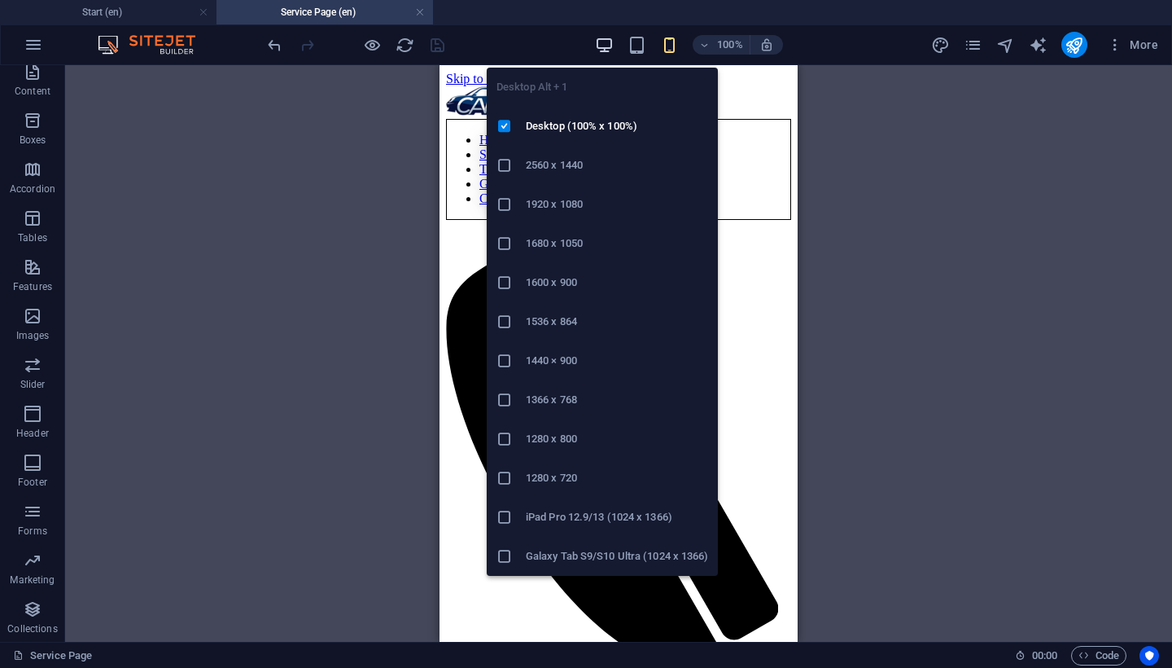
click at [605, 42] on icon "button" at bounding box center [604, 45] width 19 height 19
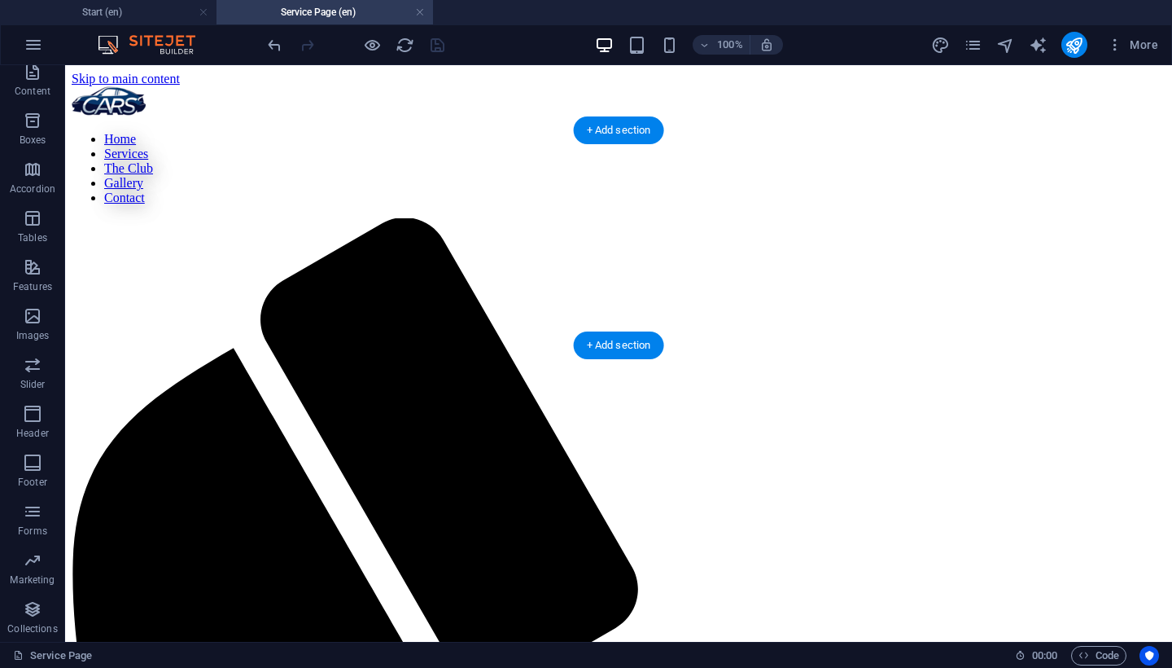
select select "%"
select select "px"
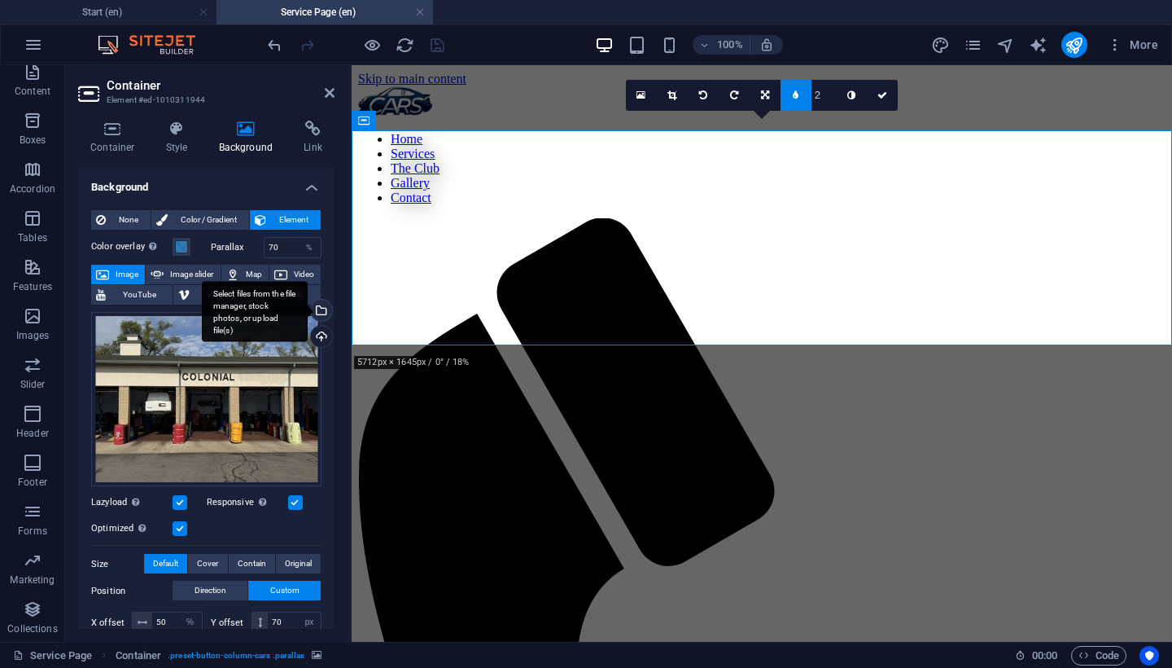
click at [320, 313] on div "Select files from the file manager, stock photos, or upload file(s)" at bounding box center [320, 312] width 24 height 24
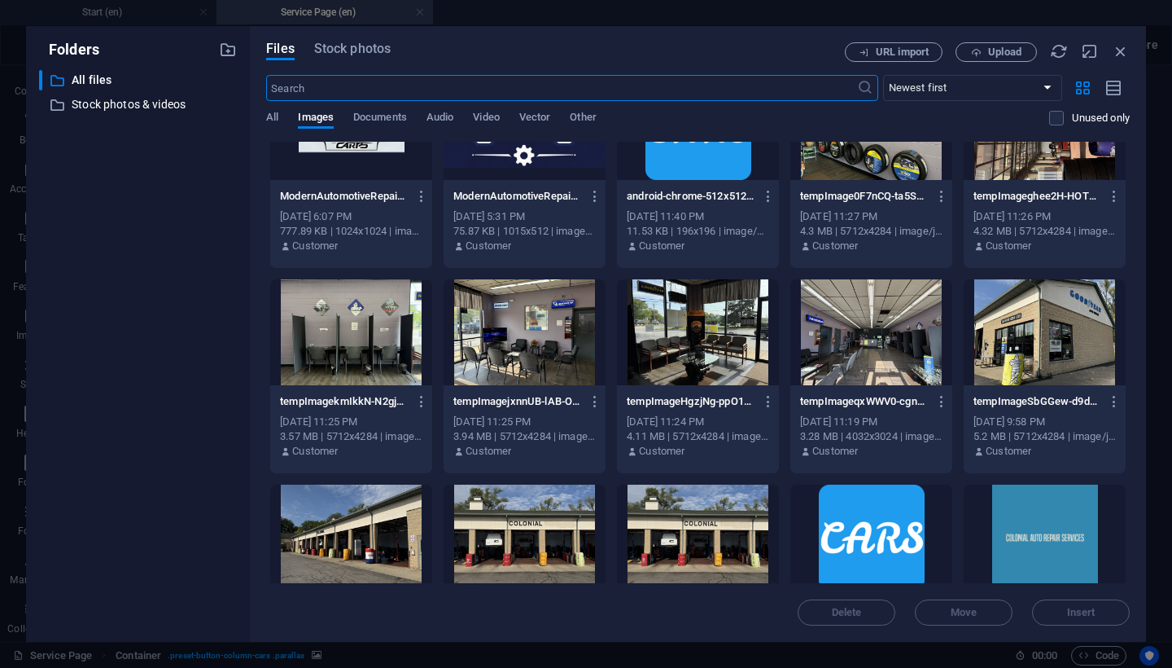
scroll to position [887, 0]
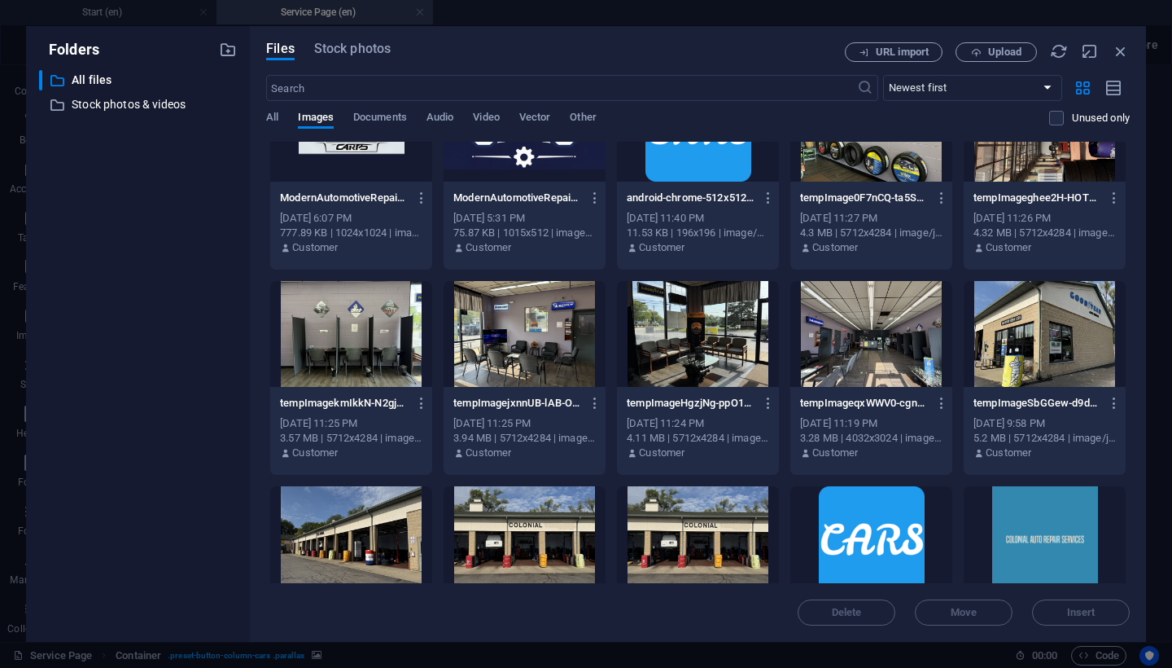
click at [1027, 363] on div at bounding box center [1045, 334] width 162 height 106
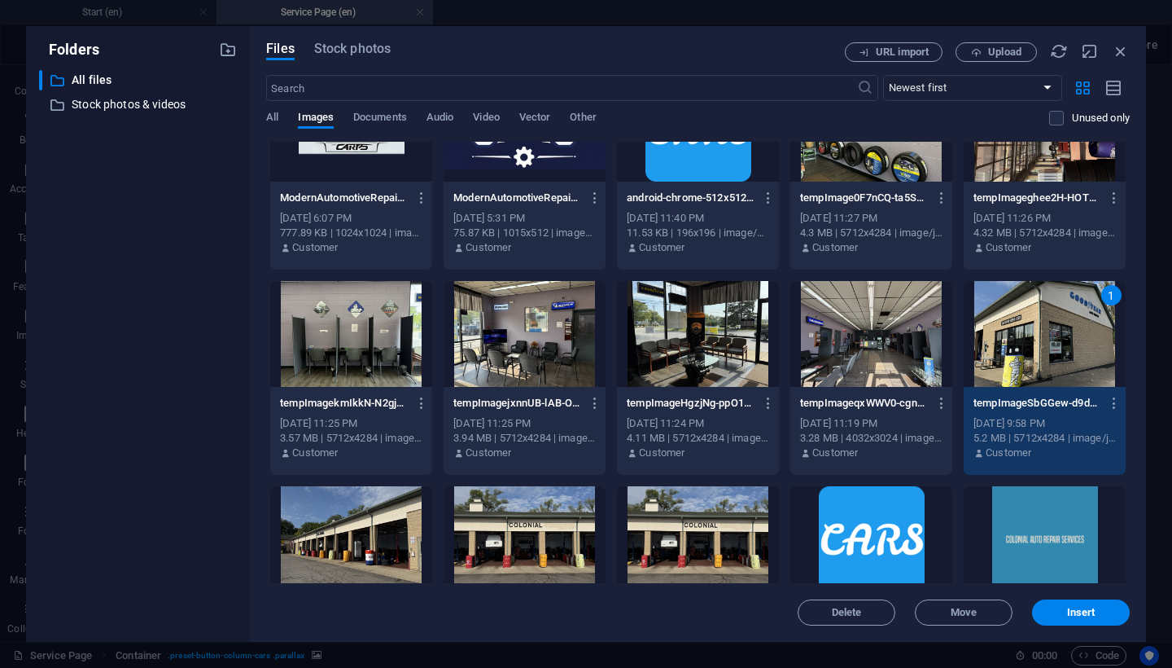
click at [1027, 363] on div "1" at bounding box center [1045, 334] width 162 height 106
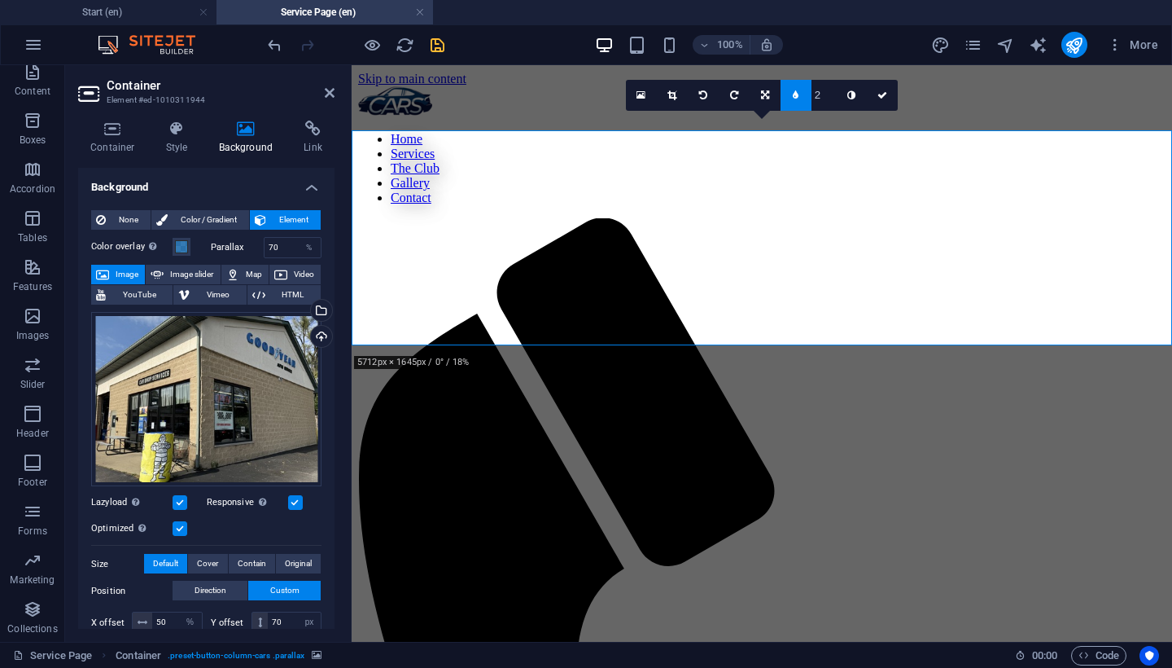
scroll to position [0, 0]
click at [325, 98] on icon at bounding box center [330, 92] width 10 height 13
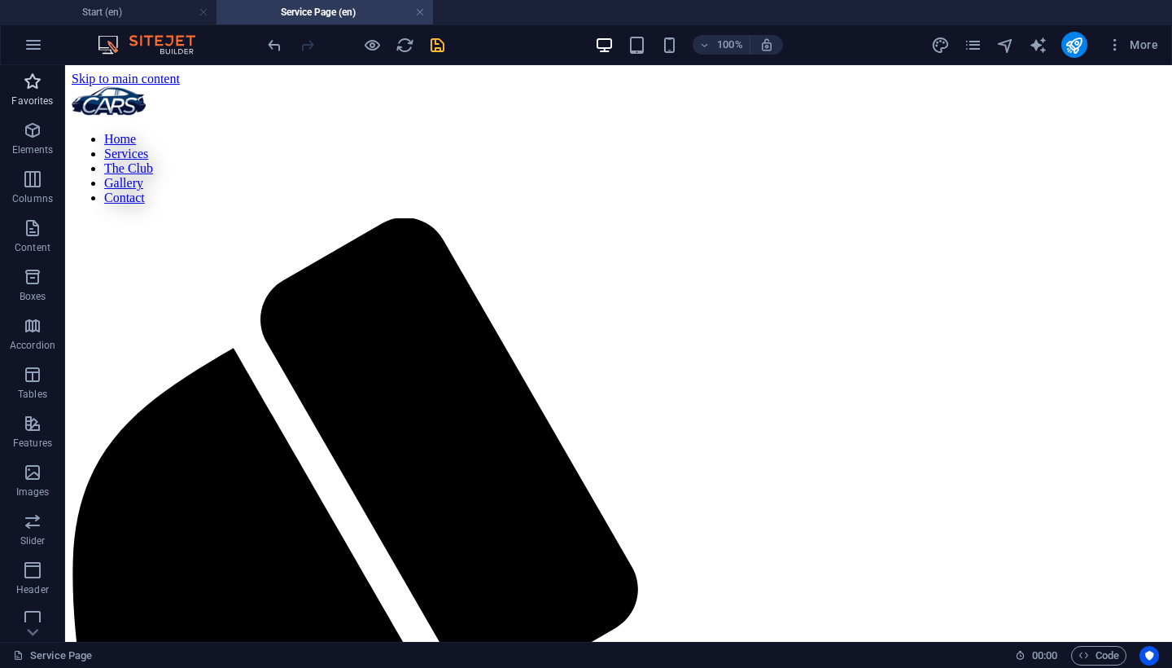
click at [37, 83] on icon "button" at bounding box center [33, 82] width 20 height 20
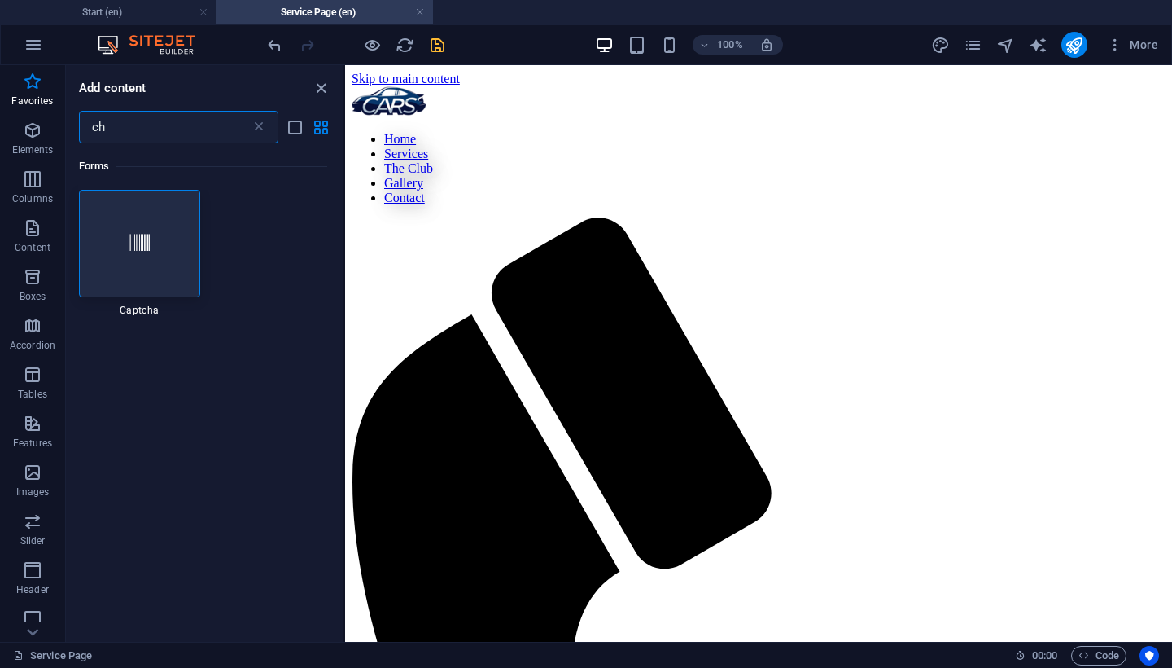
type input "c"
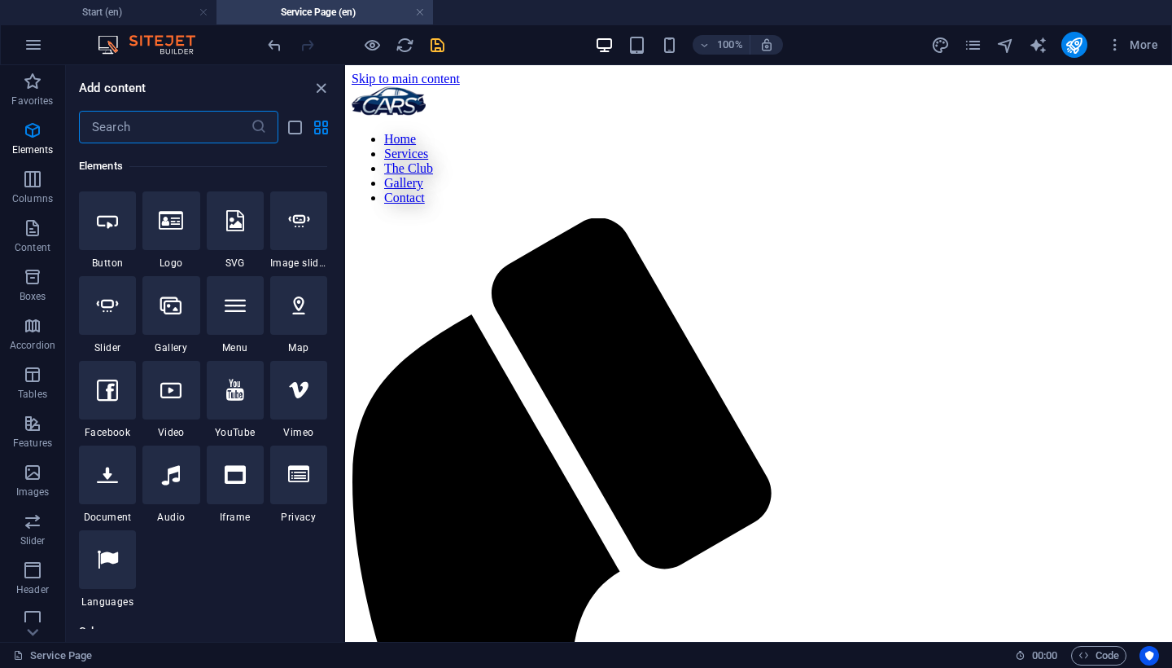
scroll to position [344, 0]
click at [321, 86] on icon "close panel" at bounding box center [321, 88] width 19 height 19
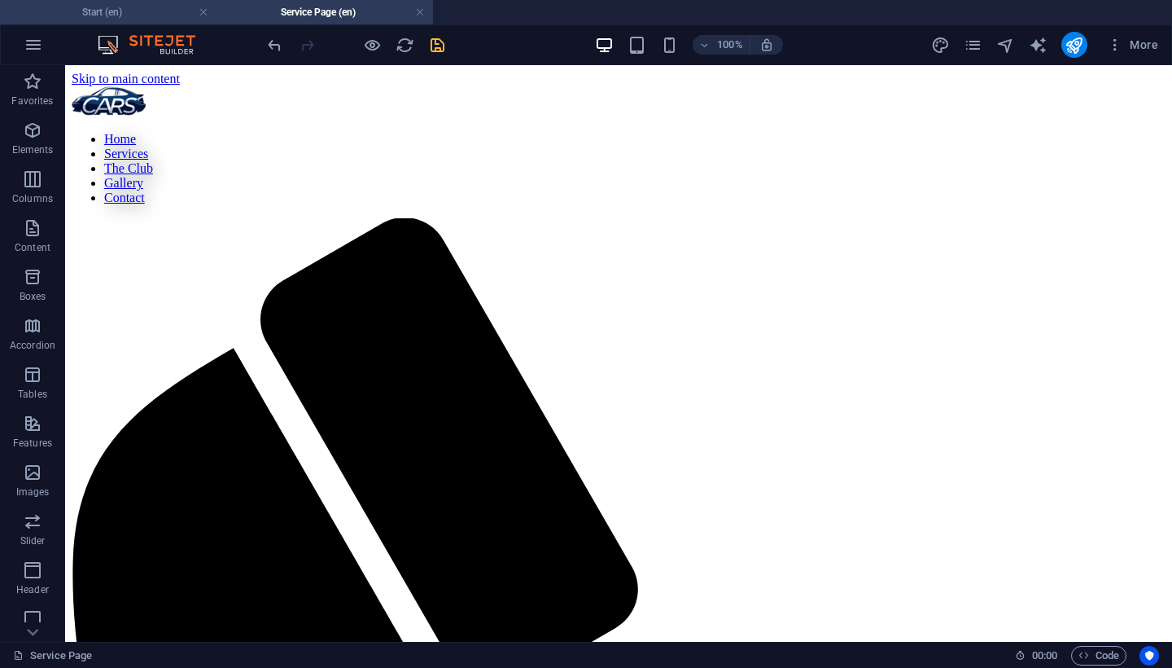
click at [147, 12] on h4 "Start (en)" at bounding box center [108, 12] width 217 height 18
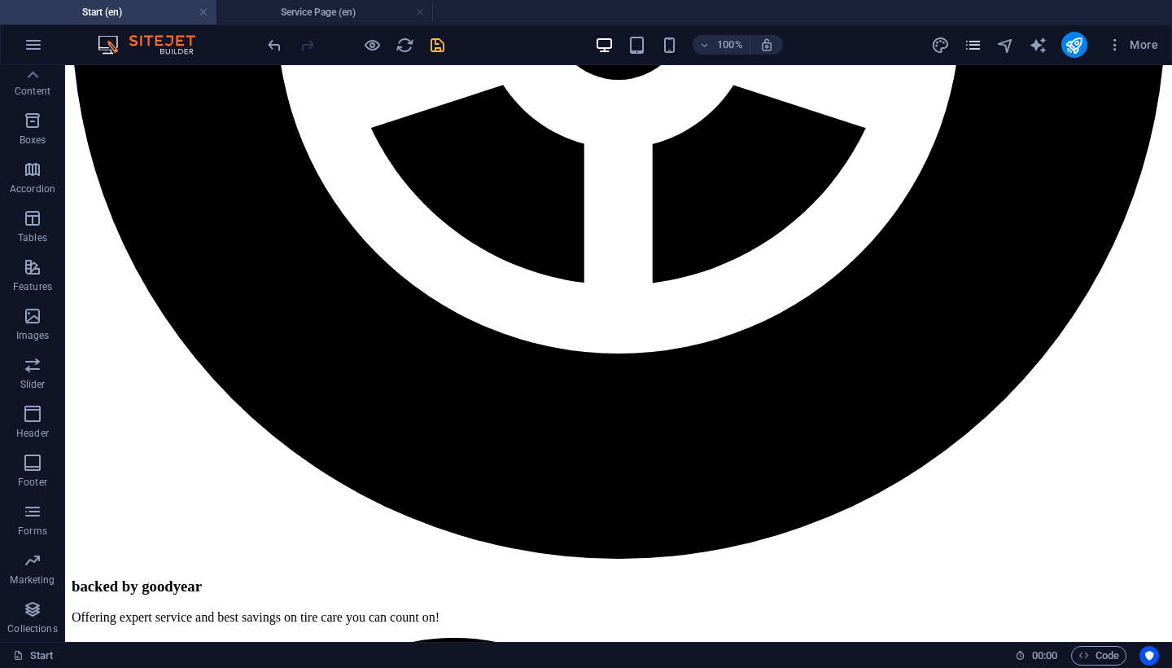
click at [979, 53] on icon "pages" at bounding box center [973, 45] width 19 height 19
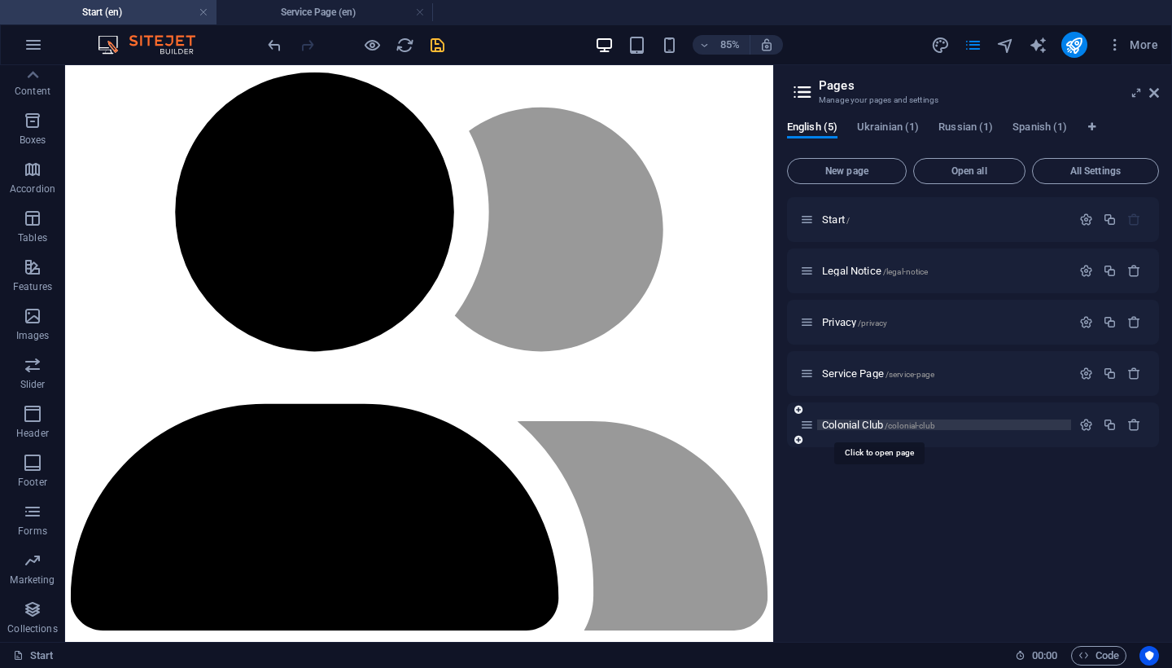
click at [852, 424] on span "Colonial Club /colonial-club" at bounding box center [878, 424] width 113 height 12
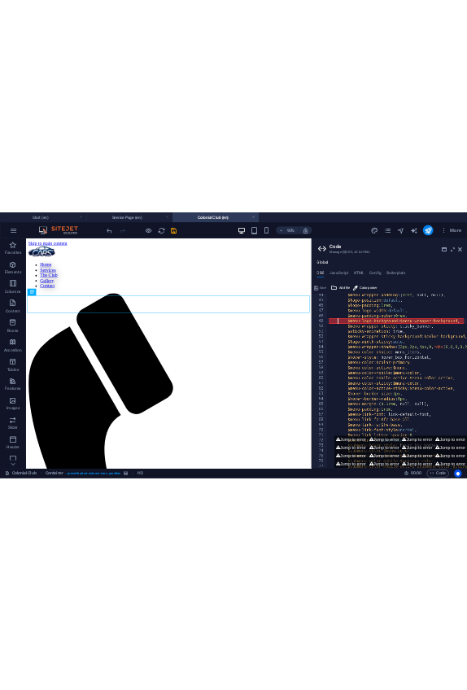
scroll to position [594, 0]
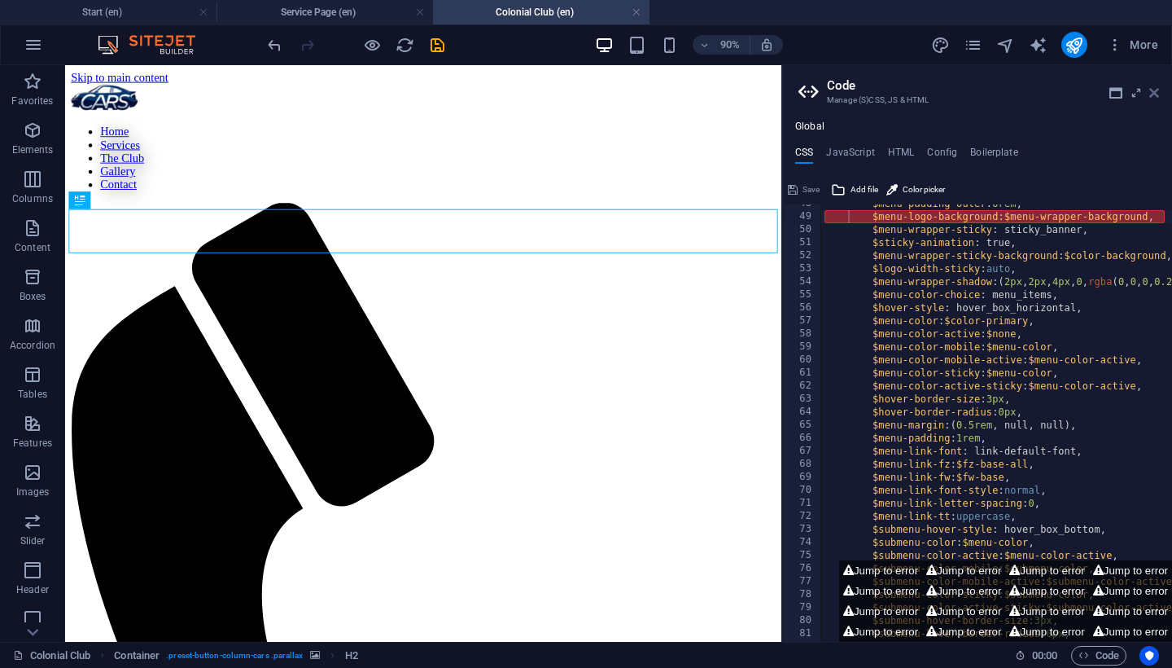
click at [1157, 97] on icon at bounding box center [1155, 92] width 10 height 13
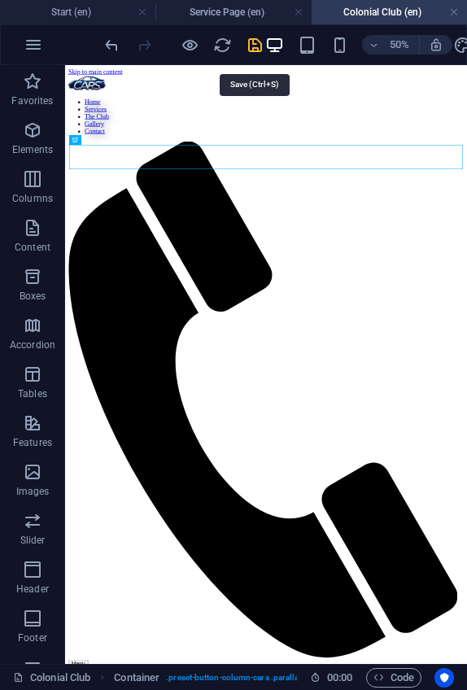
click at [252, 45] on icon "save" at bounding box center [255, 45] width 19 height 19
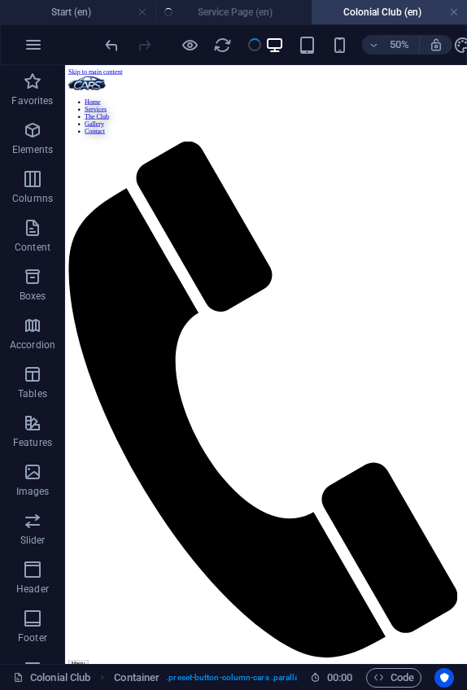
checkbox input "false"
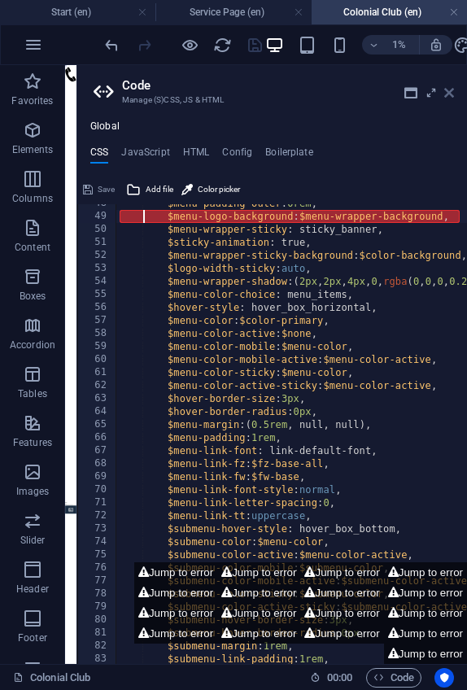
click at [453, 95] on icon at bounding box center [450, 92] width 10 height 13
